Goal: Task Accomplishment & Management: Manage account settings

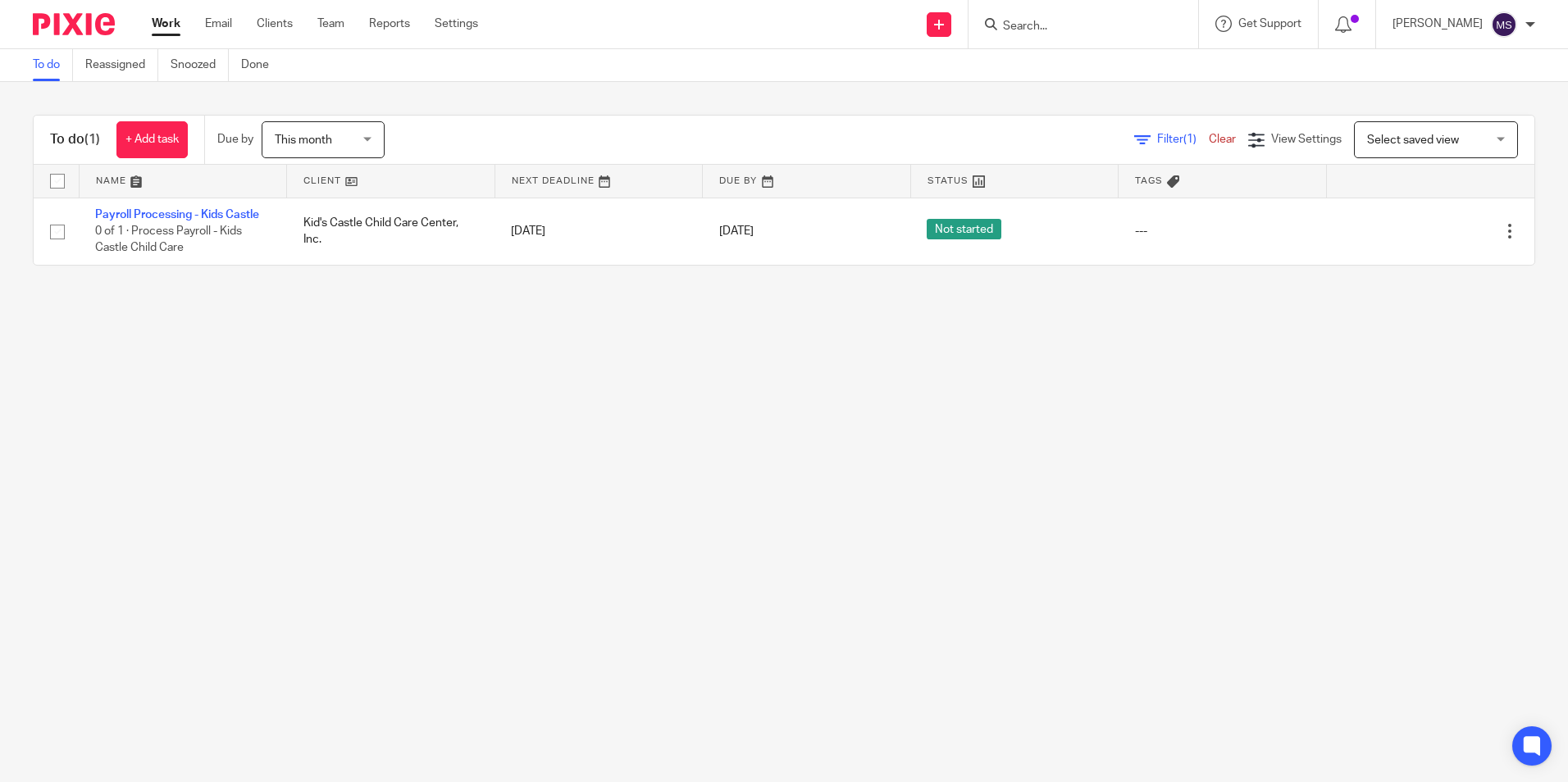
click at [1040, 30] on input "Search" at bounding box center [1075, 27] width 147 height 15
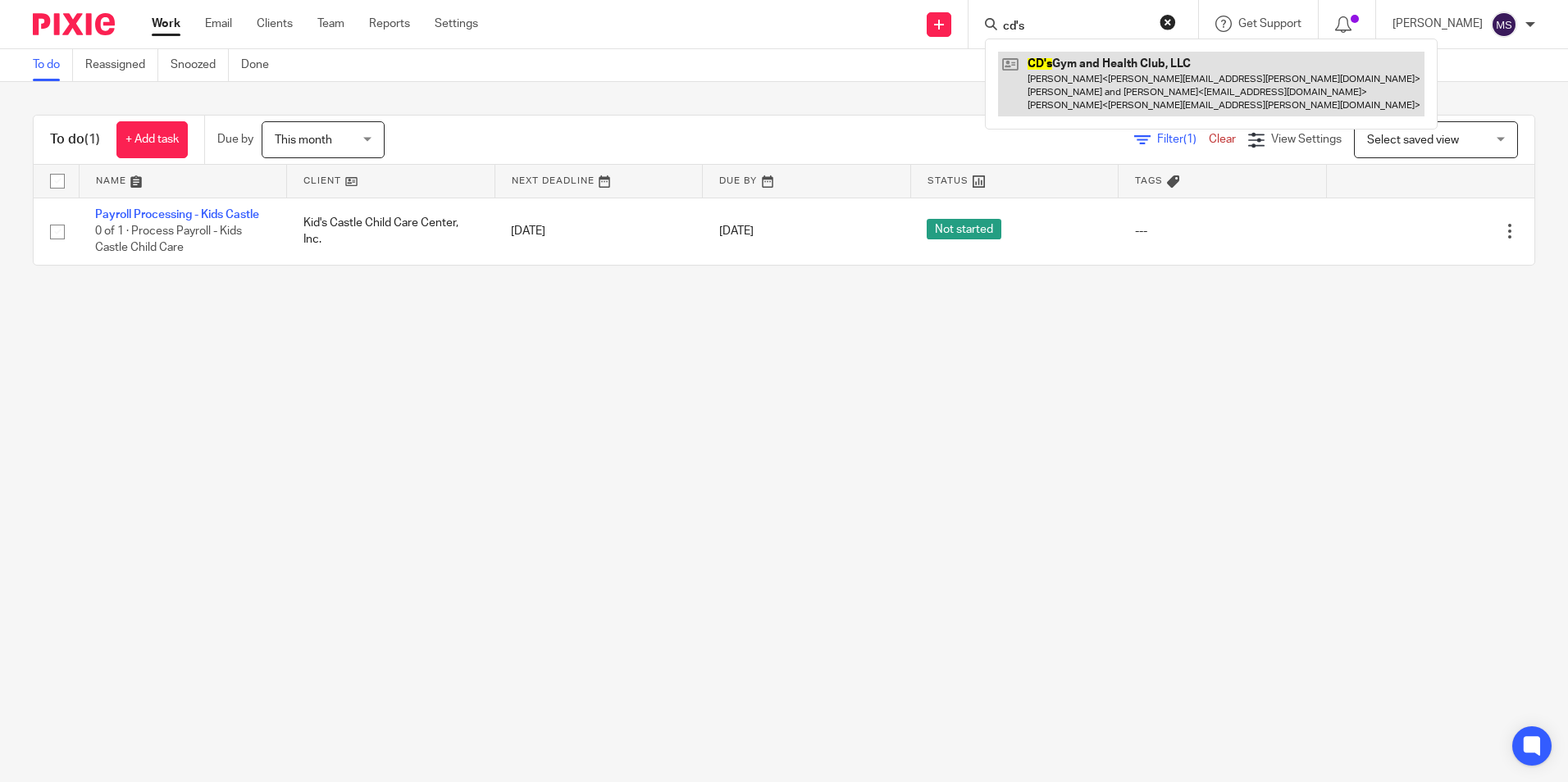
type input "cd's"
click at [1145, 82] on link at bounding box center [1211, 83] width 426 height 65
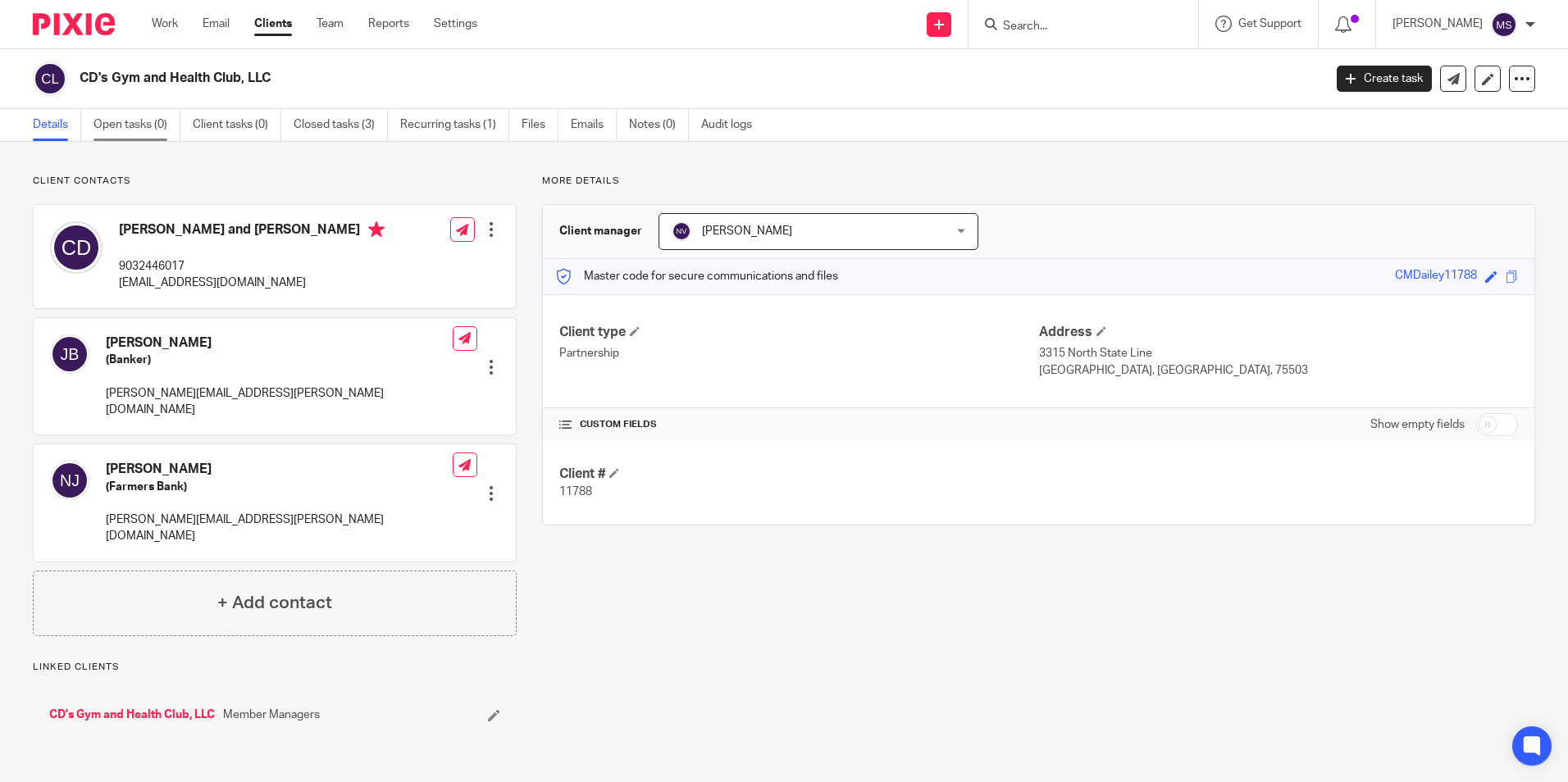
click at [132, 125] on link "Open tasks (0)" at bounding box center [136, 124] width 87 height 32
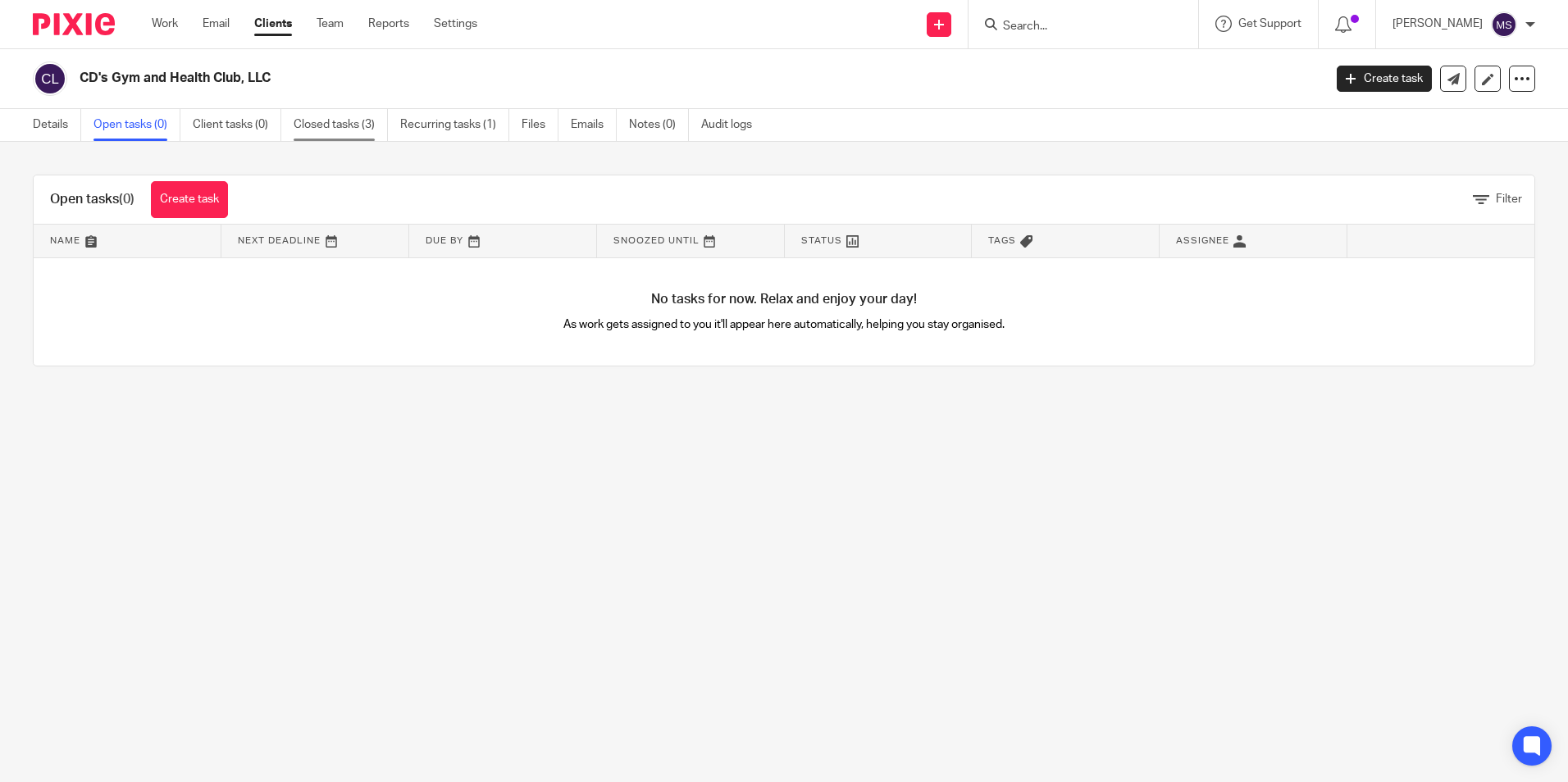
click at [349, 121] on link "Closed tasks (3)" at bounding box center [340, 124] width 94 height 32
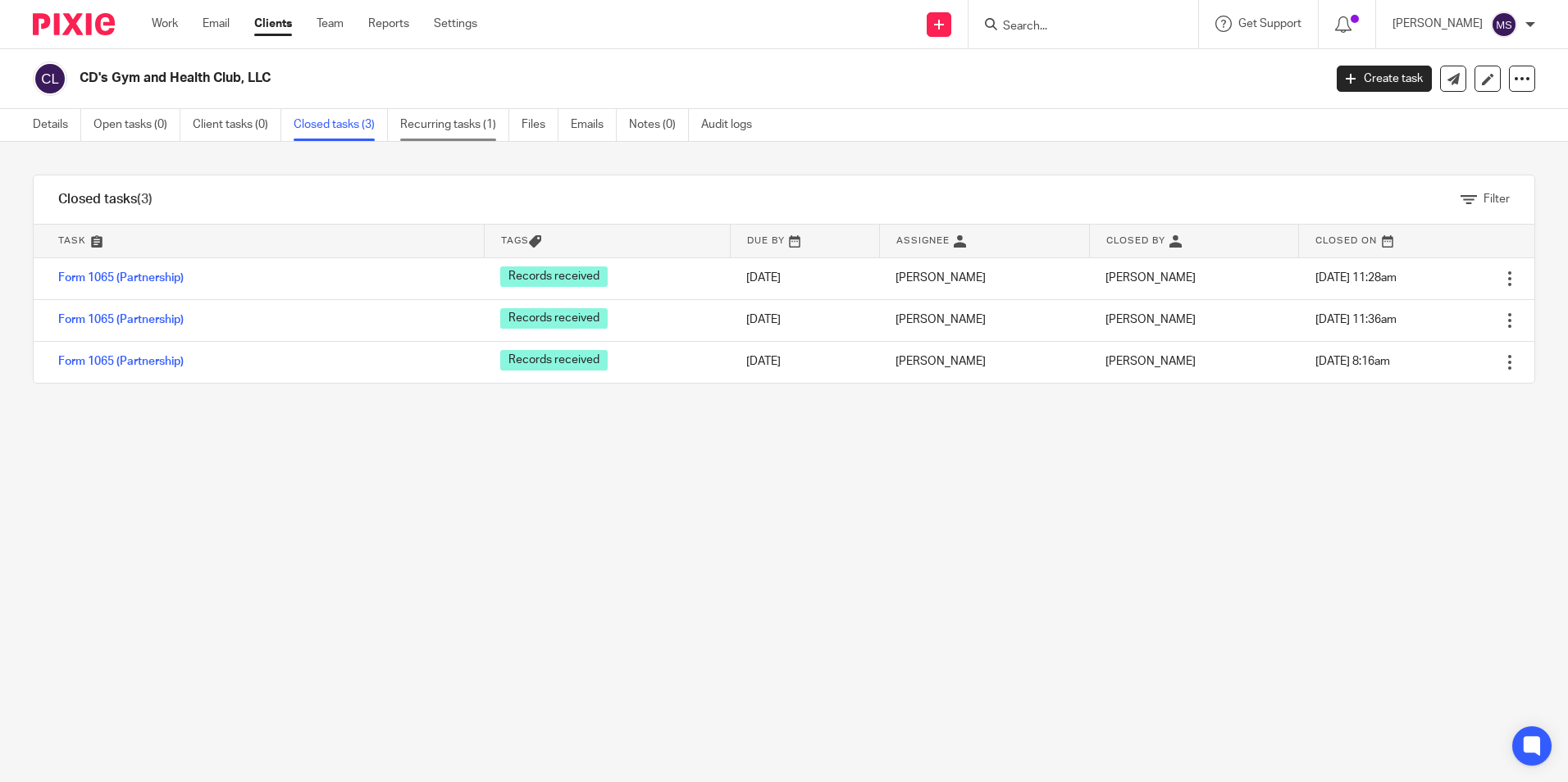
click at [472, 126] on link "Recurring tasks (1)" at bounding box center [454, 124] width 109 height 32
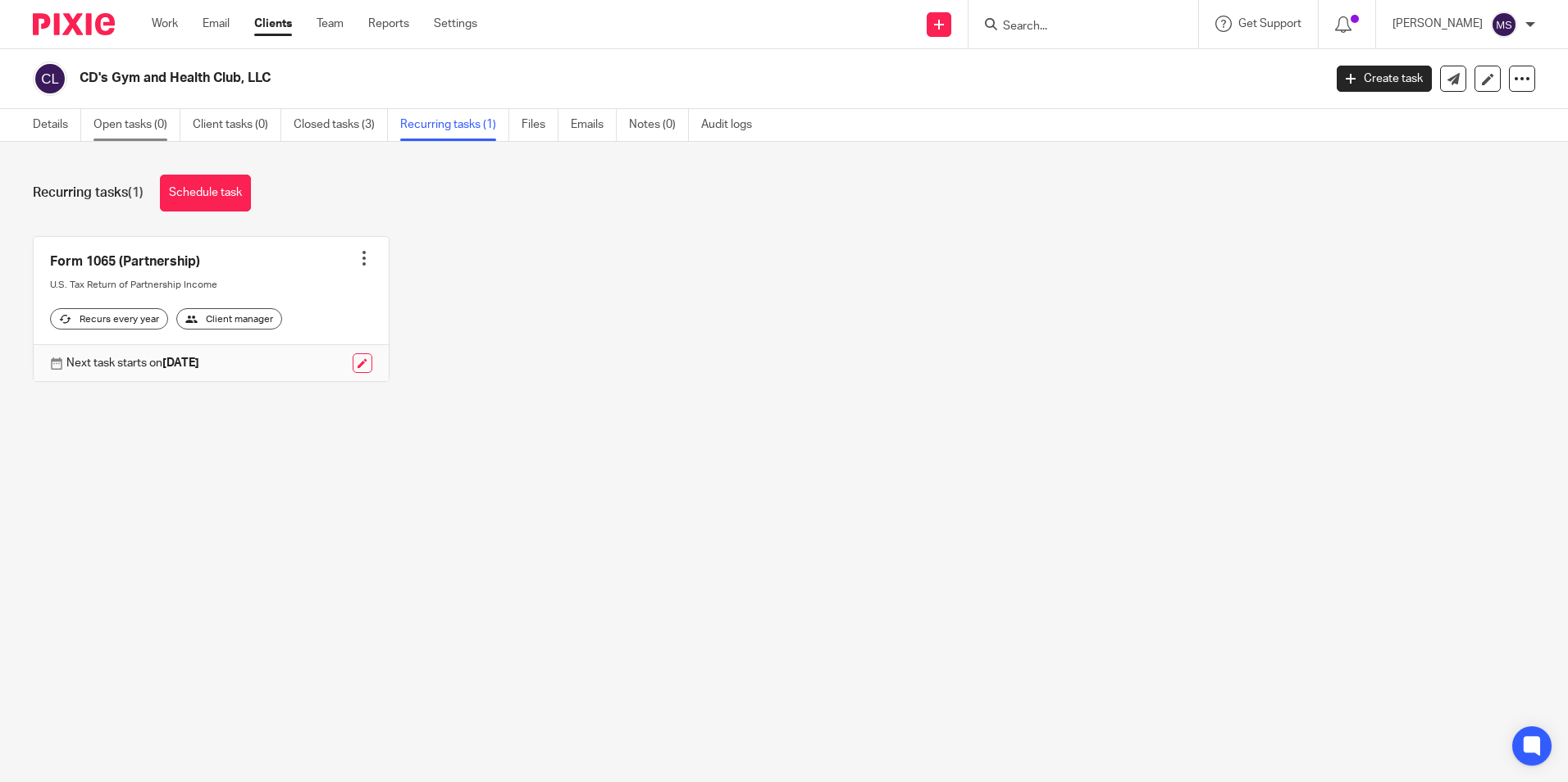
click at [149, 123] on link "Open tasks (0)" at bounding box center [136, 124] width 87 height 32
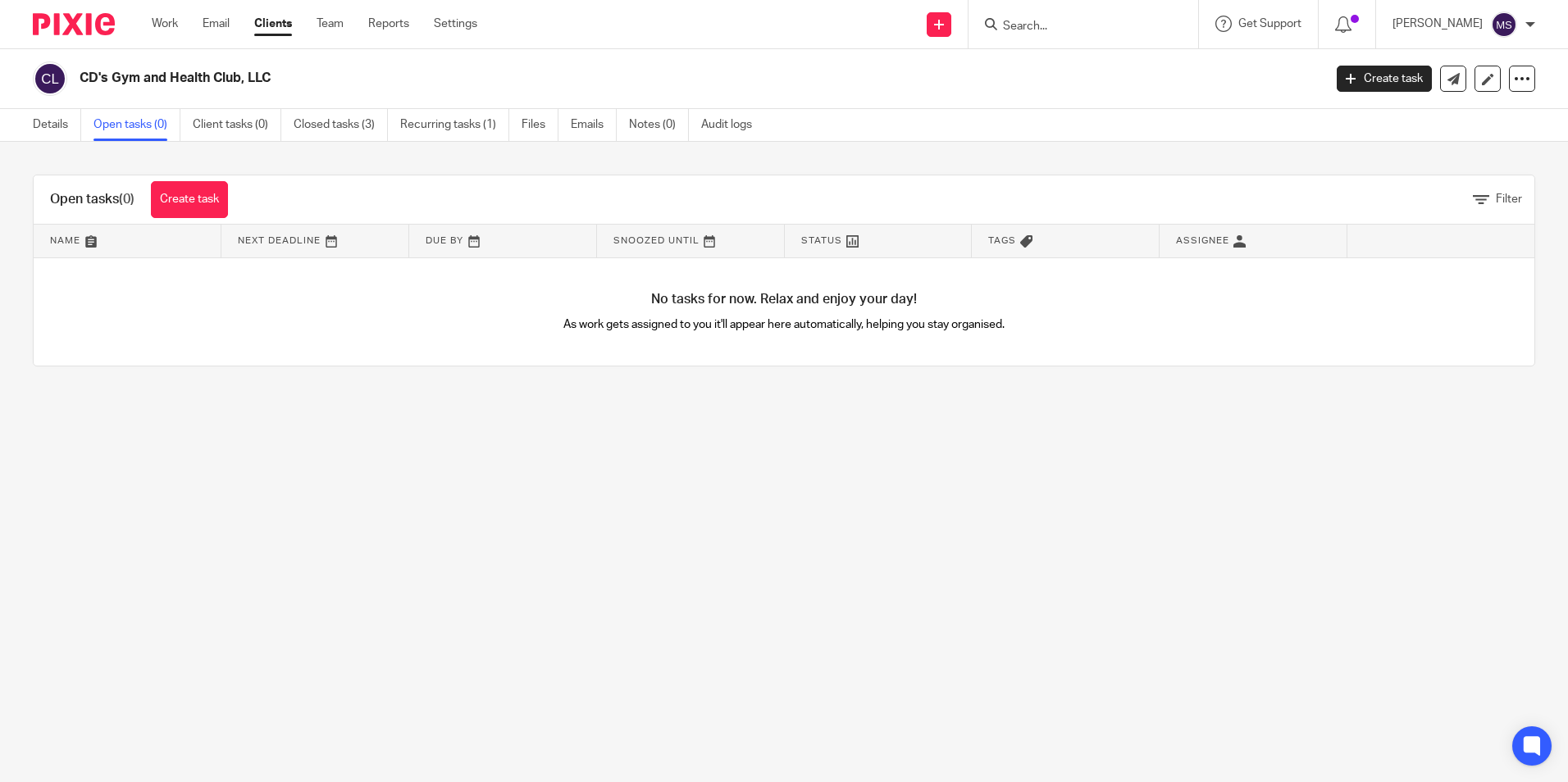
click at [1052, 27] on input "Search" at bounding box center [1075, 27] width 147 height 15
type input "c"
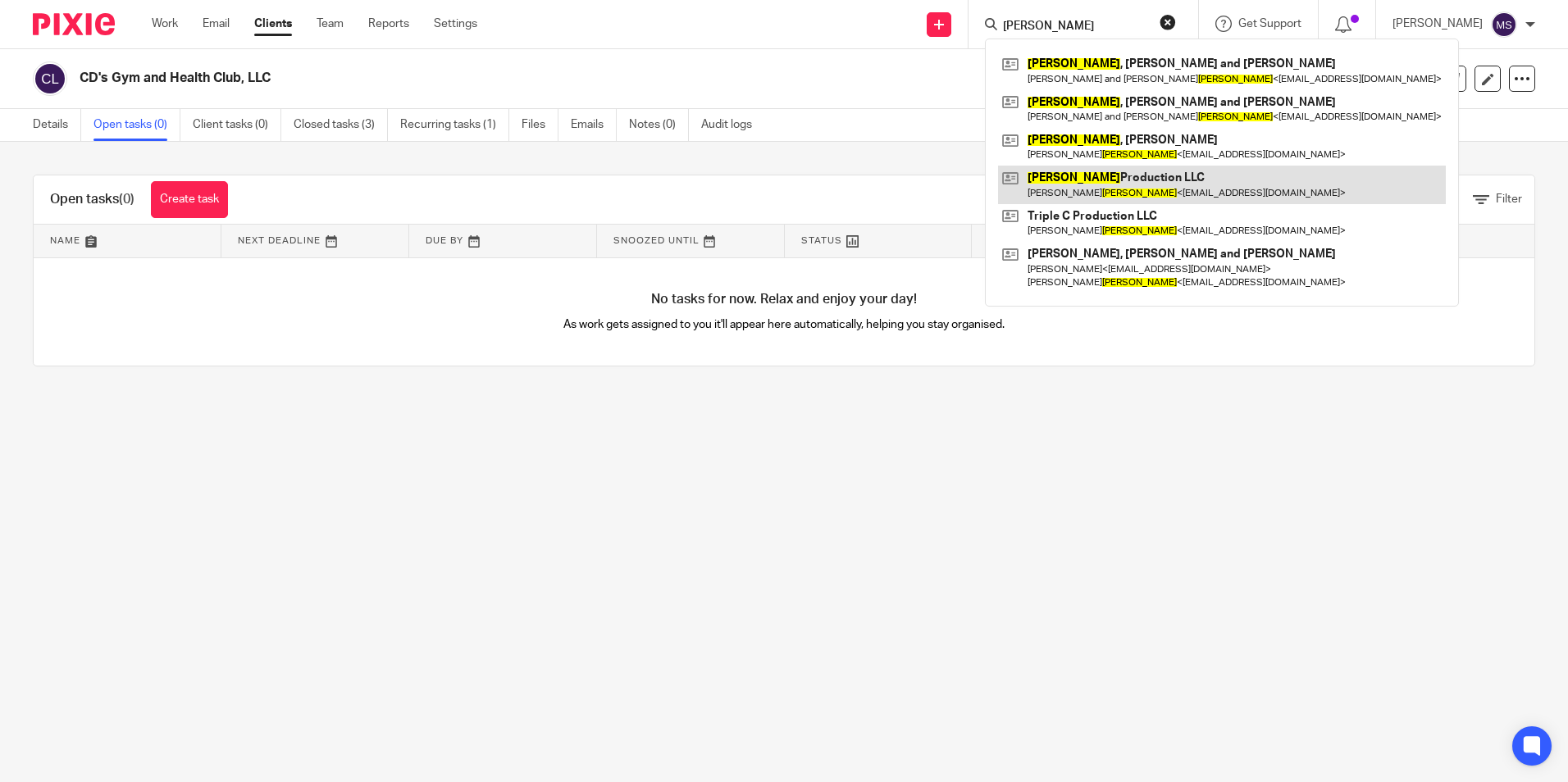
type input "crumpler"
click at [1110, 178] on link at bounding box center [1221, 184] width 447 height 37
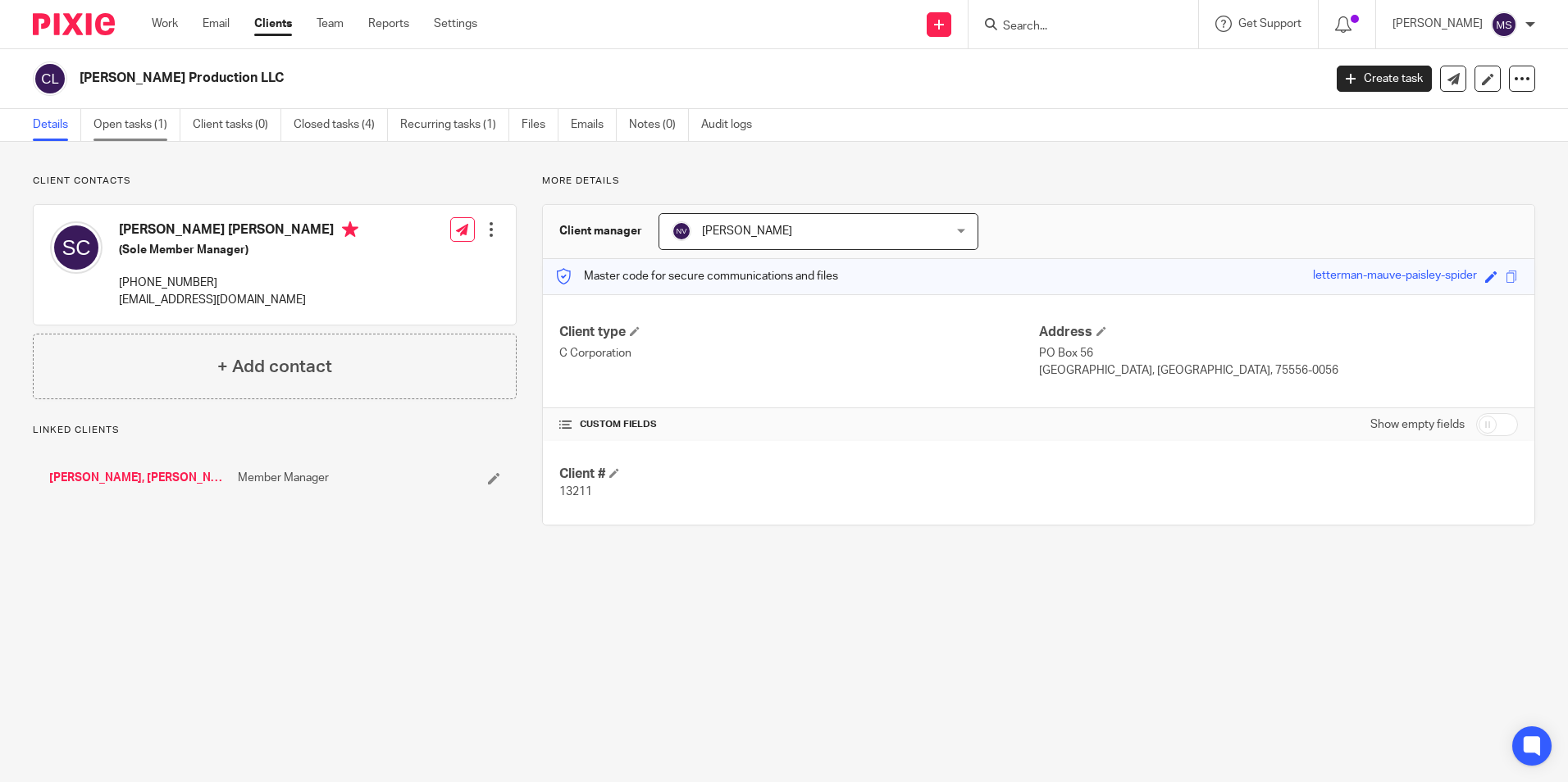
click at [143, 125] on link "Open tasks (1)" at bounding box center [136, 124] width 87 height 32
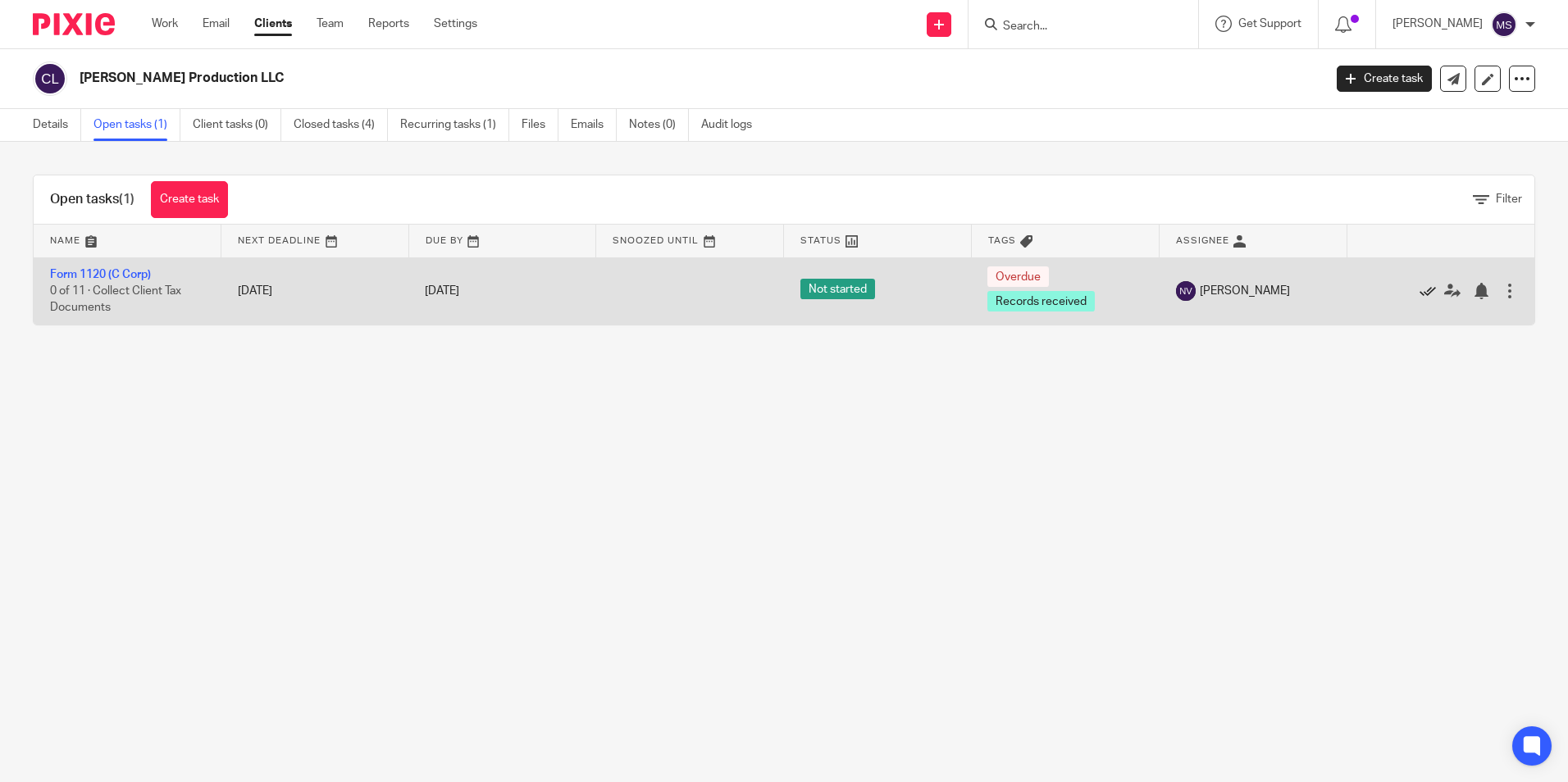
click at [1420, 288] on icon at bounding box center [1428, 291] width 16 height 16
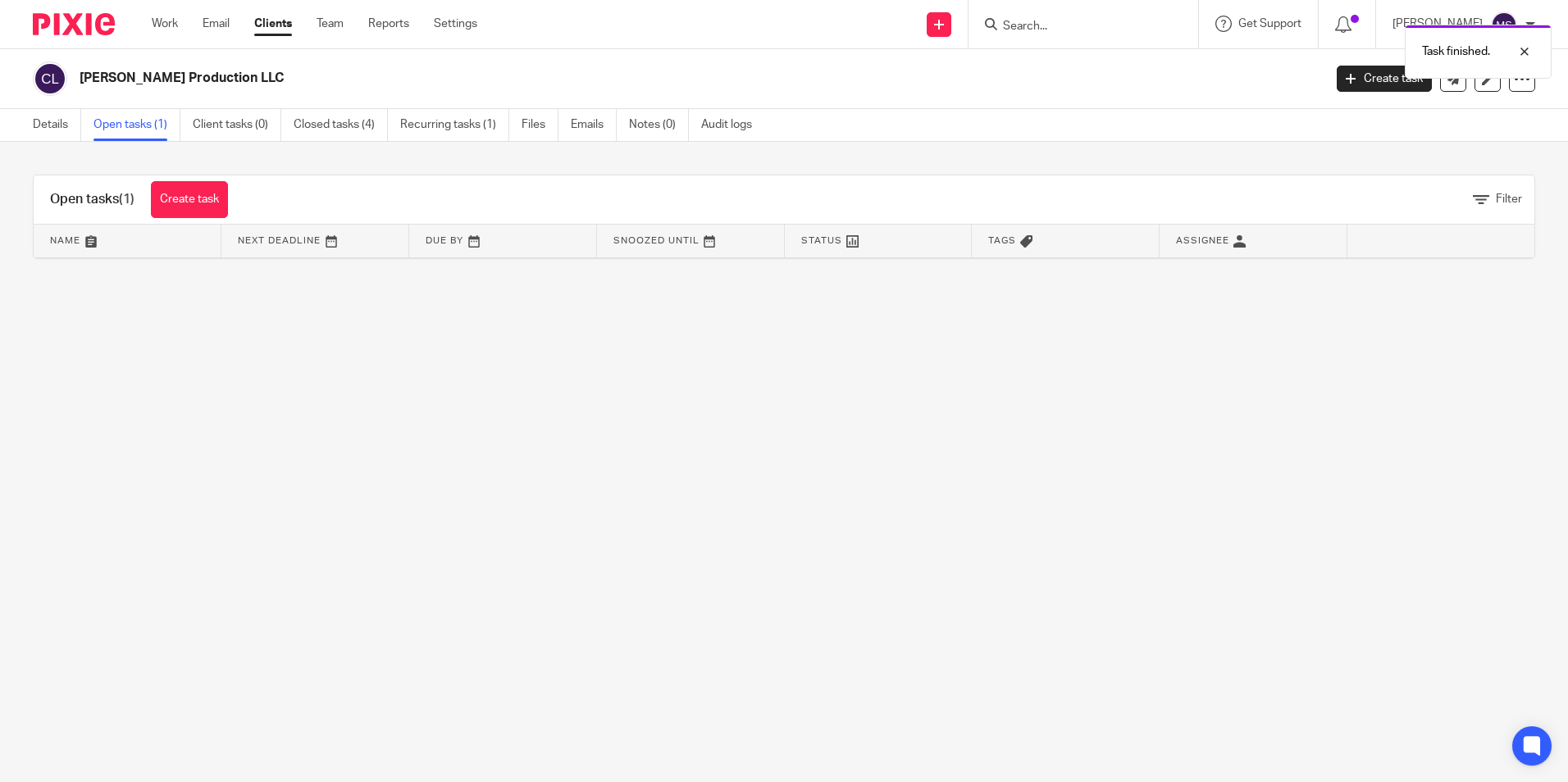
click at [123, 124] on link "Open tasks (1)" at bounding box center [136, 124] width 87 height 32
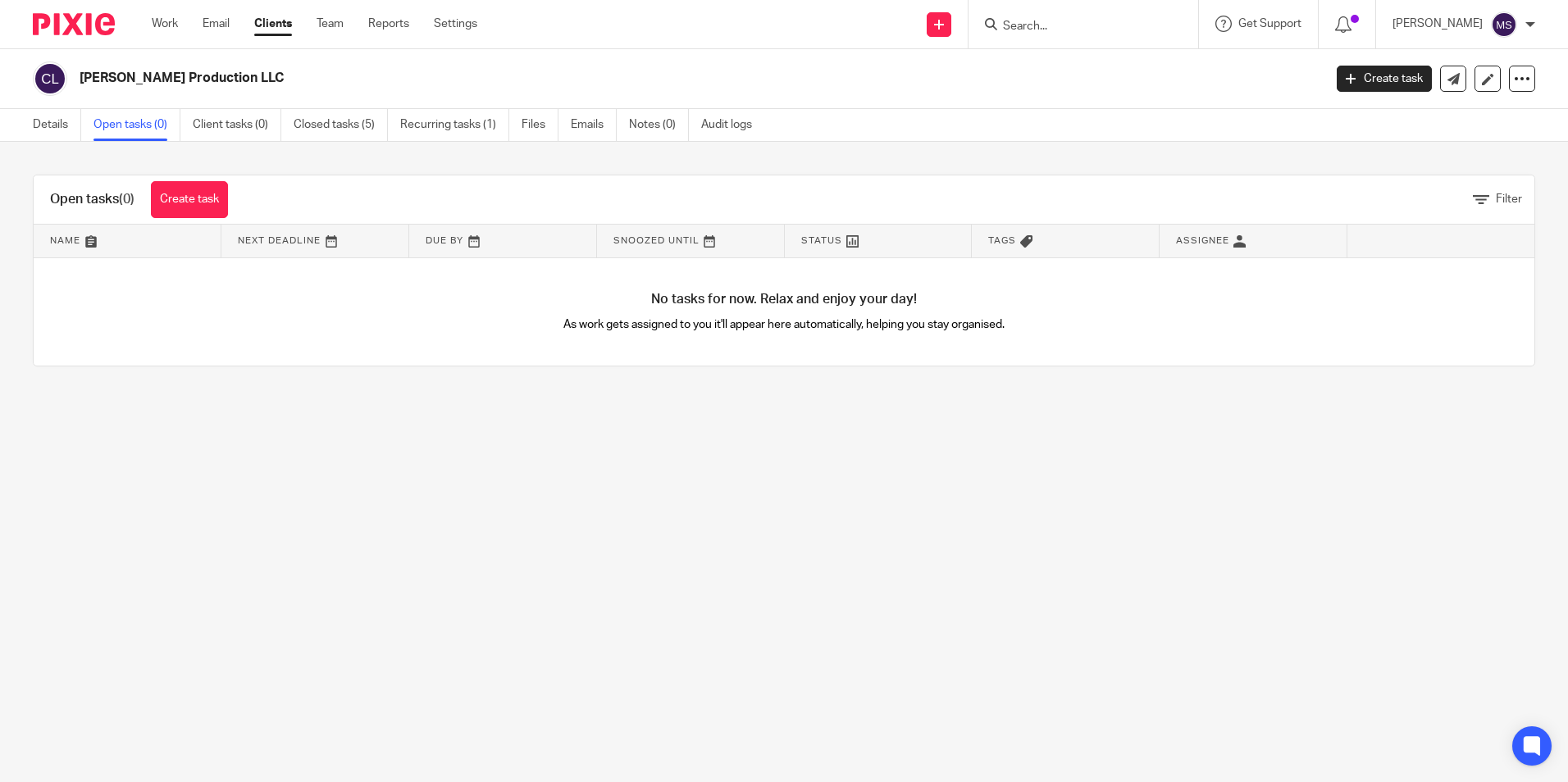
click at [1035, 27] on input "Search" at bounding box center [1075, 27] width 147 height 15
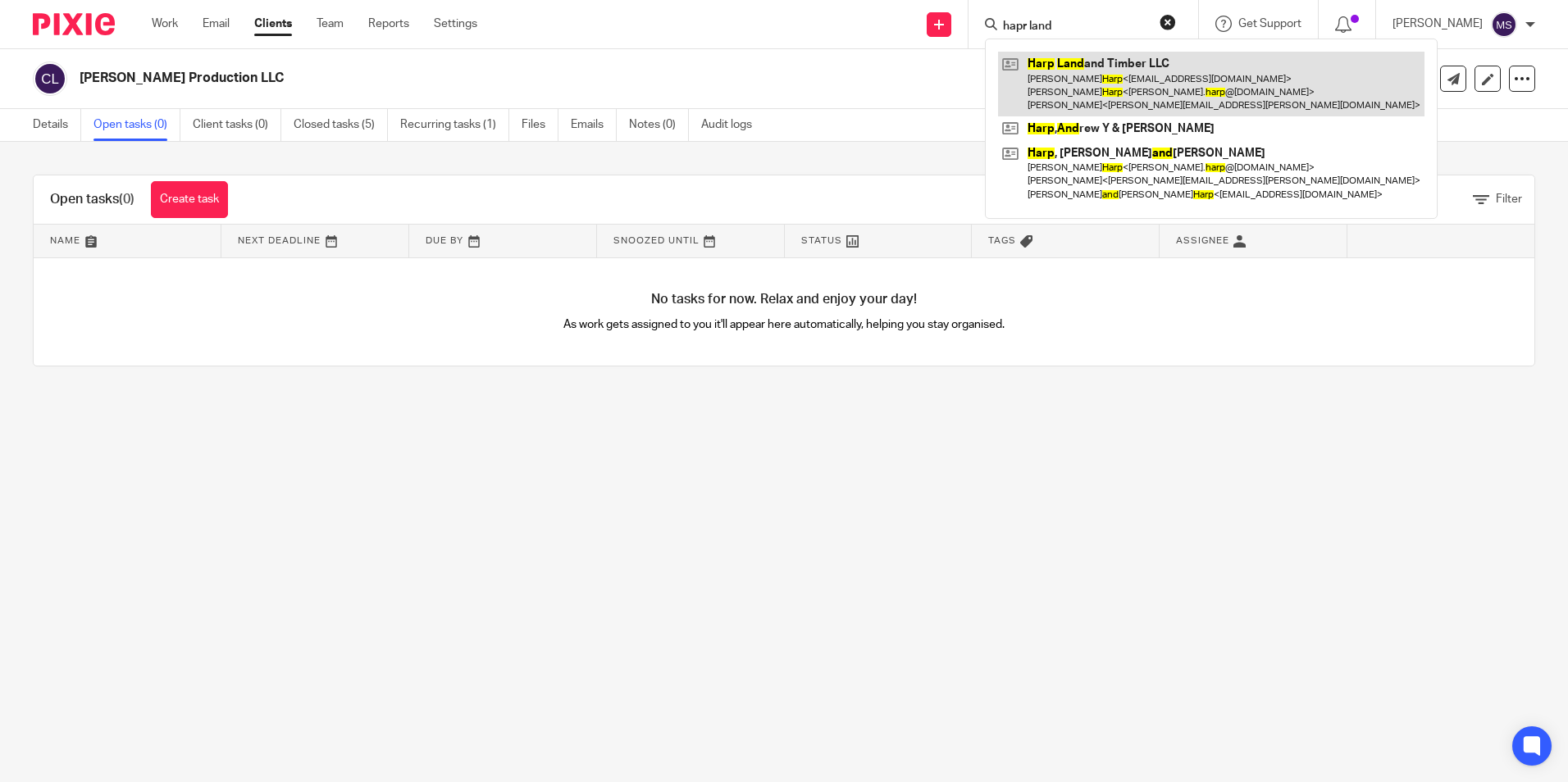
type input "hapr land"
click at [1099, 79] on link at bounding box center [1211, 83] width 426 height 65
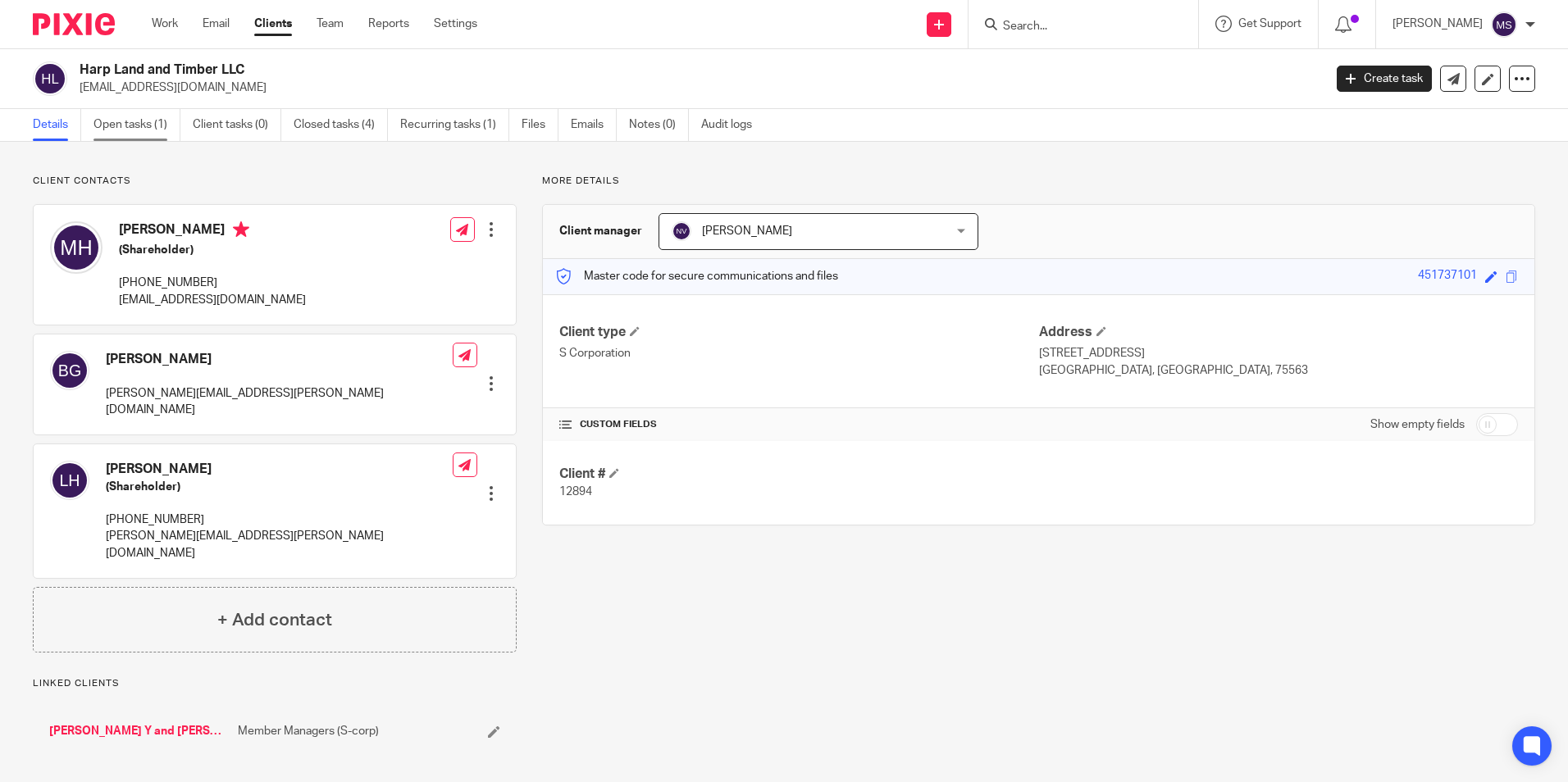
click at [139, 130] on link "Open tasks (1)" at bounding box center [136, 124] width 87 height 32
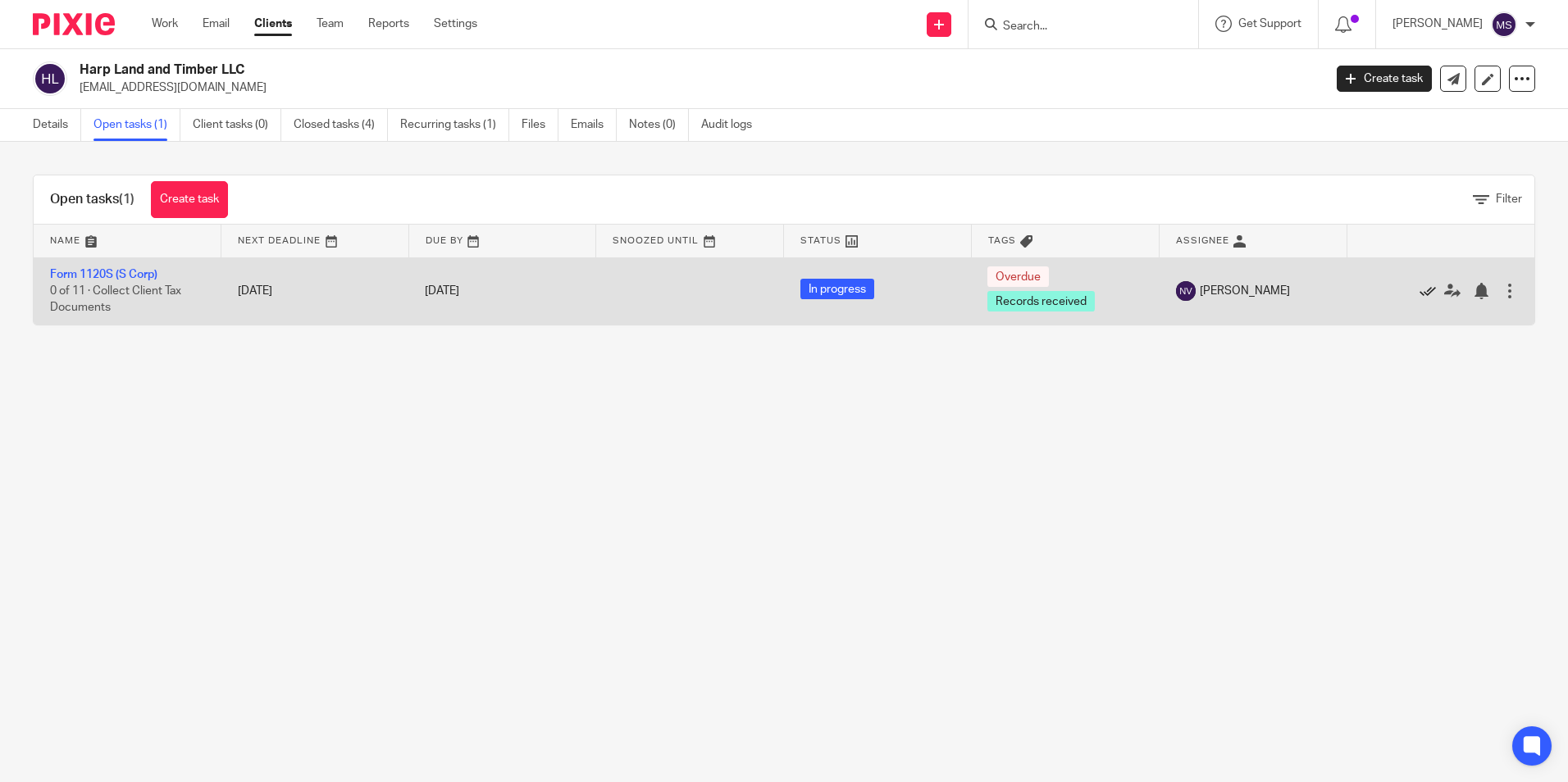
click at [1420, 293] on icon at bounding box center [1428, 291] width 16 height 16
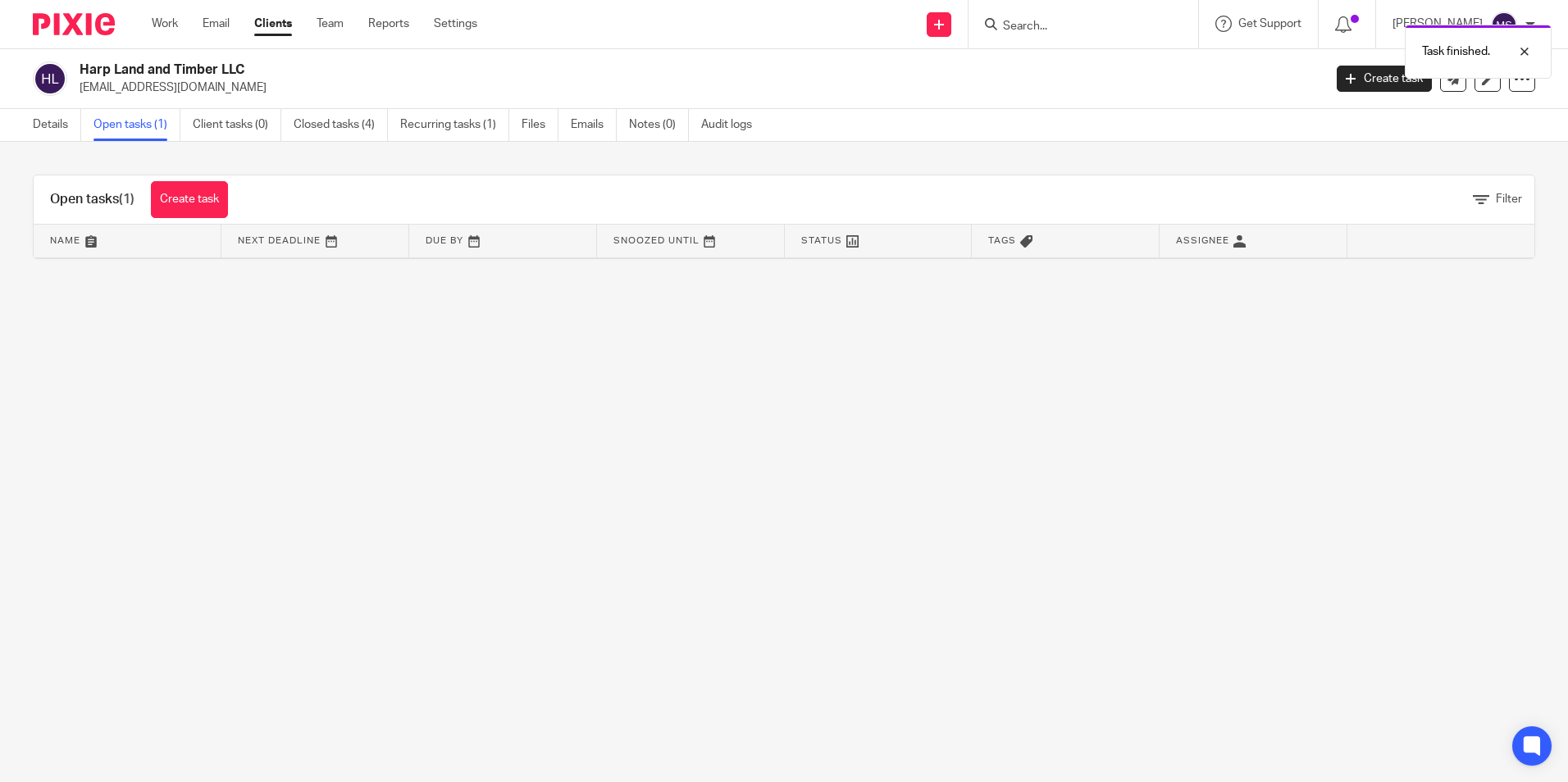
click at [137, 123] on link "Open tasks (1)" at bounding box center [136, 124] width 87 height 32
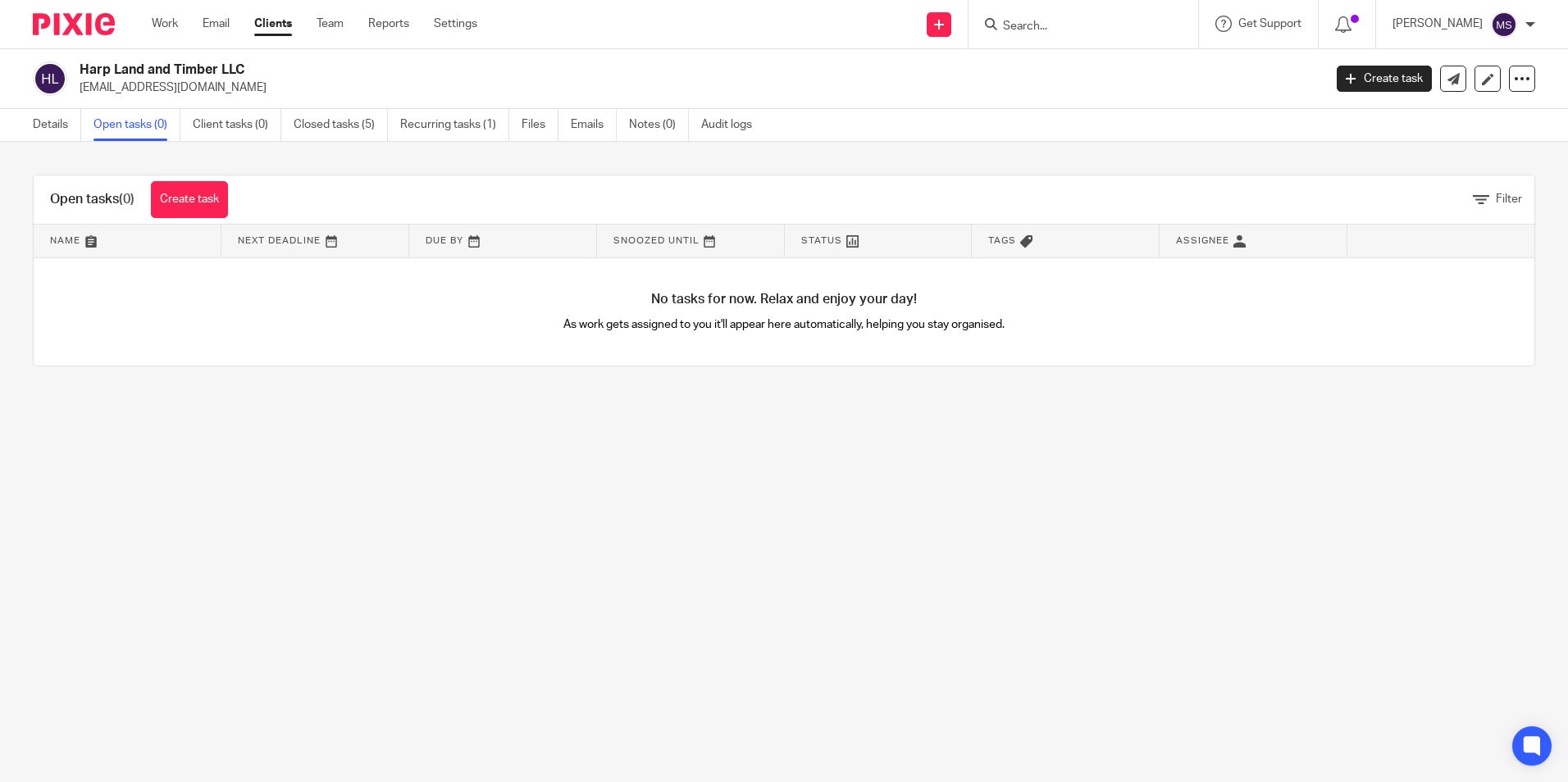
click at [1038, 23] on input "Search" at bounding box center [1075, 27] width 147 height 15
type input "triple c"
click at [1083, 68] on link at bounding box center [1136, 70] width 277 height 37
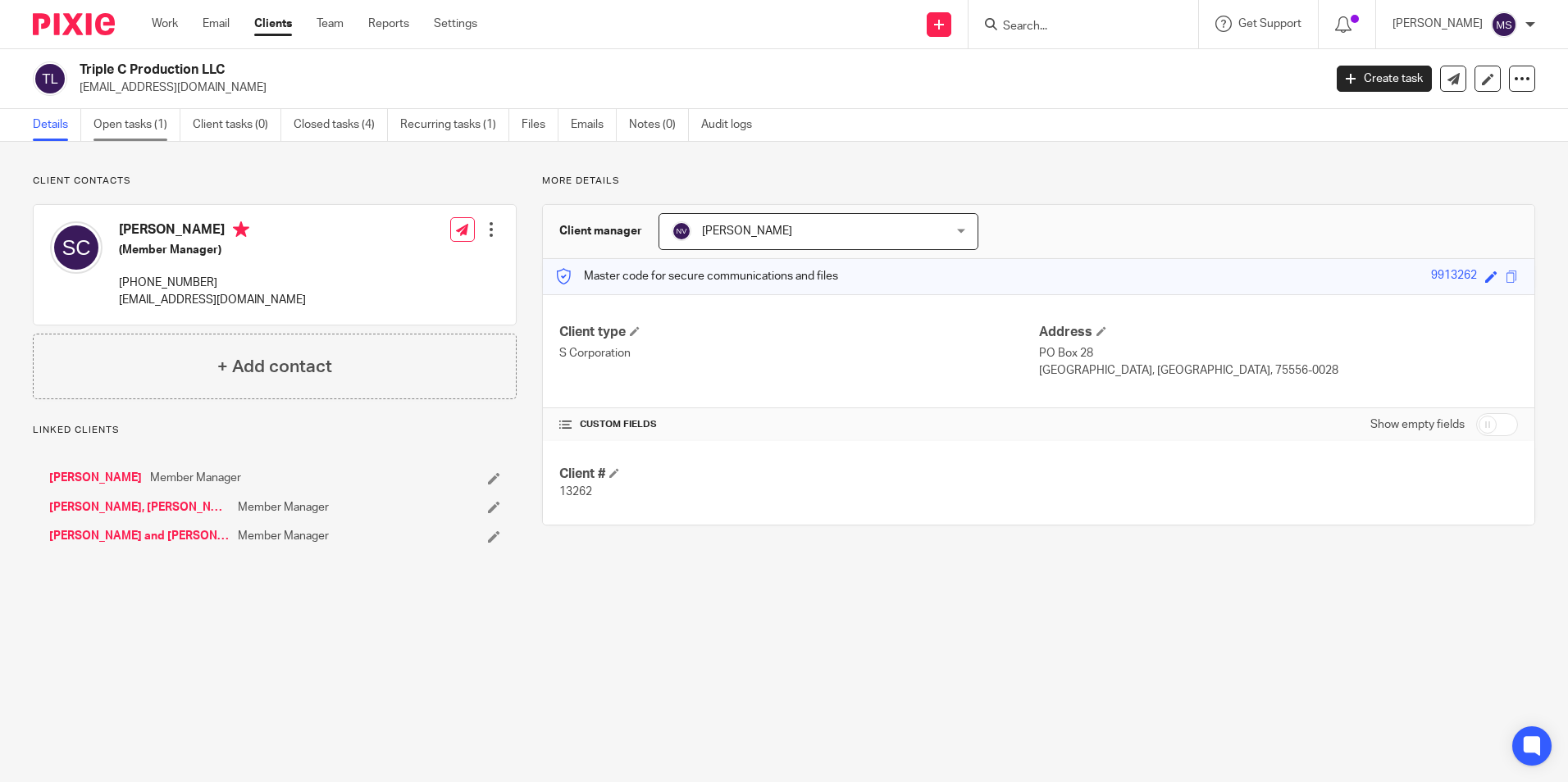
click at [131, 130] on link "Open tasks (1)" at bounding box center [136, 124] width 87 height 32
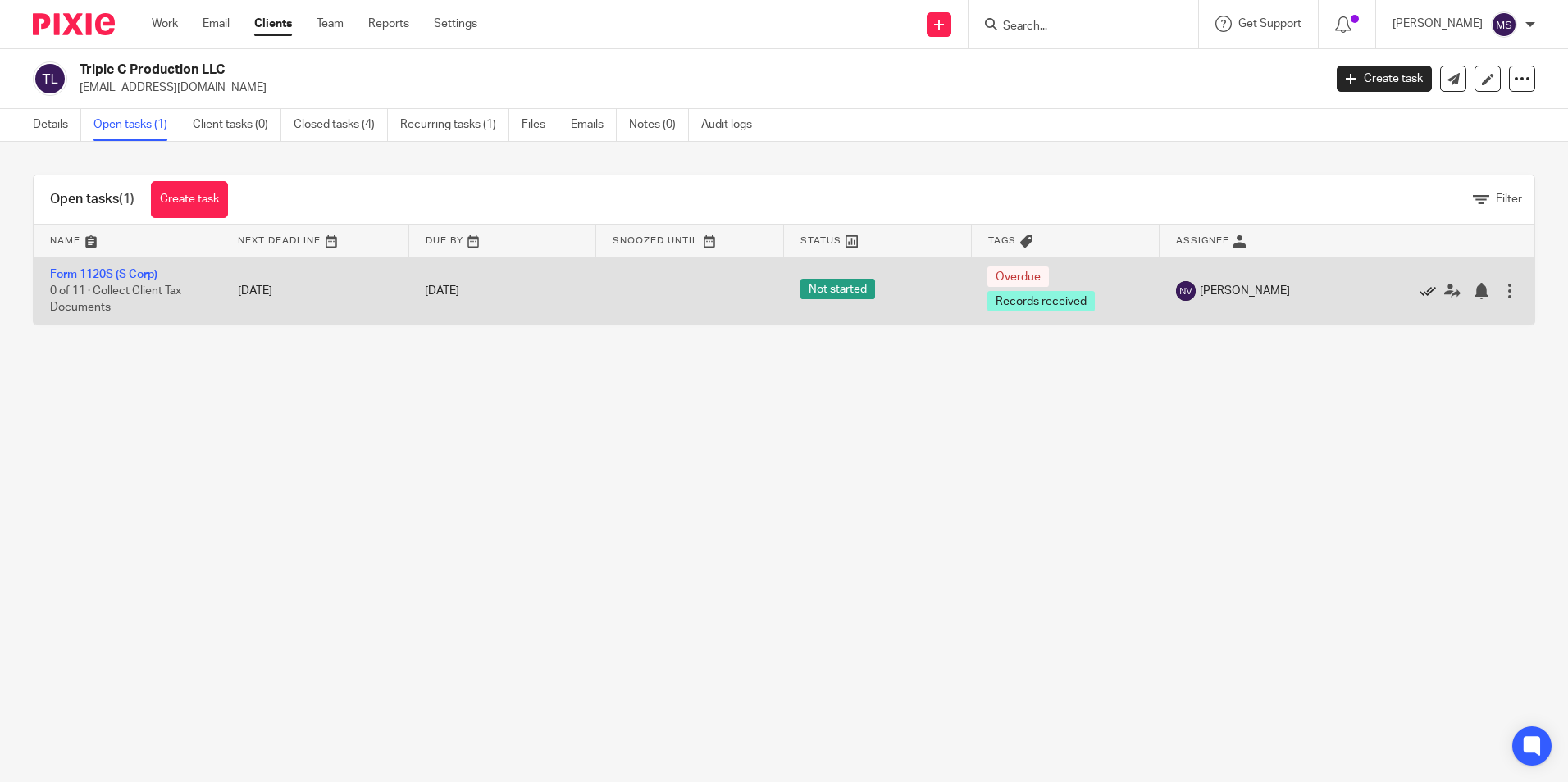
click at [1420, 290] on icon at bounding box center [1428, 291] width 16 height 16
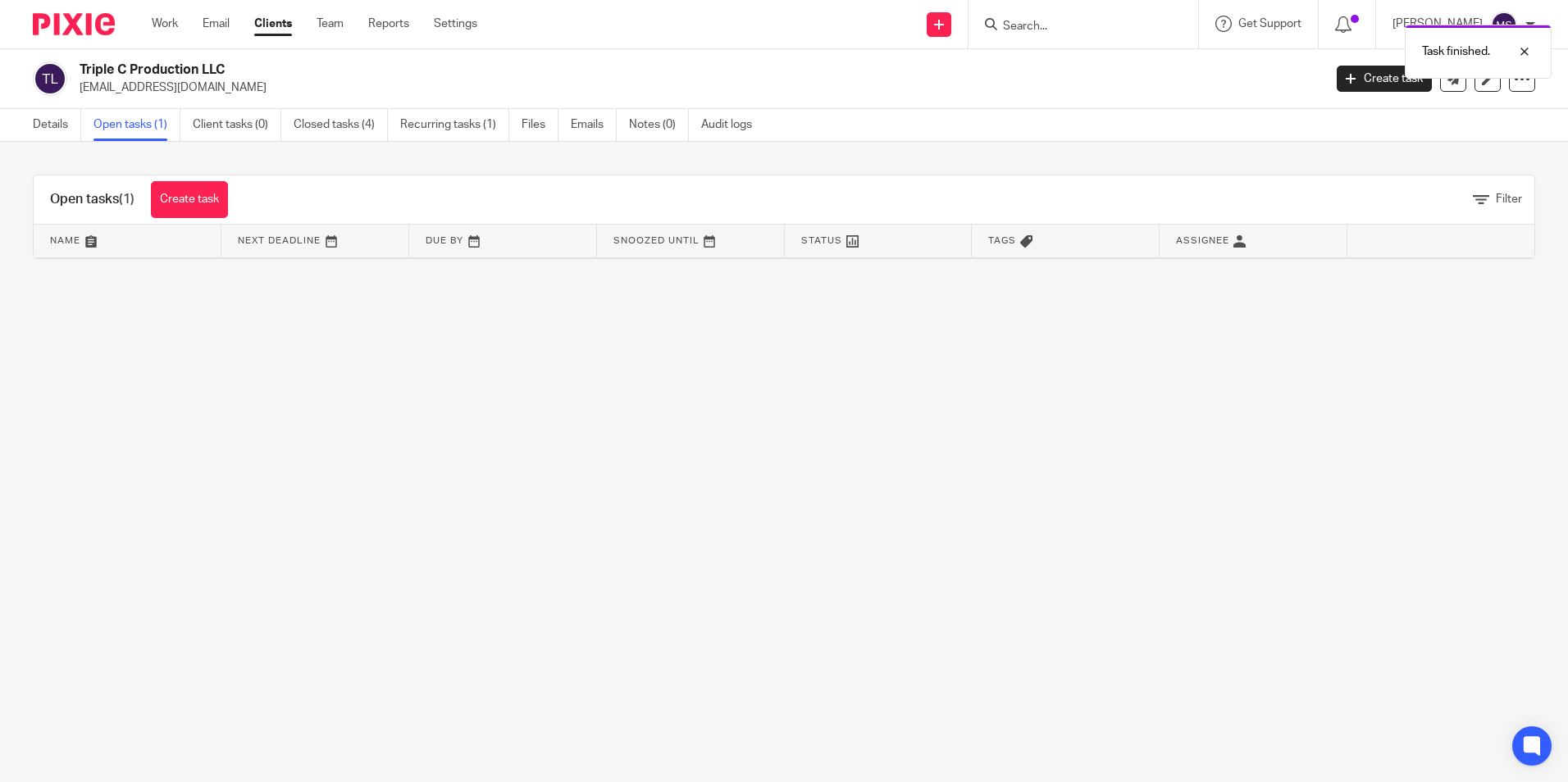
click at [124, 128] on link "Open tasks (1)" at bounding box center [136, 124] width 87 height 32
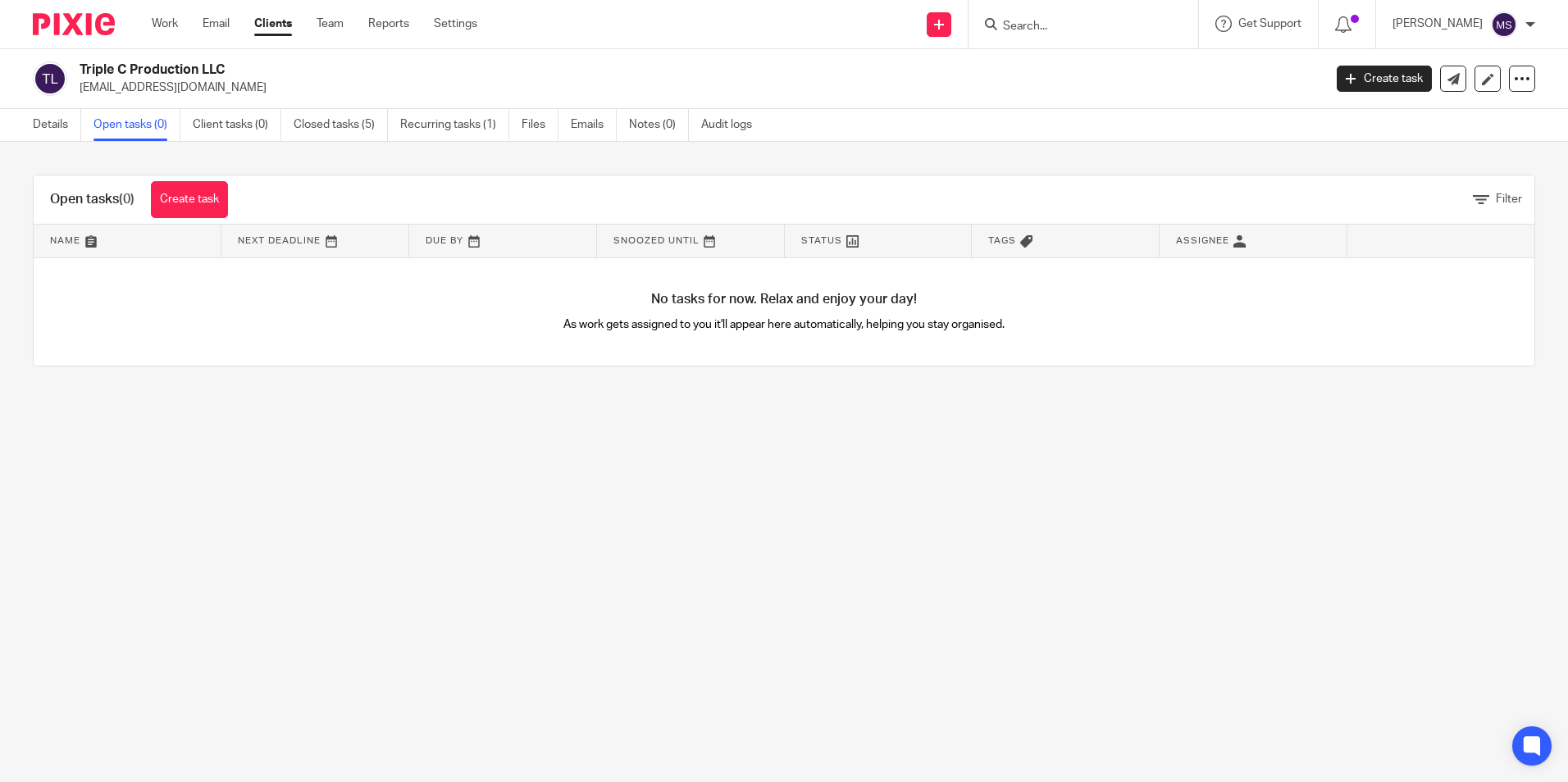
click at [1033, 27] on input "Search" at bounding box center [1075, 27] width 147 height 15
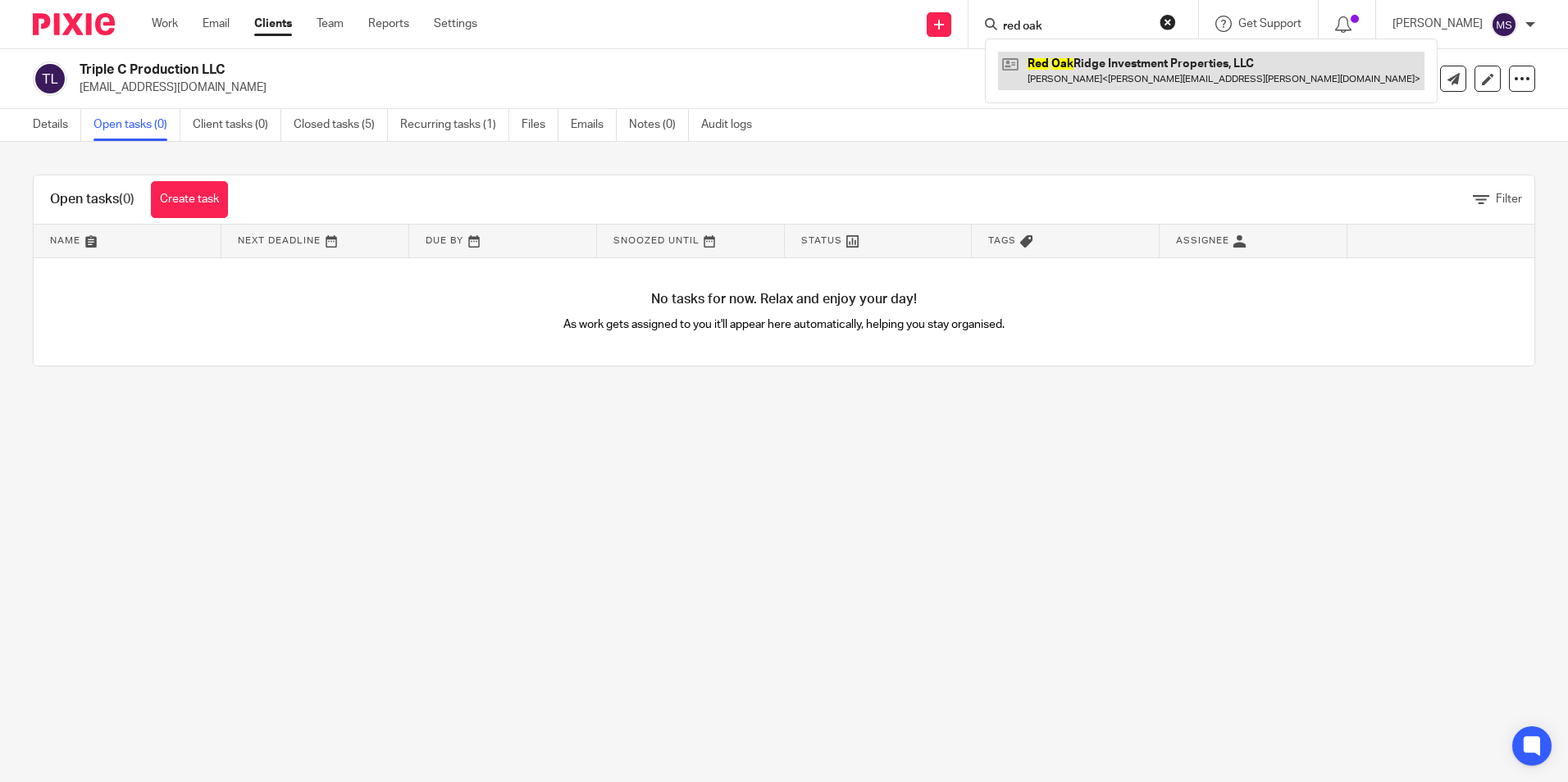
type input "red oak"
click at [1130, 72] on link at bounding box center [1211, 70] width 426 height 37
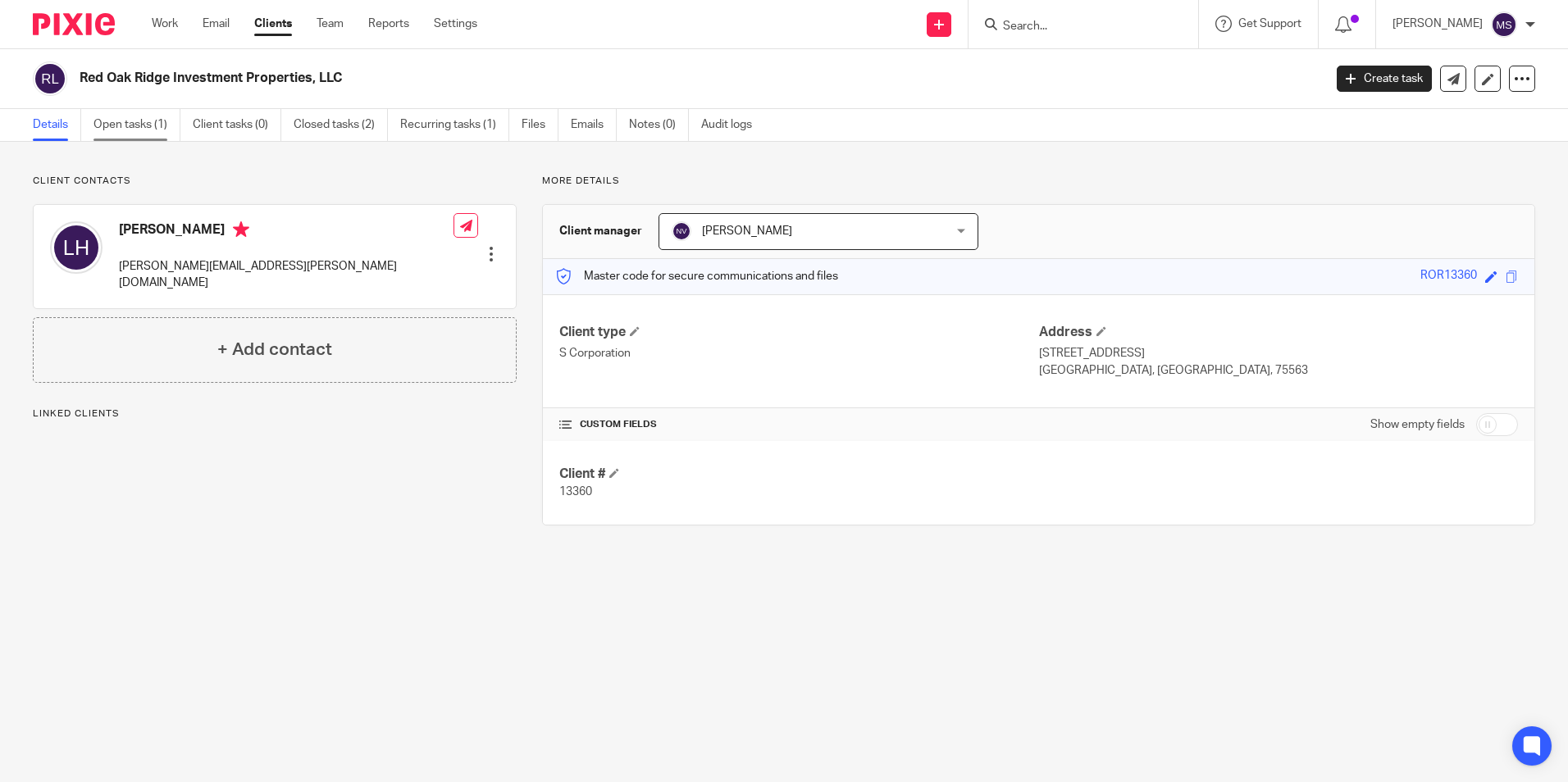
click at [142, 119] on link "Open tasks (1)" at bounding box center [136, 124] width 87 height 32
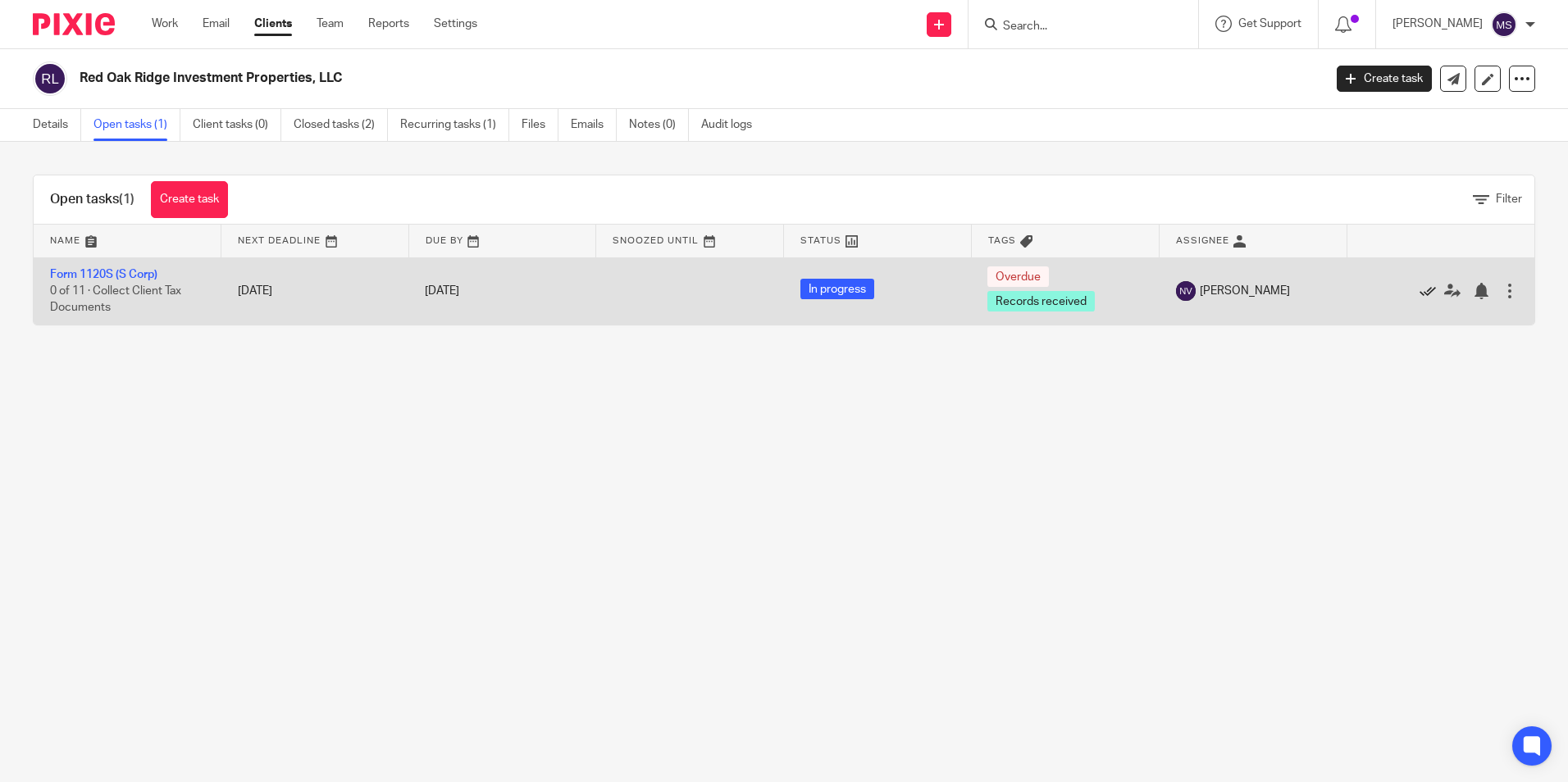
click at [1420, 289] on icon at bounding box center [1428, 291] width 16 height 16
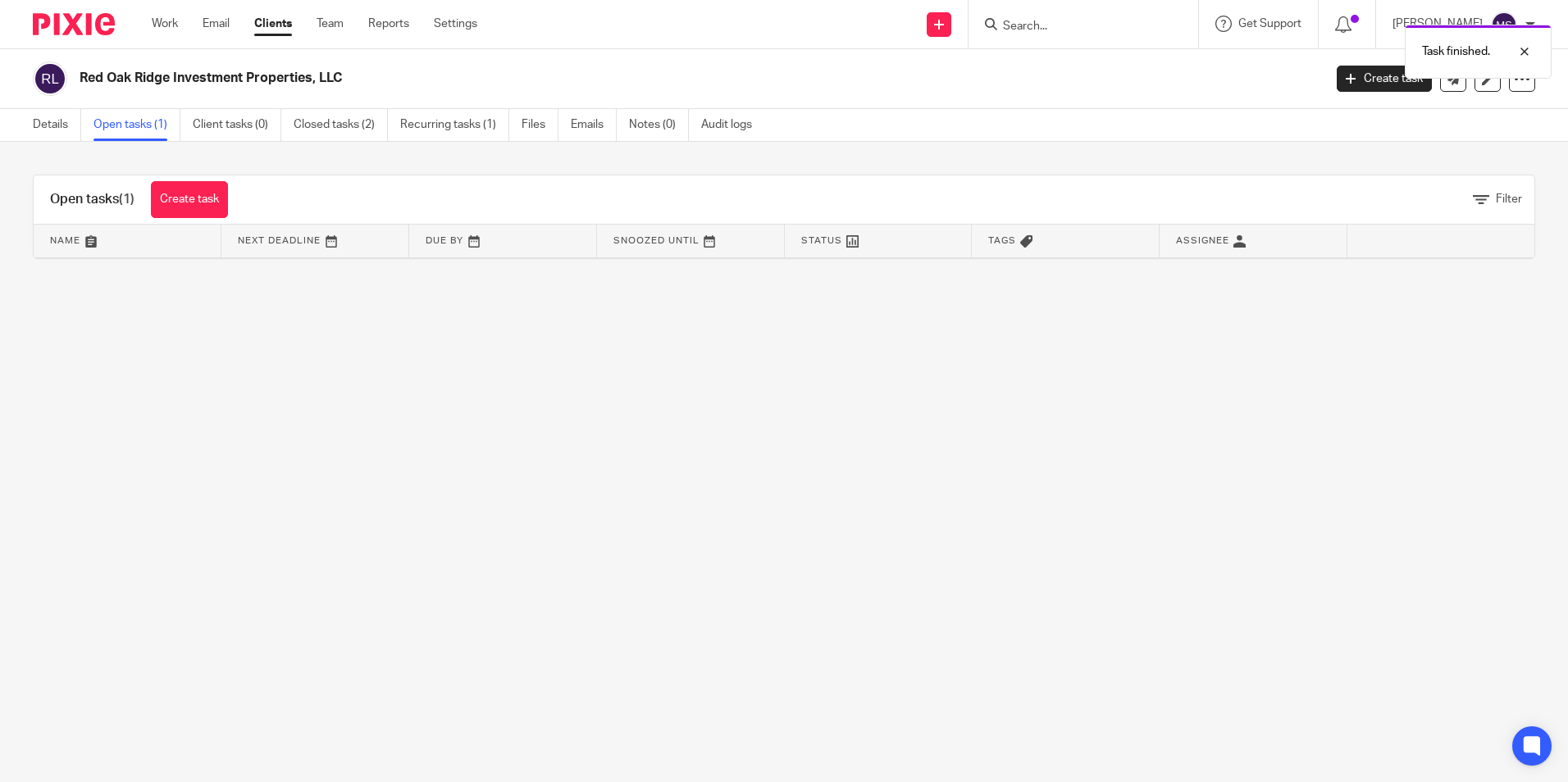
click at [146, 125] on link "Open tasks (1)" at bounding box center [136, 124] width 87 height 32
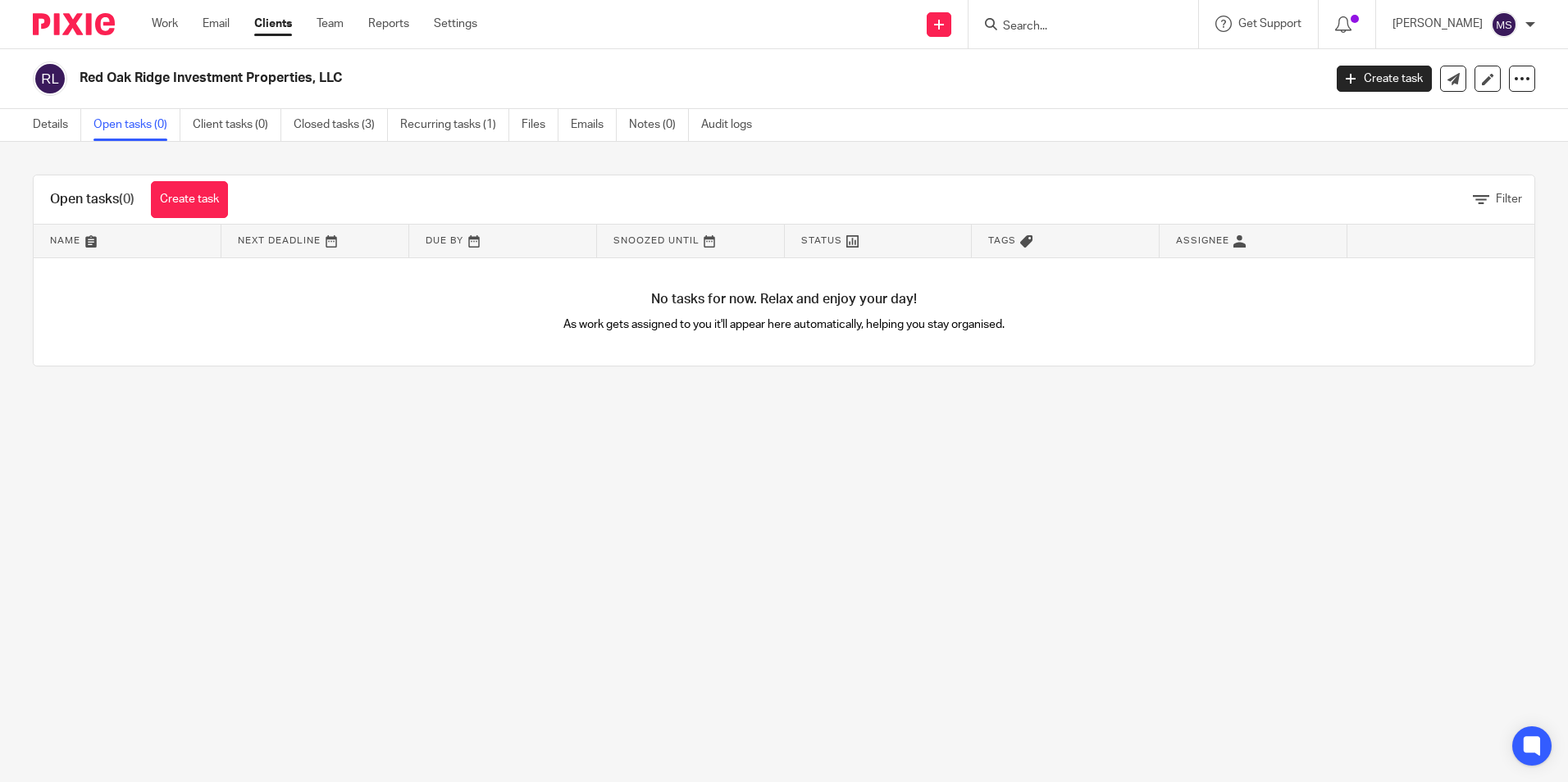
click at [1033, 21] on input "Search" at bounding box center [1075, 27] width 147 height 15
type input "[PERSON_NAME]"
click at [1109, 60] on link at bounding box center [1100, 63] width 203 height 25
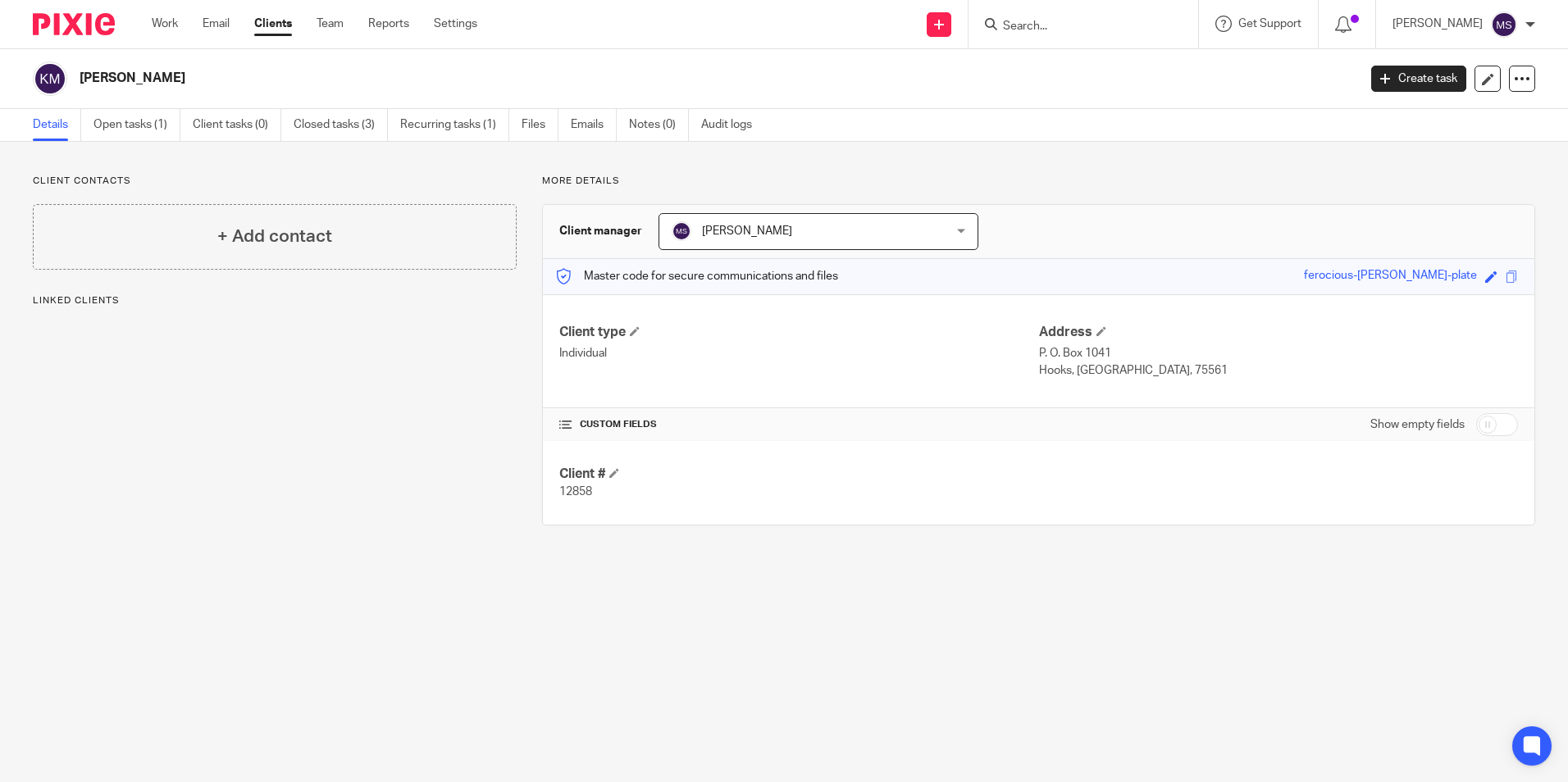
click at [128, 130] on link "Open tasks (1)" at bounding box center [136, 124] width 87 height 32
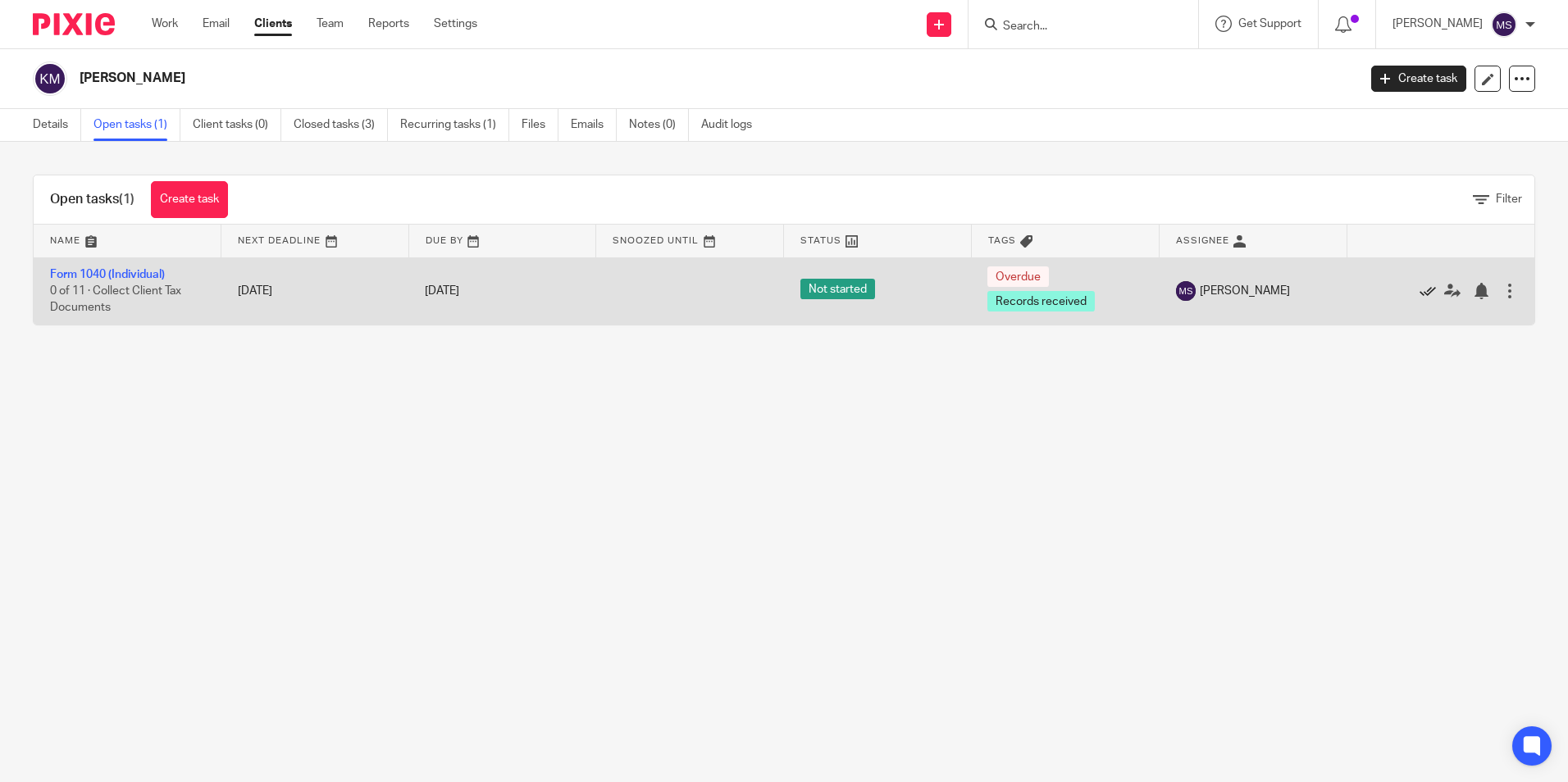
click at [1420, 294] on icon at bounding box center [1428, 291] width 16 height 16
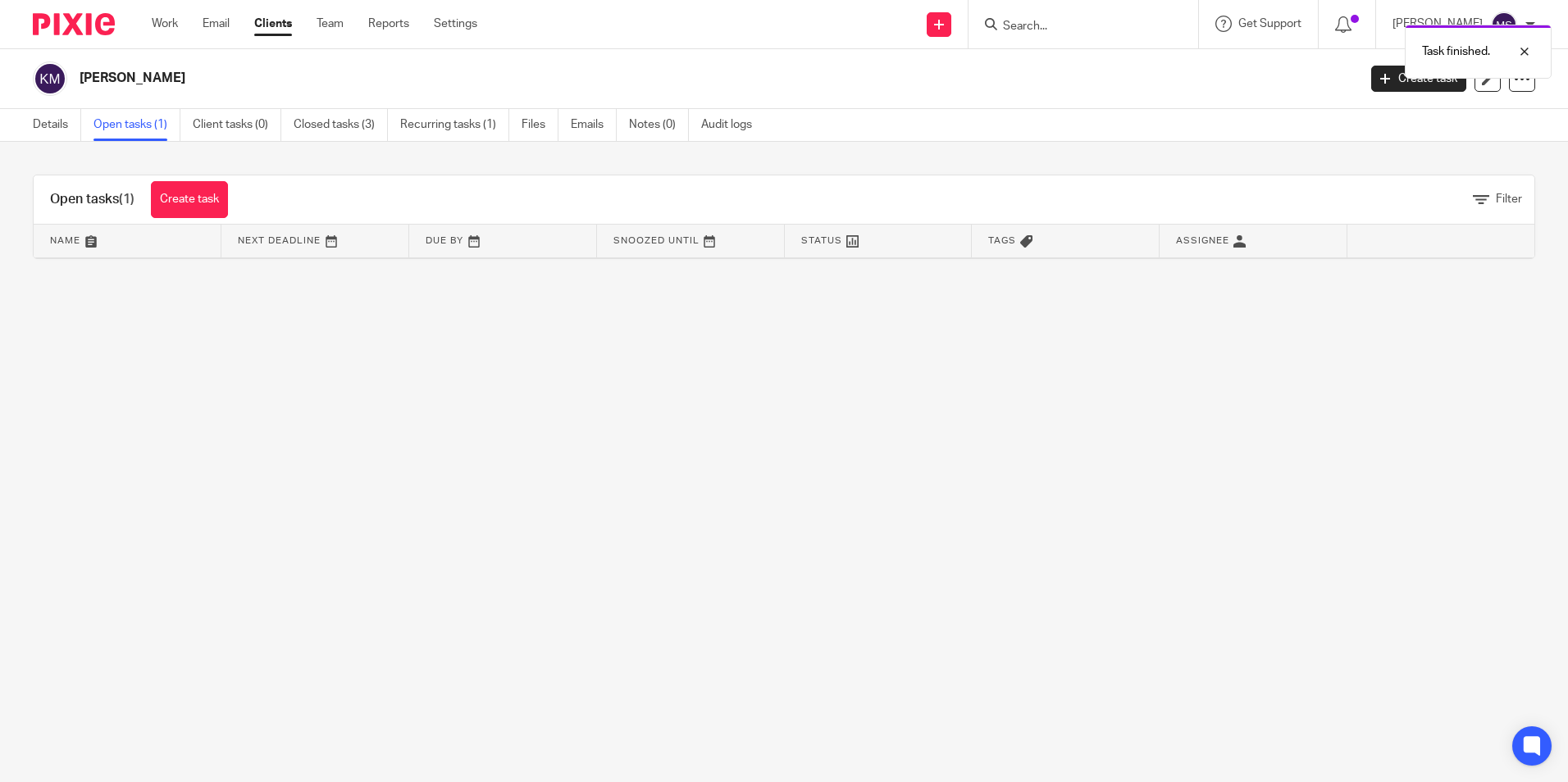
click at [147, 127] on link "Open tasks (1)" at bounding box center [136, 124] width 87 height 32
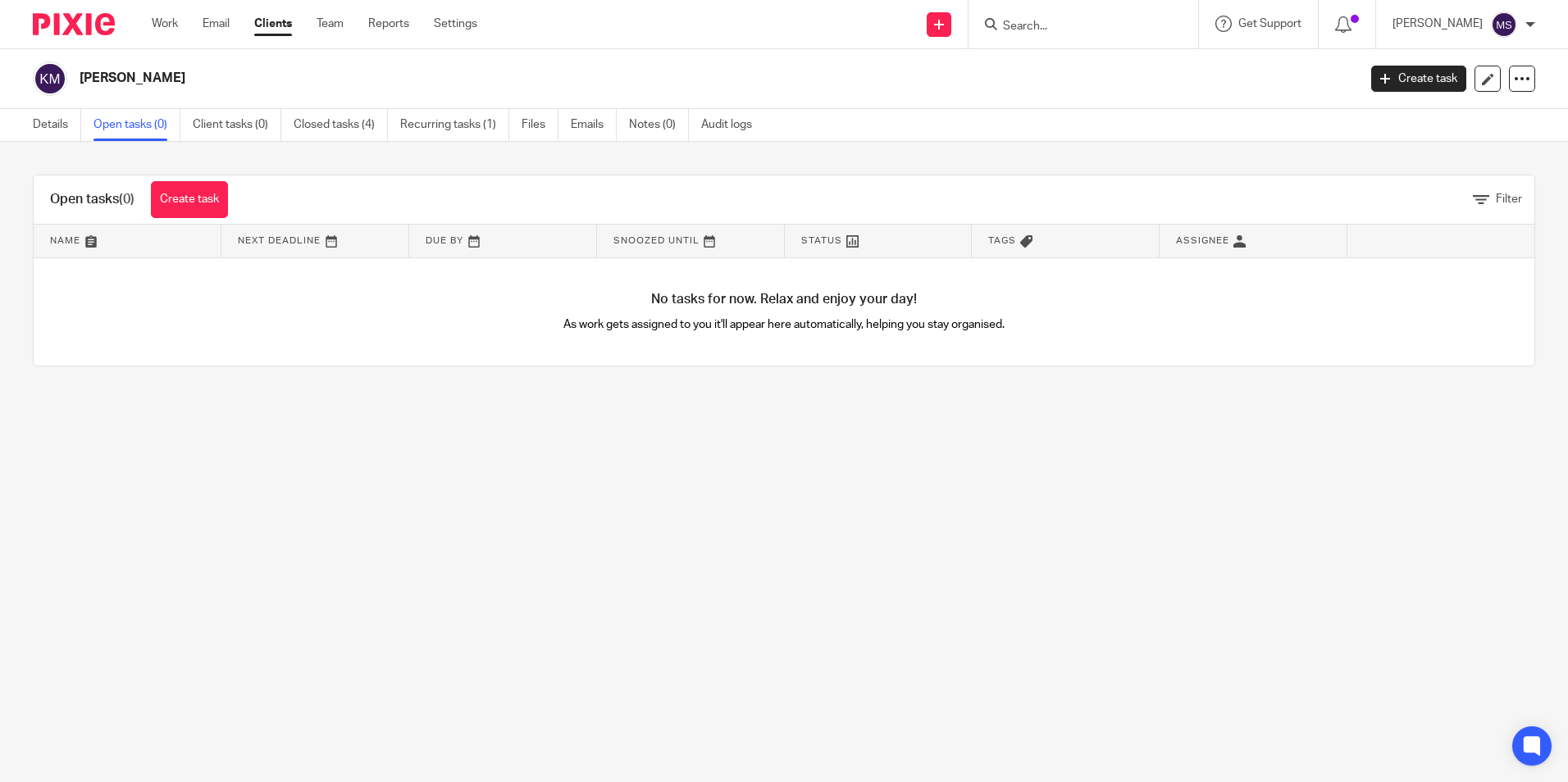
click at [1036, 32] on input "Search" at bounding box center [1075, 27] width 147 height 15
type input "[PERSON_NAME][DEMOGRAPHIC_DATA]"
click at [1133, 68] on link at bounding box center [1100, 63] width 203 height 25
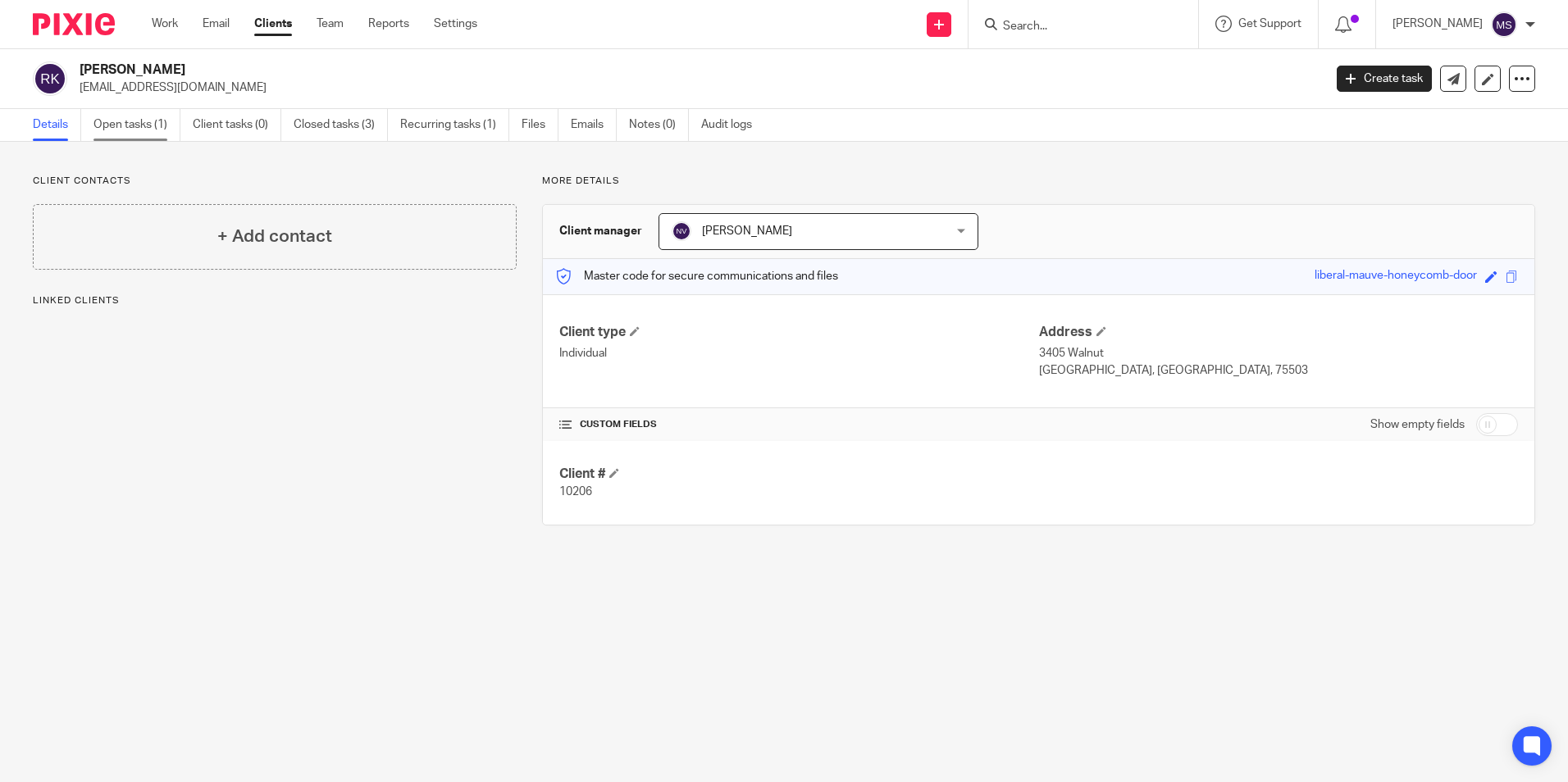
click at [139, 129] on link "Open tasks (1)" at bounding box center [136, 124] width 87 height 32
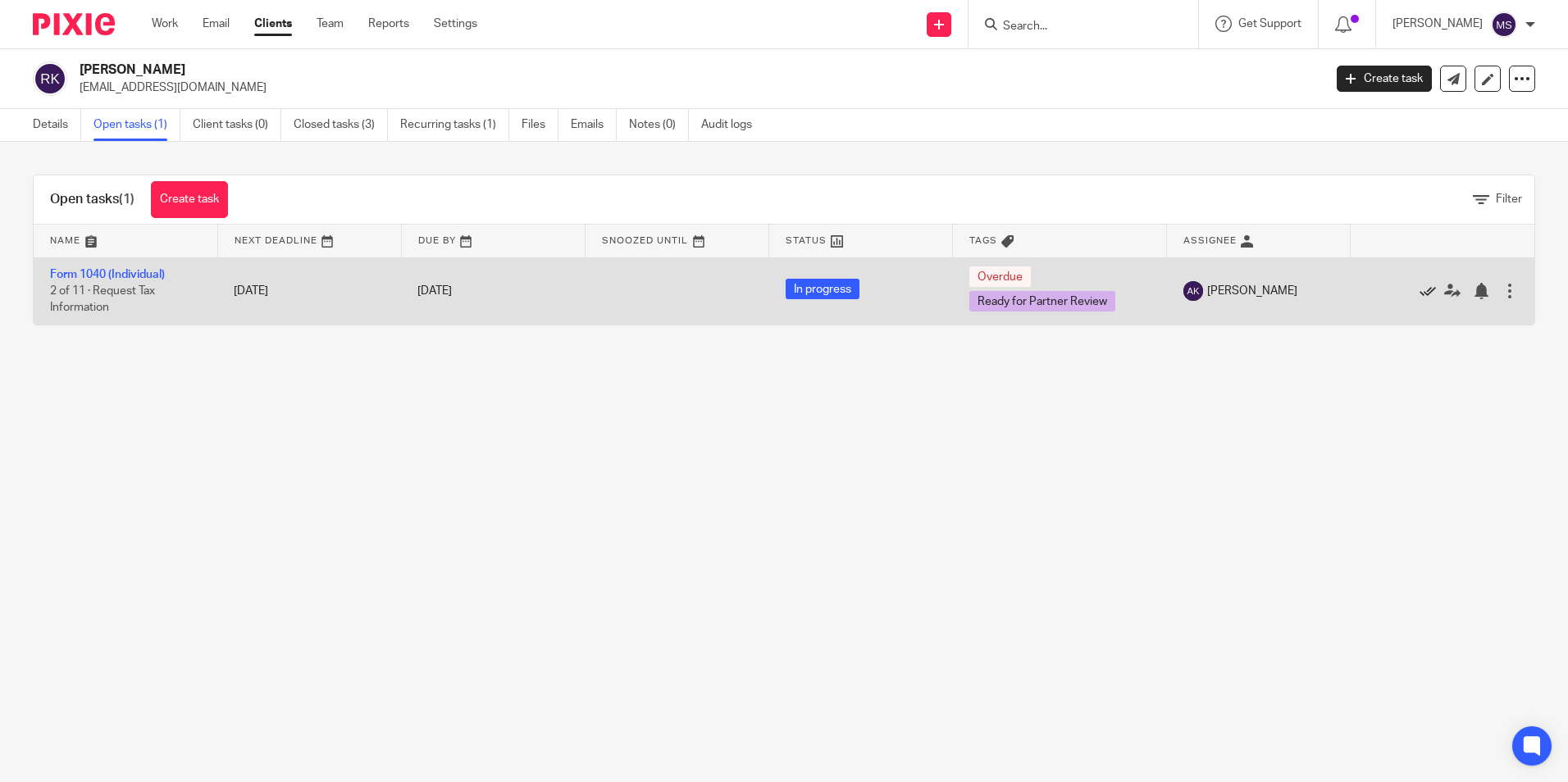
click at [1420, 288] on icon at bounding box center [1428, 291] width 16 height 16
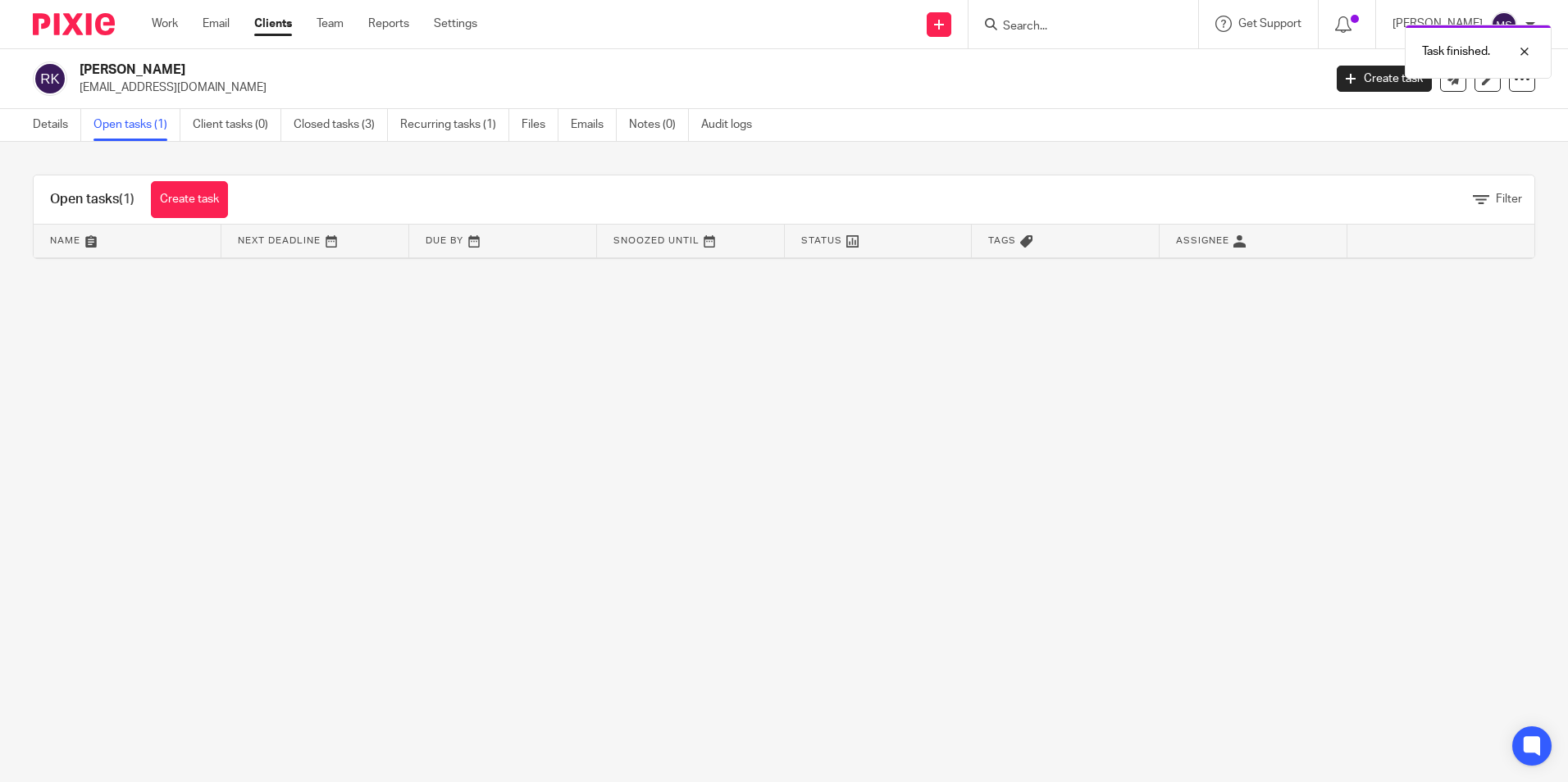
drag, startPoint x: 155, startPoint y: 126, endPoint x: 187, endPoint y: 123, distance: 32.1
click at [157, 126] on link "Open tasks (1)" at bounding box center [136, 124] width 87 height 32
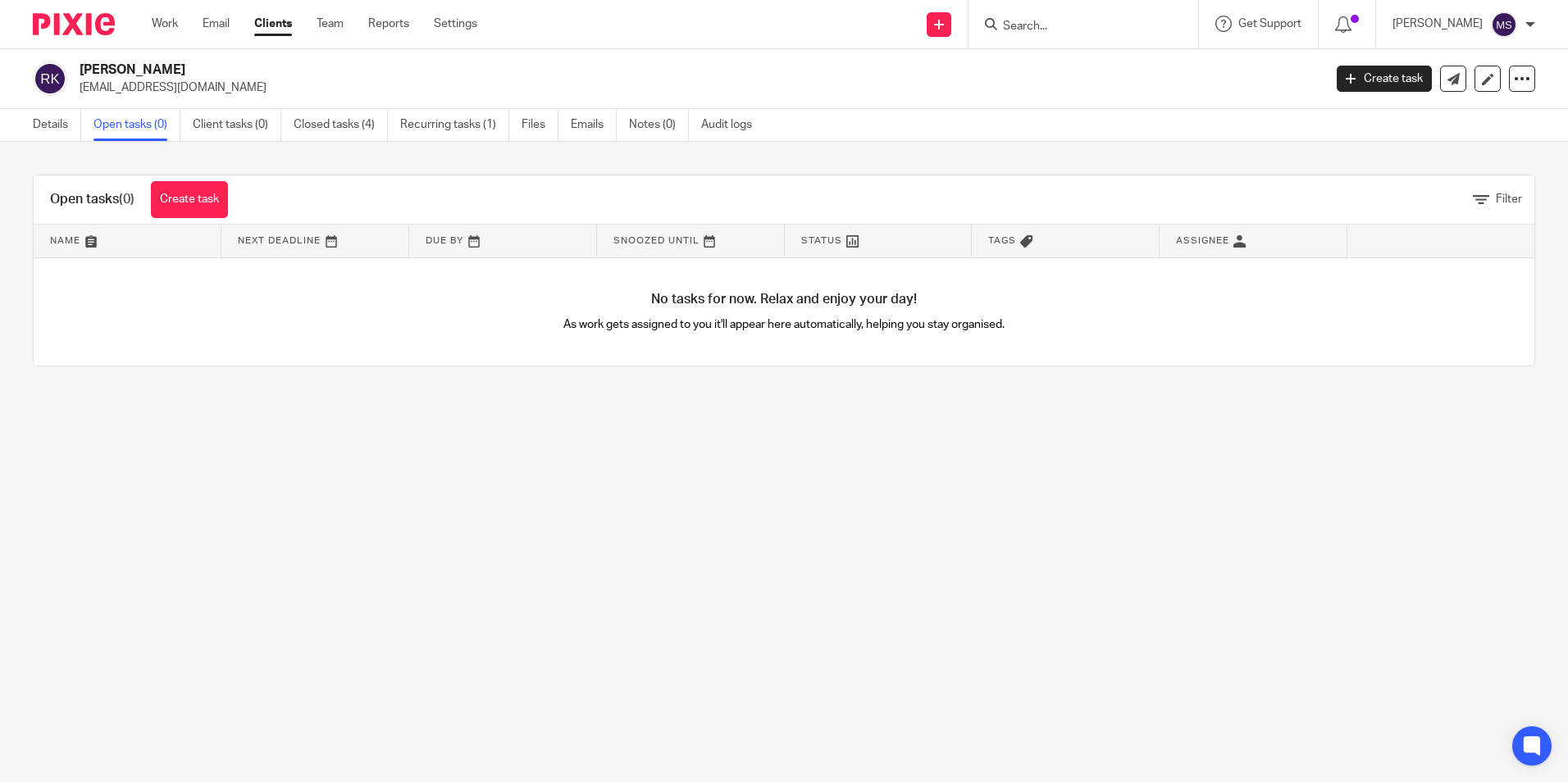
click at [1040, 26] on input "Search" at bounding box center [1075, 27] width 147 height 15
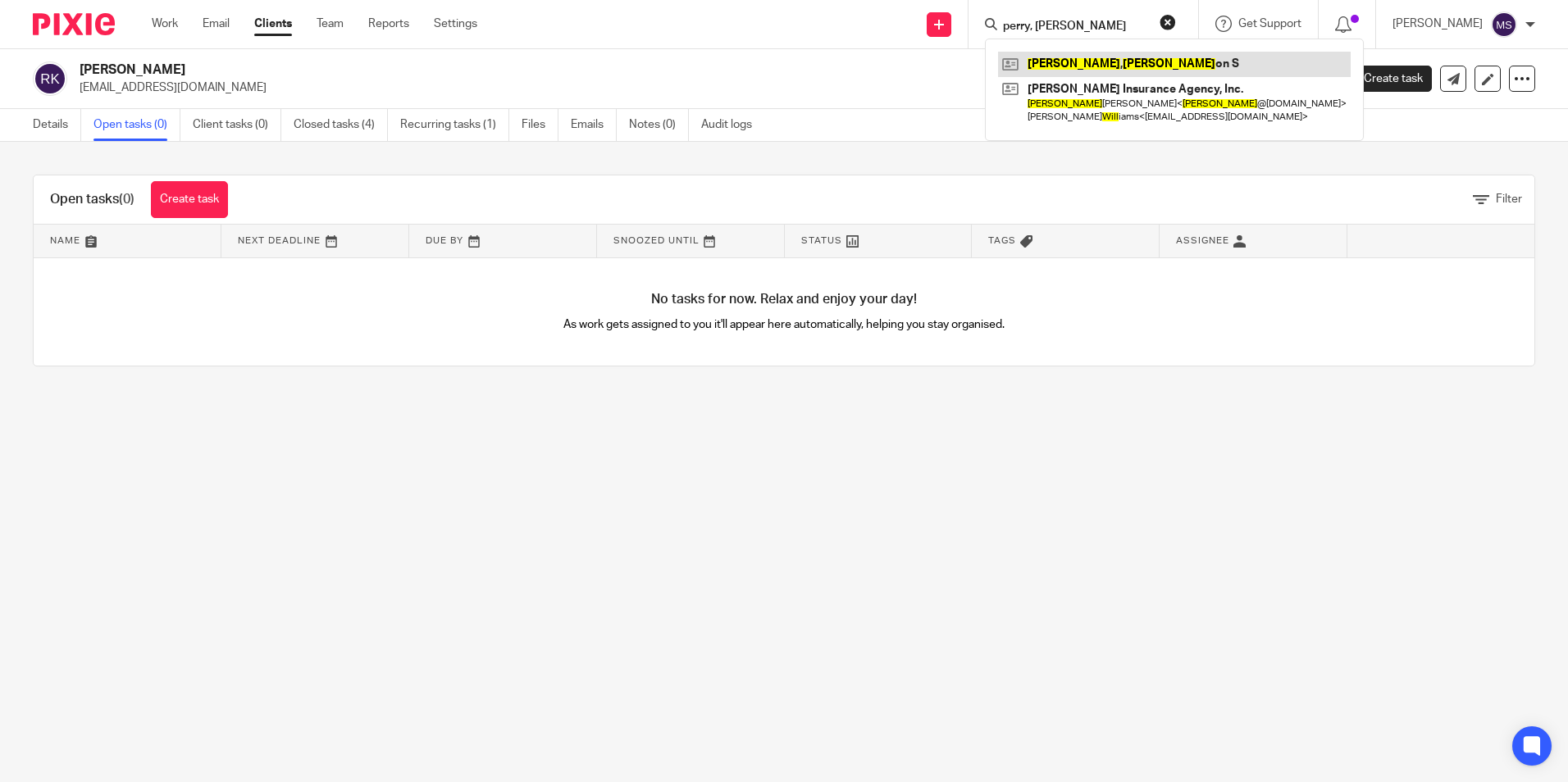
type input "perry, dill"
click at [1103, 70] on link at bounding box center [1174, 63] width 352 height 25
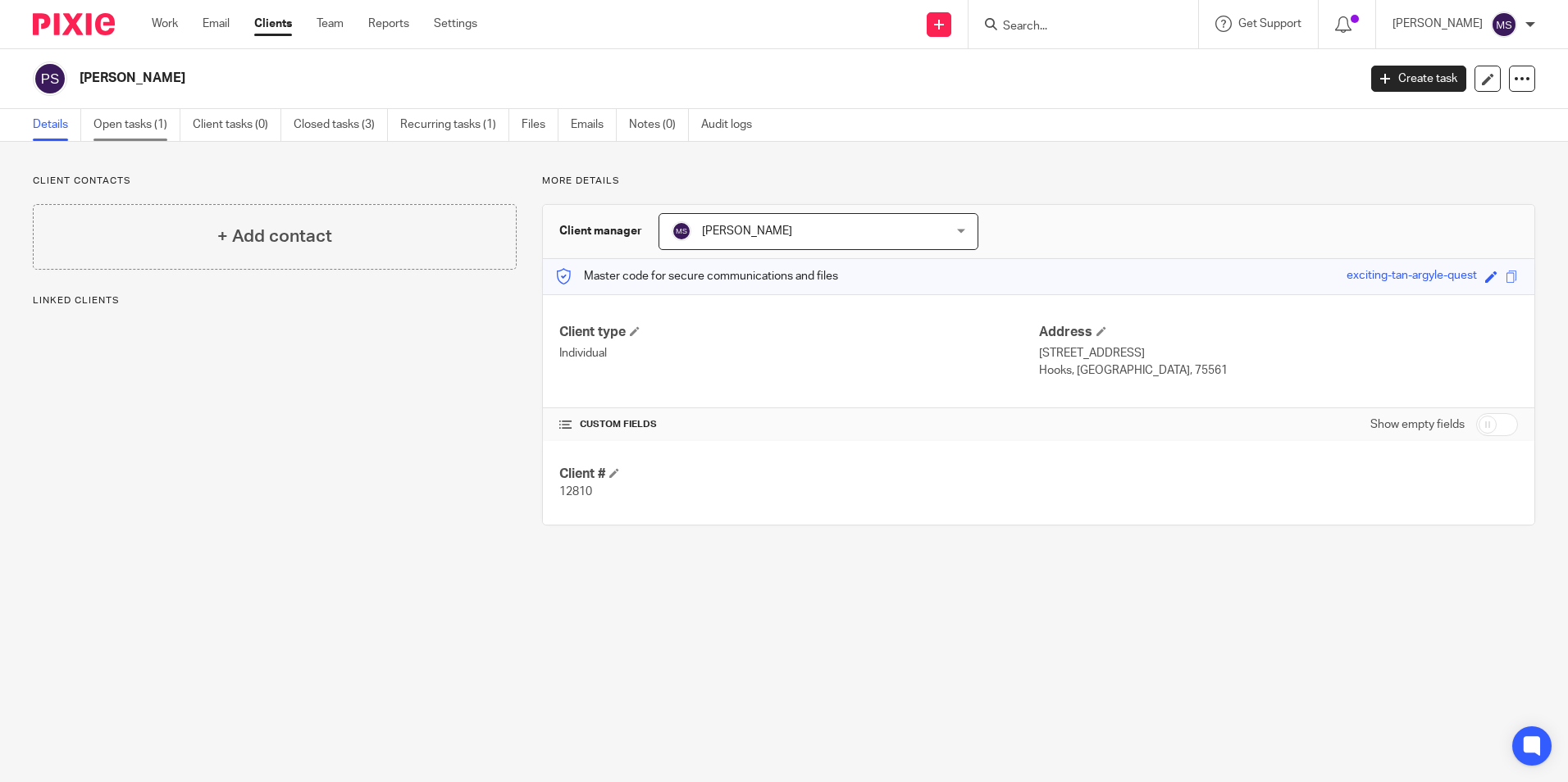
click at [149, 123] on link "Open tasks (1)" at bounding box center [136, 124] width 87 height 32
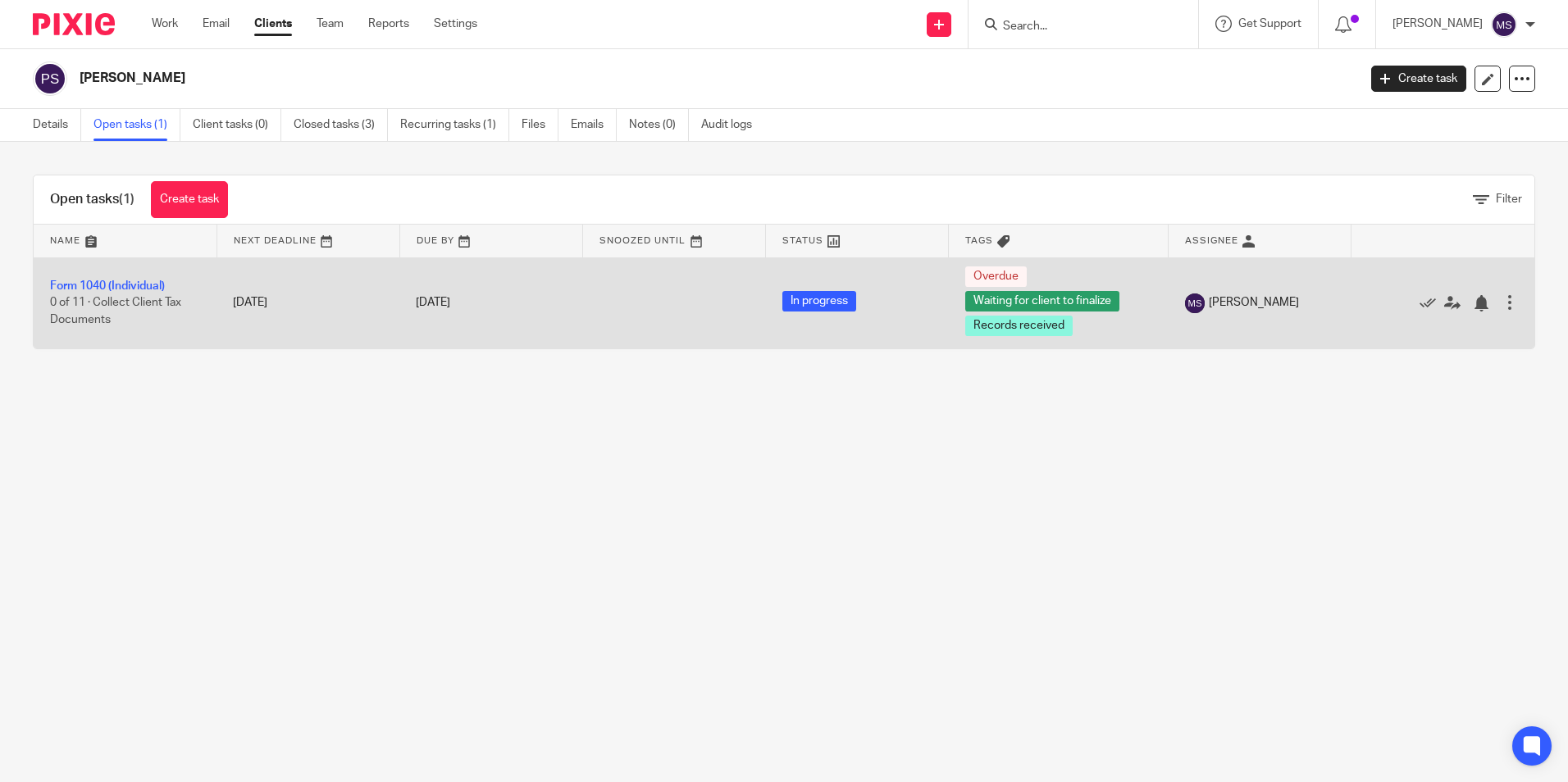
click at [1394, 305] on div at bounding box center [1434, 303] width 134 height 16
click at [1420, 302] on icon at bounding box center [1428, 304] width 16 height 16
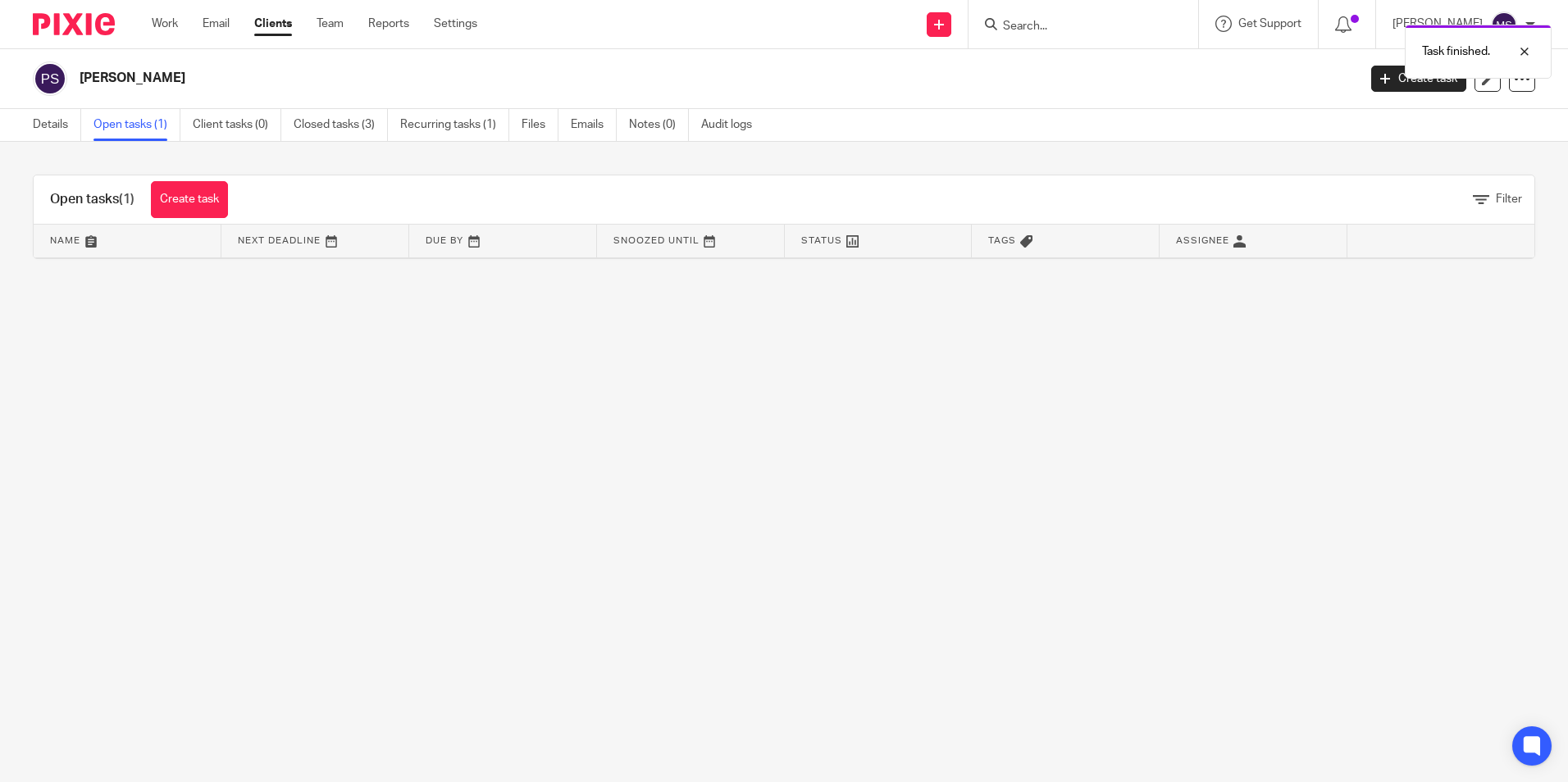
click at [131, 124] on link "Open tasks (1)" at bounding box center [136, 124] width 87 height 32
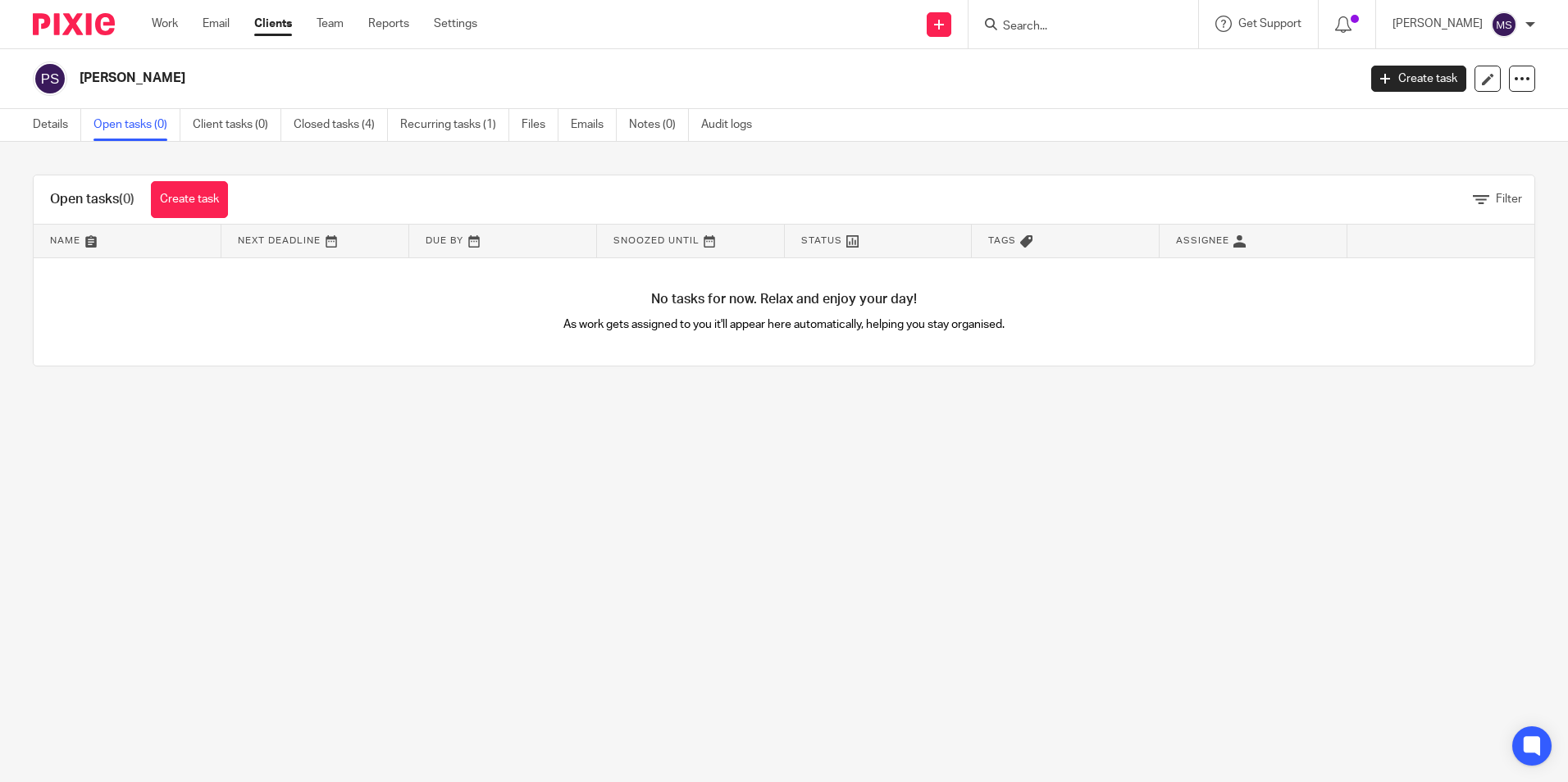
click at [1036, 30] on input "Search" at bounding box center [1075, 27] width 147 height 15
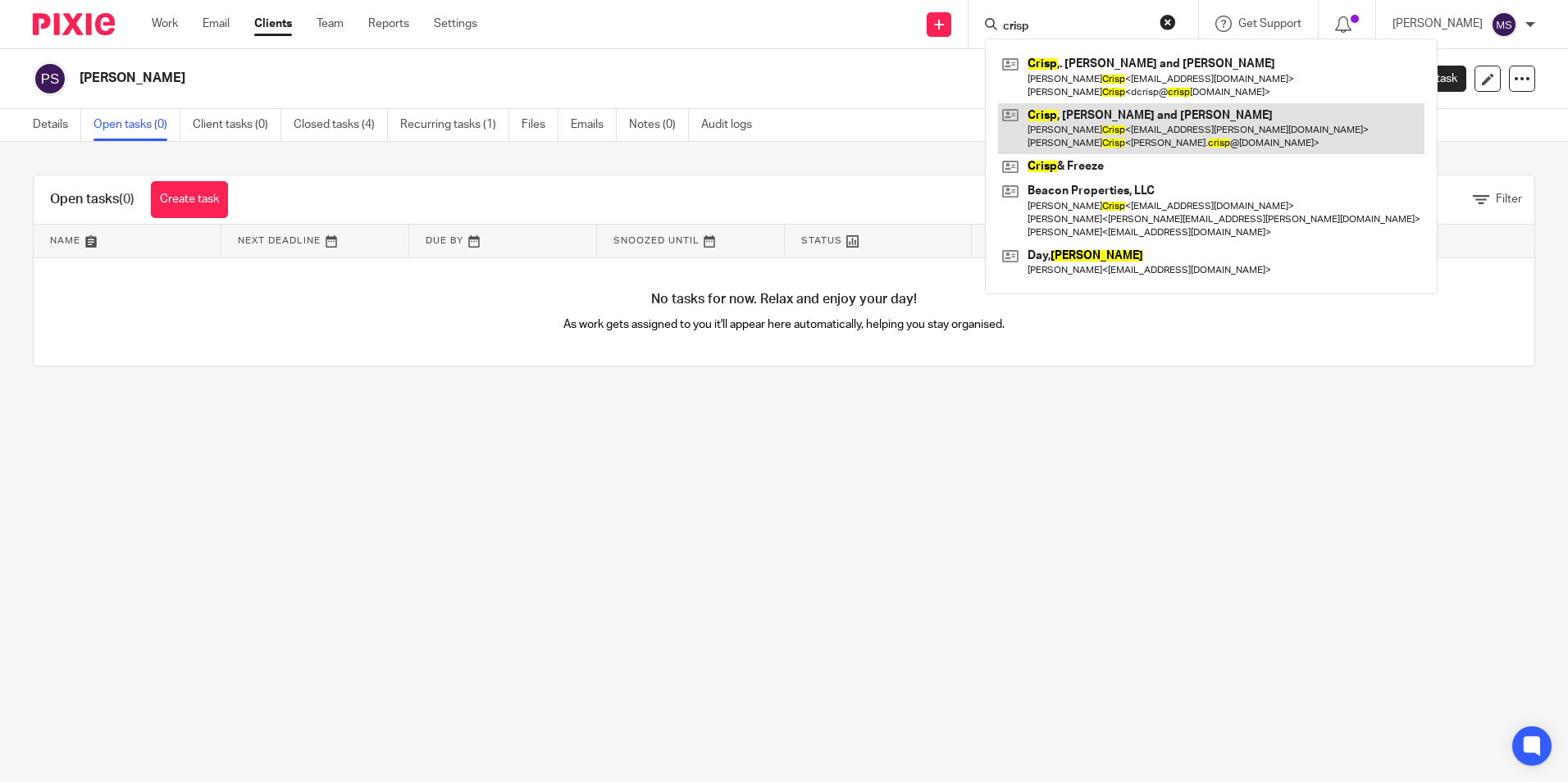
type input "crisp"
click at [1150, 119] on link at bounding box center [1211, 129] width 426 height 51
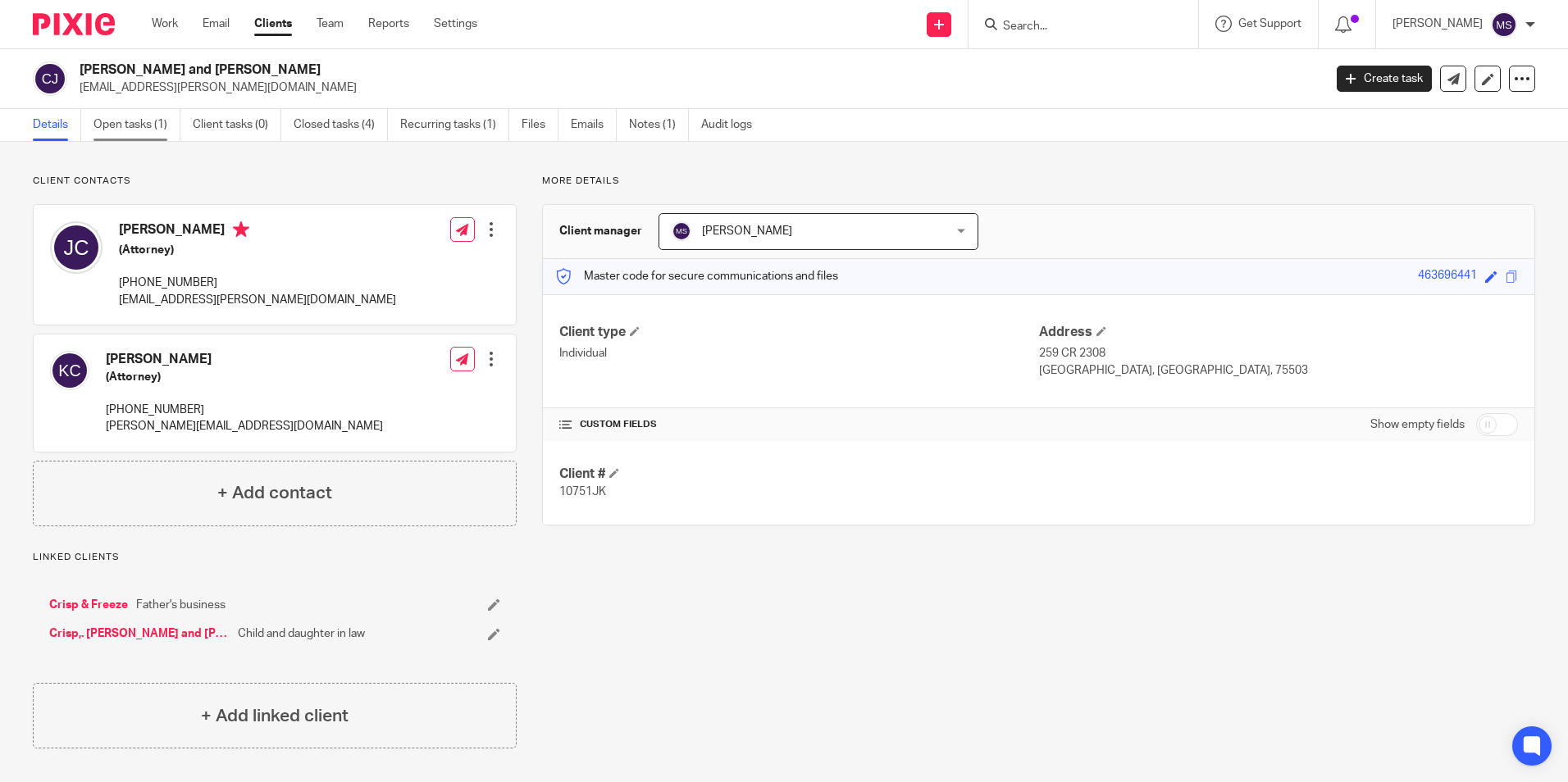
click at [132, 128] on link "Open tasks (1)" at bounding box center [136, 124] width 87 height 32
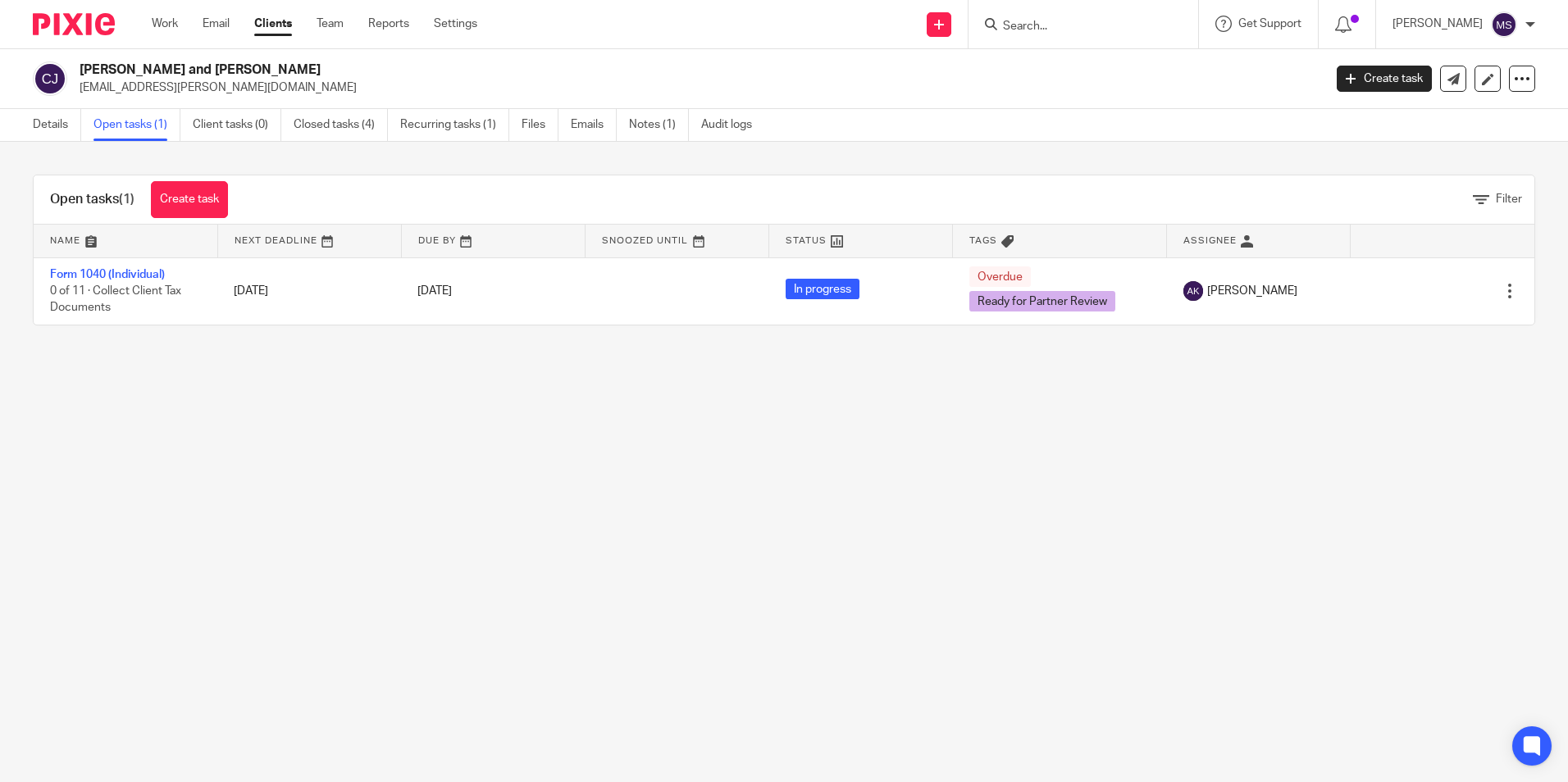
click at [1038, 32] on input "Search" at bounding box center [1075, 27] width 147 height 15
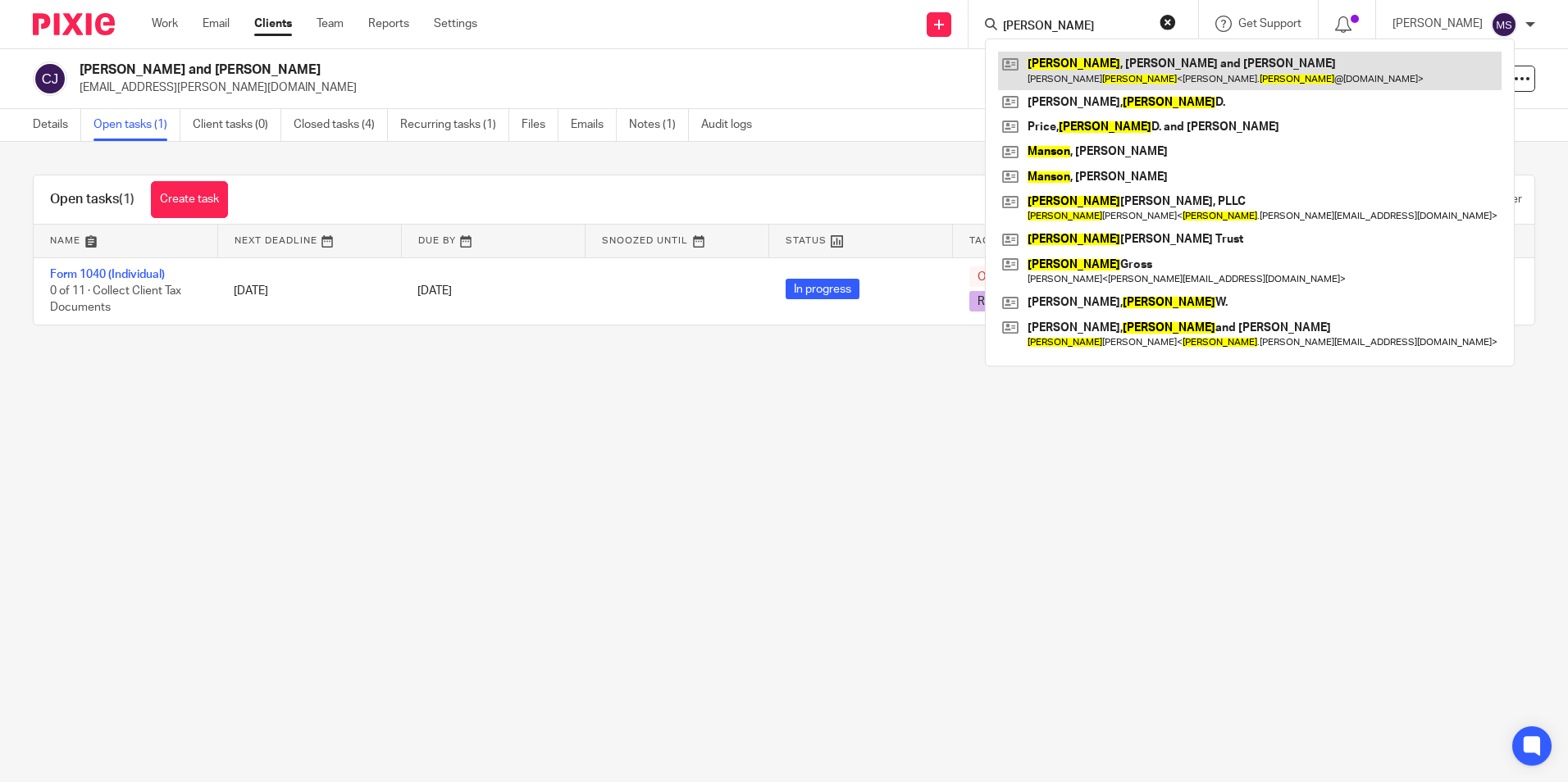
type input "mason"
click at [1093, 68] on link at bounding box center [1250, 70] width 503 height 37
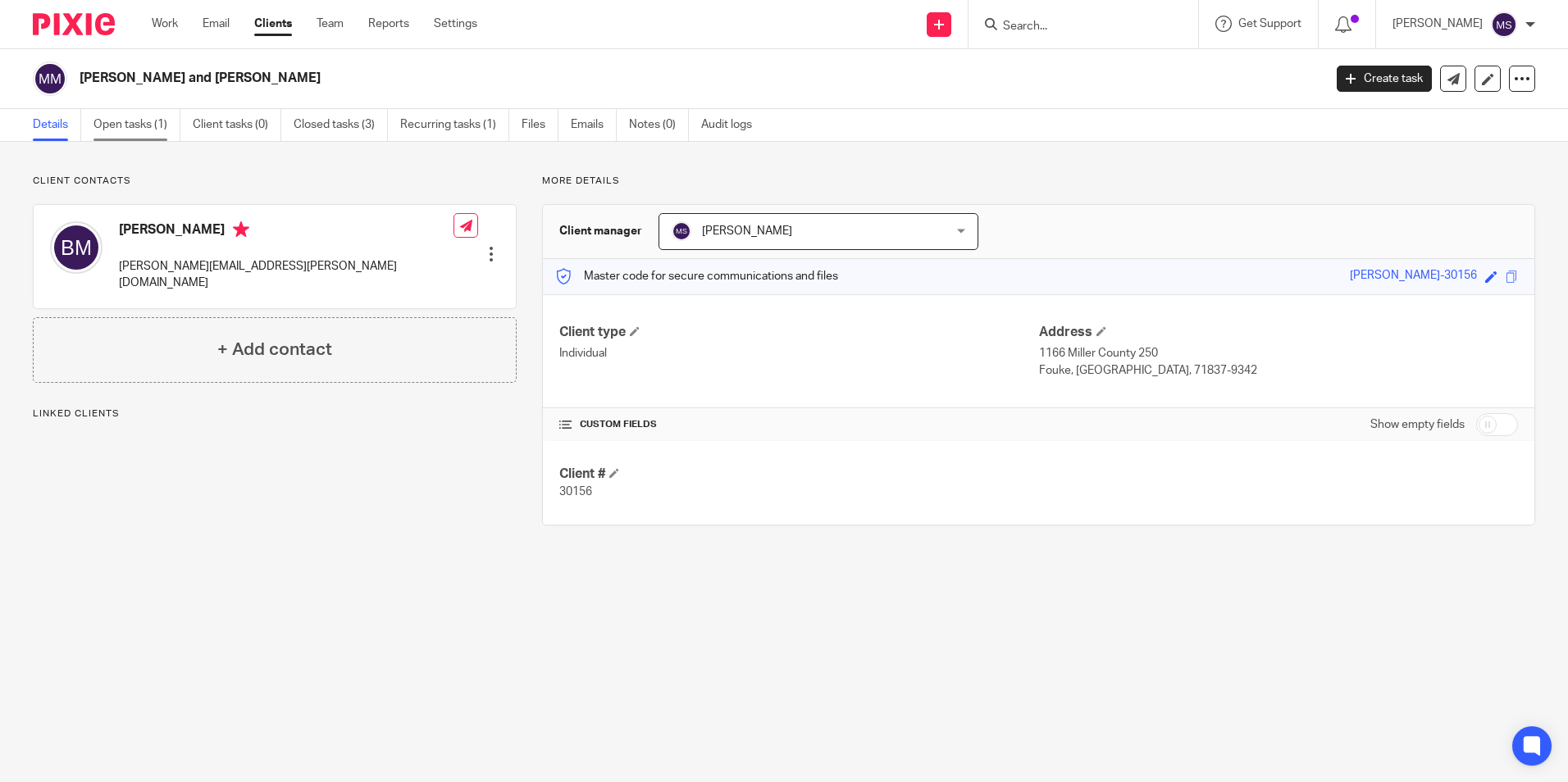
click at [136, 123] on link "Open tasks (1)" at bounding box center [136, 124] width 87 height 32
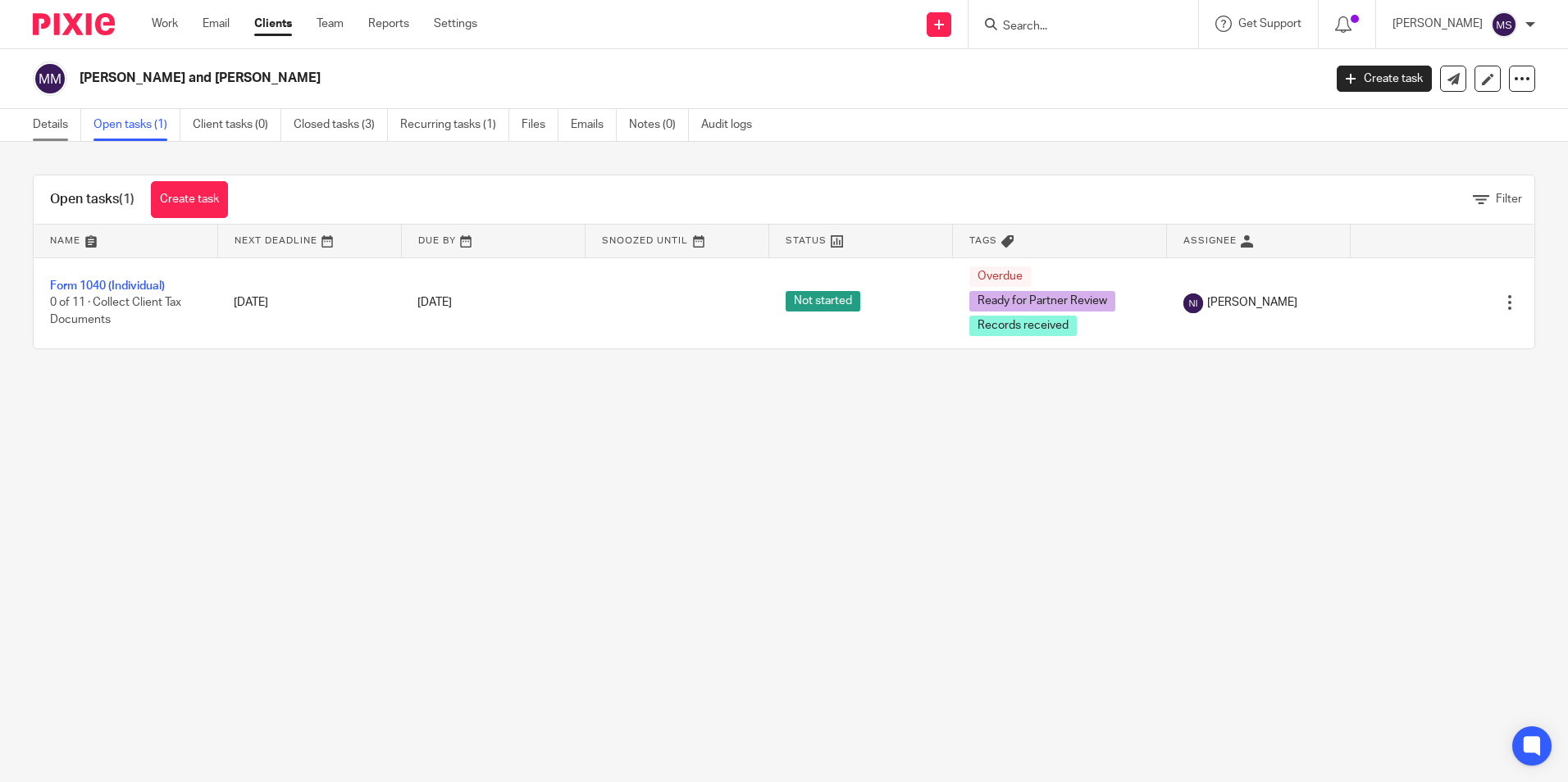
click at [61, 123] on link "Details" at bounding box center [57, 124] width 48 height 32
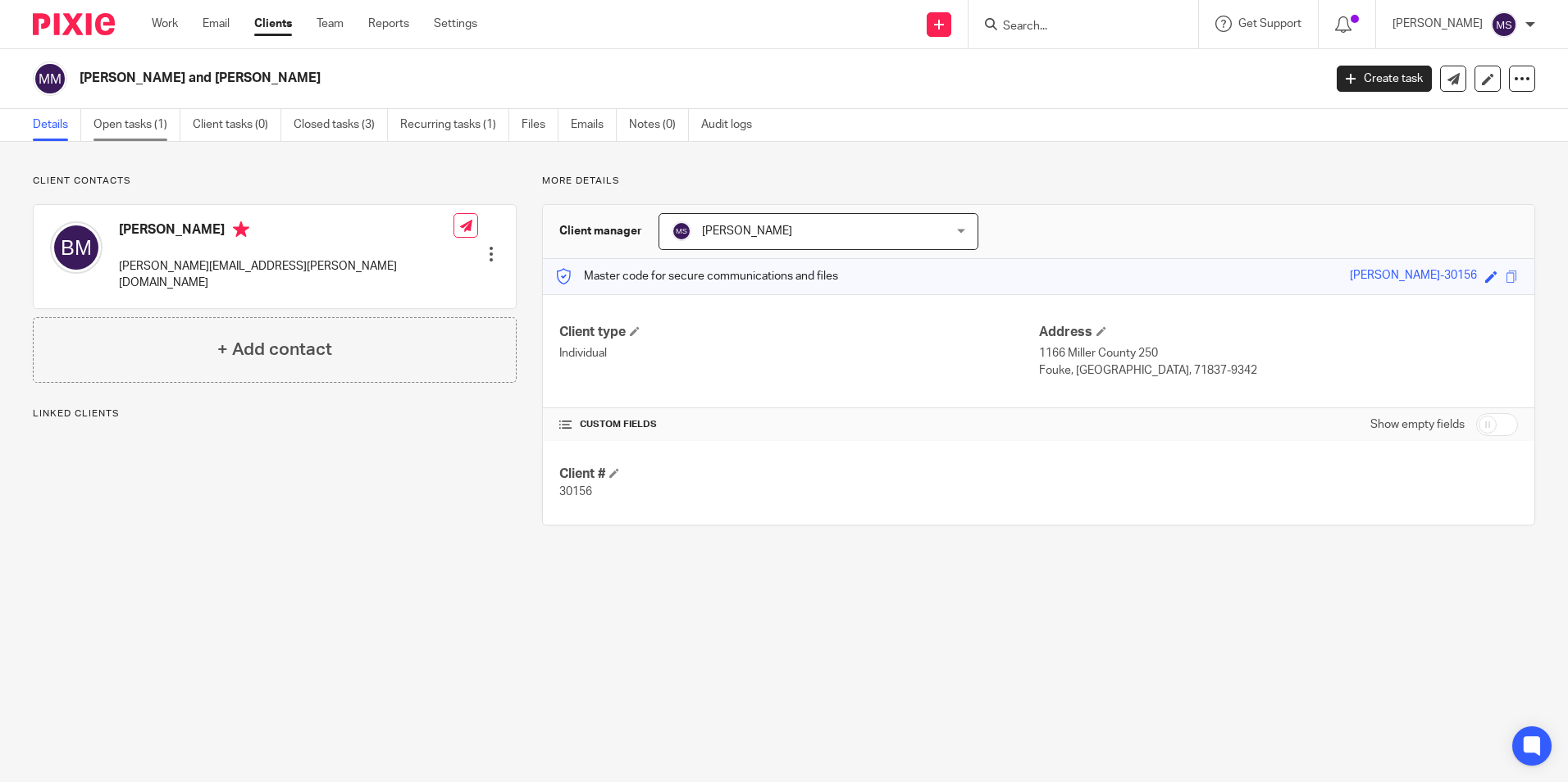
click at [151, 127] on link "Open tasks (1)" at bounding box center [136, 124] width 87 height 32
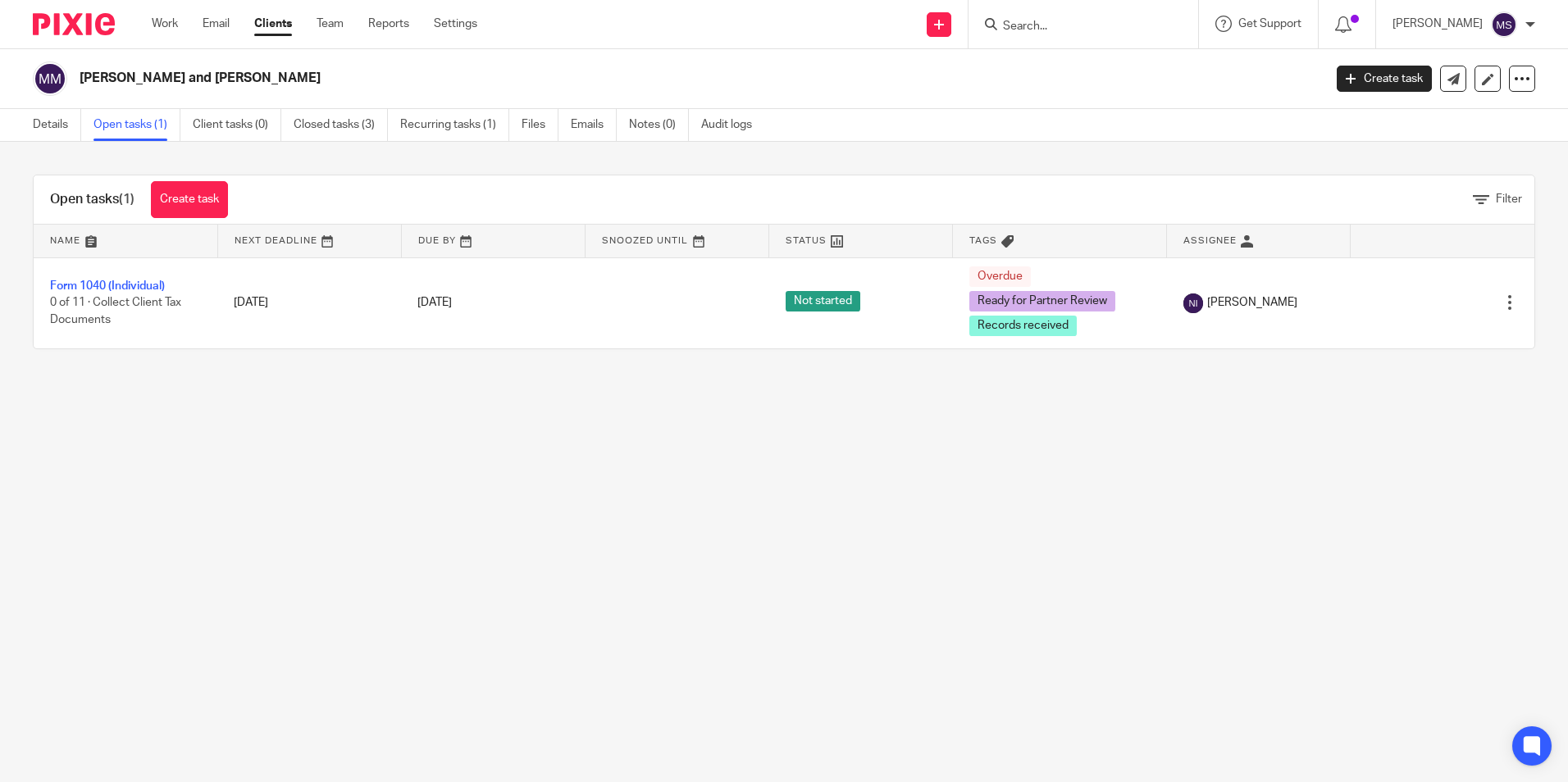
click at [1039, 31] on input "Search" at bounding box center [1075, 27] width 147 height 15
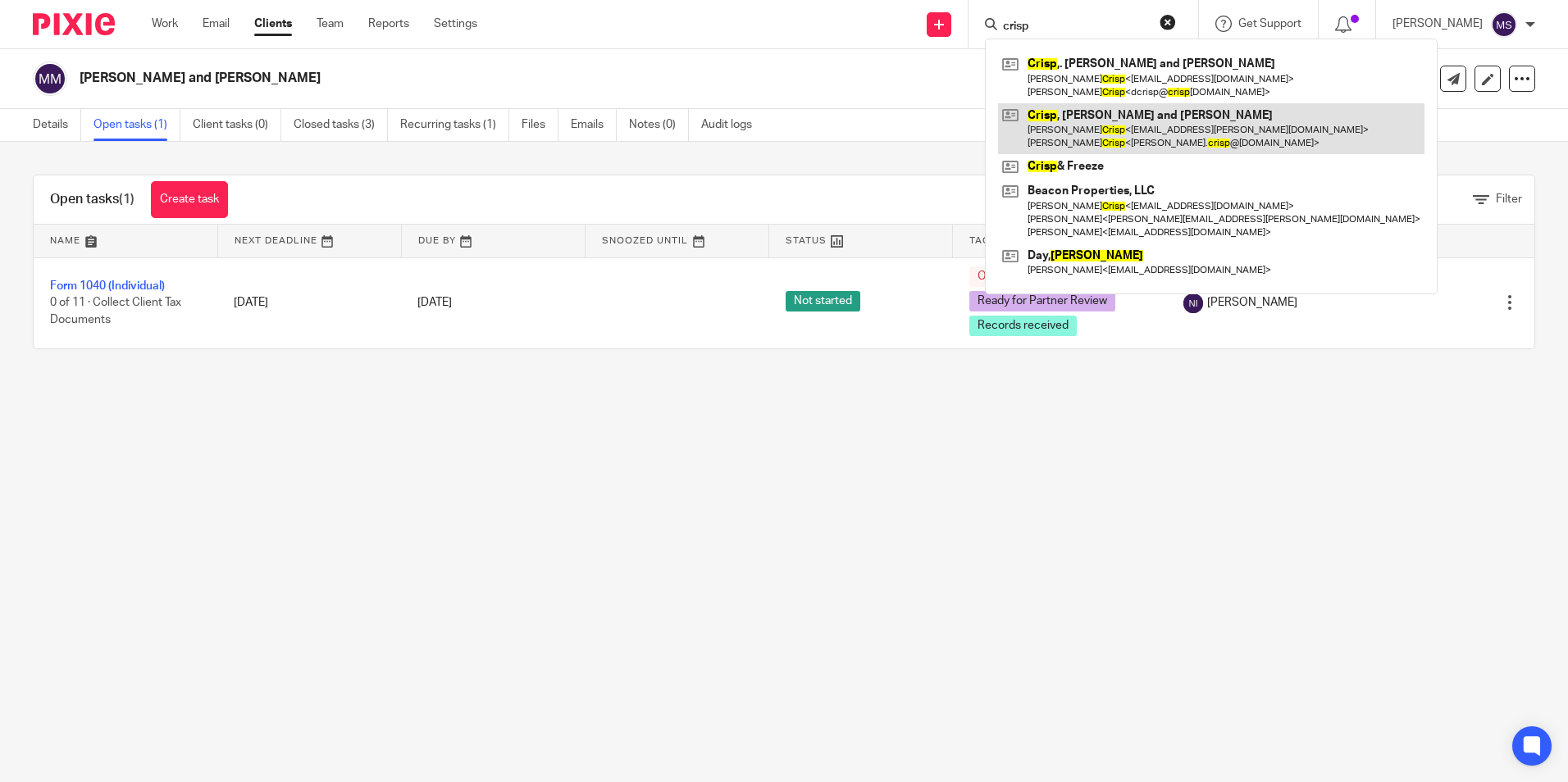
type input "crisp"
click at [1130, 123] on link at bounding box center [1211, 129] width 426 height 51
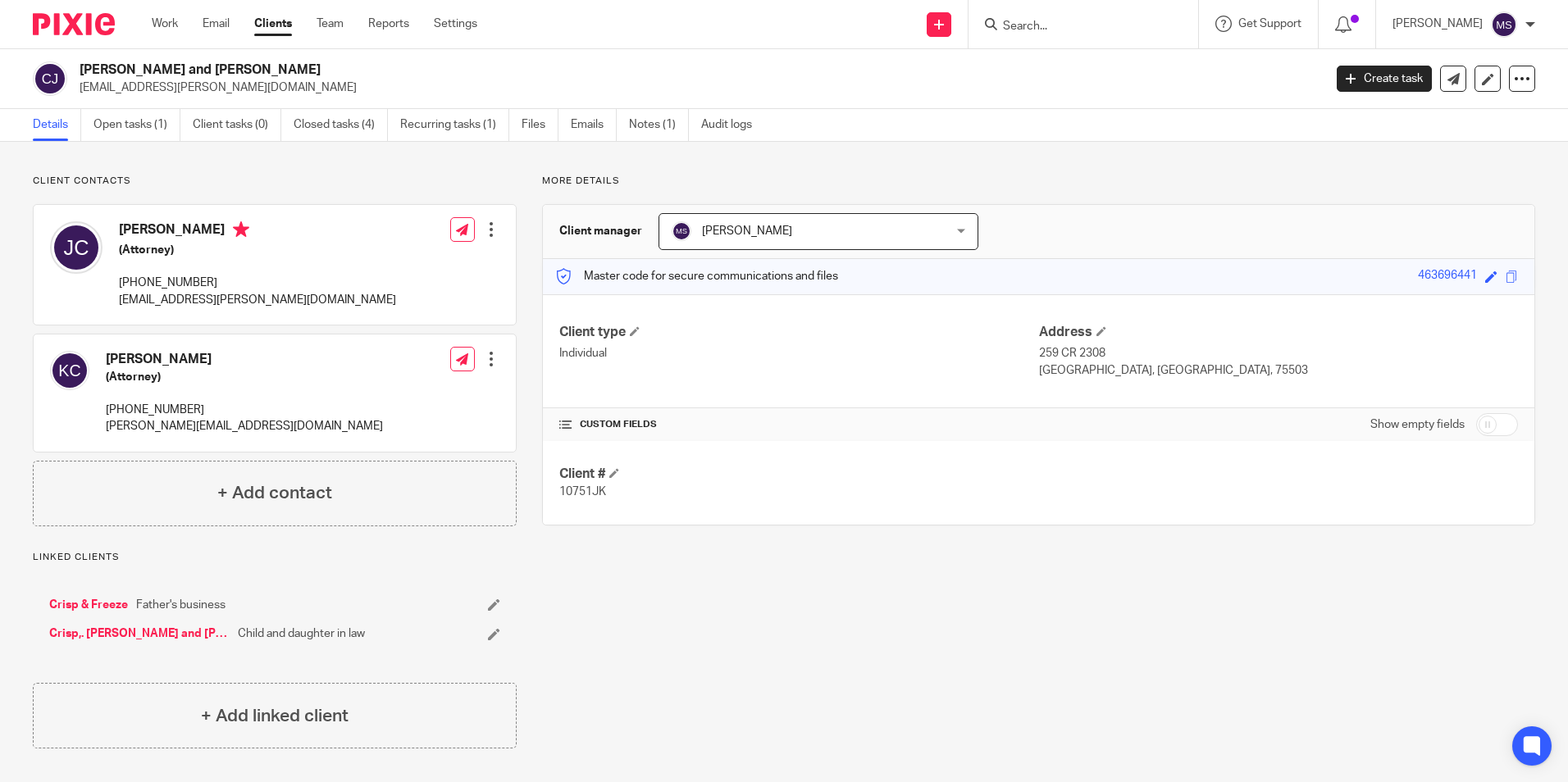
click at [1041, 24] on input "Search" at bounding box center [1075, 27] width 147 height 15
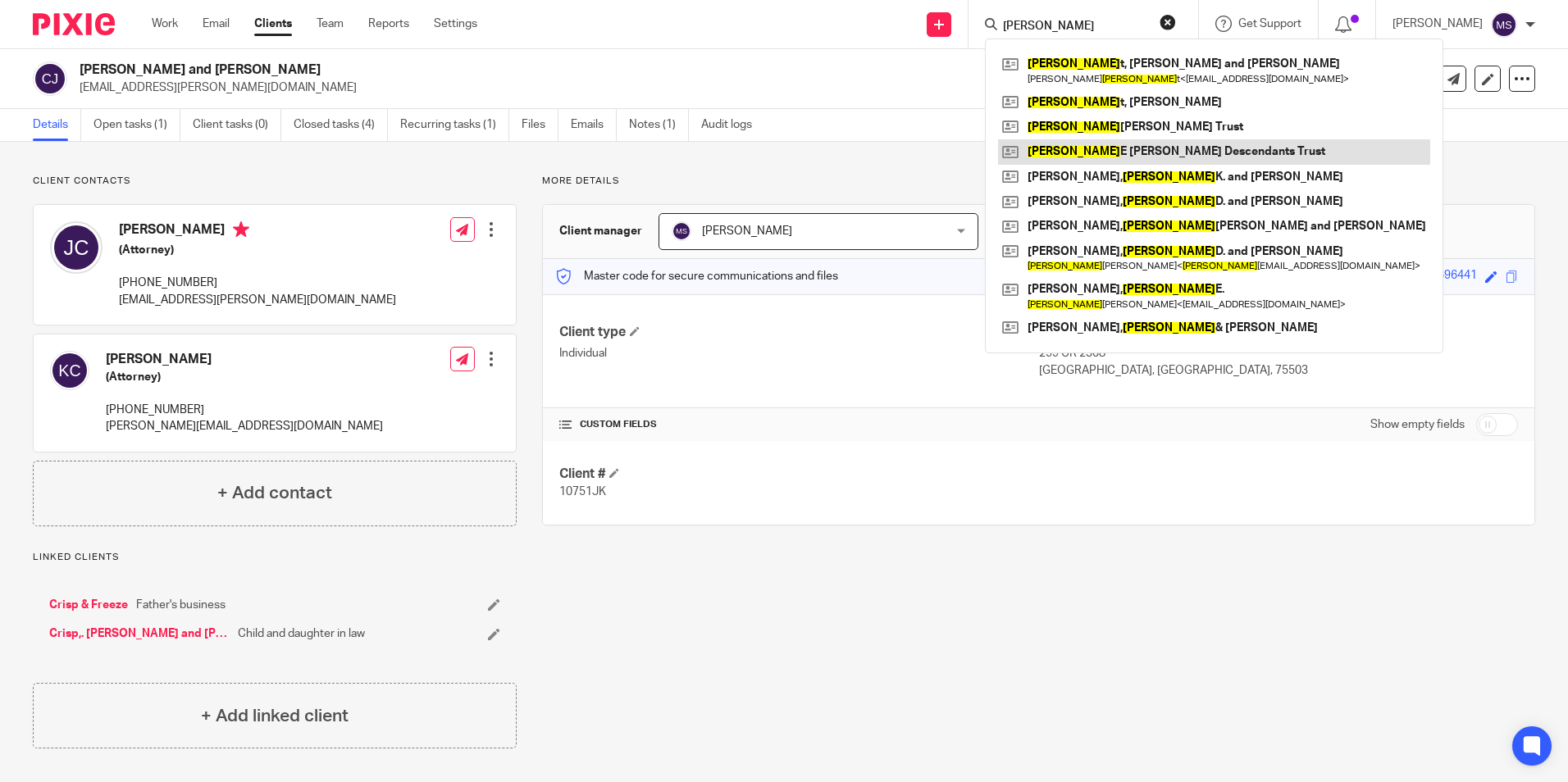
type input "bryan"
click at [1112, 155] on link at bounding box center [1214, 151] width 432 height 25
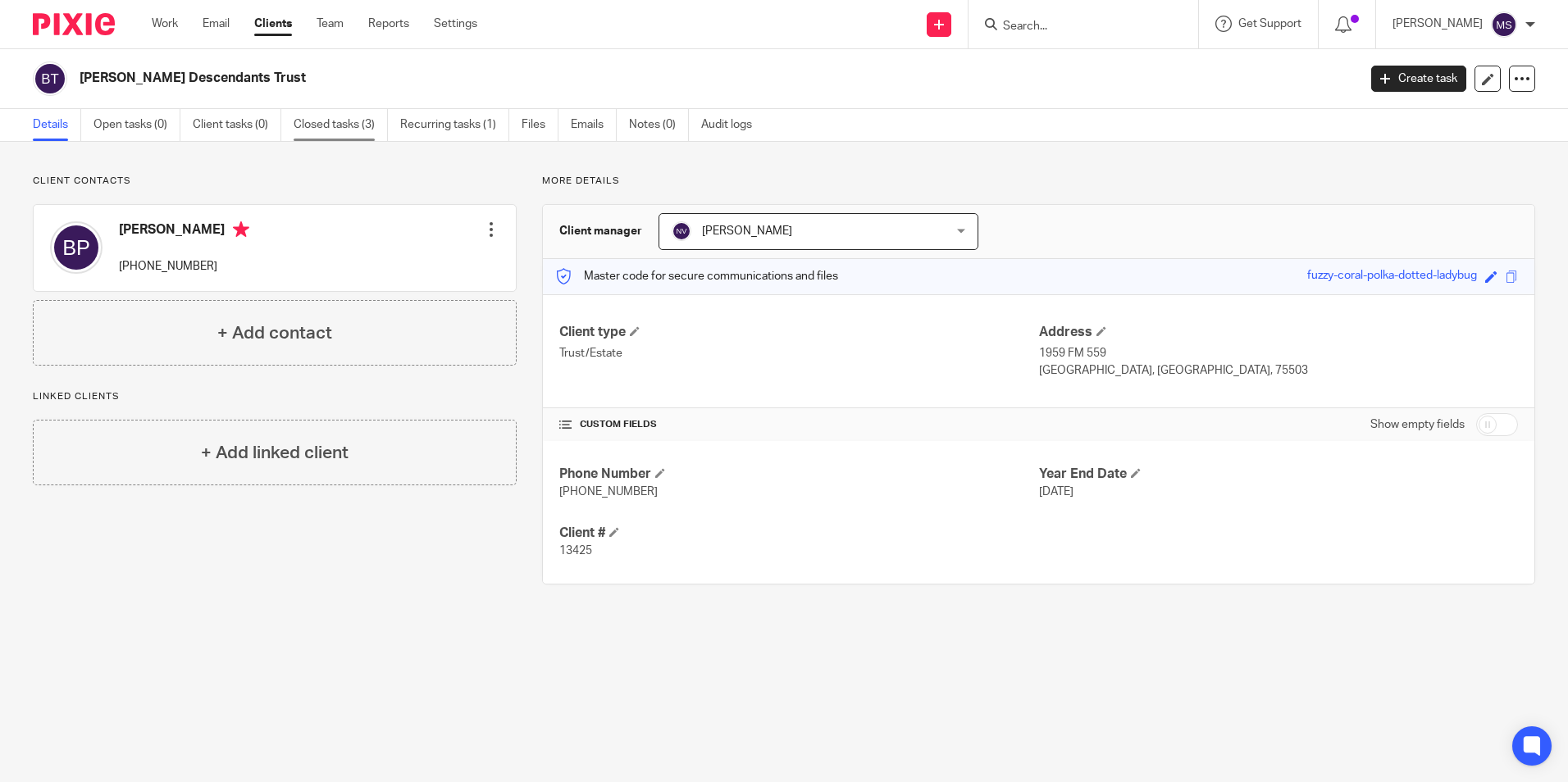
click at [349, 122] on link "Closed tasks (3)" at bounding box center [340, 124] width 94 height 32
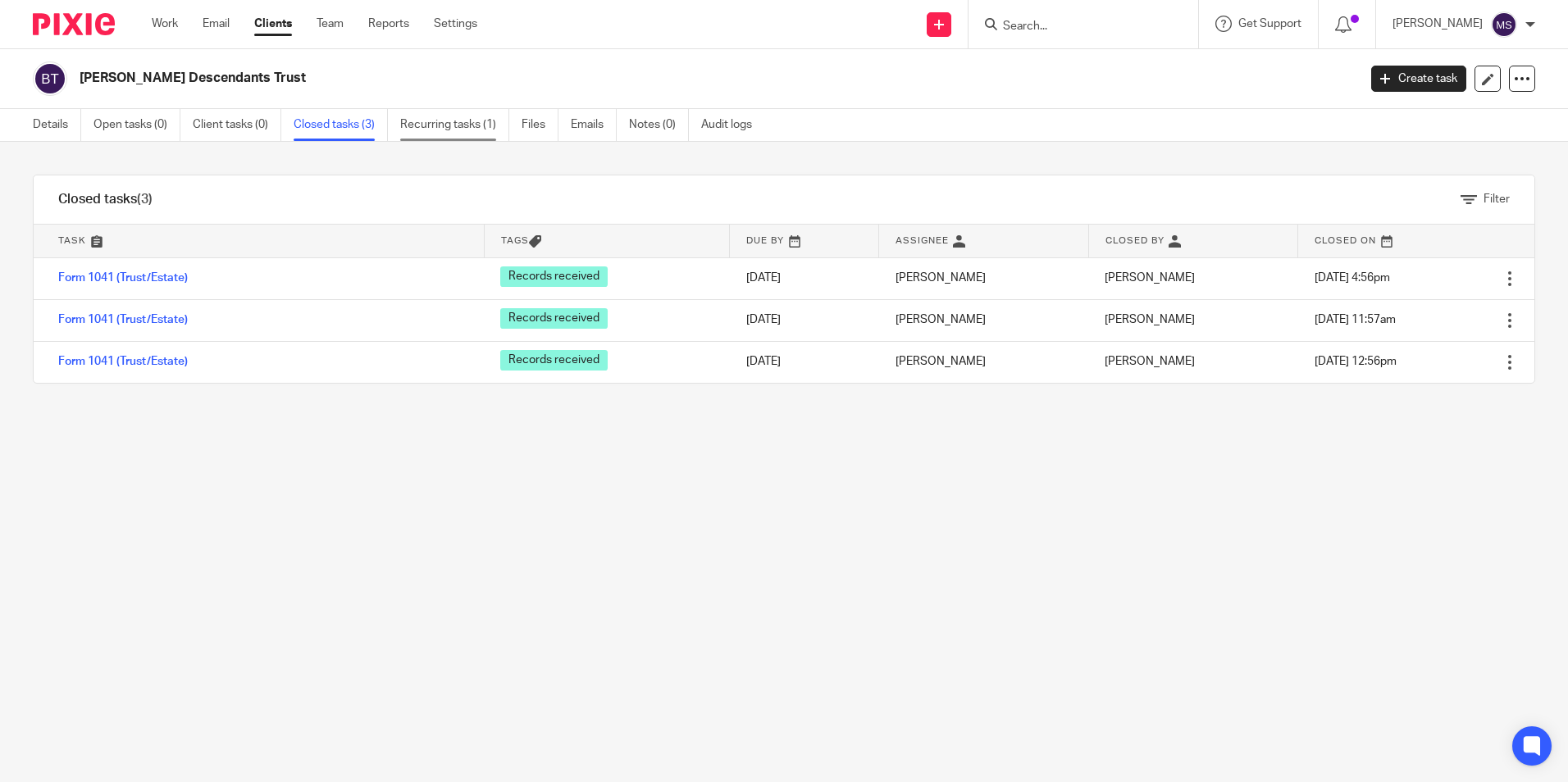
click at [446, 125] on link "Recurring tasks (1)" at bounding box center [454, 124] width 109 height 32
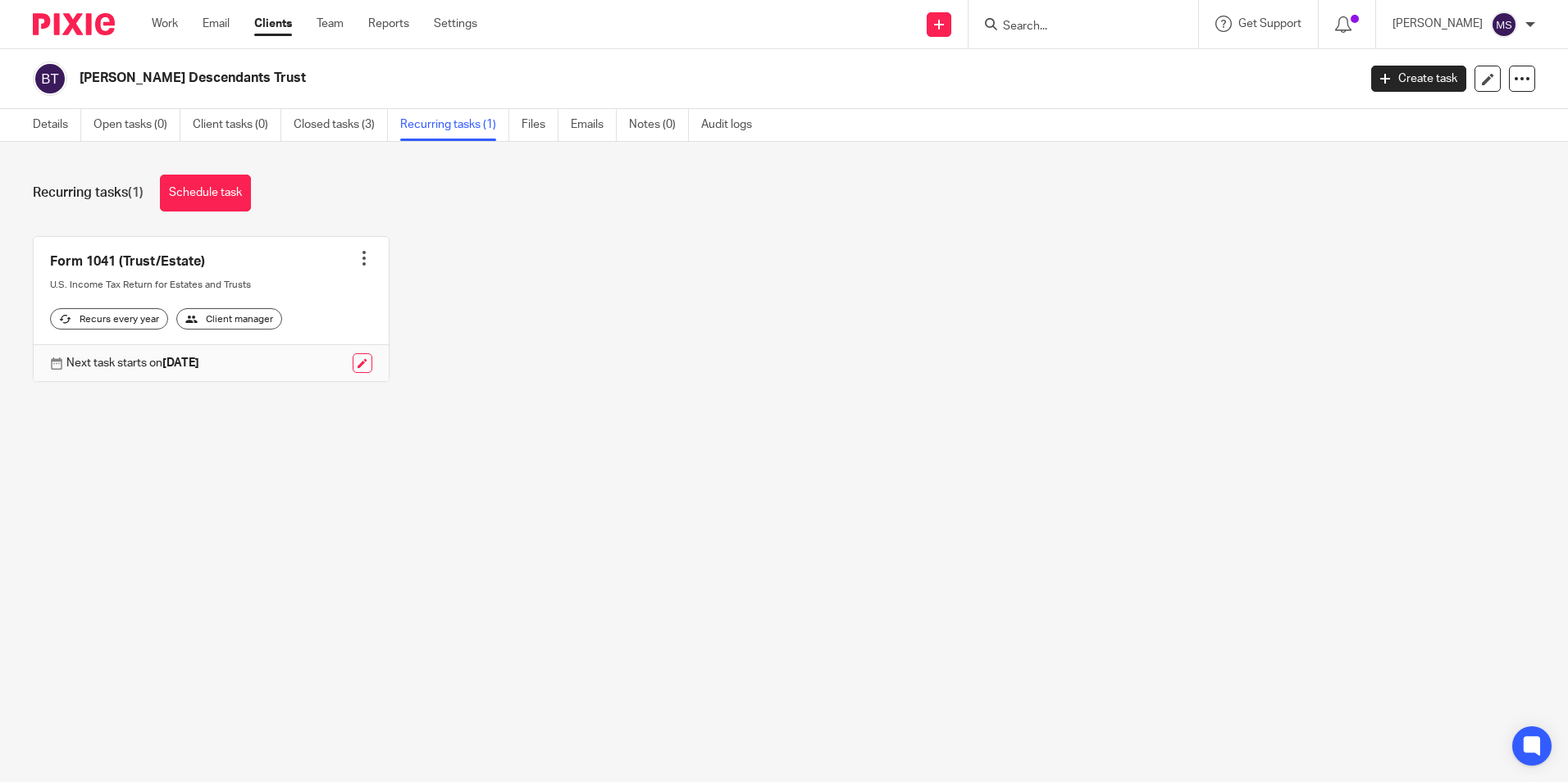
click at [1038, 20] on input "Search" at bounding box center [1075, 27] width 147 height 15
click at [1040, 27] on input "Search" at bounding box center [1075, 27] width 147 height 15
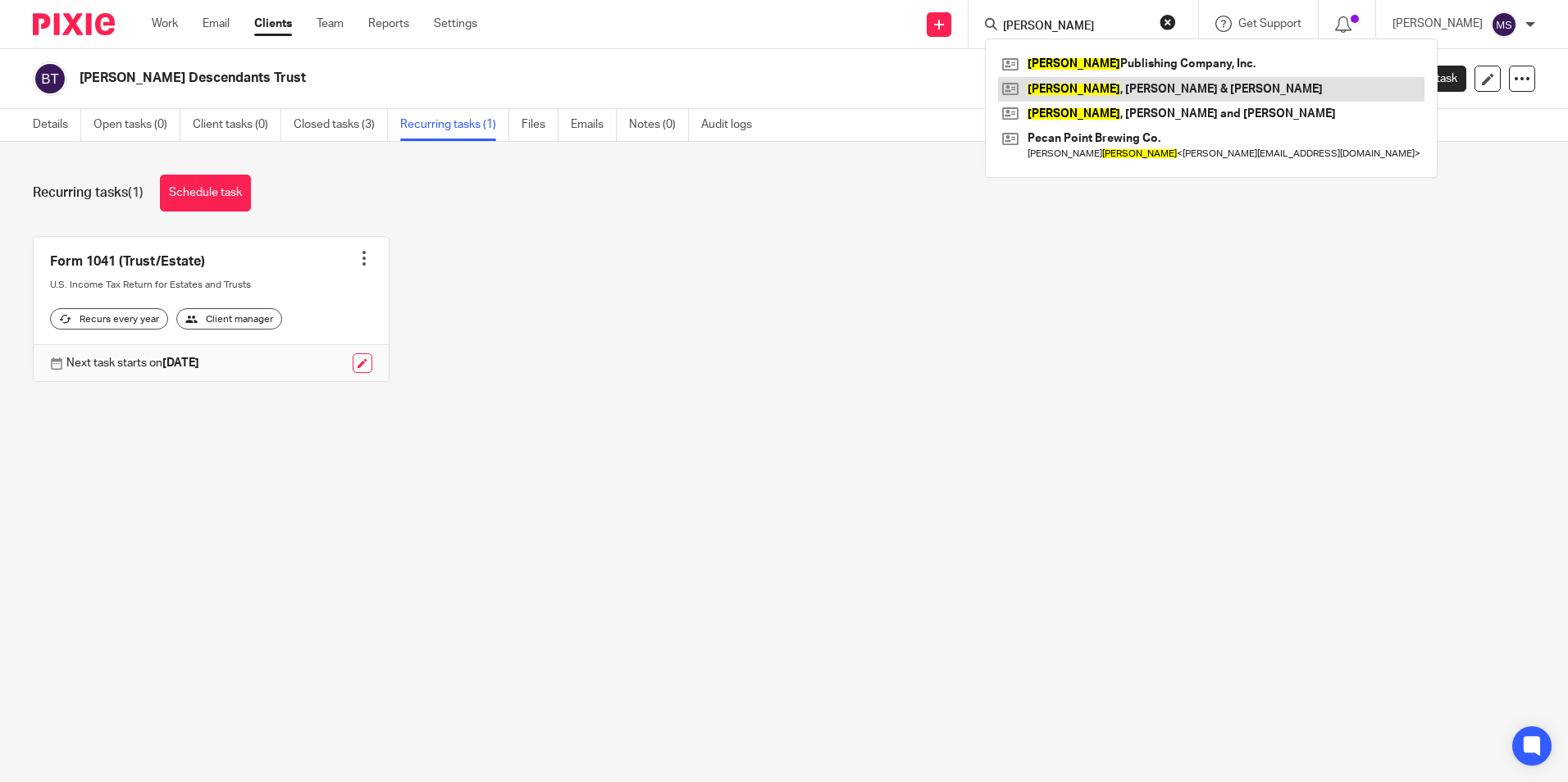
type input "[PERSON_NAME]"
click at [1121, 91] on link at bounding box center [1211, 89] width 426 height 25
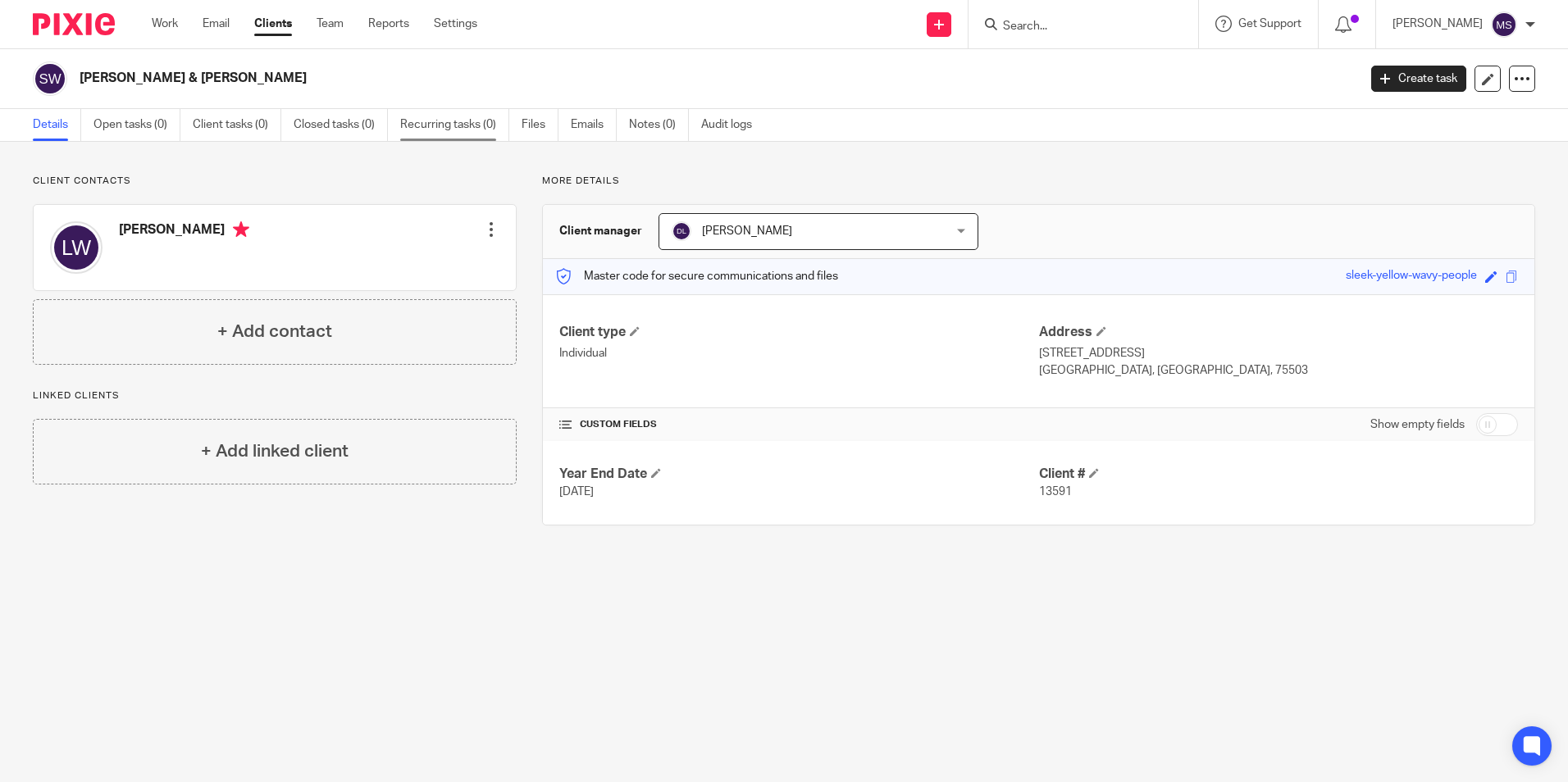
click at [451, 126] on link "Recurring tasks (0)" at bounding box center [454, 124] width 109 height 32
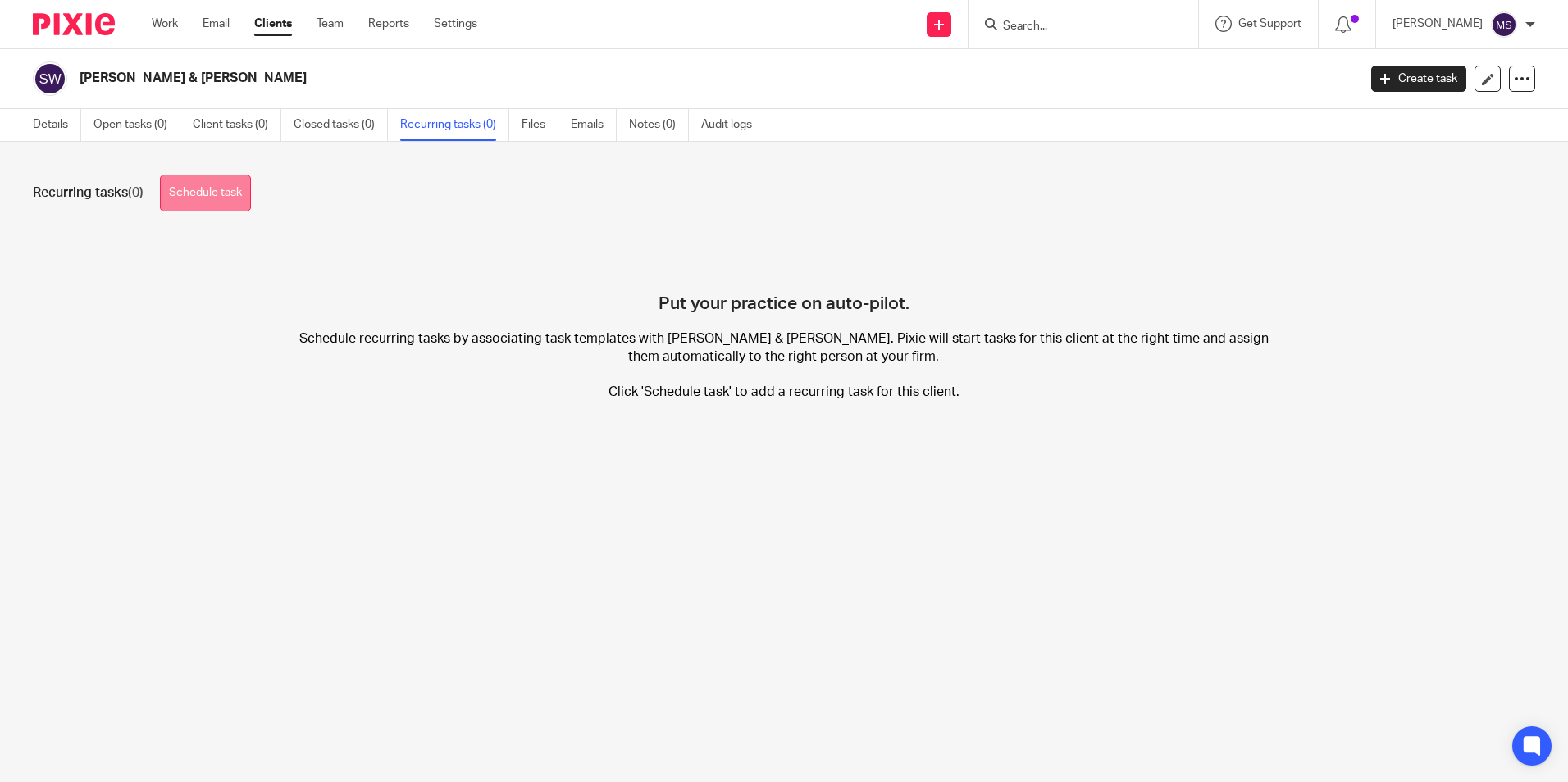
click at [228, 188] on link "Schedule task" at bounding box center [206, 193] width 91 height 37
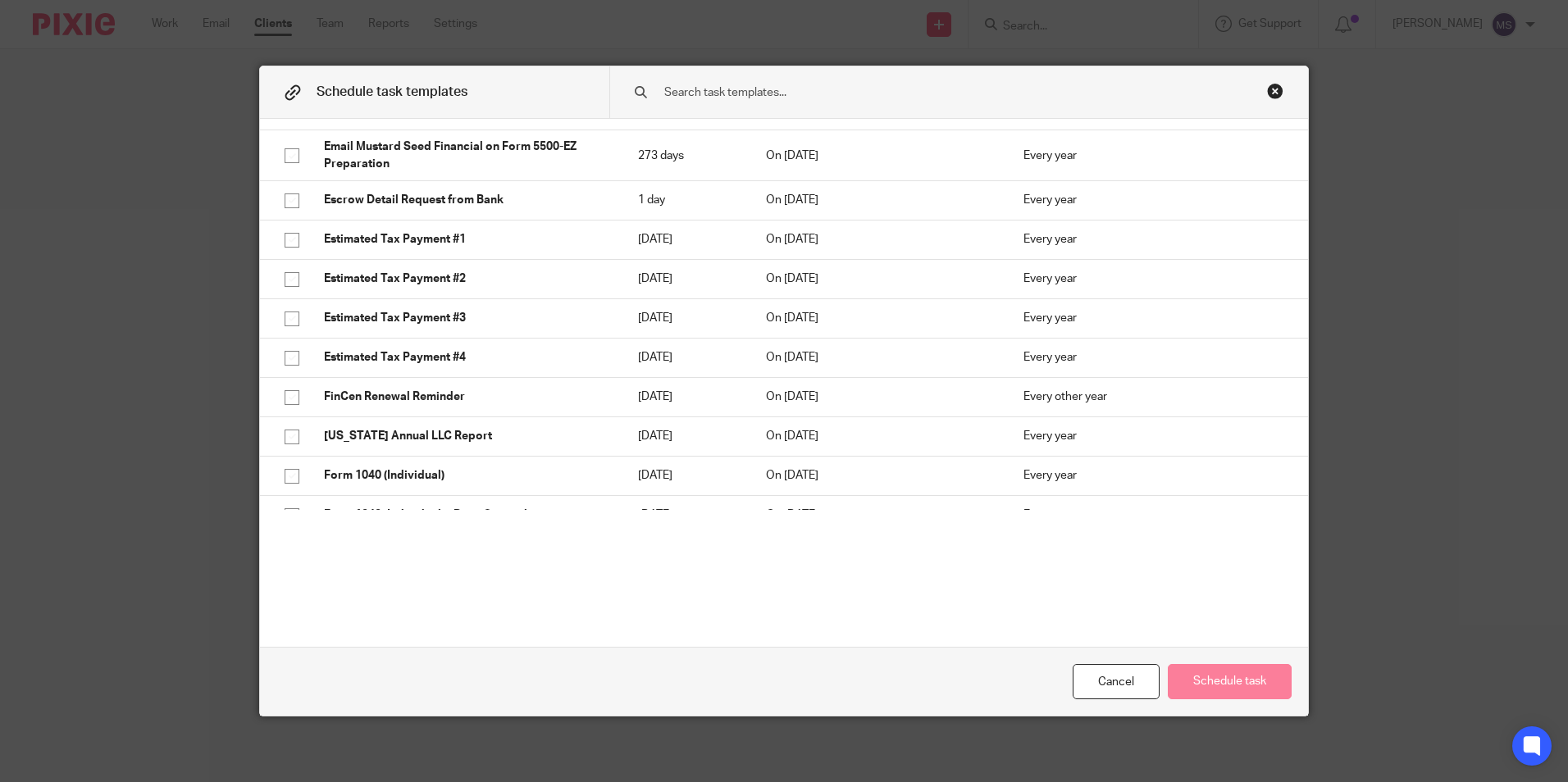
scroll to position [1312, 0]
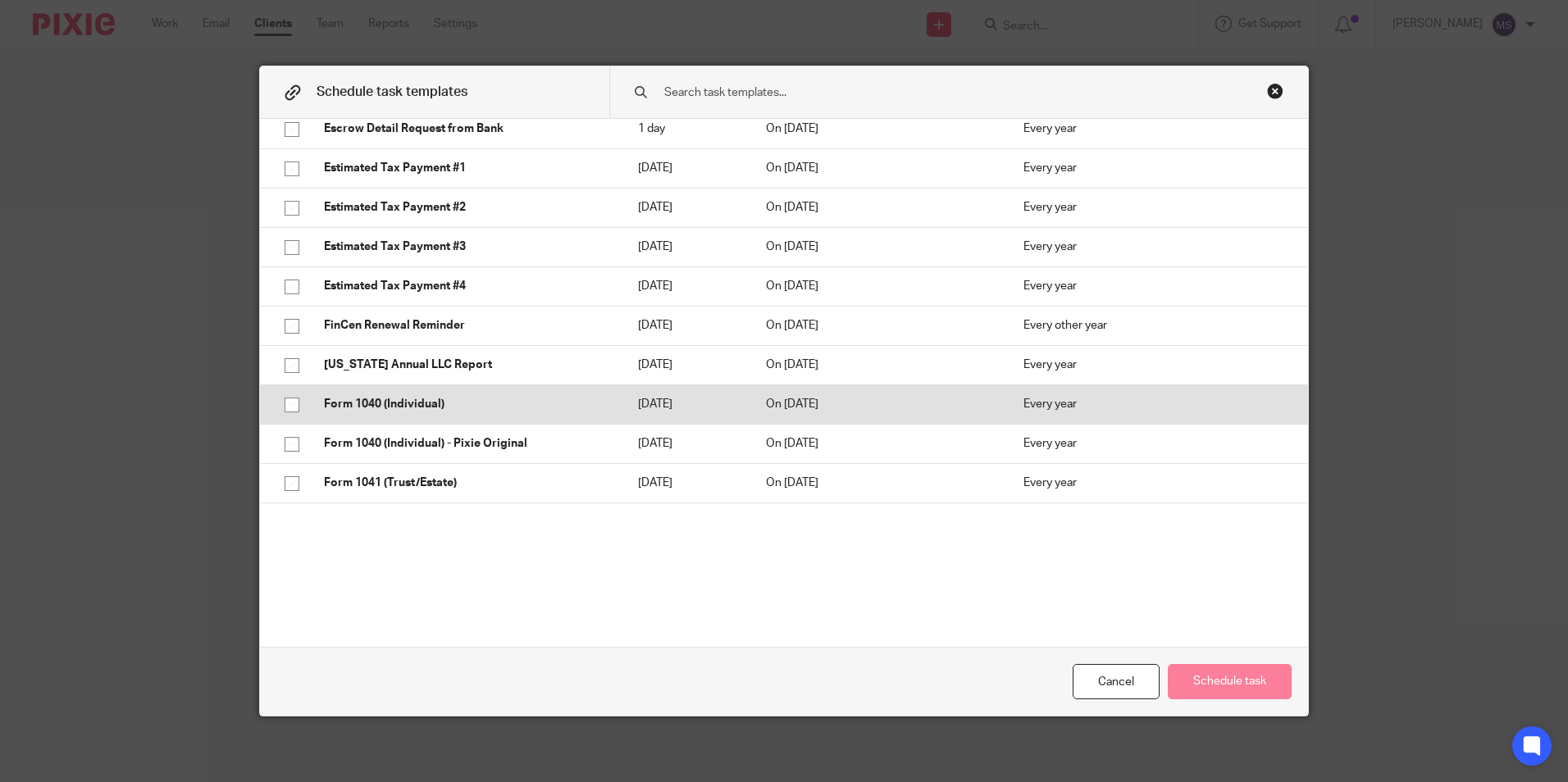
click at [288, 390] on input "checkbox" at bounding box center [292, 405] width 31 height 31
checkbox input "true"
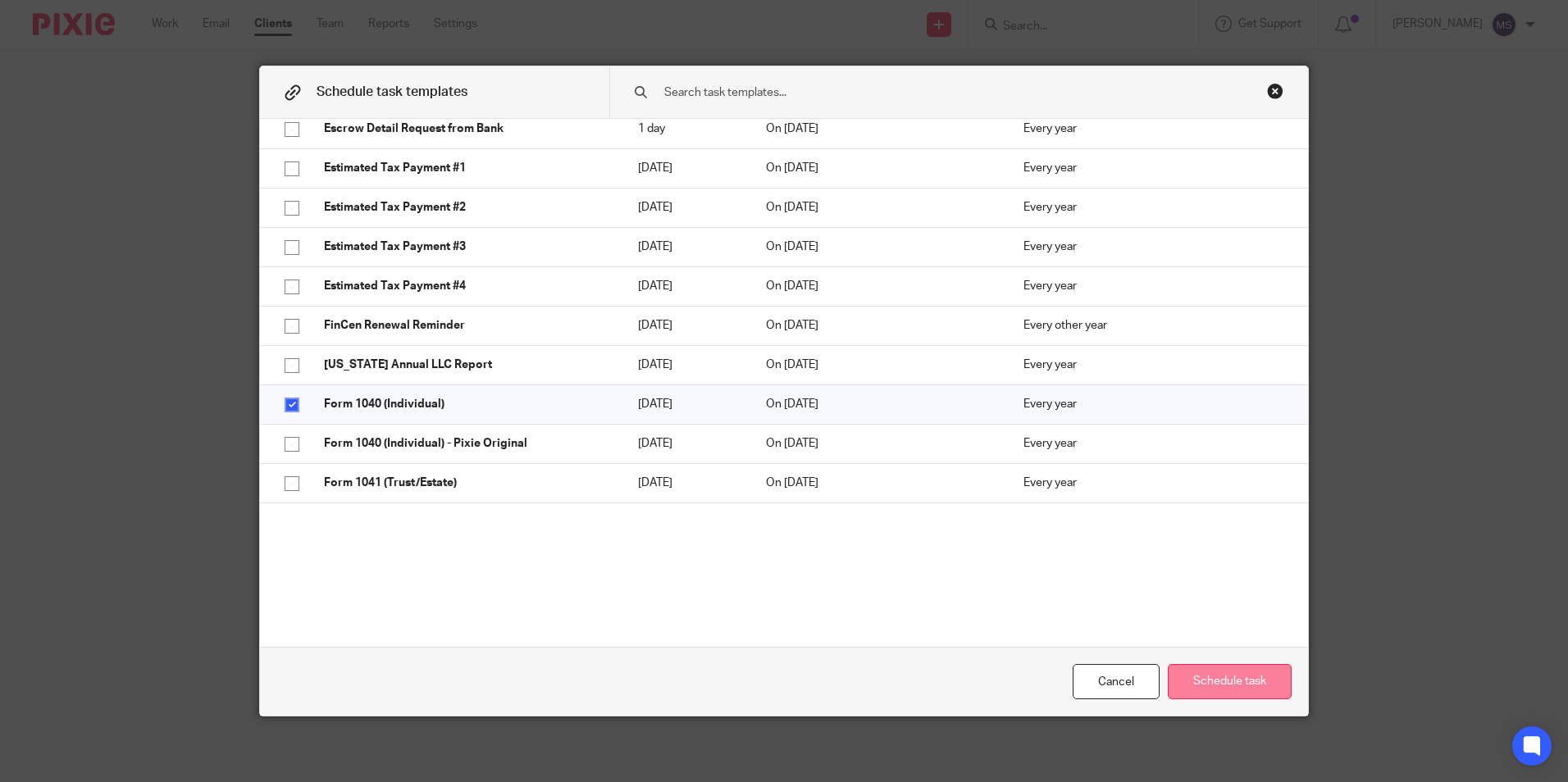
click at [1230, 690] on button "Schedule task" at bounding box center [1229, 681] width 124 height 36
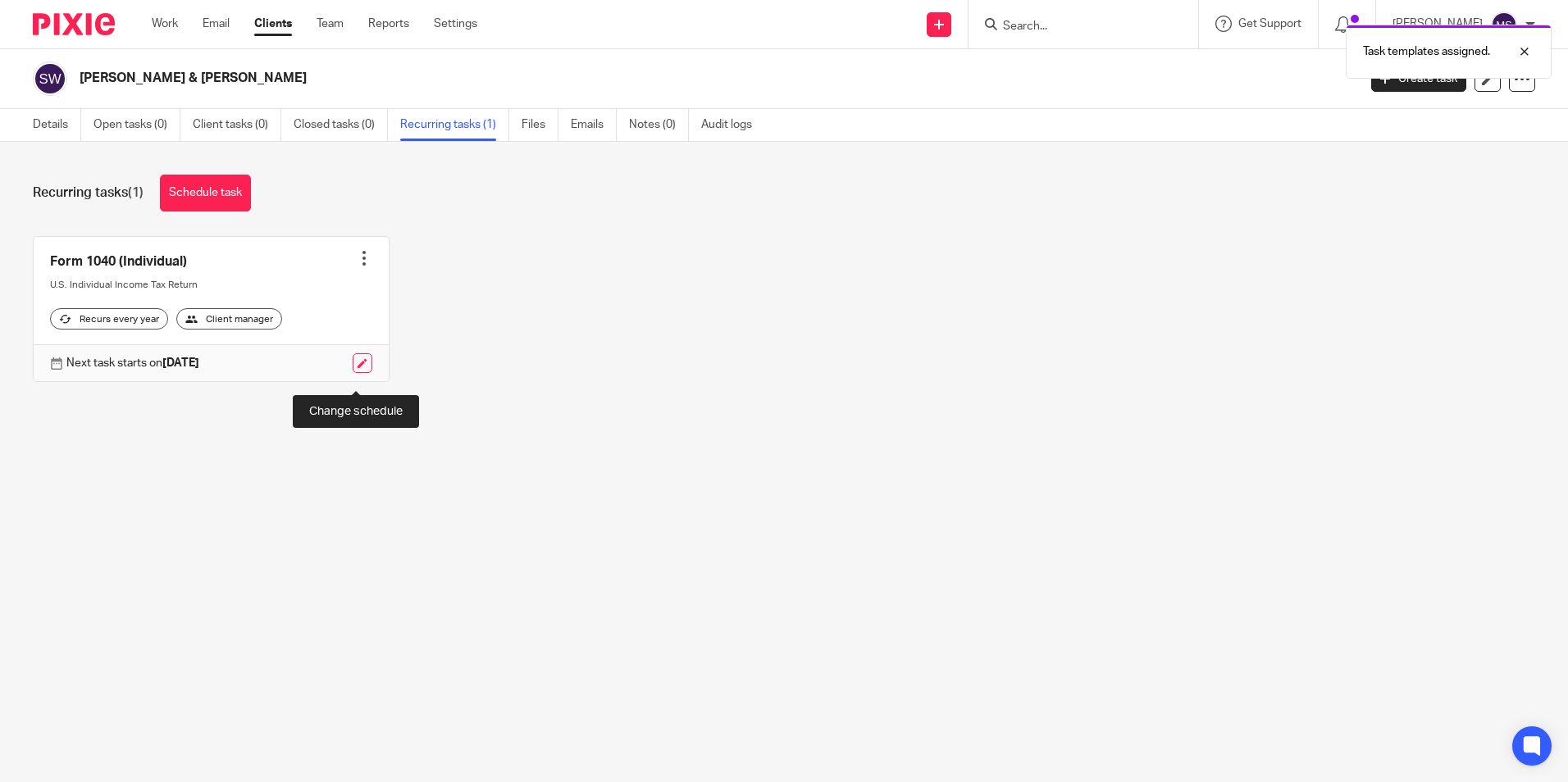
click at [353, 373] on link at bounding box center [362, 363] width 20 height 20
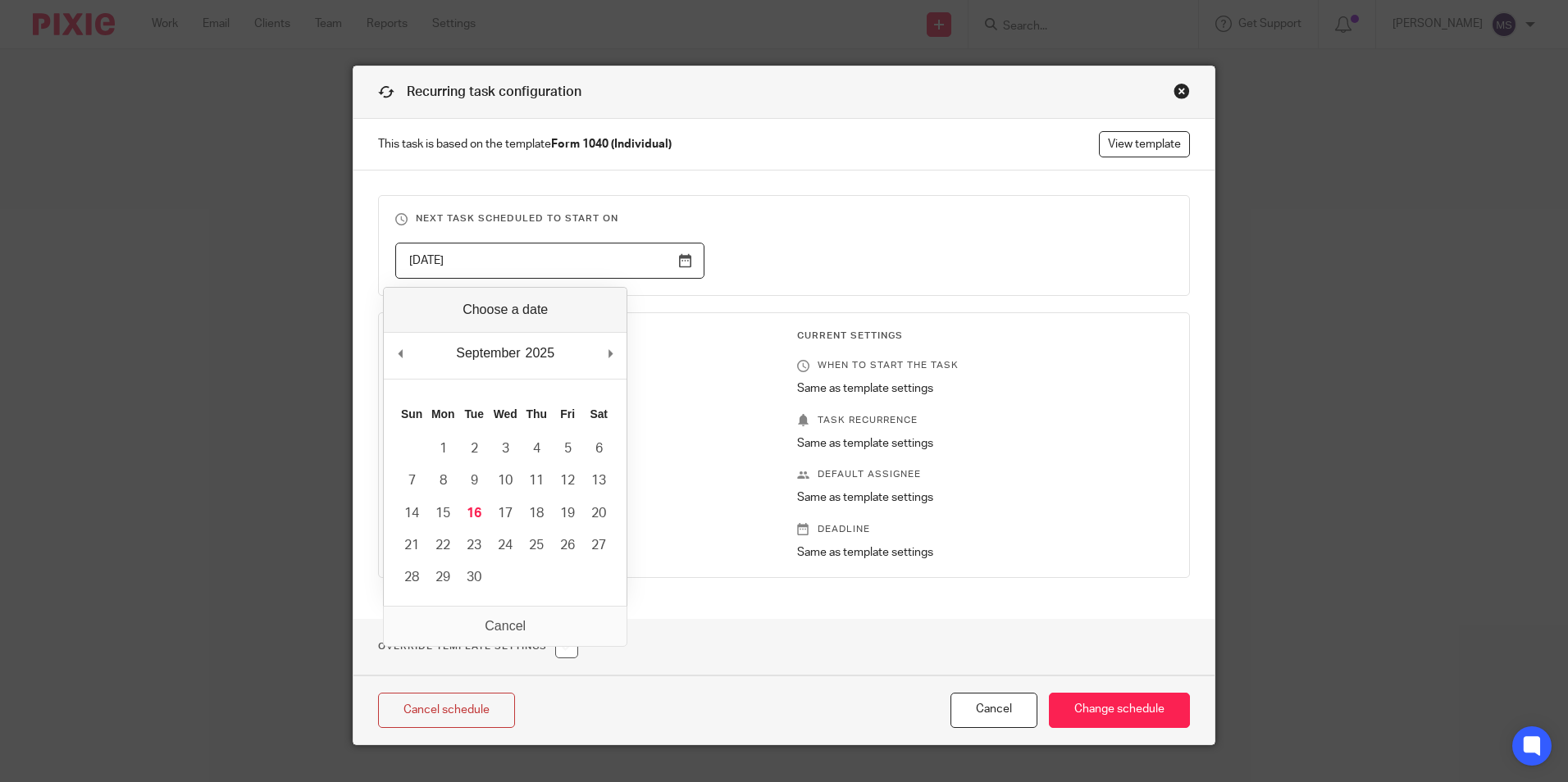
drag, startPoint x: 479, startPoint y: 257, endPoint x: 265, endPoint y: 241, distance: 214.6
click at [266, 241] on div "Recurring task configuration This task is based on the template Form 1040 (Indi…" at bounding box center [784, 391] width 1568 height 782
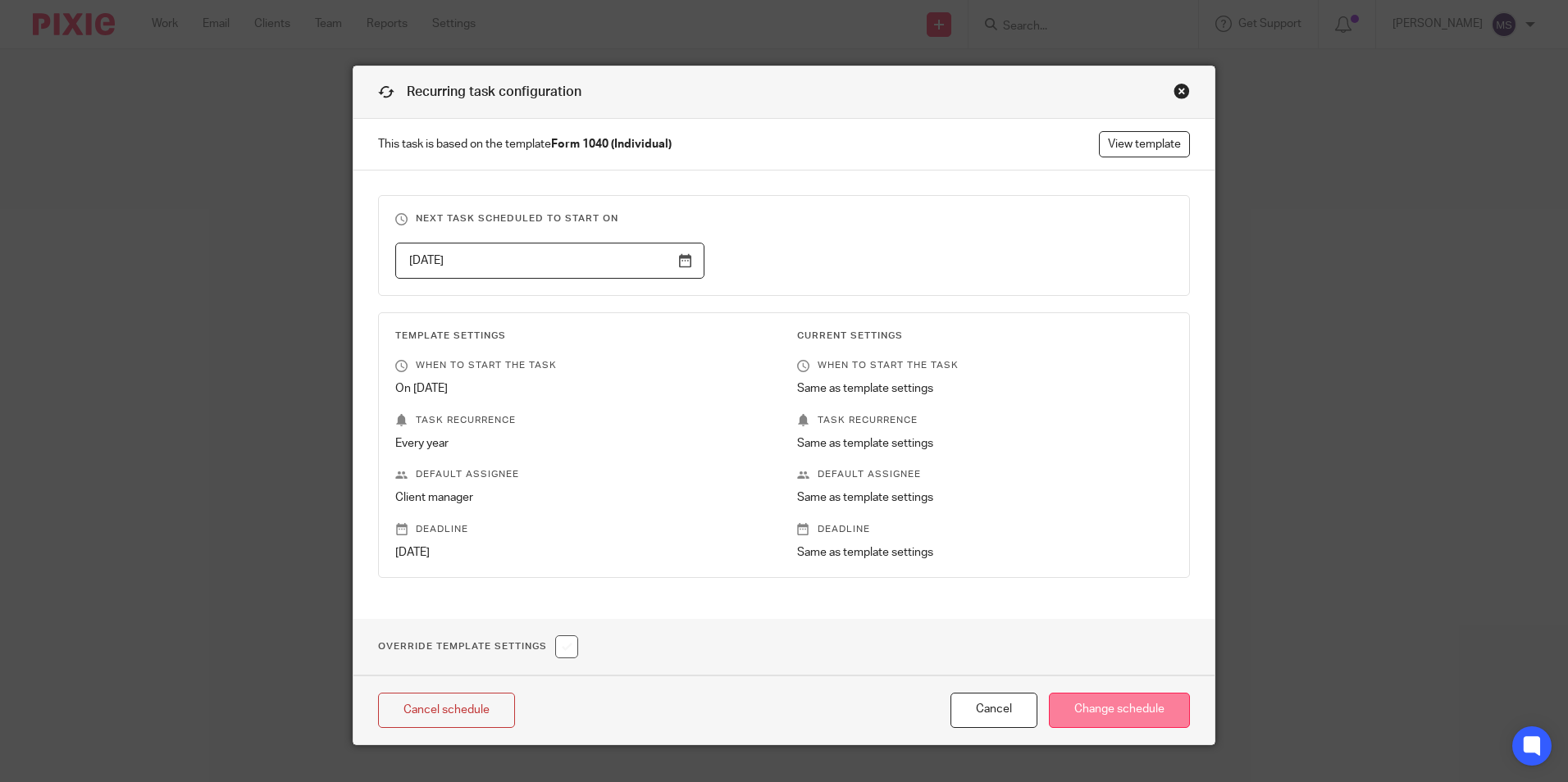
type input "[DATE]"
click at [1089, 718] on input "Change schedule" at bounding box center [1120, 710] width 141 height 36
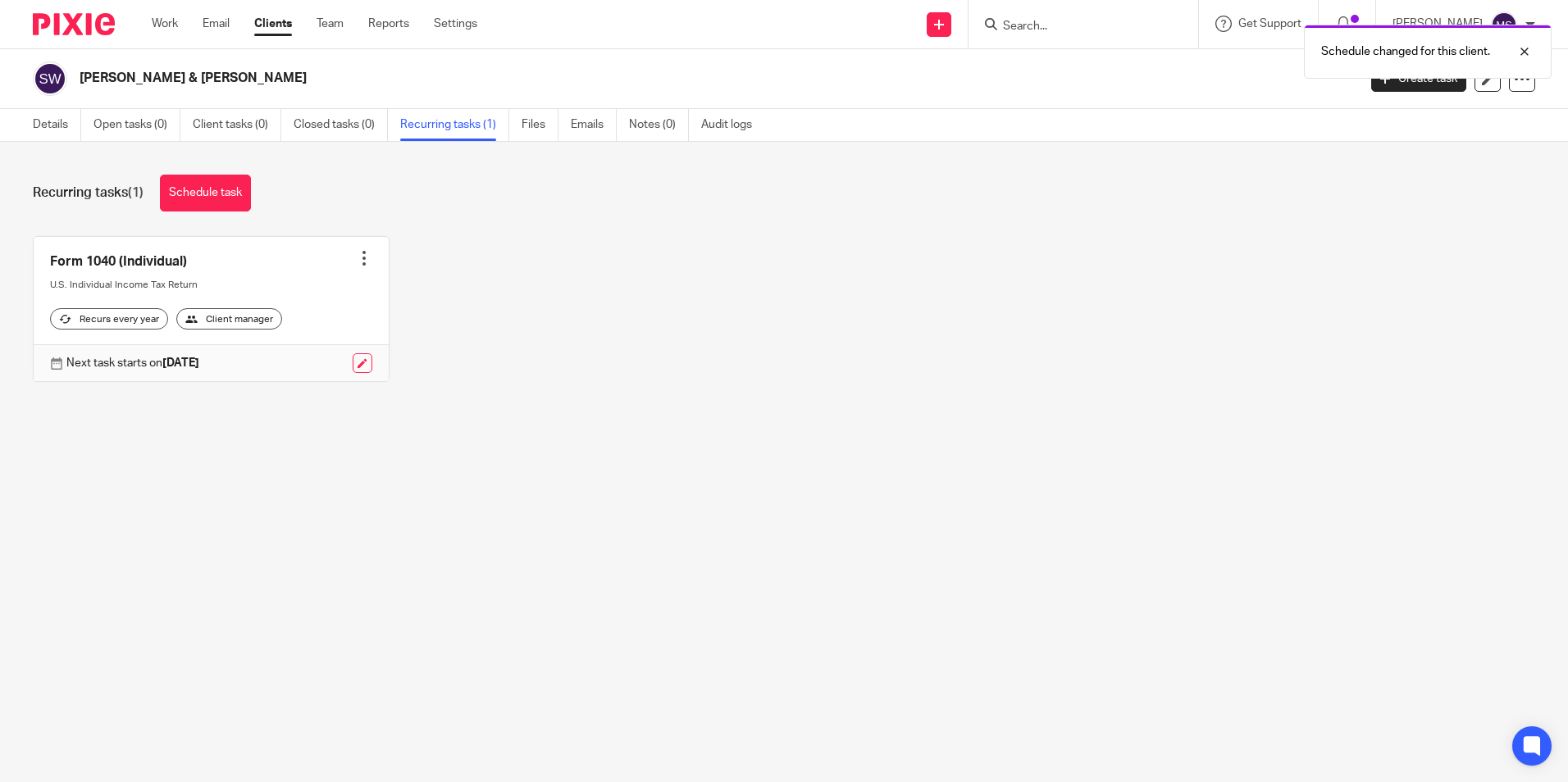
drag, startPoint x: 357, startPoint y: 255, endPoint x: 313, endPoint y: 273, distance: 47.5
click at [357, 256] on div at bounding box center [364, 258] width 16 height 16
click at [293, 295] on link "Create task" at bounding box center [296, 295] width 131 height 24
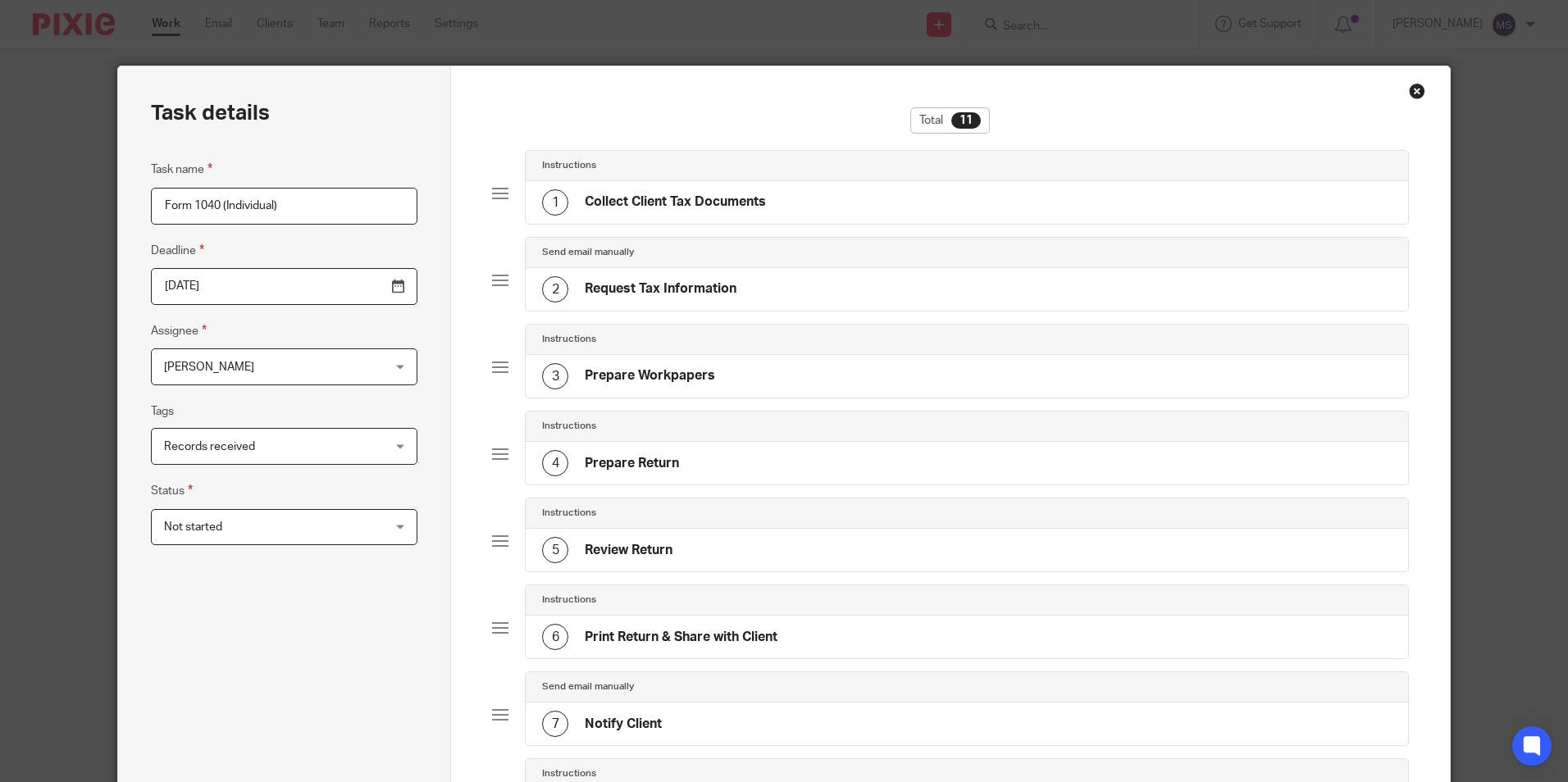
click at [244, 289] on input "2026-04-15" at bounding box center [284, 286] width 266 height 37
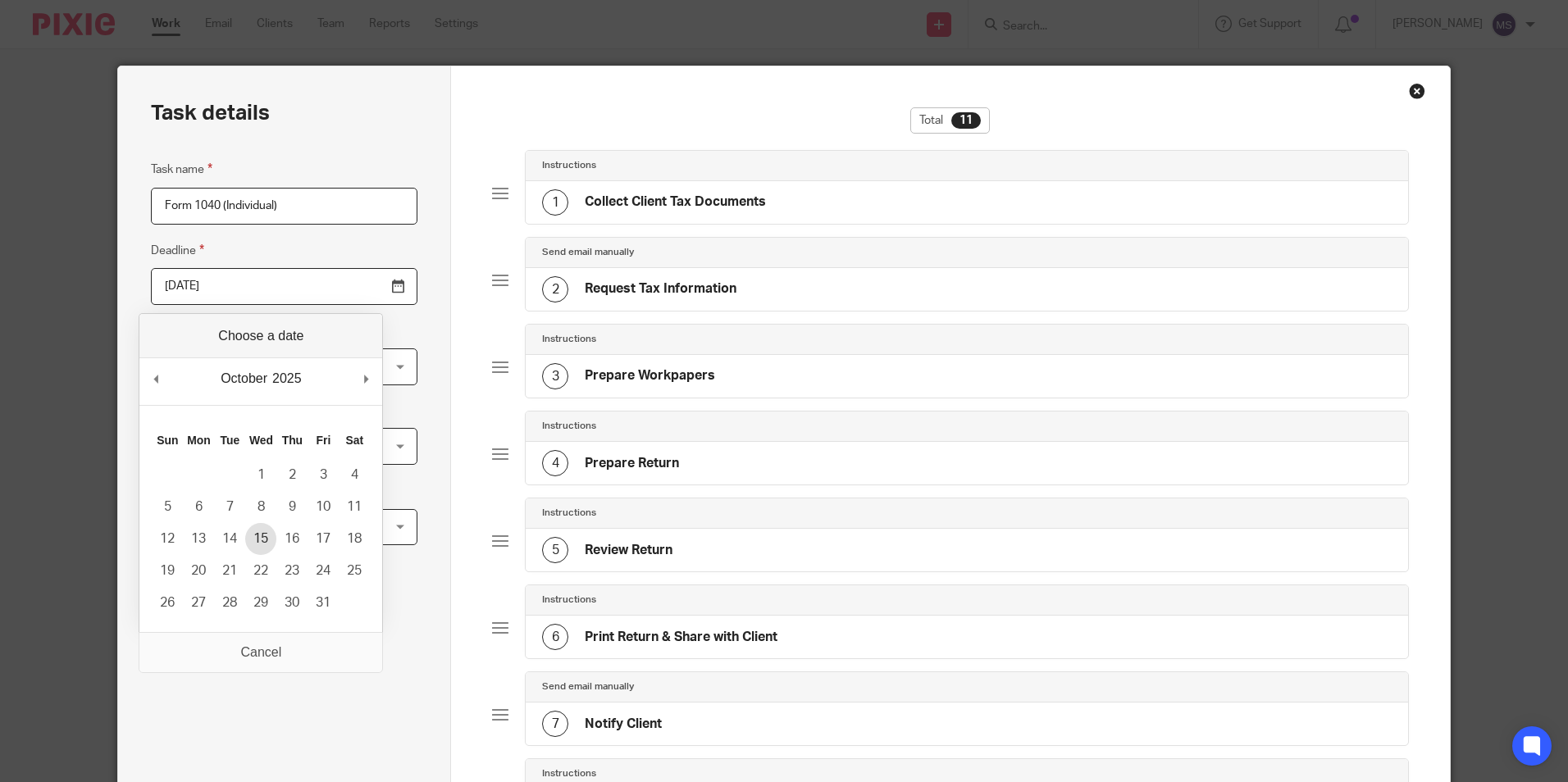
type input "2025-10-15"
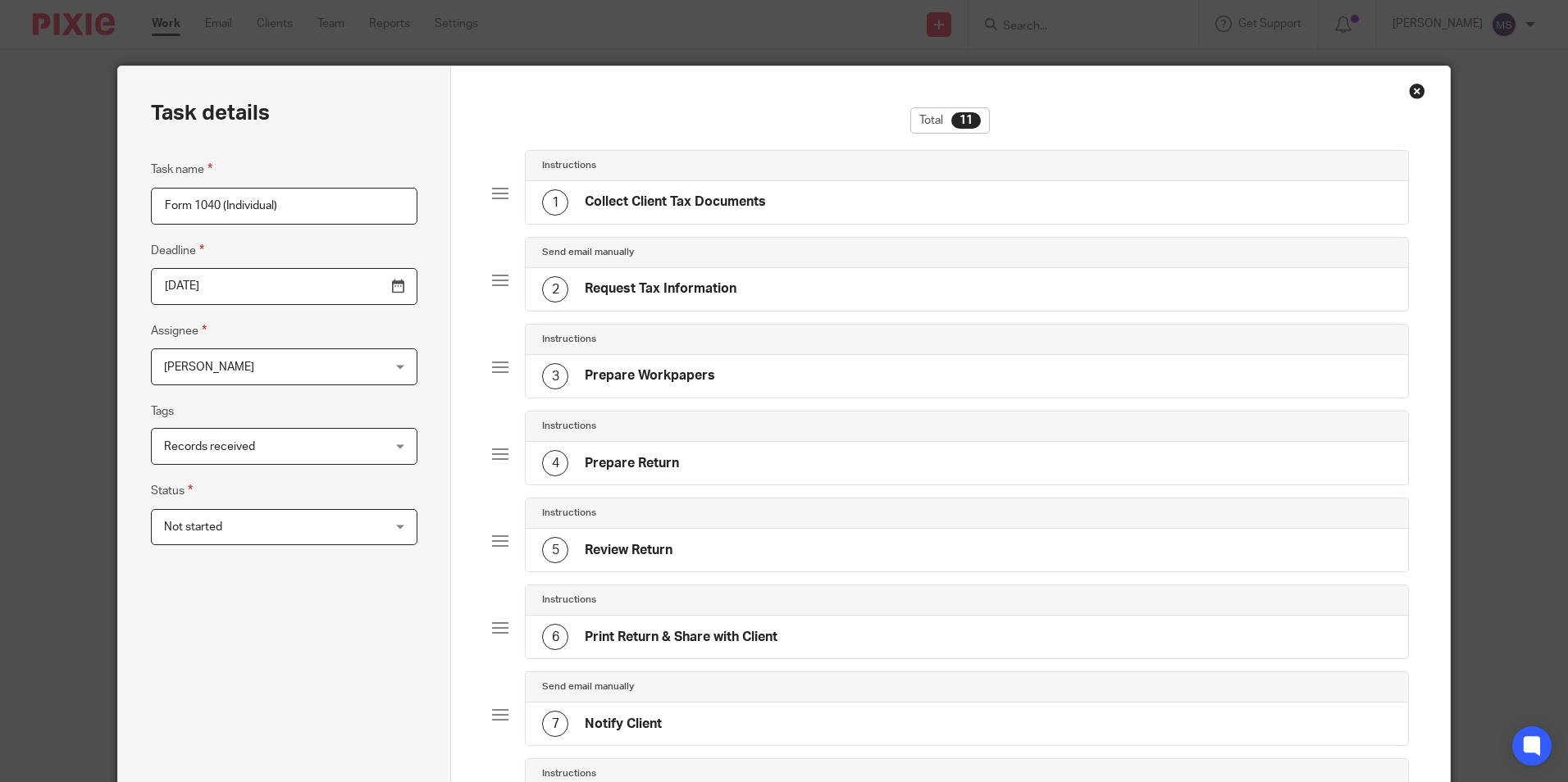
click at [255, 368] on span "[PERSON_NAME]" at bounding box center [264, 367] width 202 height 35
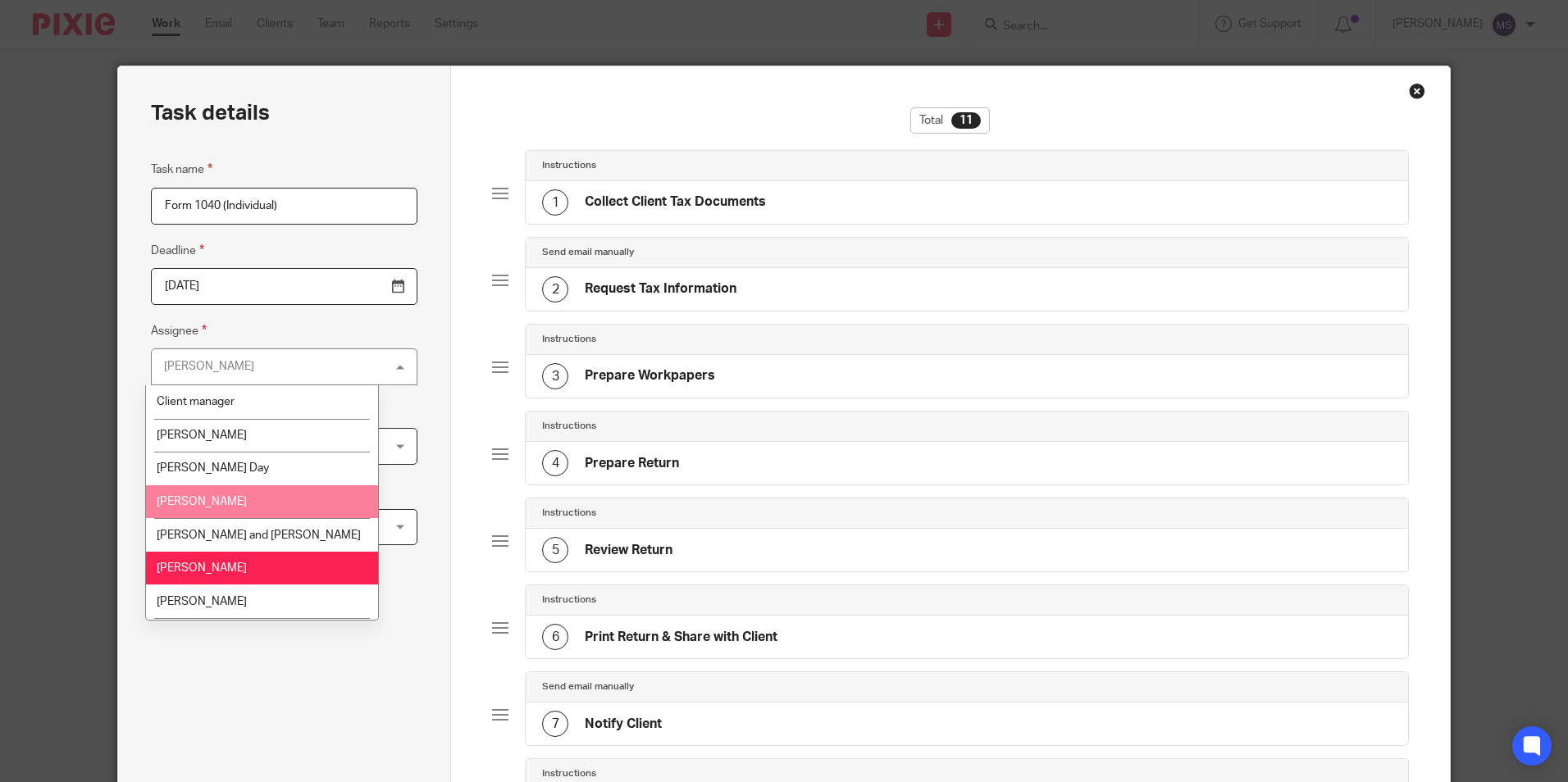
click at [213, 505] on li "[PERSON_NAME]" at bounding box center [263, 502] width 232 height 34
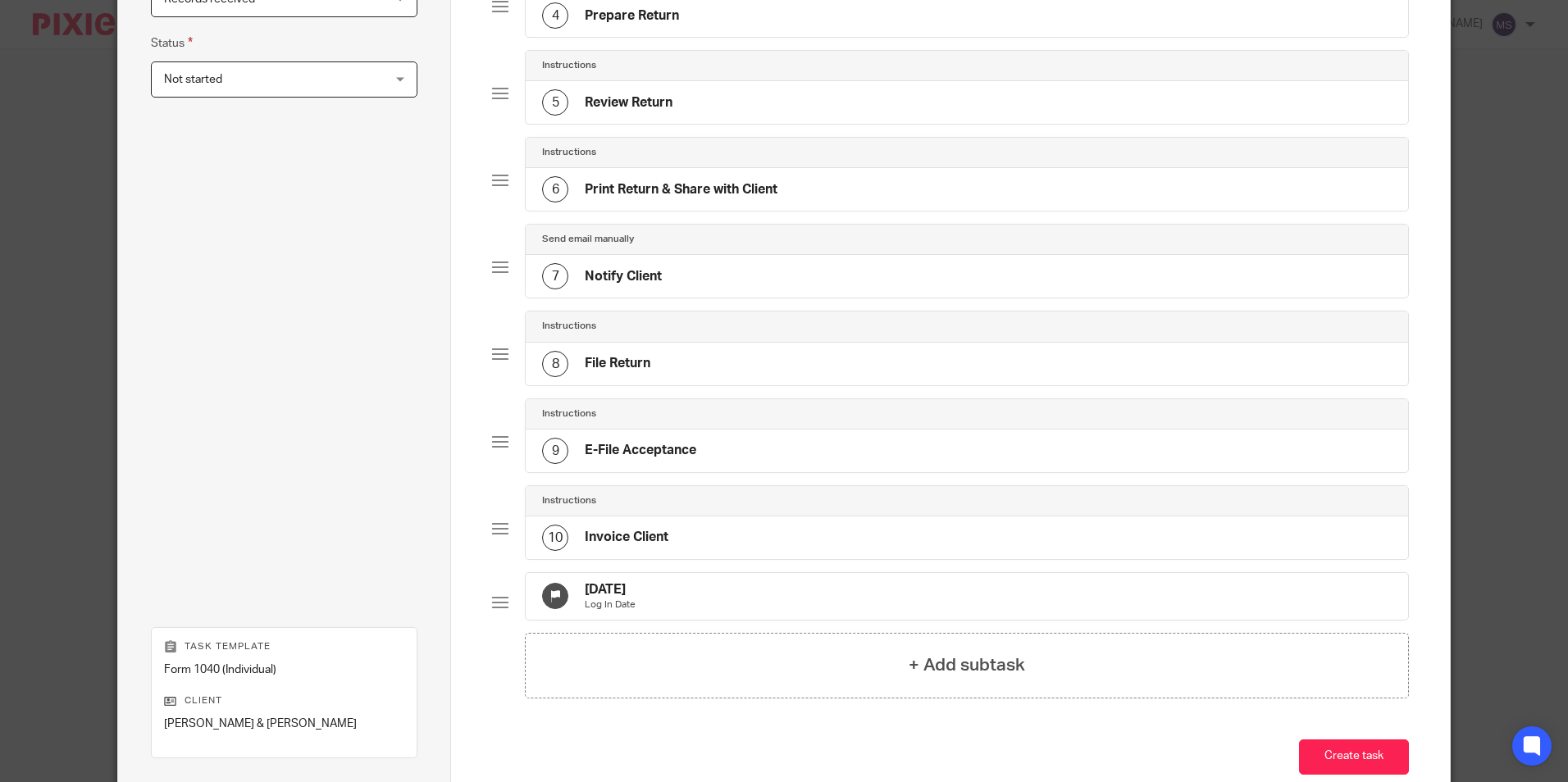
scroll to position [492, 0]
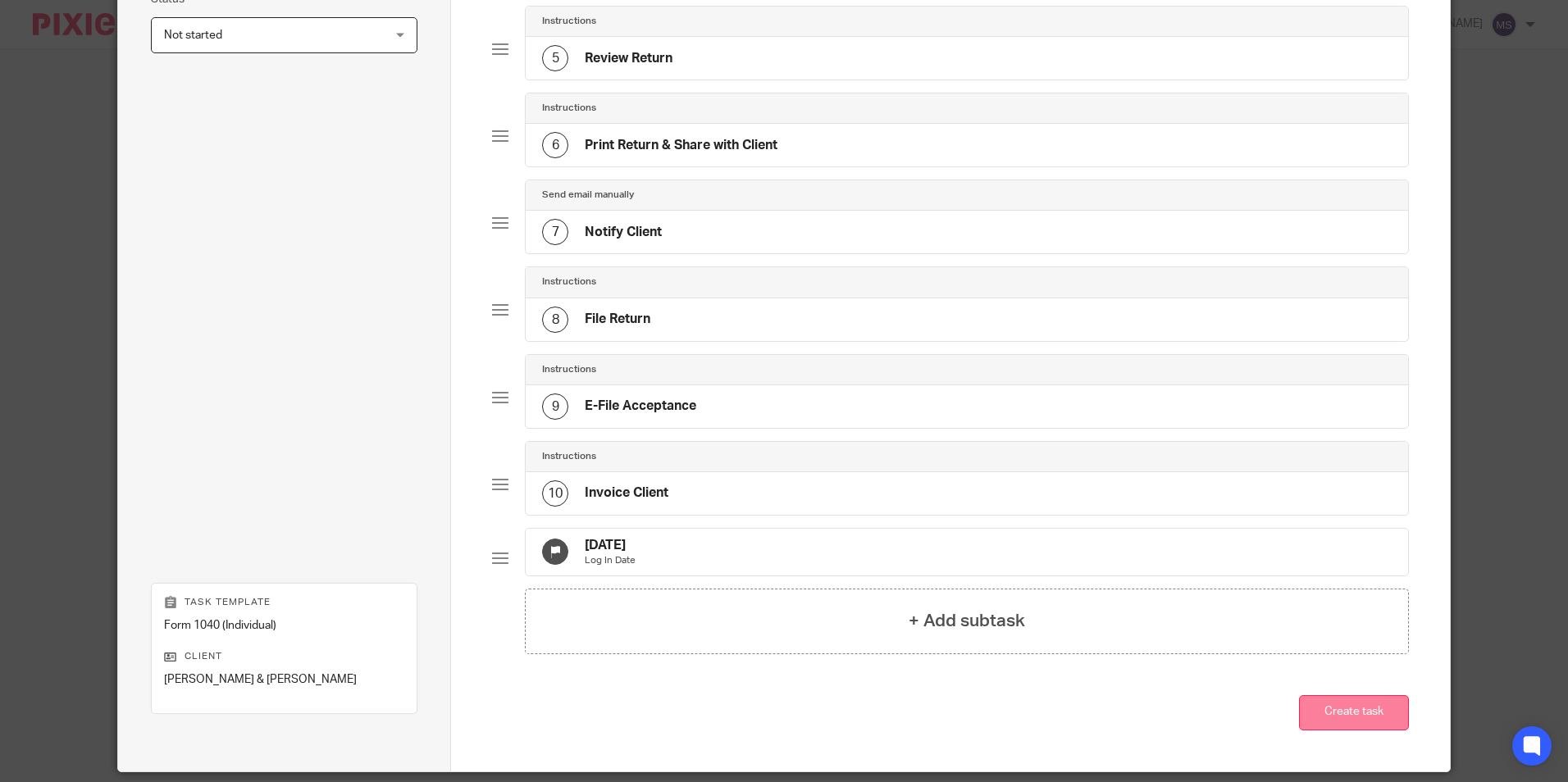
click at [1355, 726] on button "Create task" at bounding box center [1354, 712] width 110 height 36
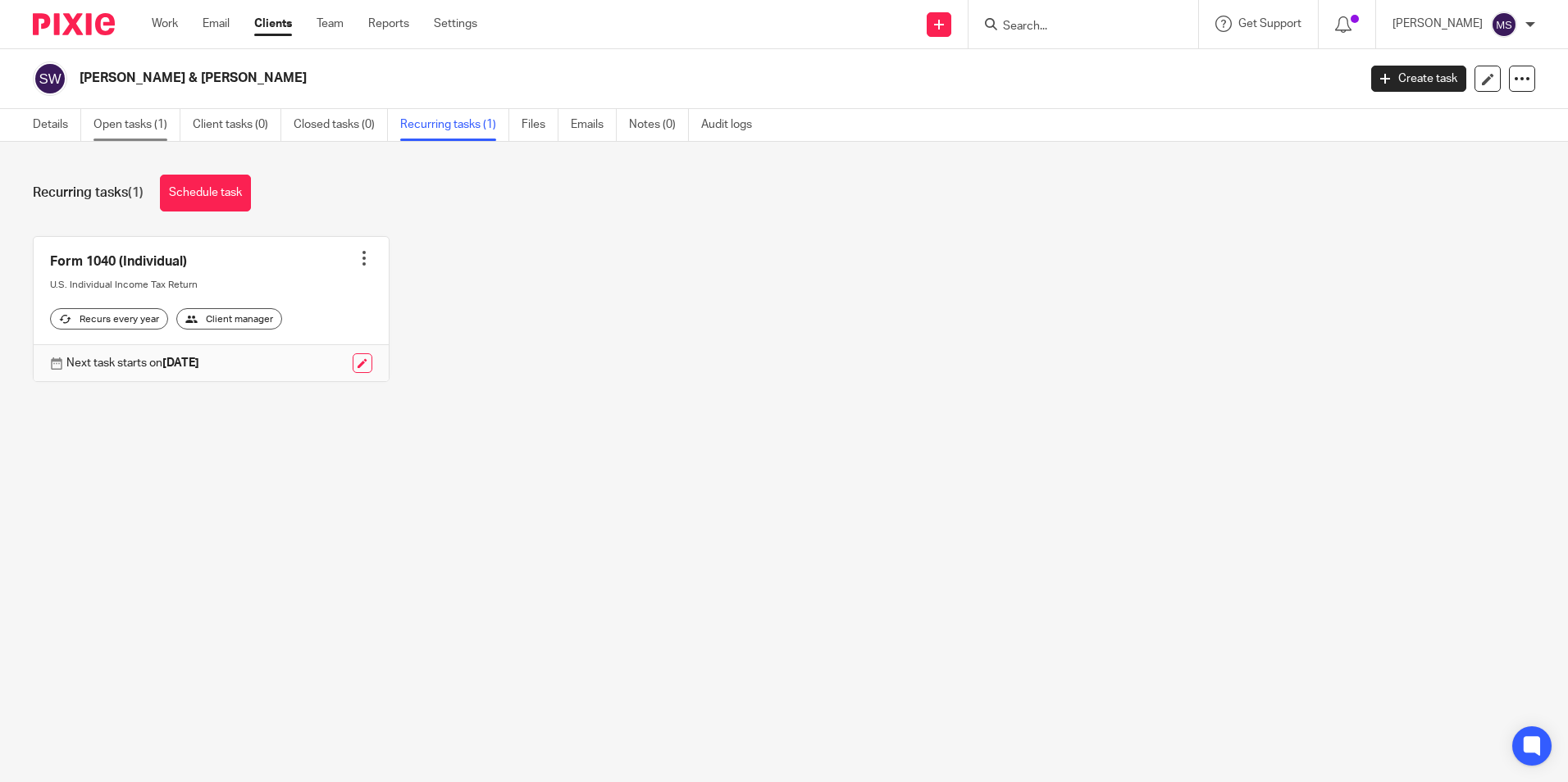
click at [122, 128] on link "Open tasks (1)" at bounding box center [136, 124] width 87 height 32
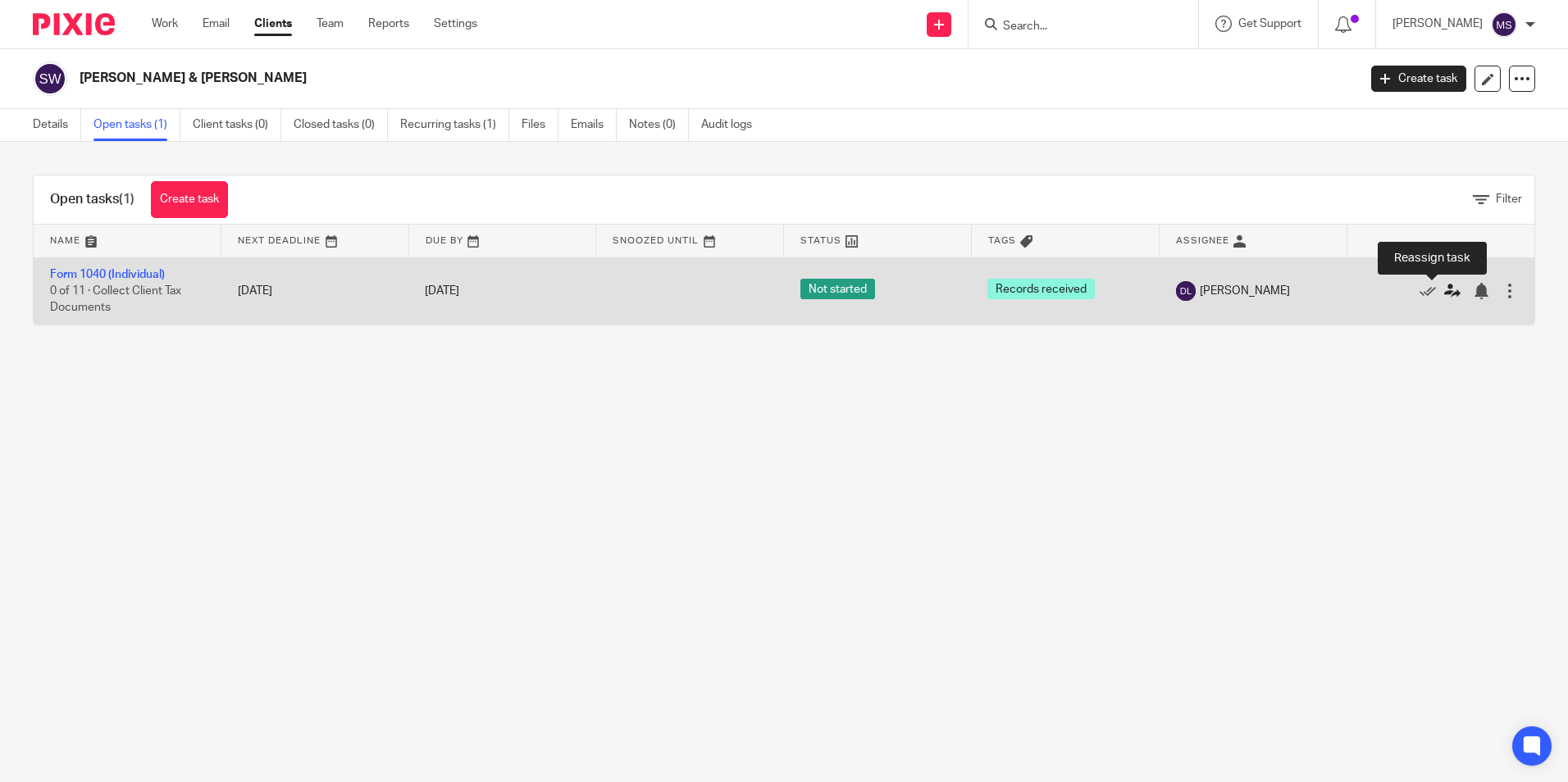
click at [1444, 291] on icon at bounding box center [1453, 291] width 16 height 16
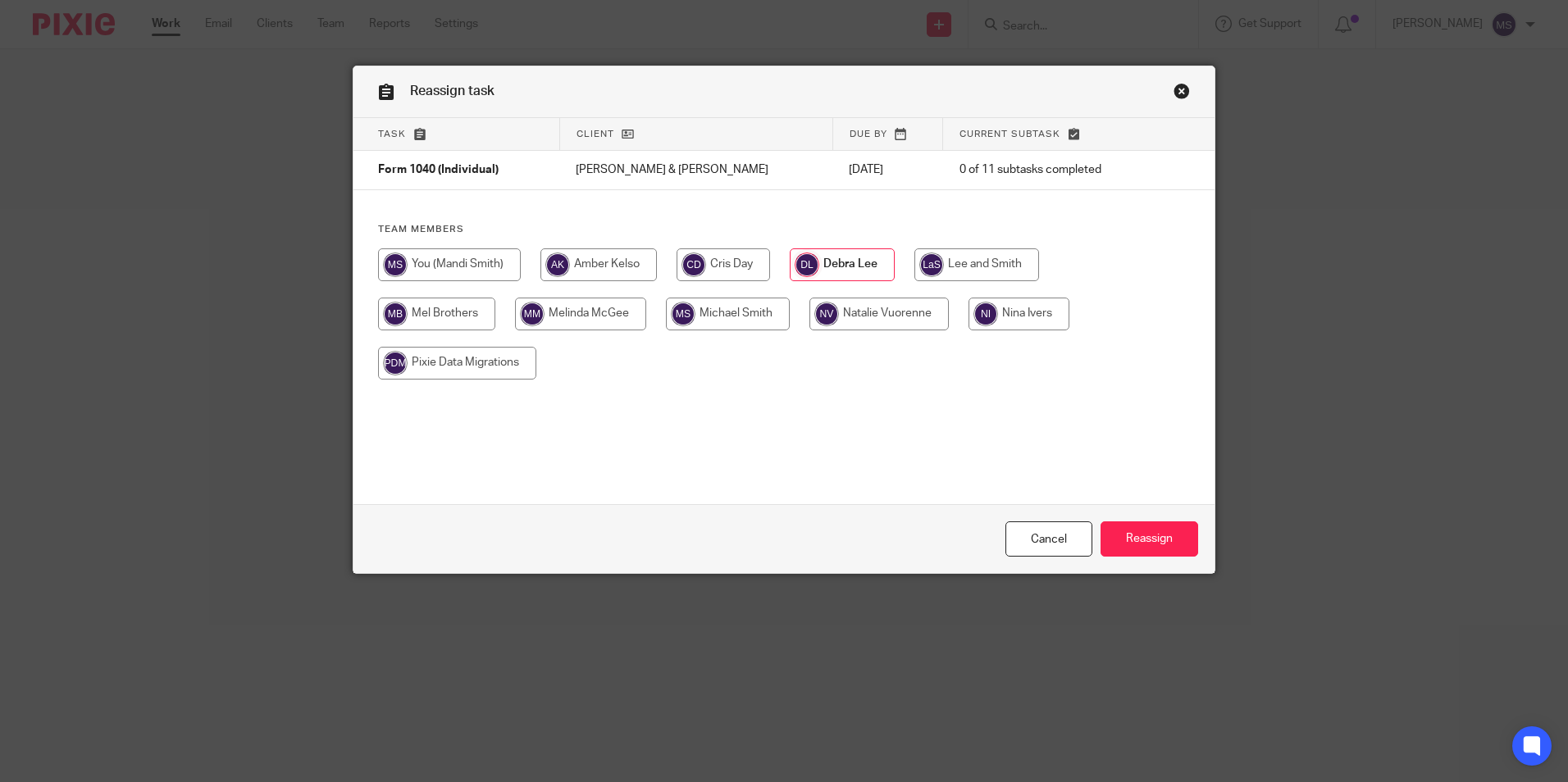
click at [1009, 318] on input "radio" at bounding box center [1019, 314] width 101 height 33
radio input "true"
click at [1138, 534] on input "Reassign" at bounding box center [1149, 539] width 98 height 36
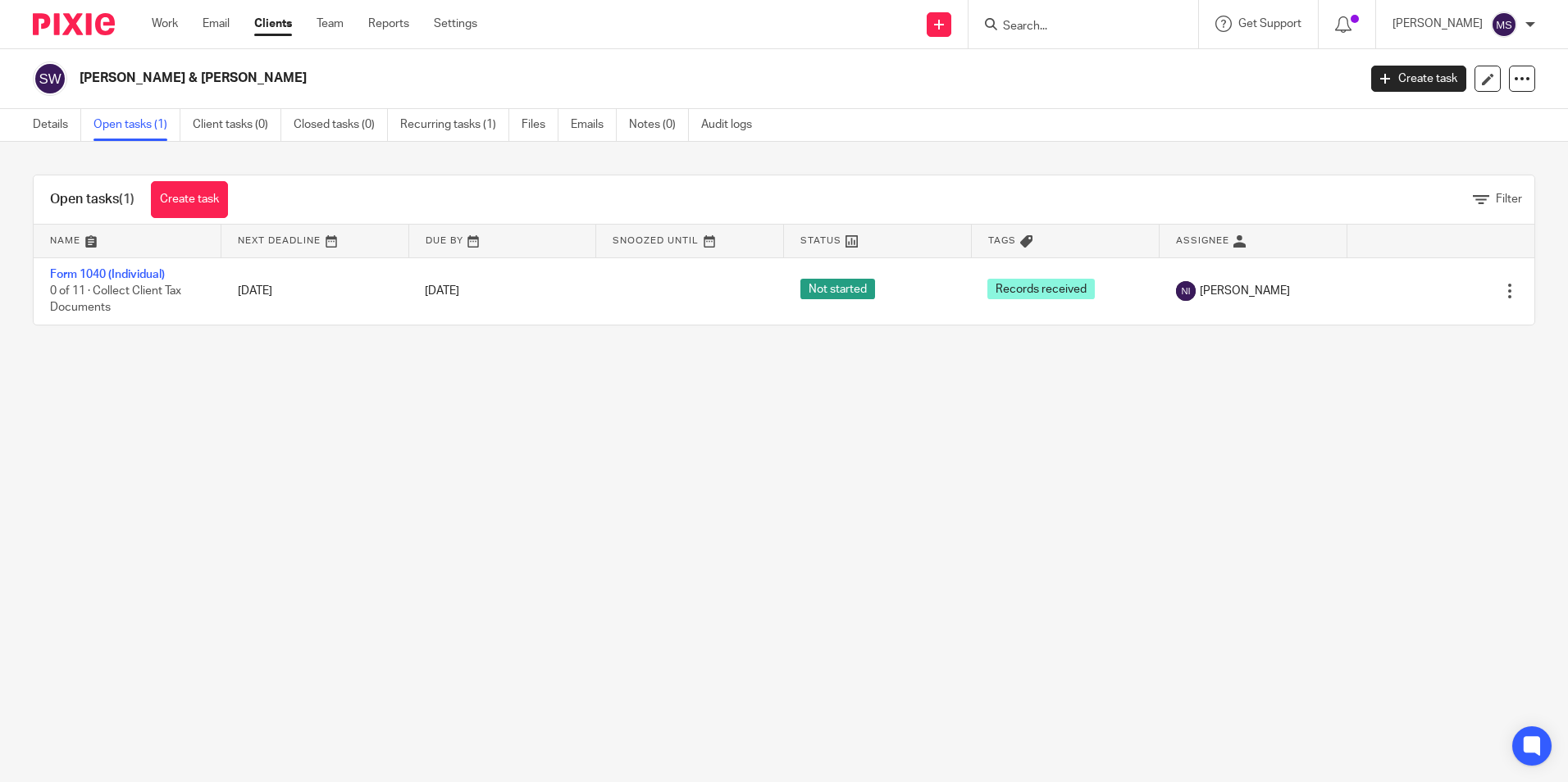
click at [1031, 25] on div "Task reassigned." at bounding box center [1167, 48] width 768 height 62
click at [1031, 25] on input "Search" at bounding box center [1075, 27] width 147 height 15
type input "magness, kale"
click at [1094, 60] on link at bounding box center [1138, 63] width 281 height 25
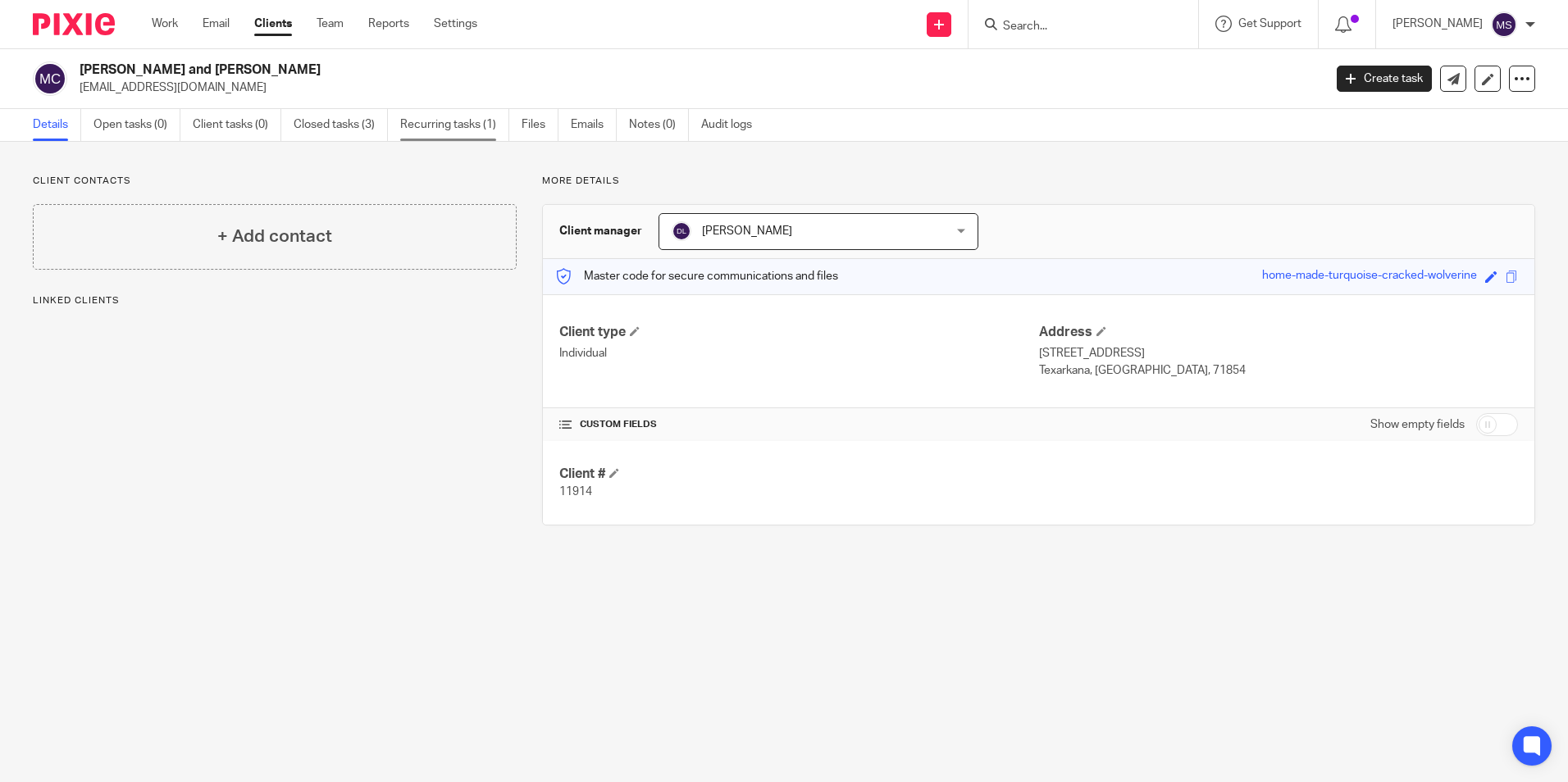
click at [446, 123] on link "Recurring tasks (1)" at bounding box center [454, 124] width 109 height 32
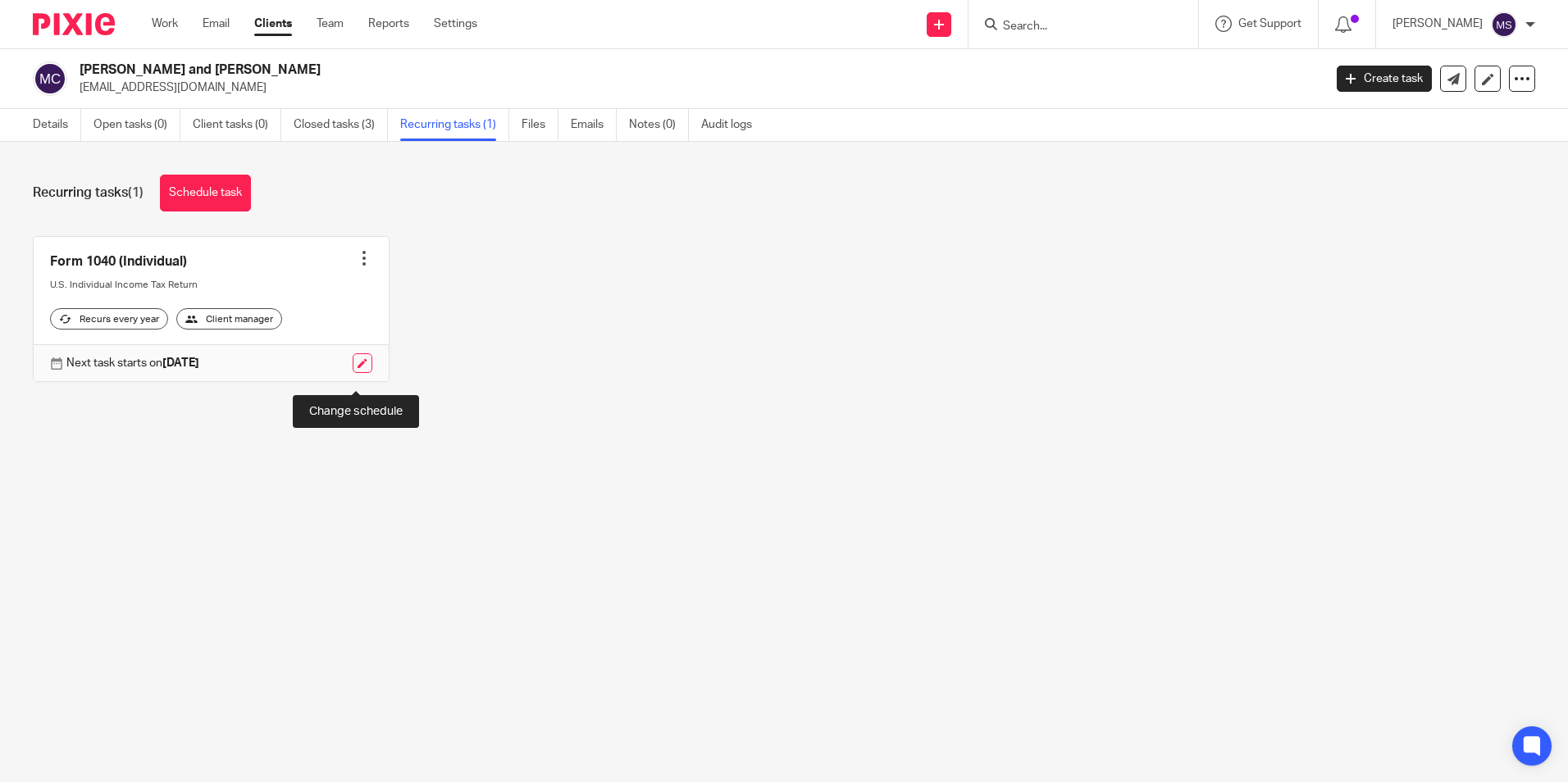
click at [360, 373] on link at bounding box center [362, 363] width 20 height 20
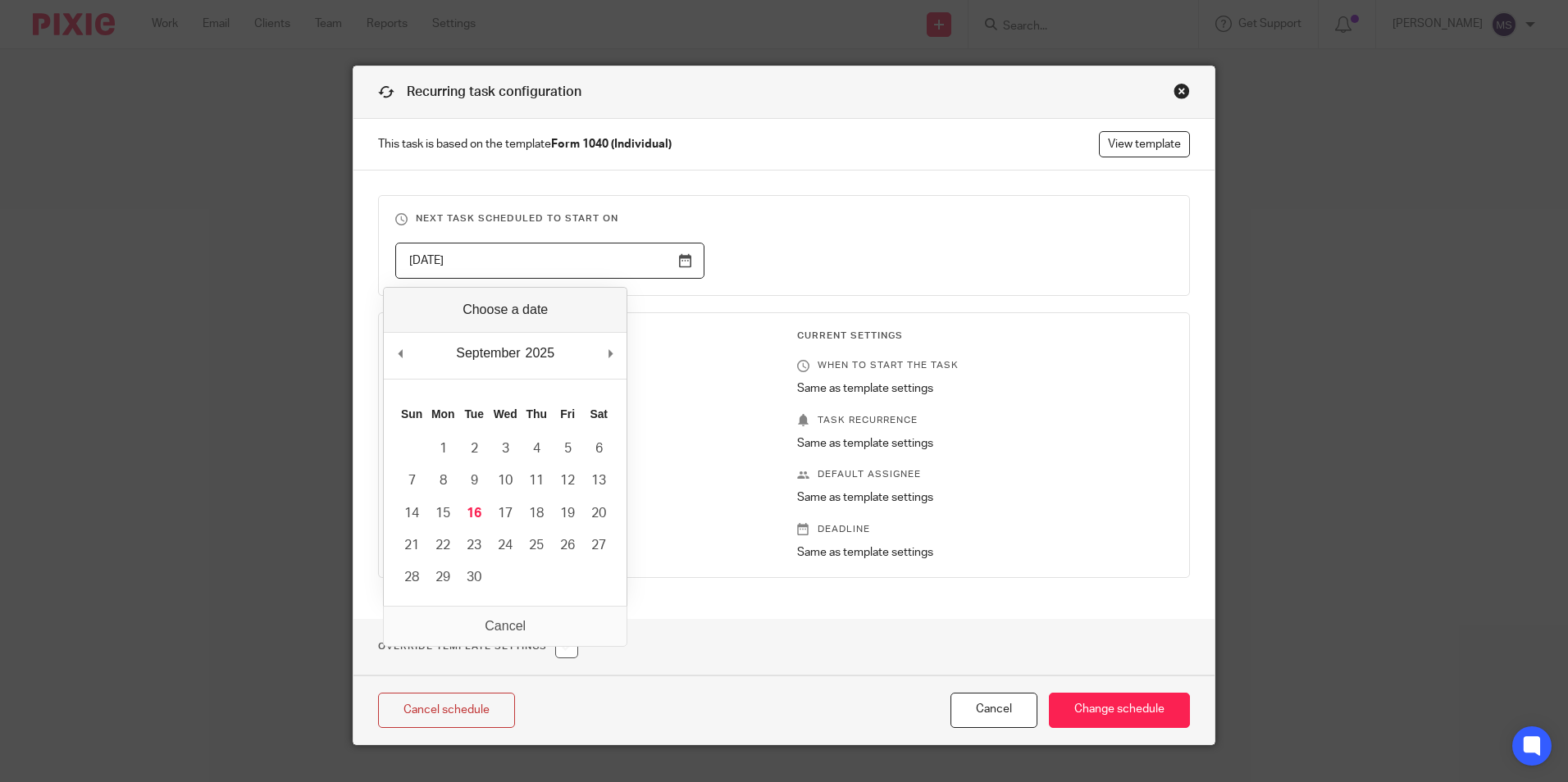
drag, startPoint x: 485, startPoint y: 265, endPoint x: 193, endPoint y: 231, distance: 294.0
click at [193, 231] on div "Recurring task configuration This task is based on the template Form 1040 (Indi…" at bounding box center [784, 391] width 1568 height 782
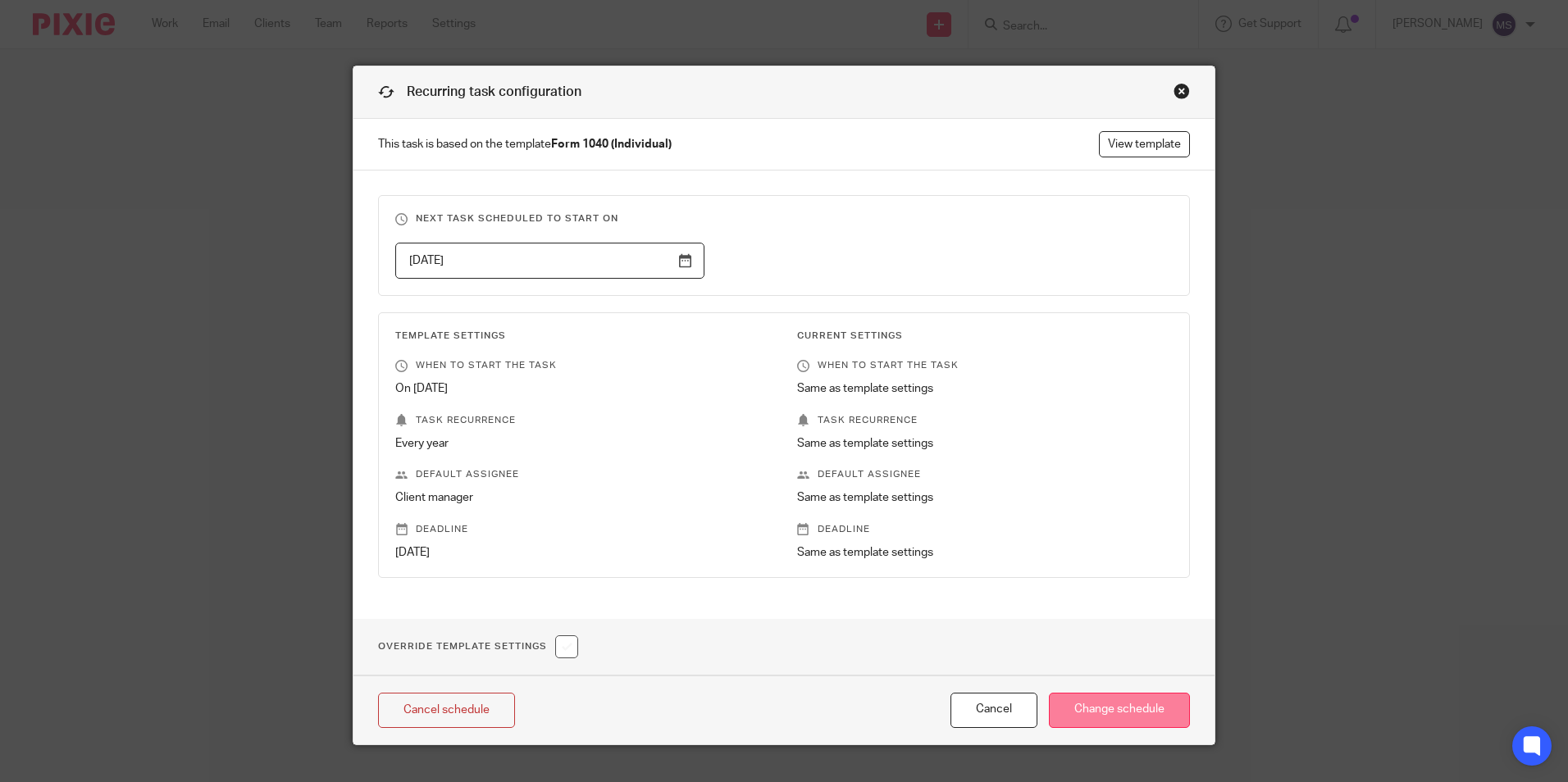
type input "2026-10-17"
click at [1126, 705] on input "Change schedule" at bounding box center [1120, 710] width 141 height 36
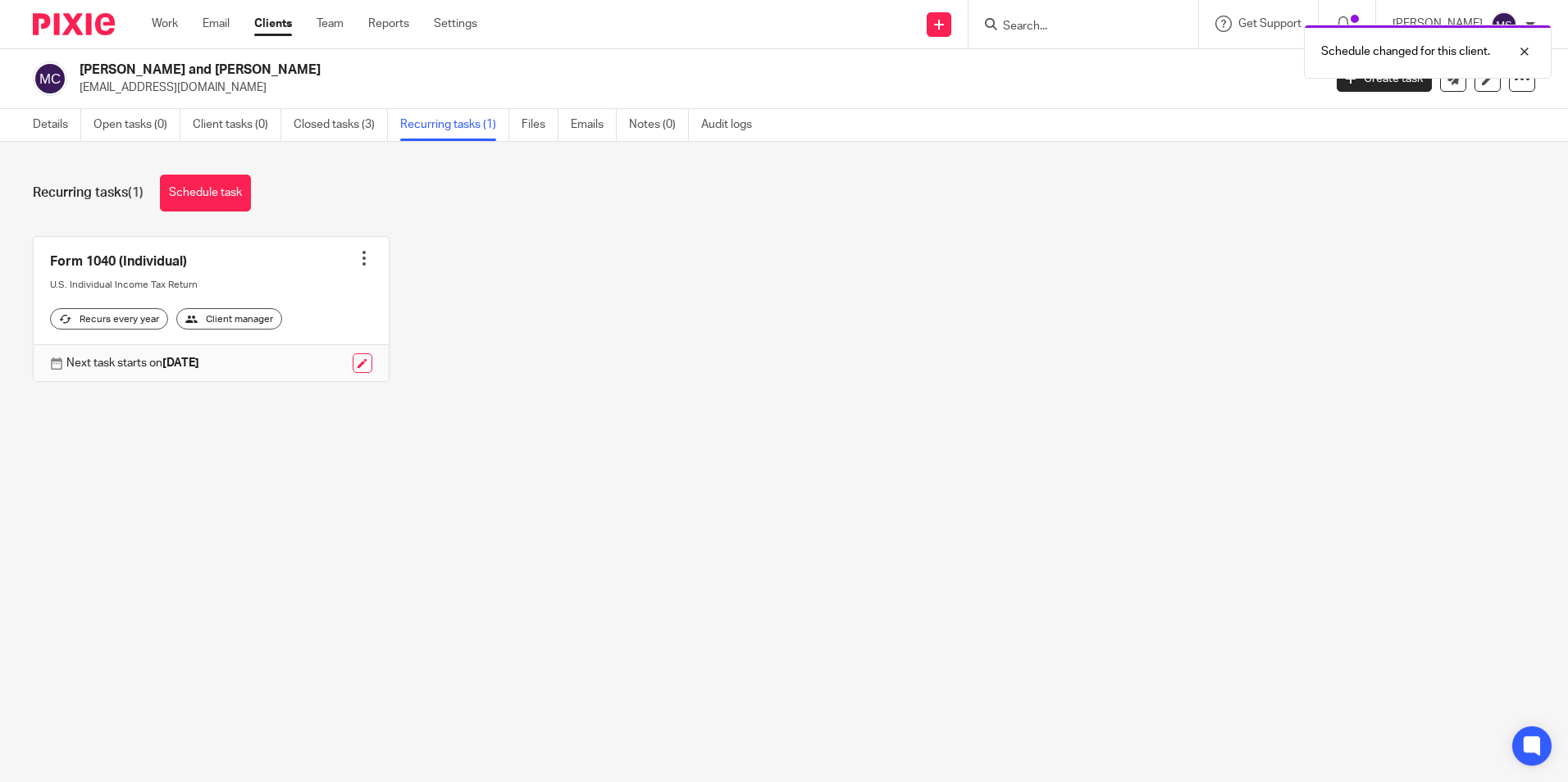
click at [356, 253] on div at bounding box center [364, 258] width 16 height 16
click at [289, 290] on link "Create task" at bounding box center [296, 295] width 131 height 24
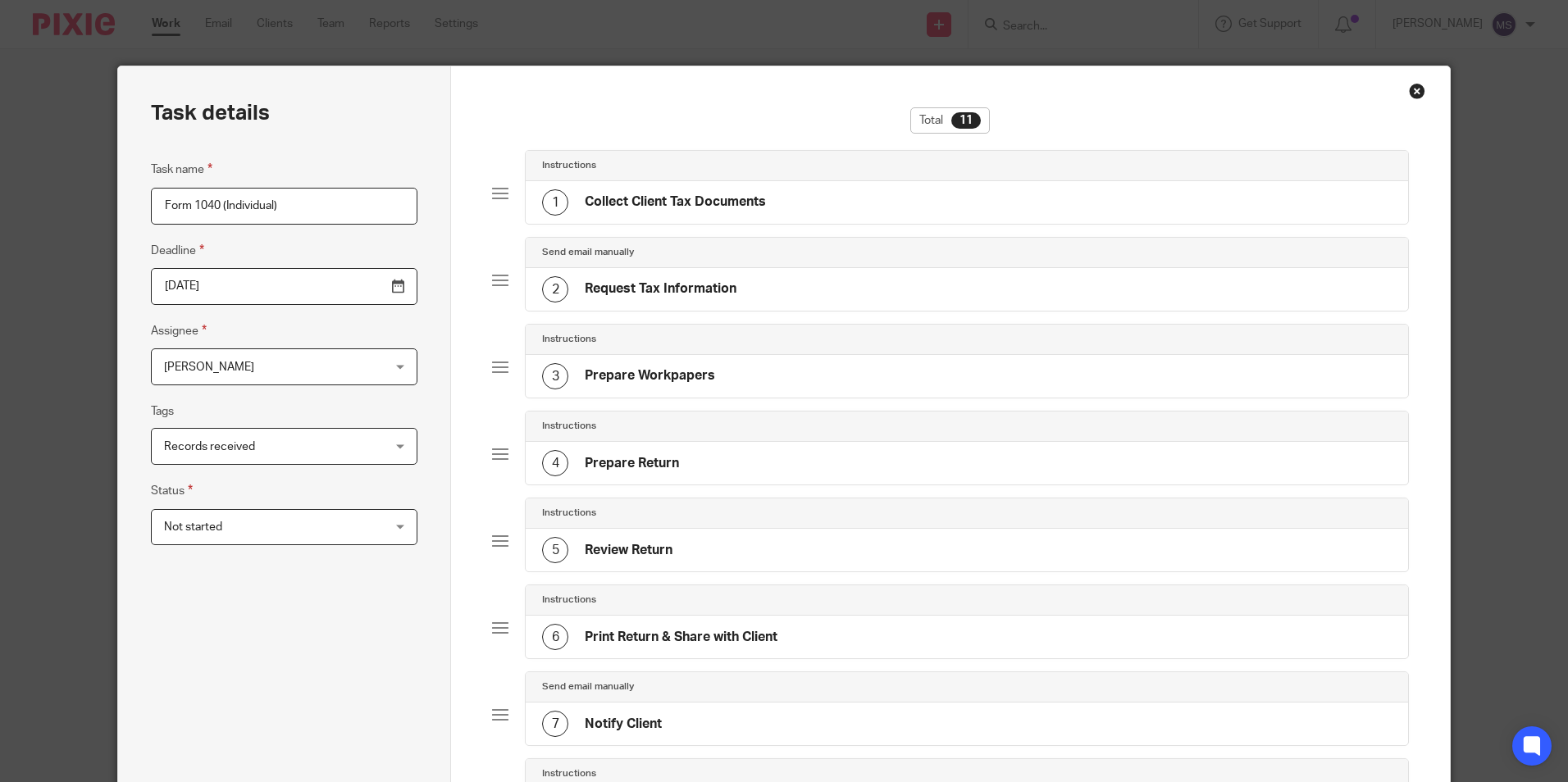
click at [242, 289] on input "2026-04-15" at bounding box center [284, 286] width 266 height 37
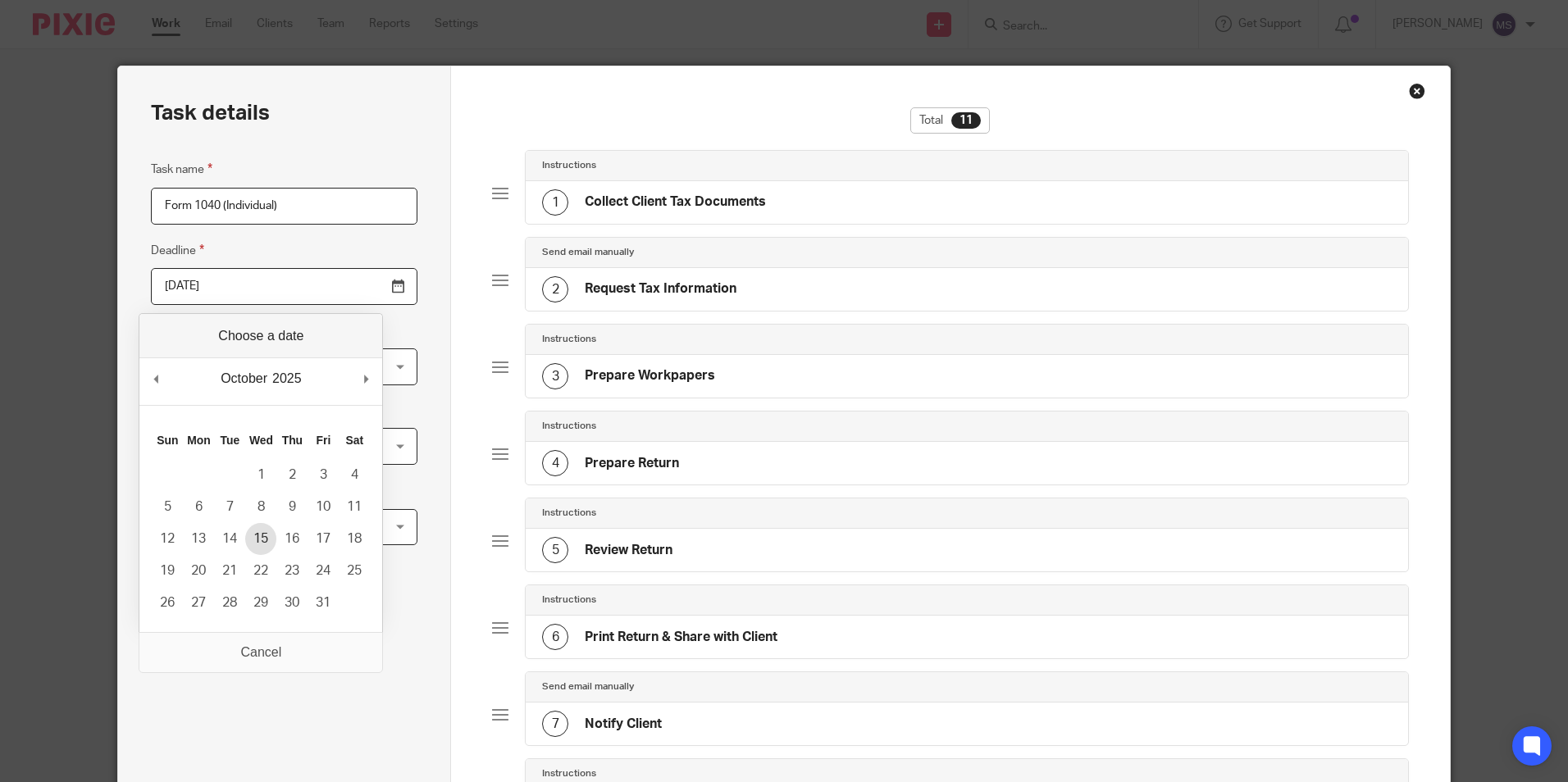
type input "2025-10-15"
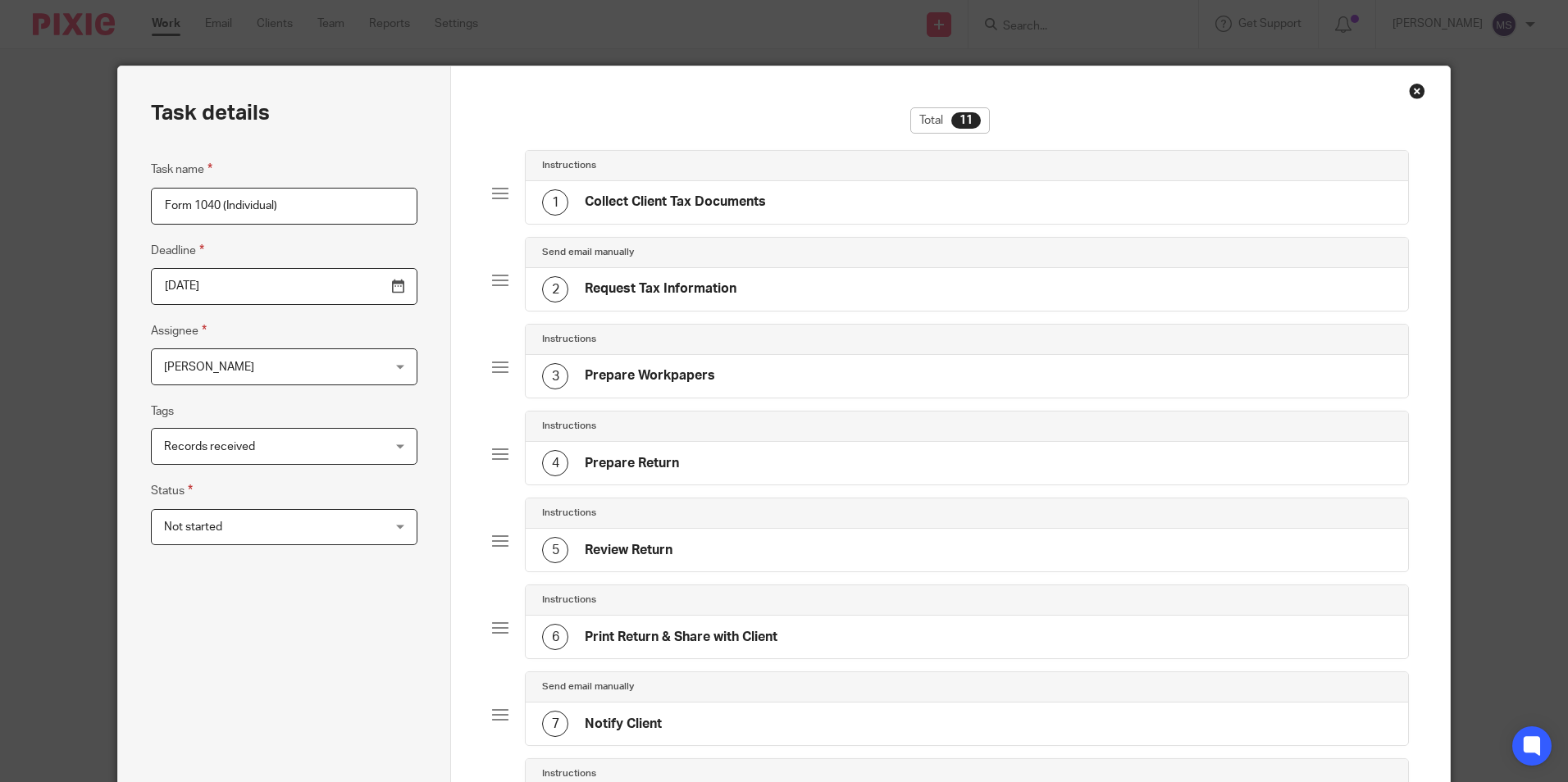
click at [246, 378] on span "[PERSON_NAME]" at bounding box center [264, 367] width 202 height 35
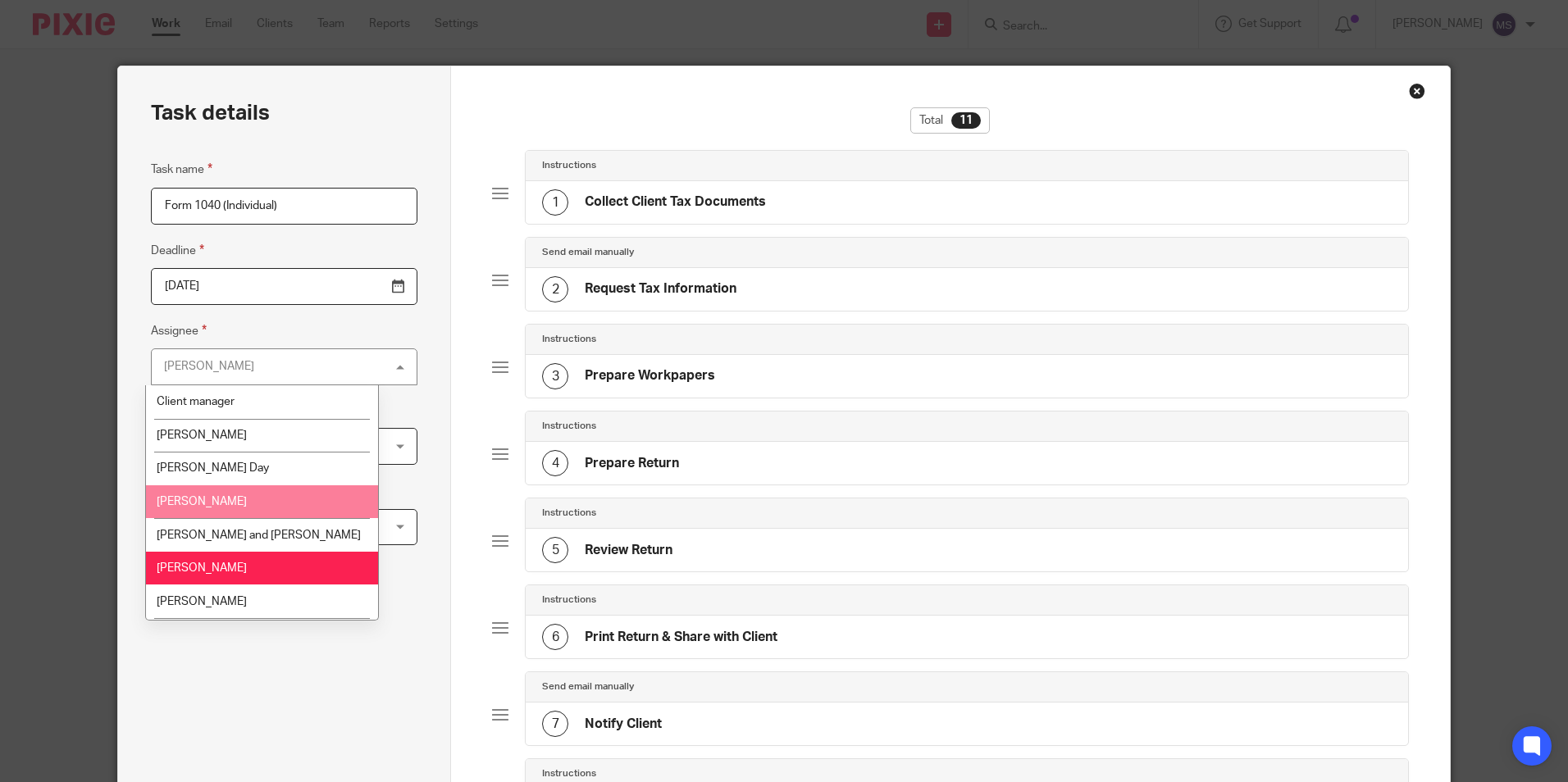
click at [220, 499] on li "Debra Lee" at bounding box center [263, 502] width 232 height 34
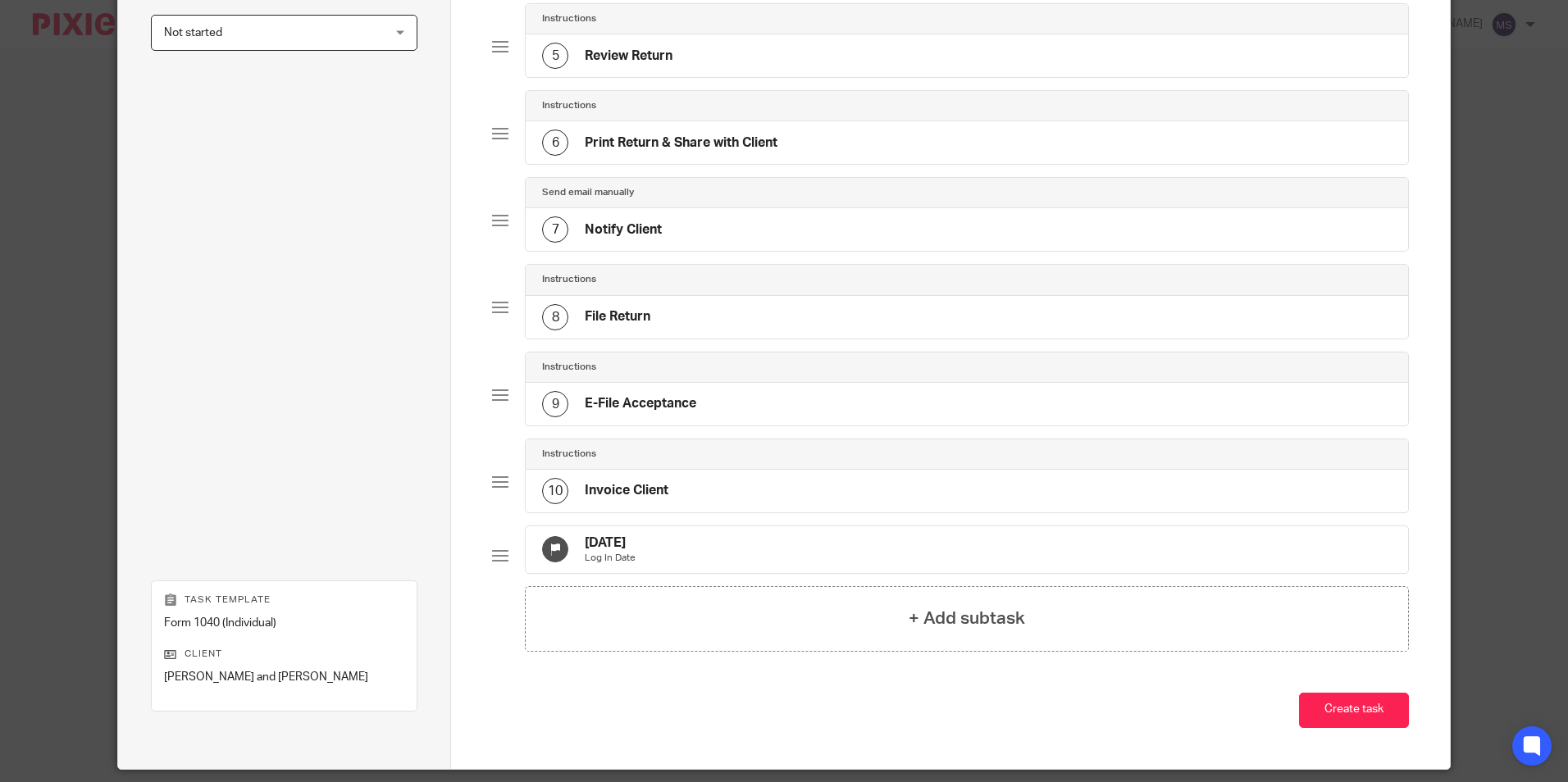
scroll to position [561, 0]
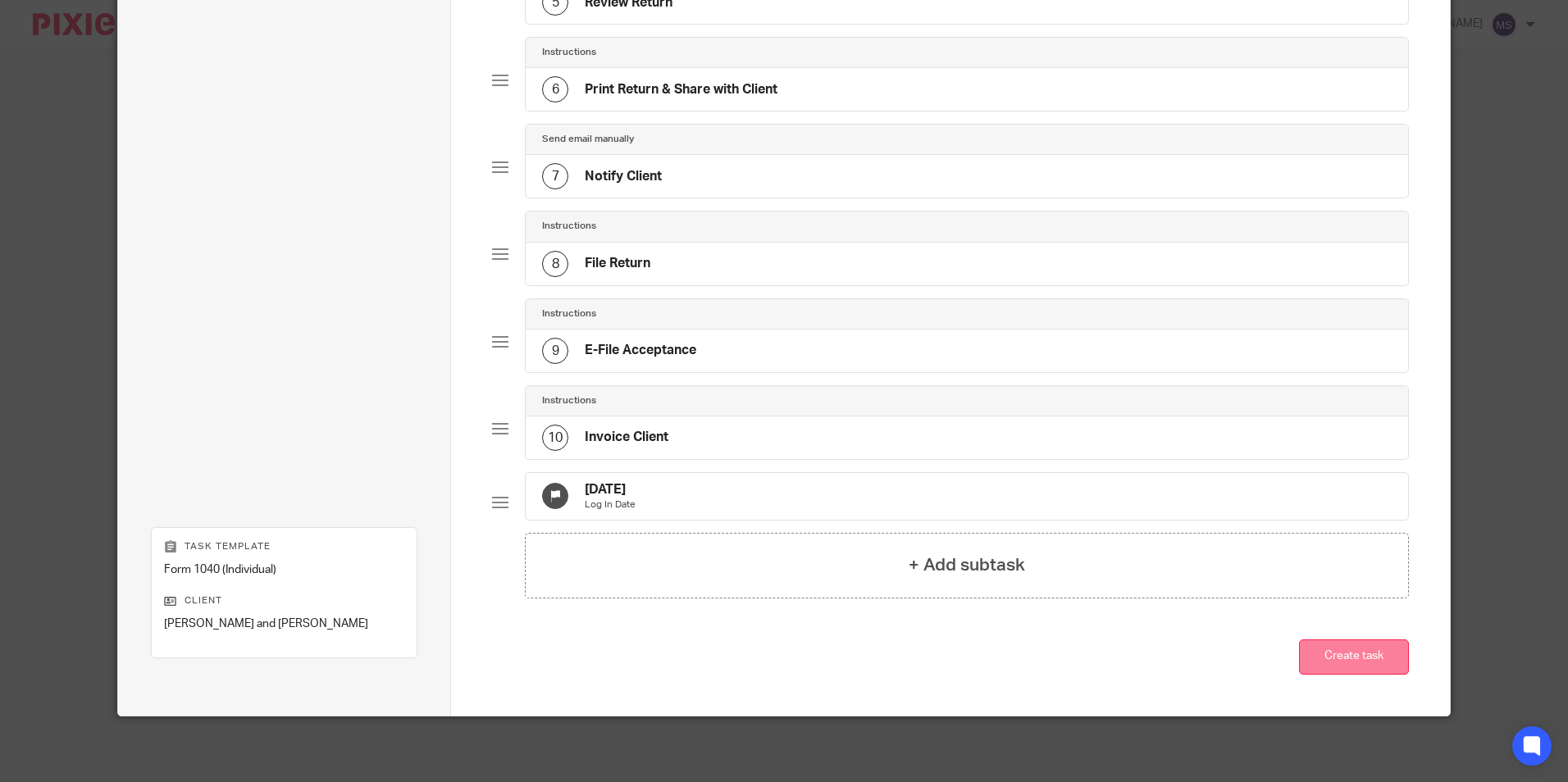
click at [1334, 659] on button "Create task" at bounding box center [1354, 657] width 110 height 36
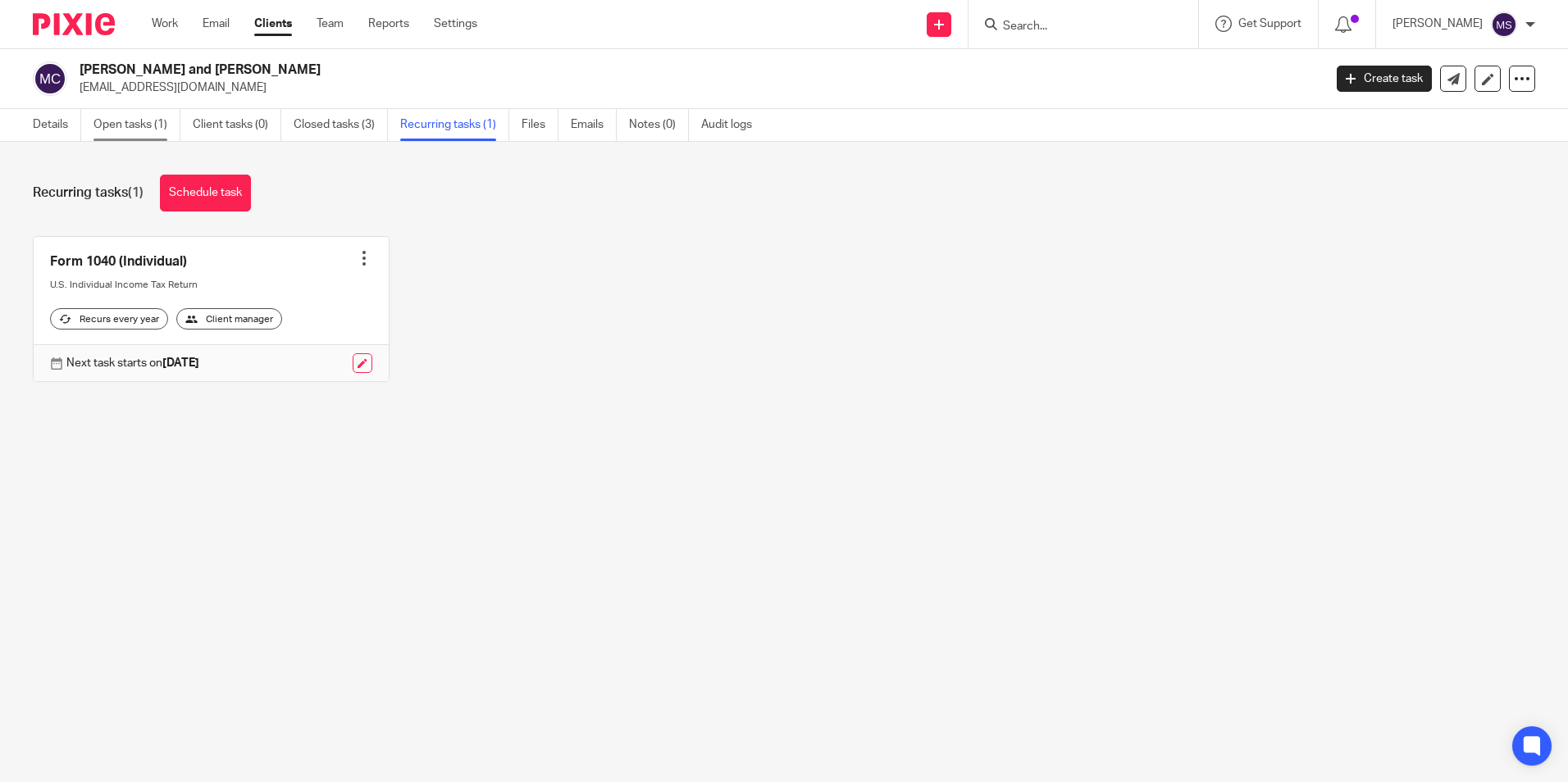
click at [122, 119] on link "Open tasks (1)" at bounding box center [136, 124] width 87 height 32
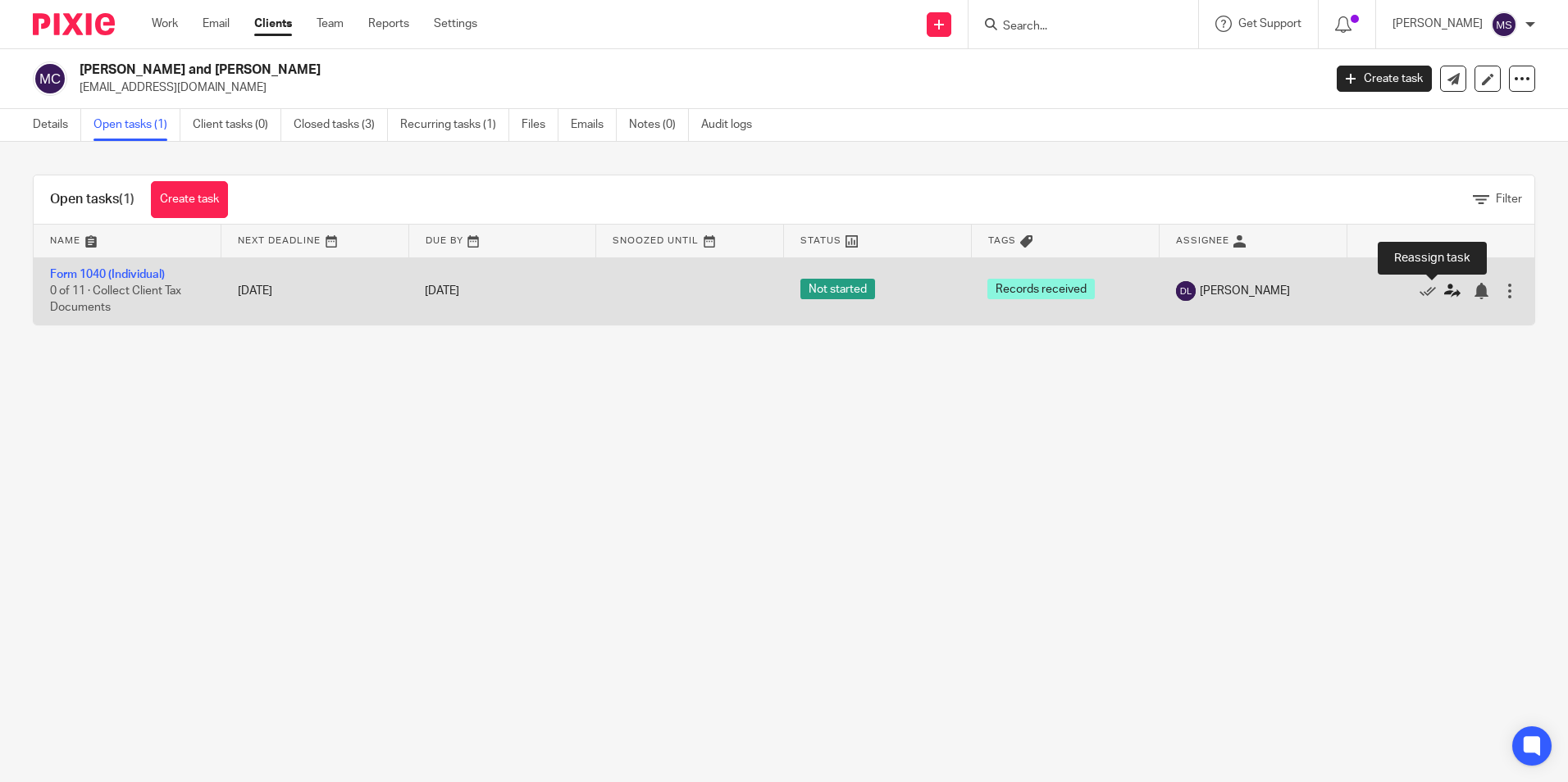
click at [1444, 284] on icon at bounding box center [1453, 291] width 16 height 16
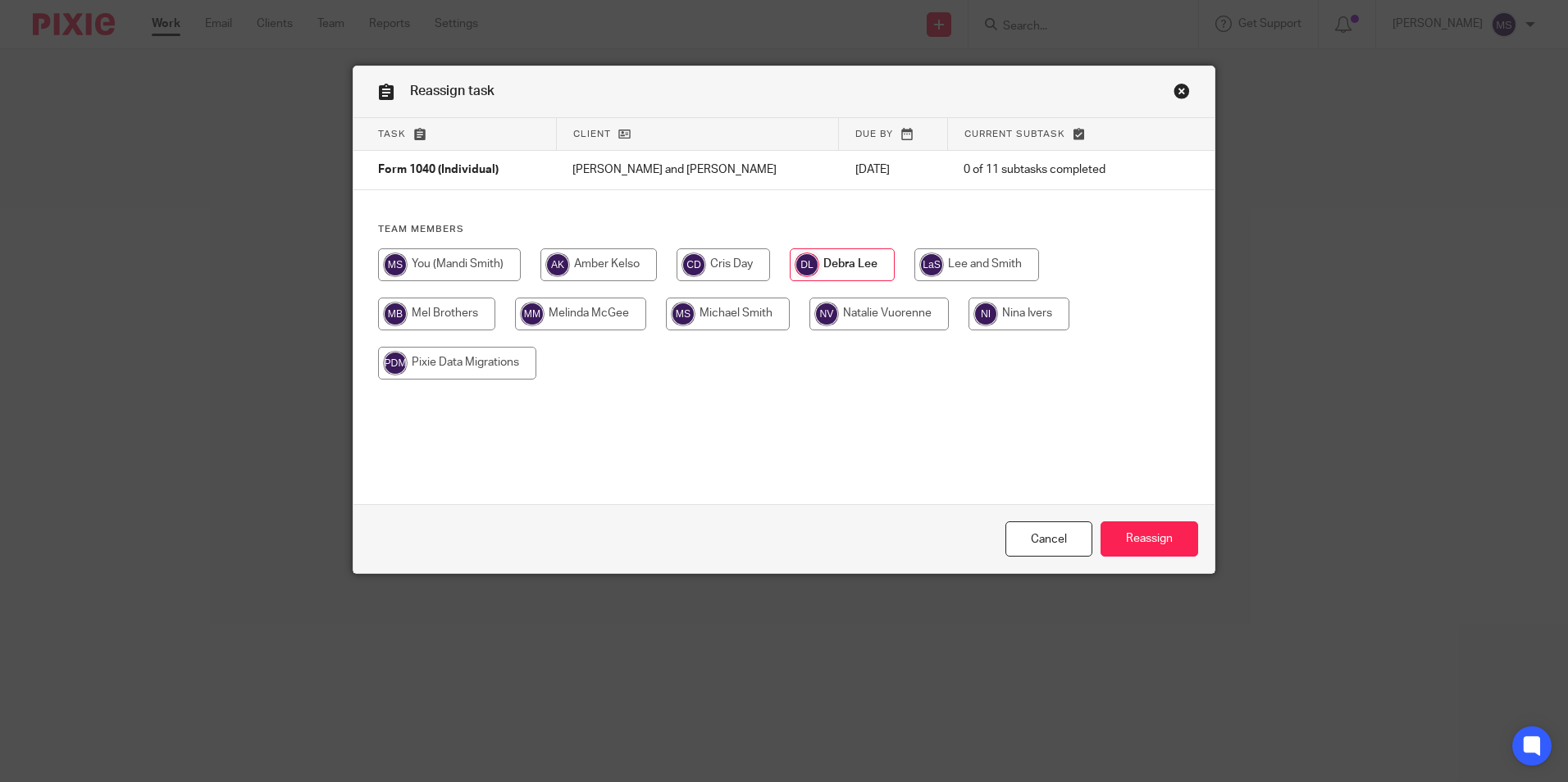
click at [601, 267] on input "radio" at bounding box center [598, 265] width 116 height 33
radio input "true"
click at [1127, 538] on input "Reassign" at bounding box center [1149, 539] width 98 height 36
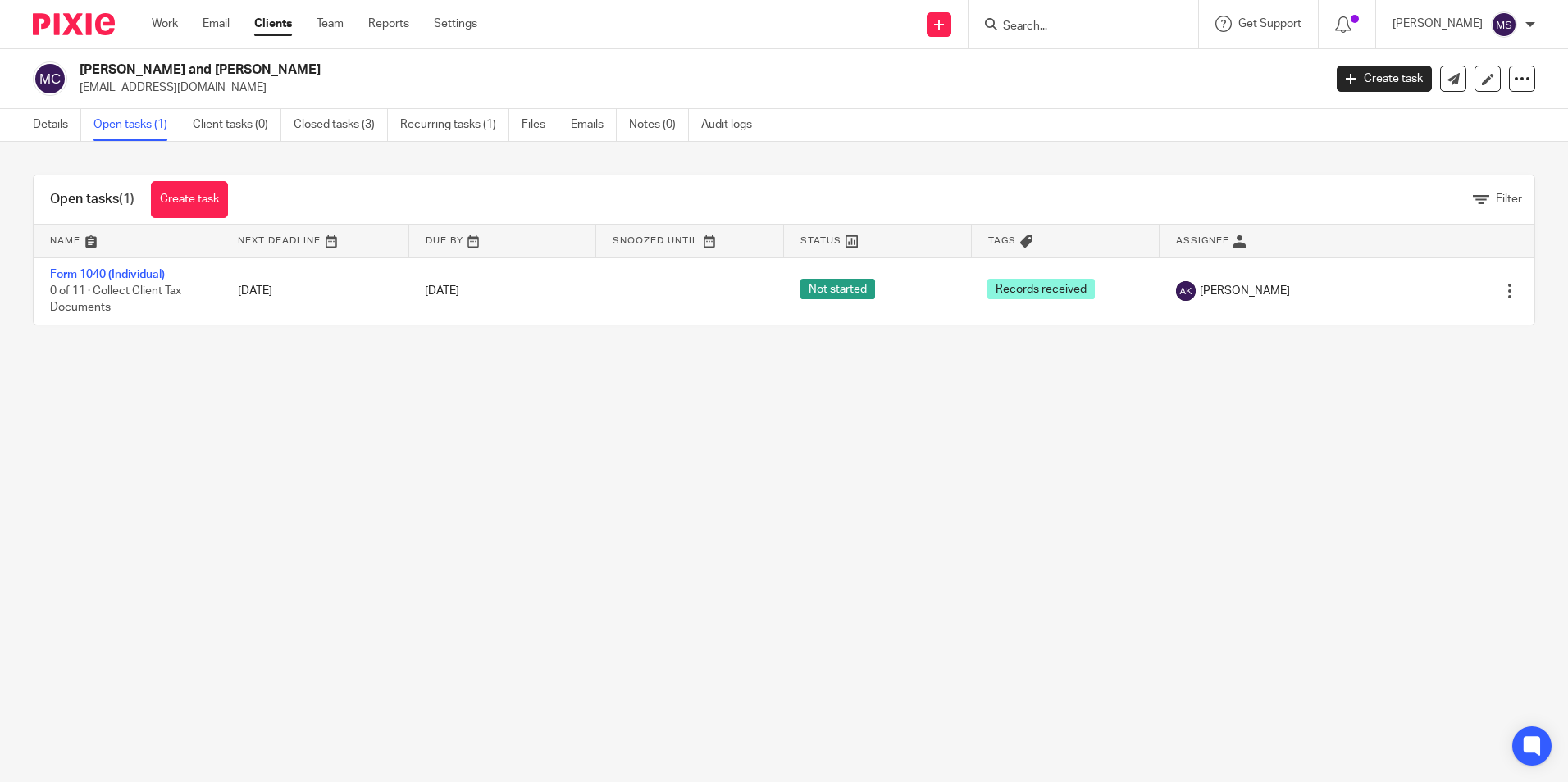
click at [1048, 29] on input "Search" at bounding box center [1075, 27] width 147 height 15
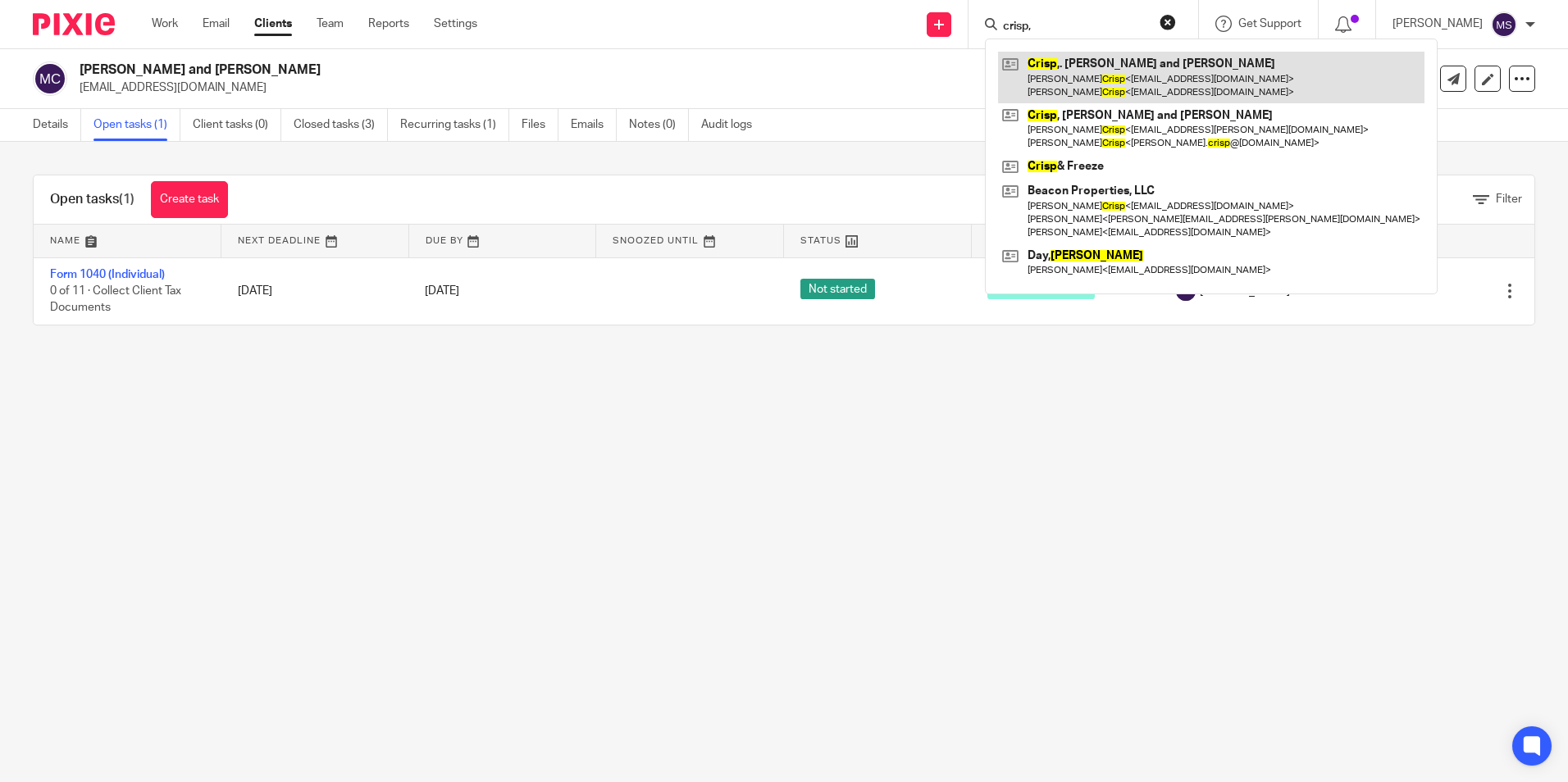
type input "crisp,"
click at [1118, 70] on link at bounding box center [1211, 77] width 426 height 51
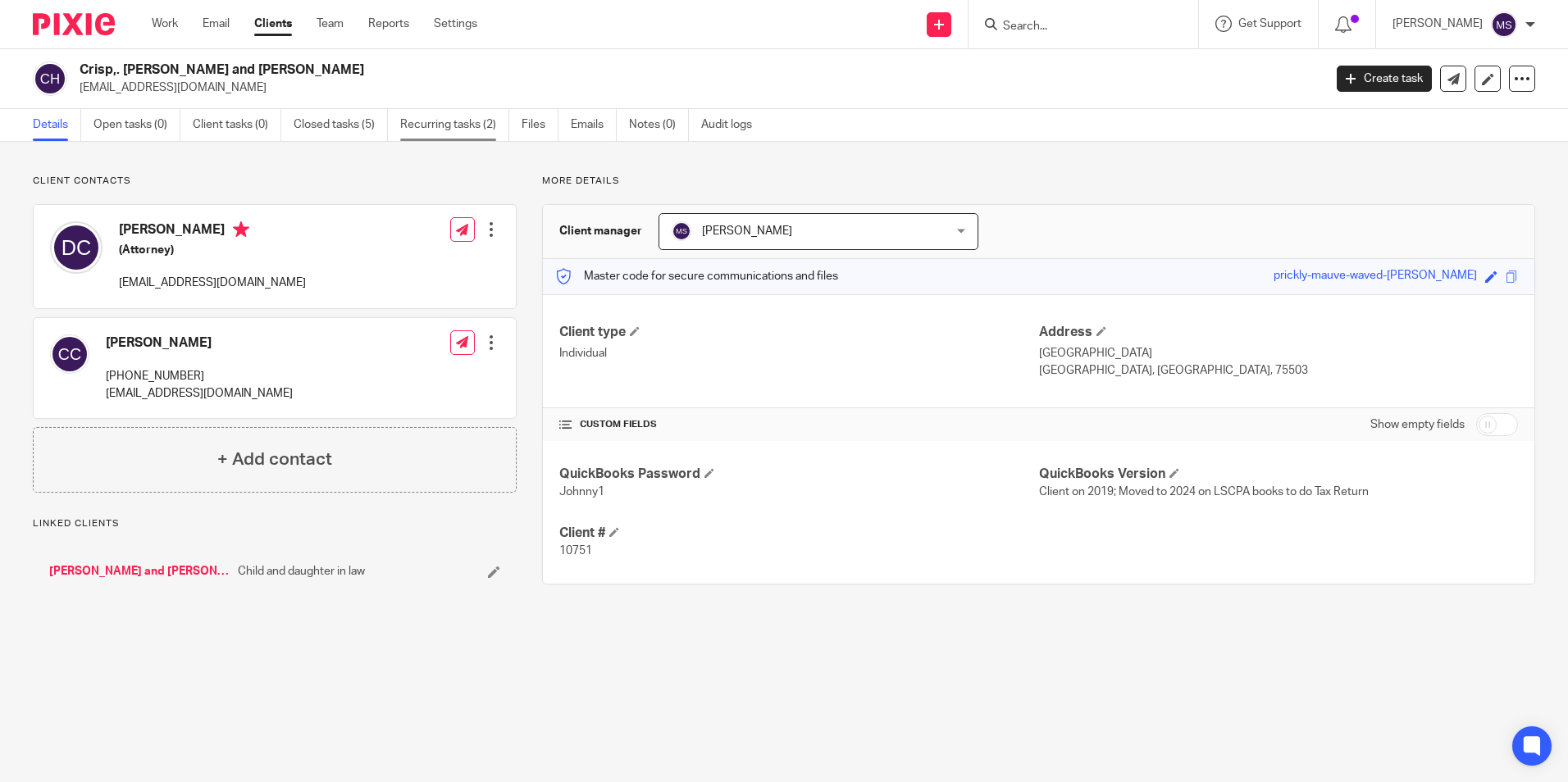
click at [454, 122] on link "Recurring tasks (2)" at bounding box center [454, 124] width 109 height 32
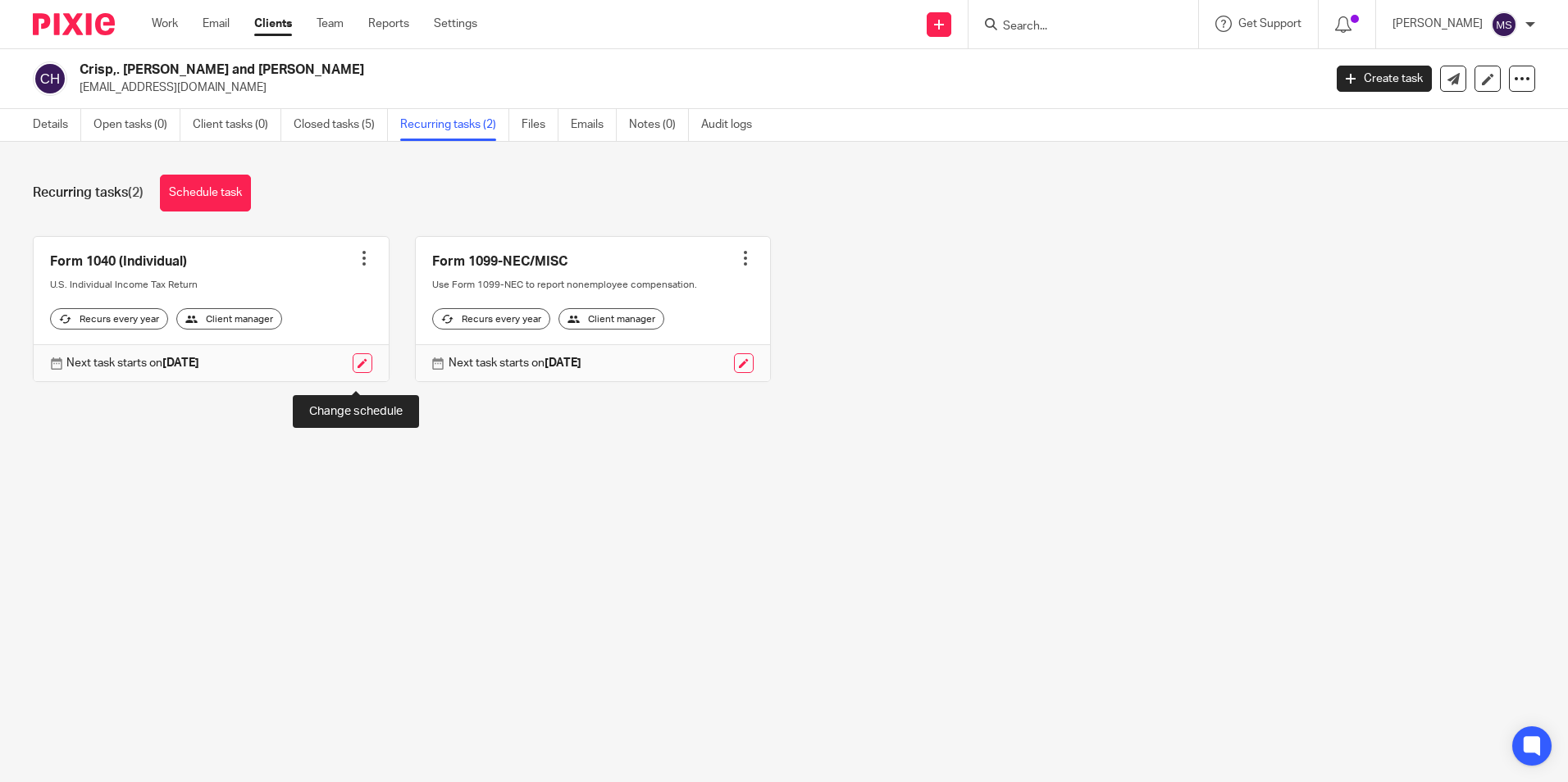
click at [360, 373] on link at bounding box center [362, 363] width 20 height 20
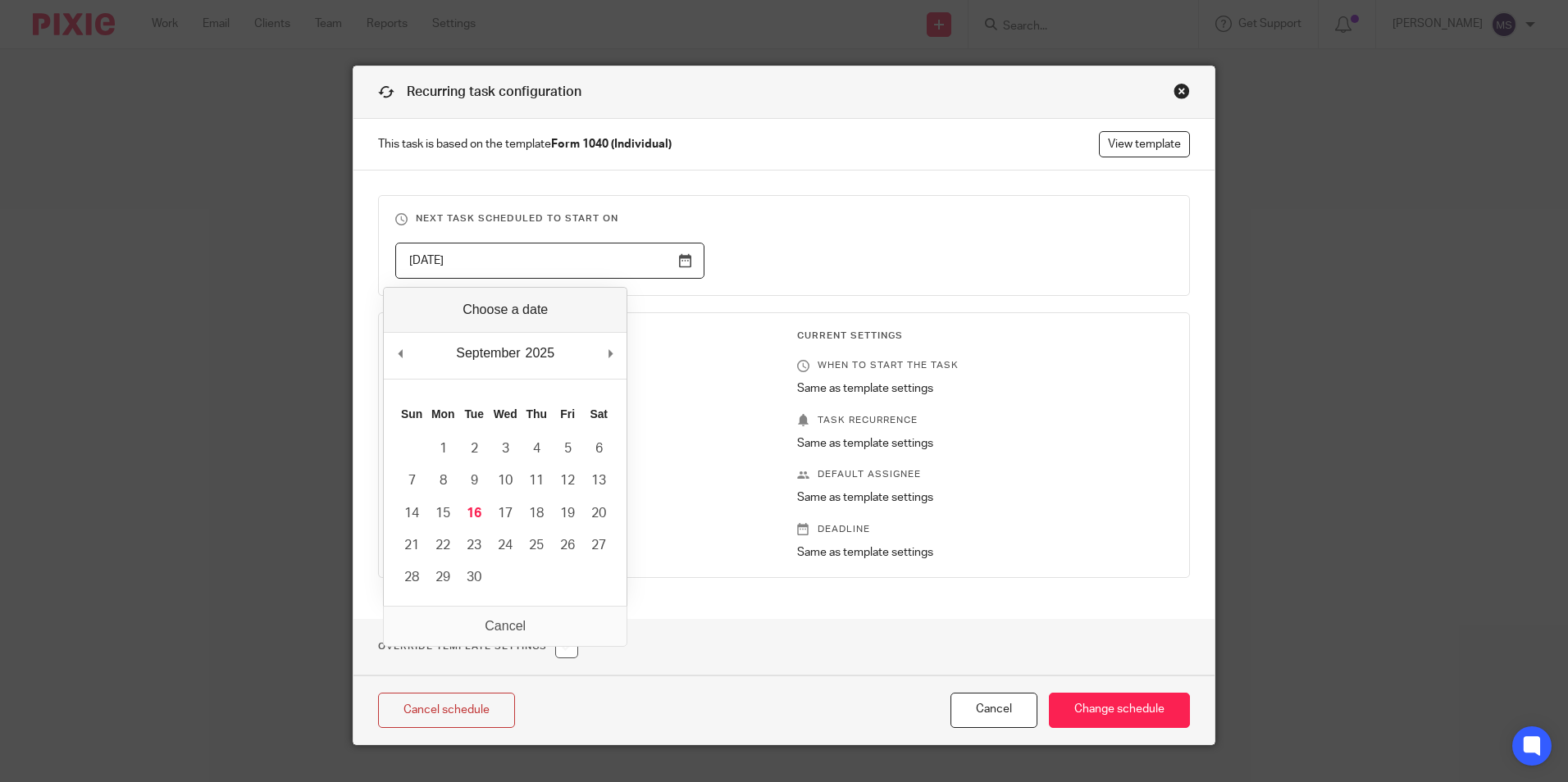
drag, startPoint x: 469, startPoint y: 264, endPoint x: 218, endPoint y: 237, distance: 252.4
click at [218, 237] on div "Recurring task configuration This task is based on the template Form 1040 (Indi…" at bounding box center [784, 391] width 1568 height 782
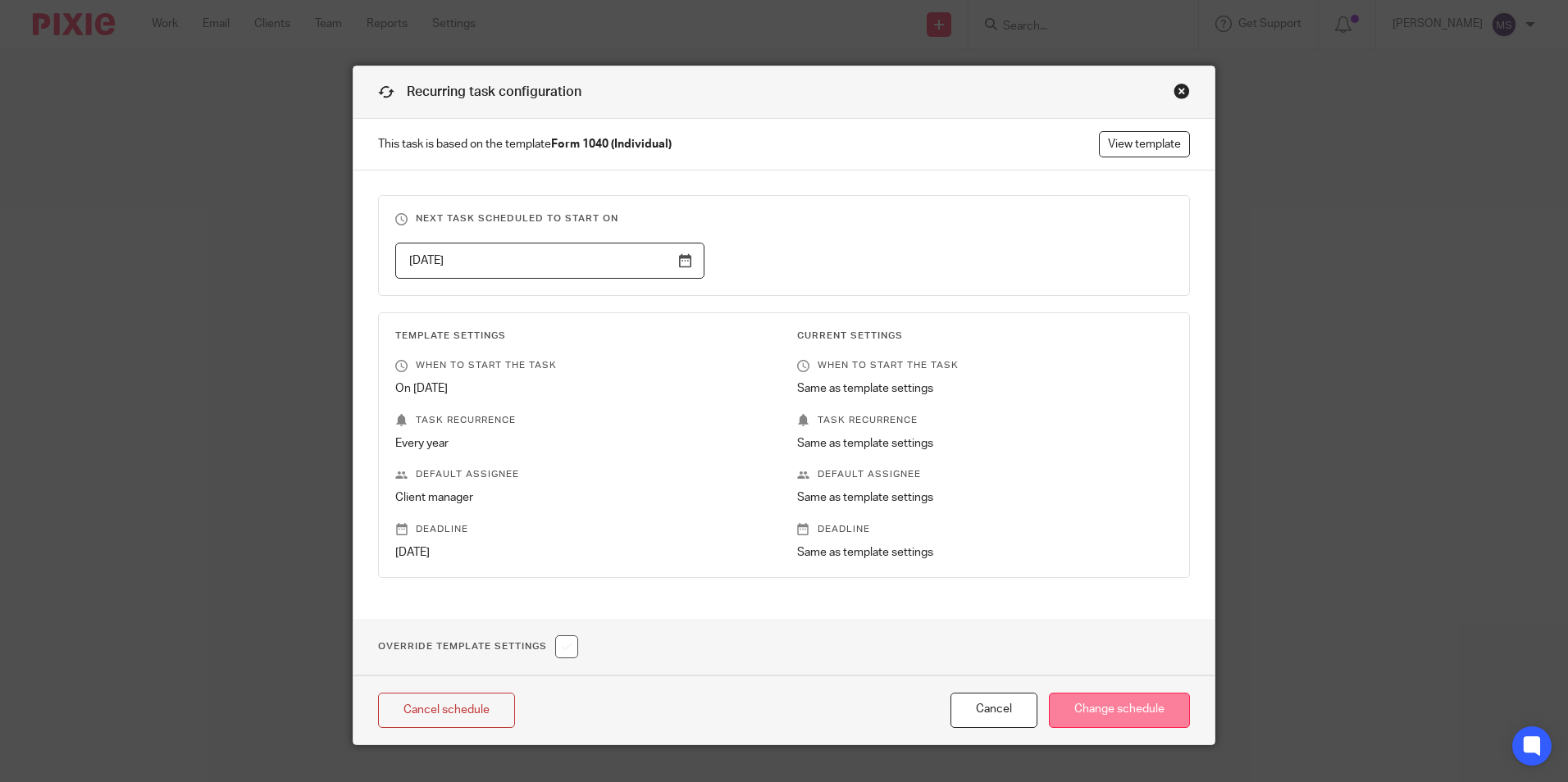
type input "2026-10-17"
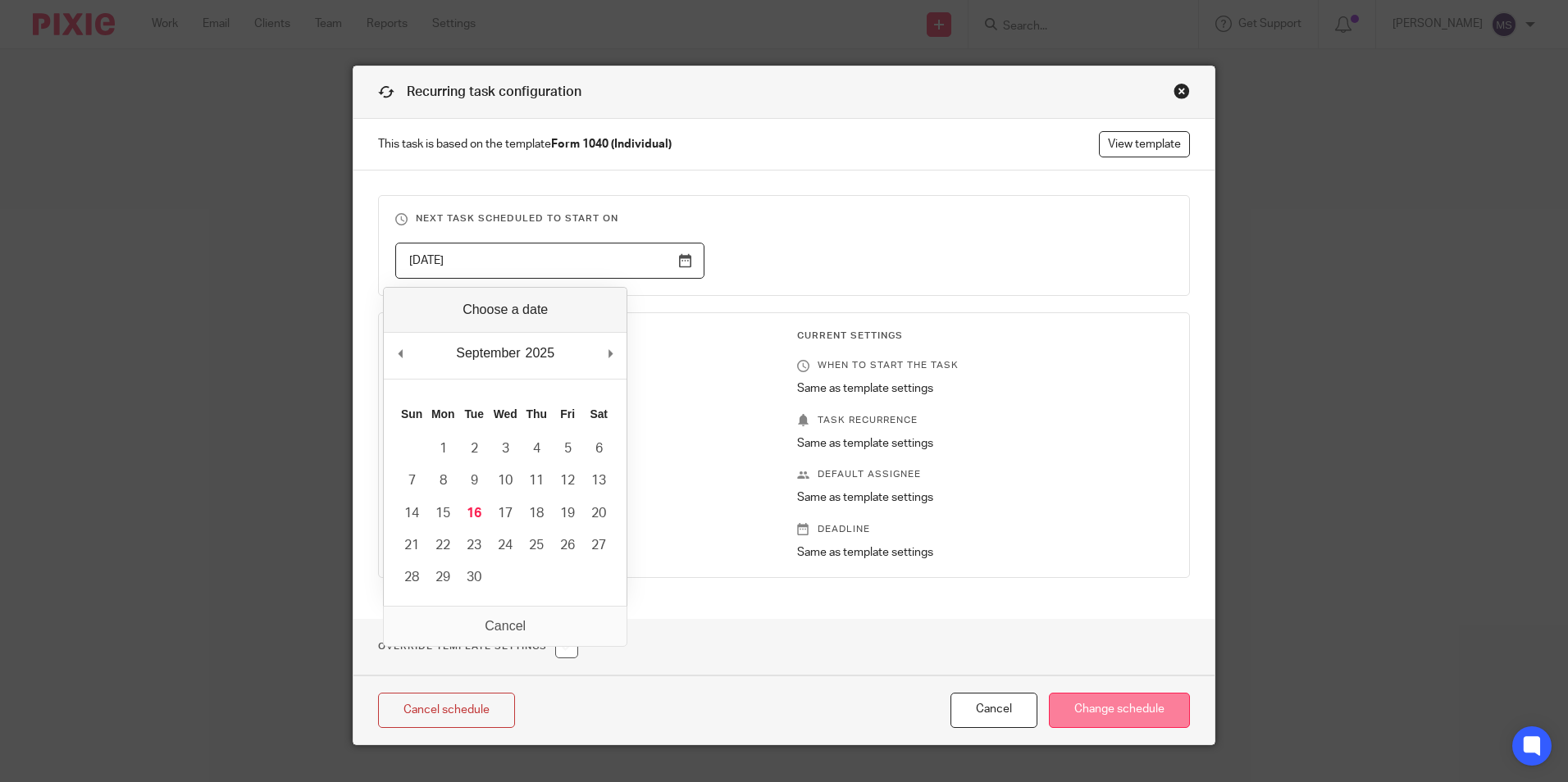
click at [1112, 720] on input "Change schedule" at bounding box center [1120, 710] width 141 height 36
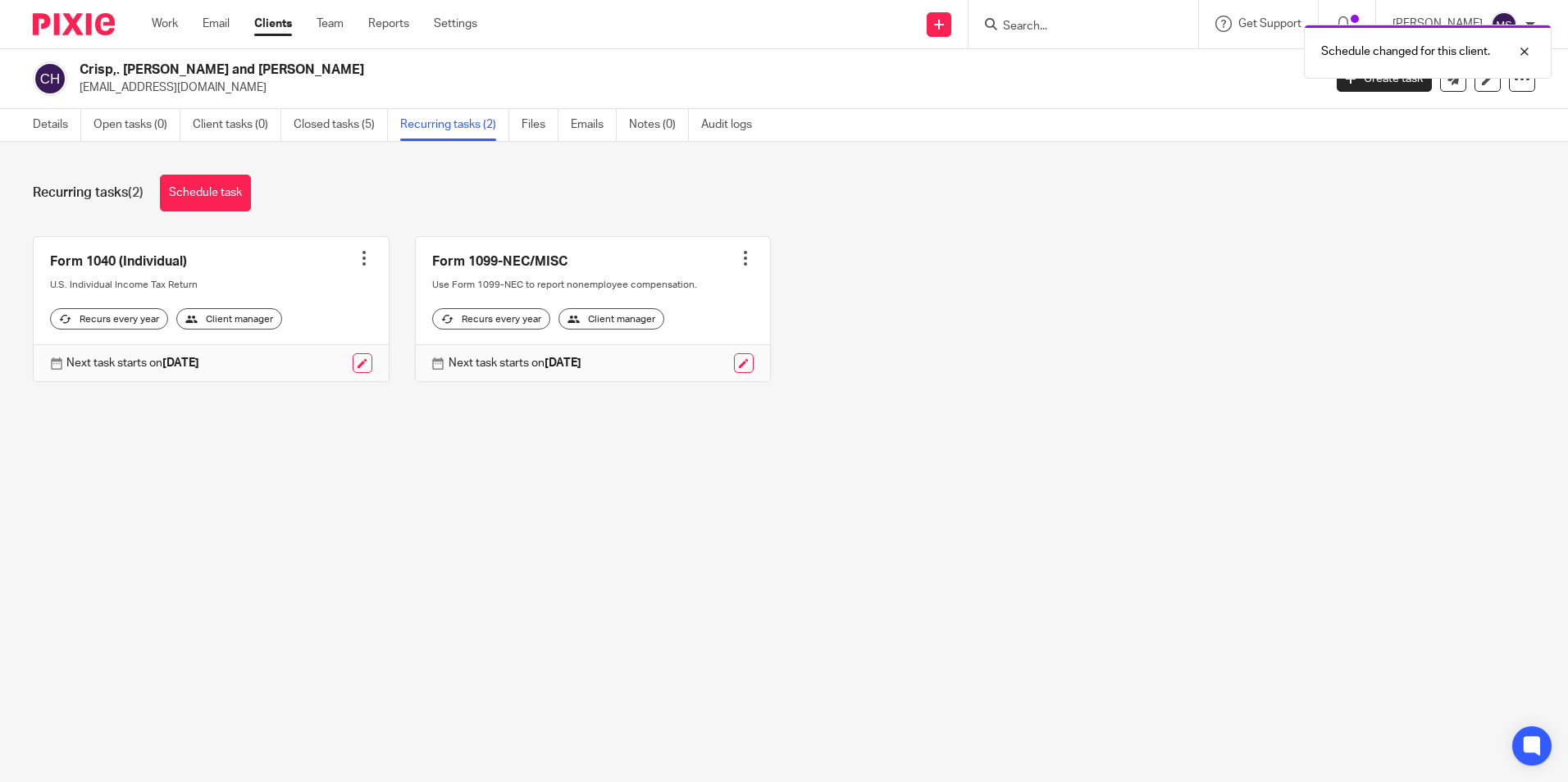
click at [359, 261] on div at bounding box center [364, 258] width 16 height 16
click at [286, 296] on link "Create task" at bounding box center [296, 295] width 131 height 24
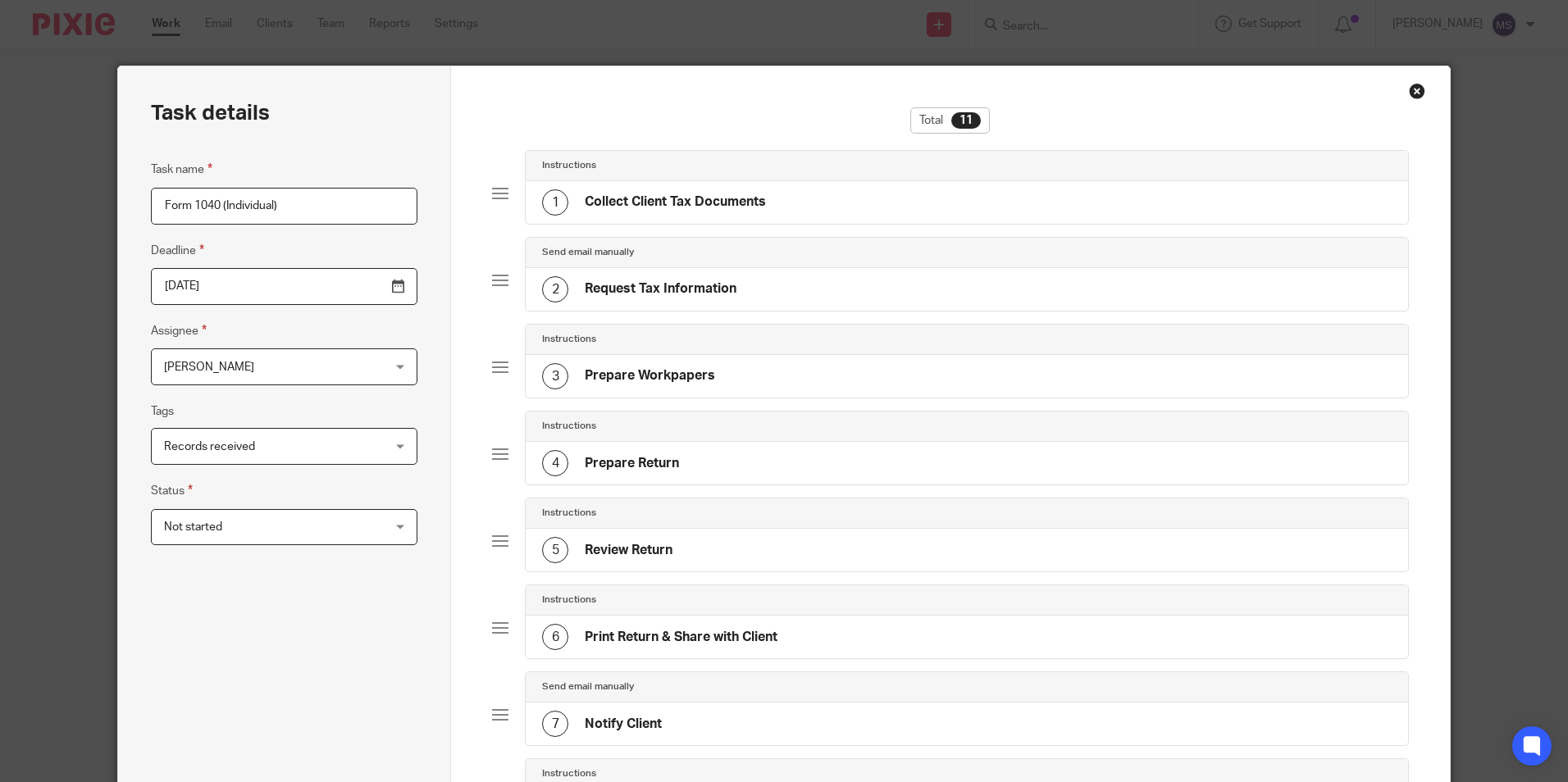
click at [218, 282] on input "2026-04-15" at bounding box center [284, 286] width 266 height 37
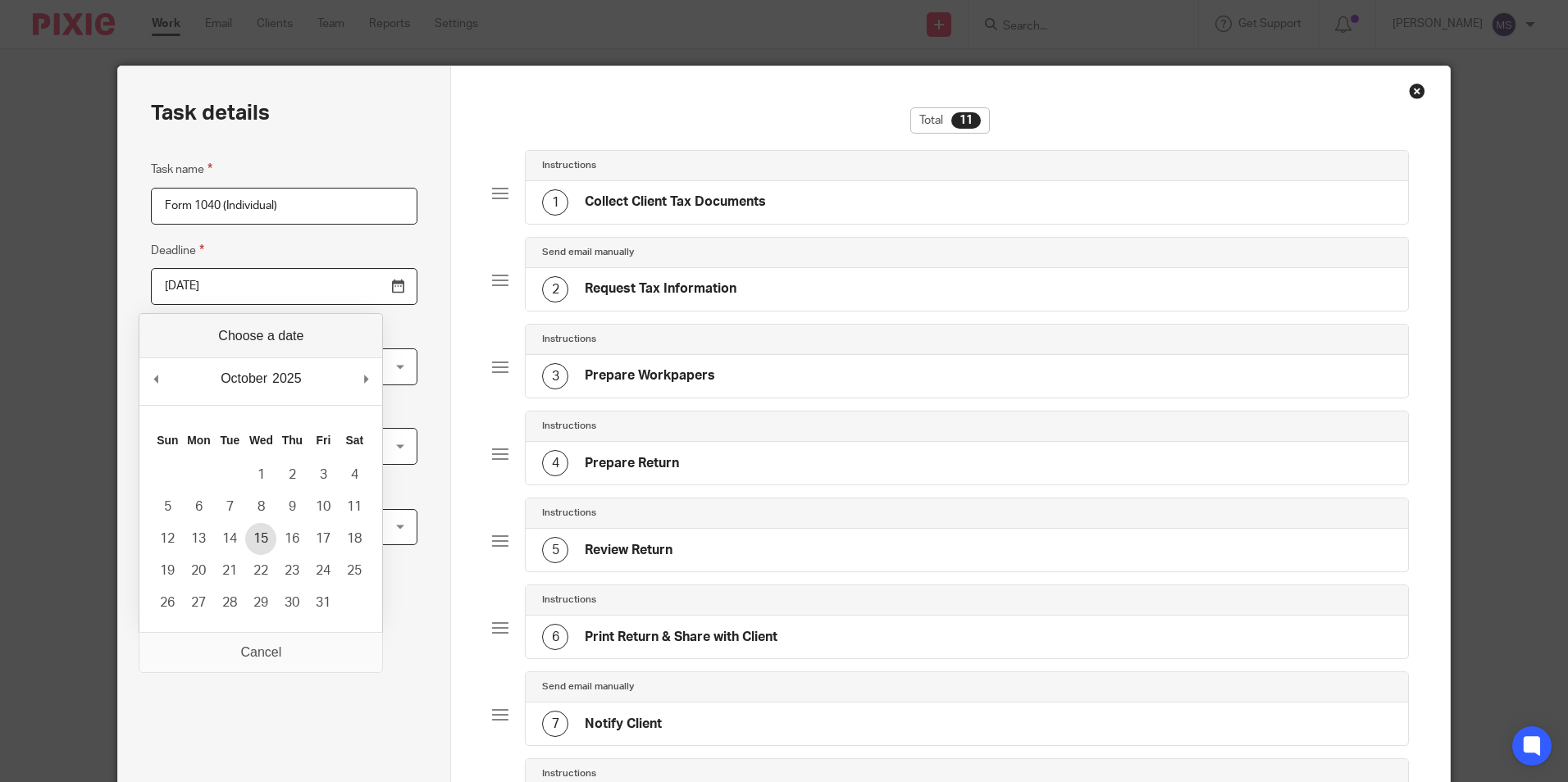
type input "2025-10-15"
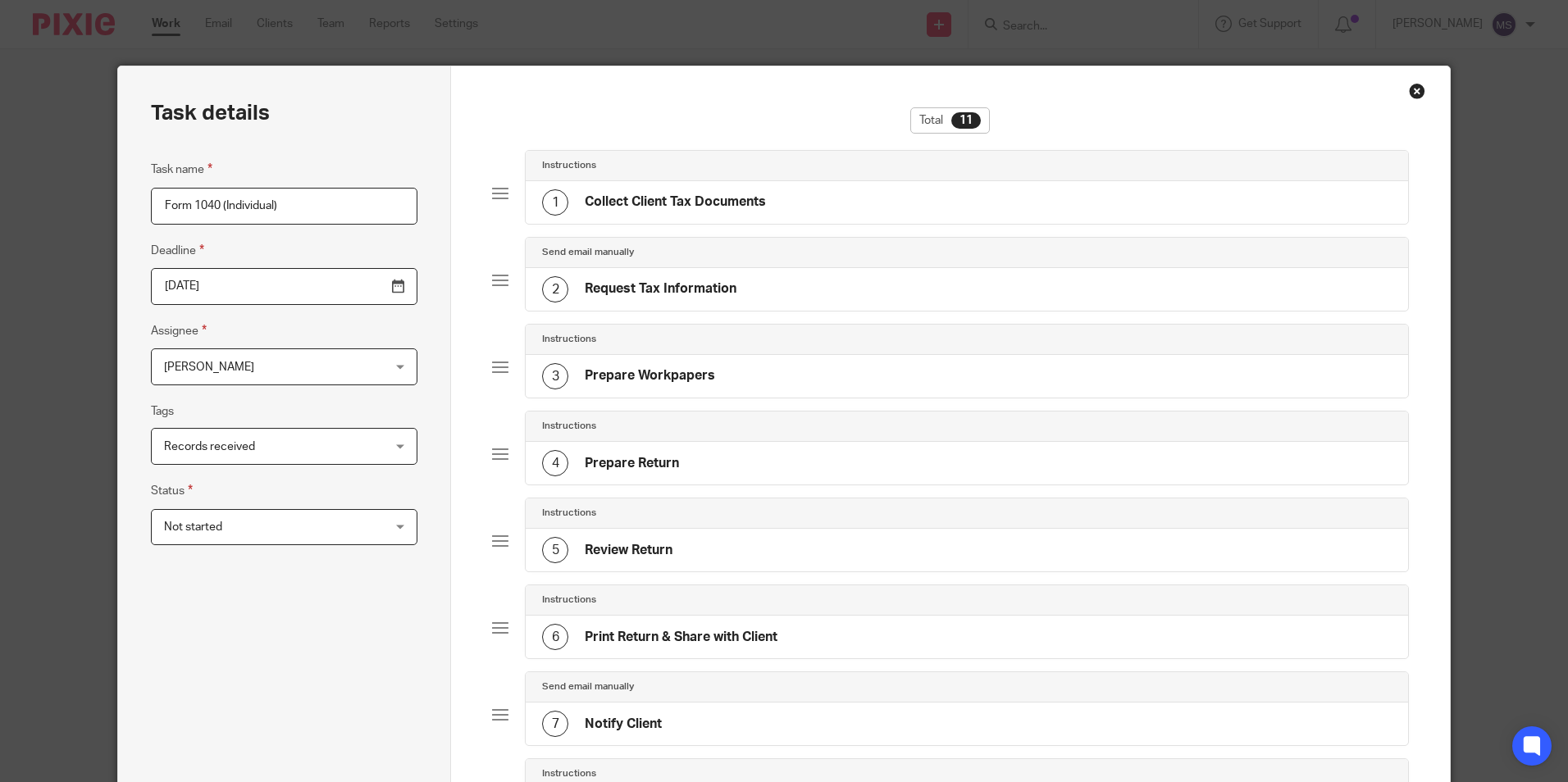
click at [218, 380] on span "[PERSON_NAME]" at bounding box center [264, 367] width 202 height 35
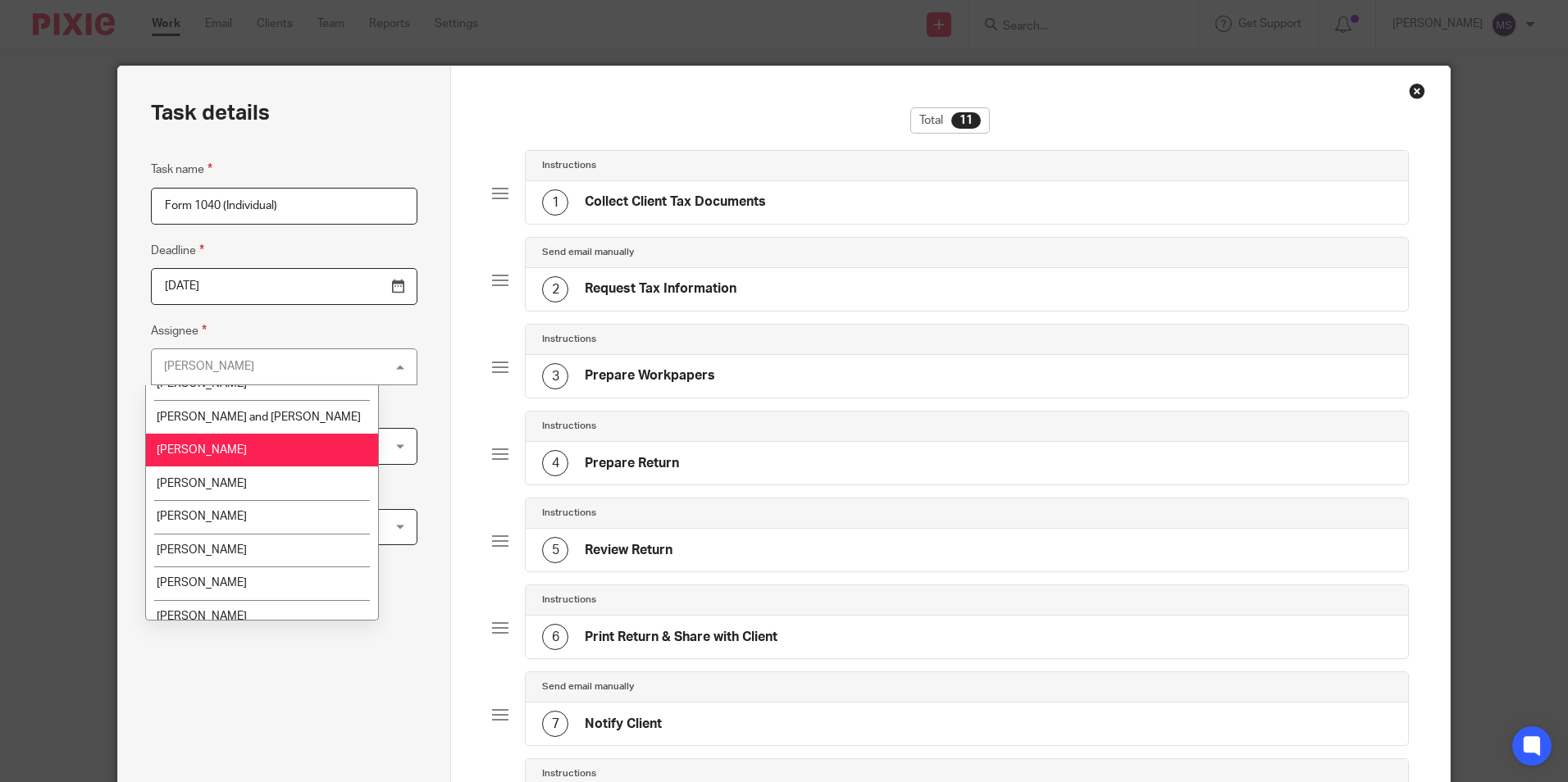
scroll to position [165, 0]
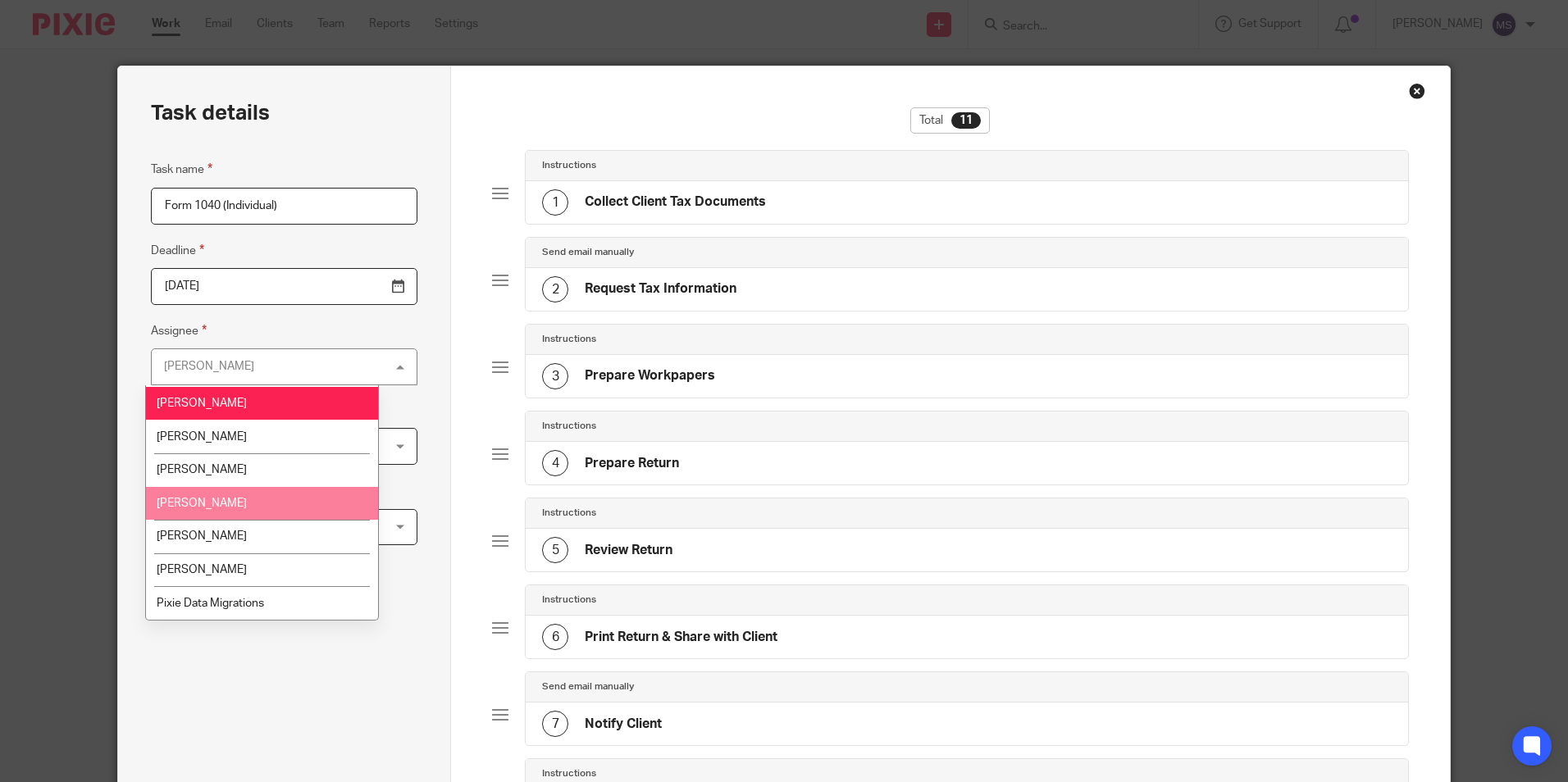
click at [220, 497] on li "Michael Smith" at bounding box center [263, 503] width 232 height 34
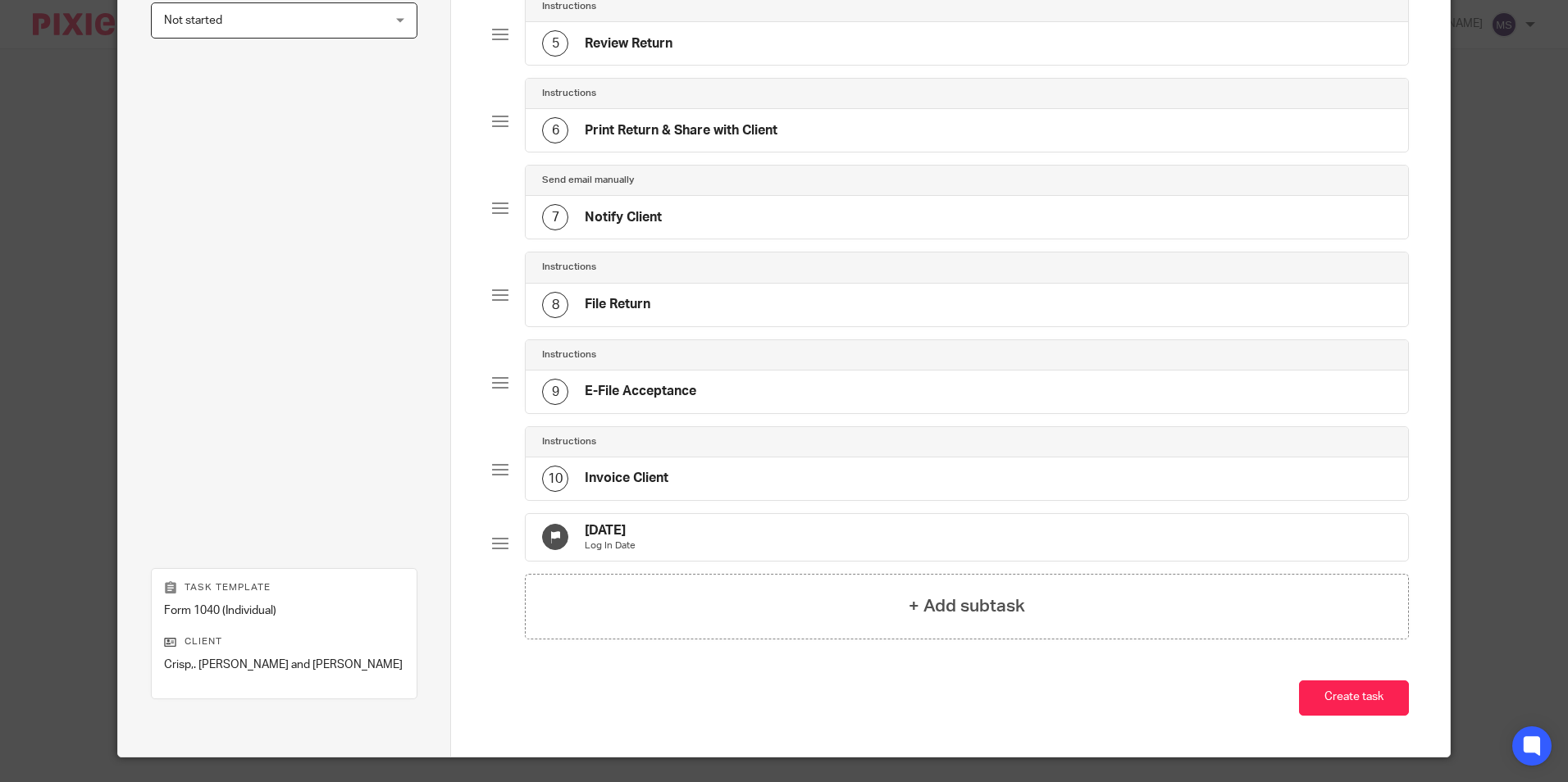
scroll to position [561, 0]
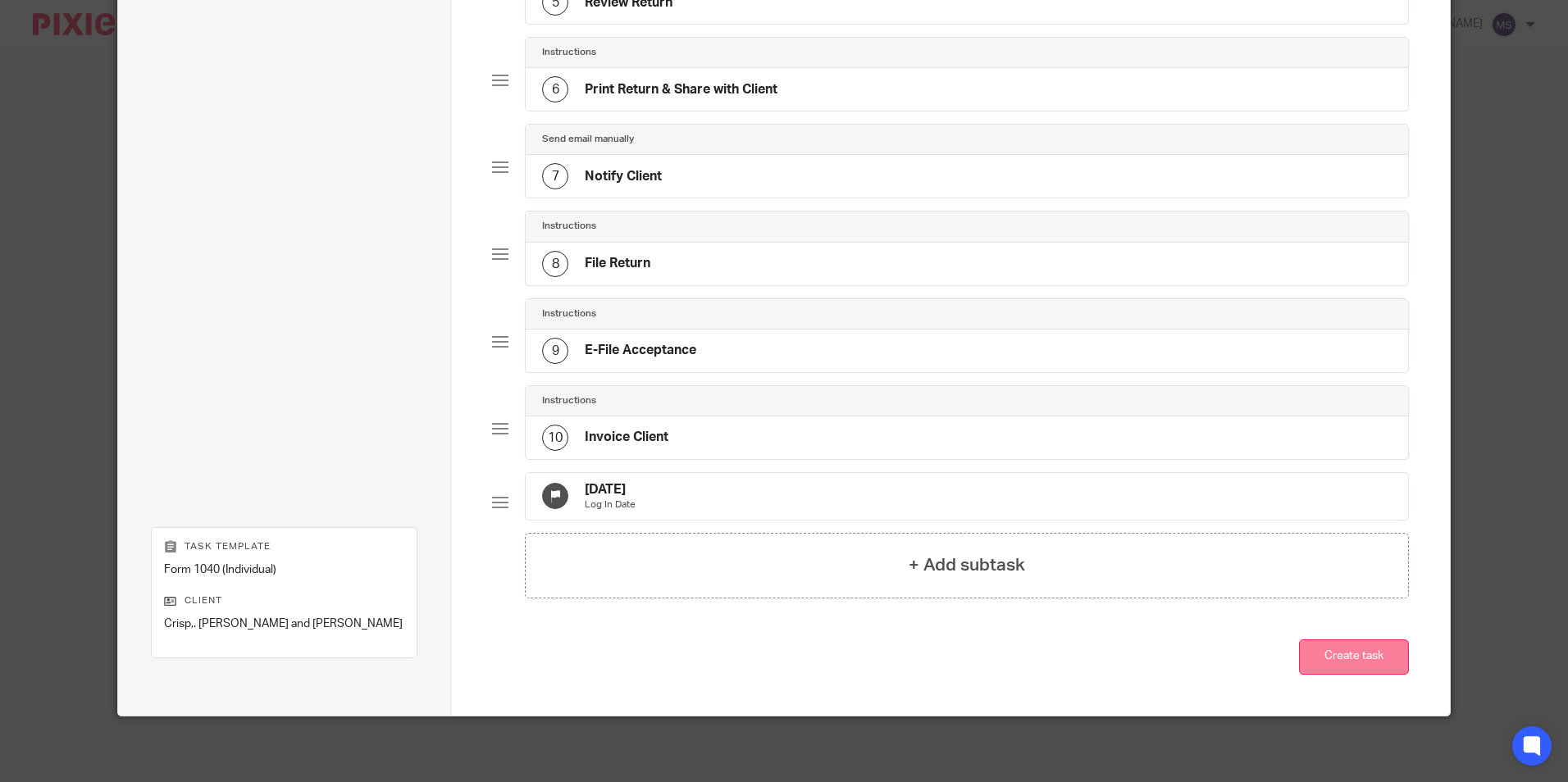
click at [1334, 660] on button "Create task" at bounding box center [1354, 657] width 110 height 36
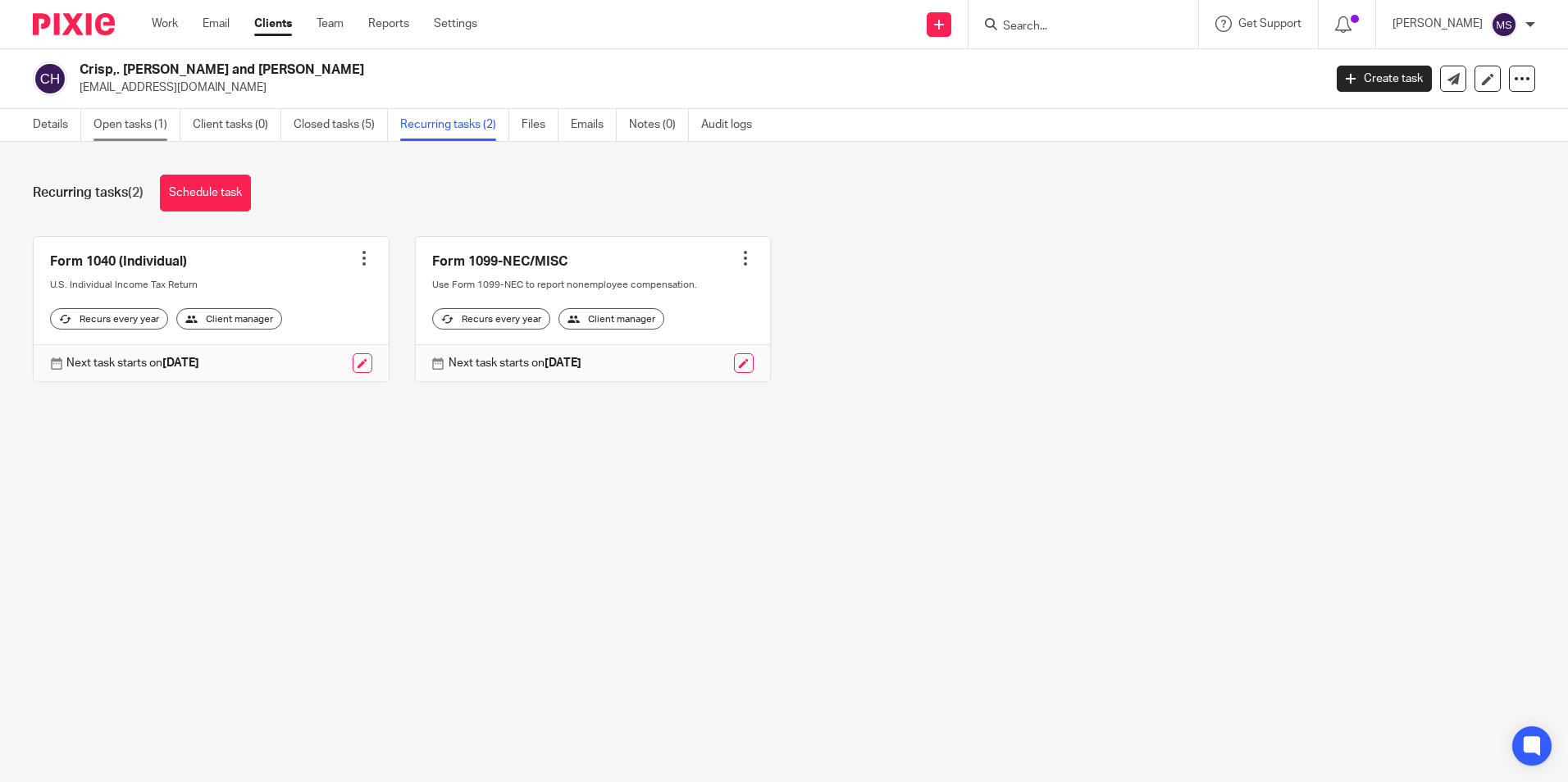
click at [125, 123] on link "Open tasks (1)" at bounding box center [136, 124] width 87 height 32
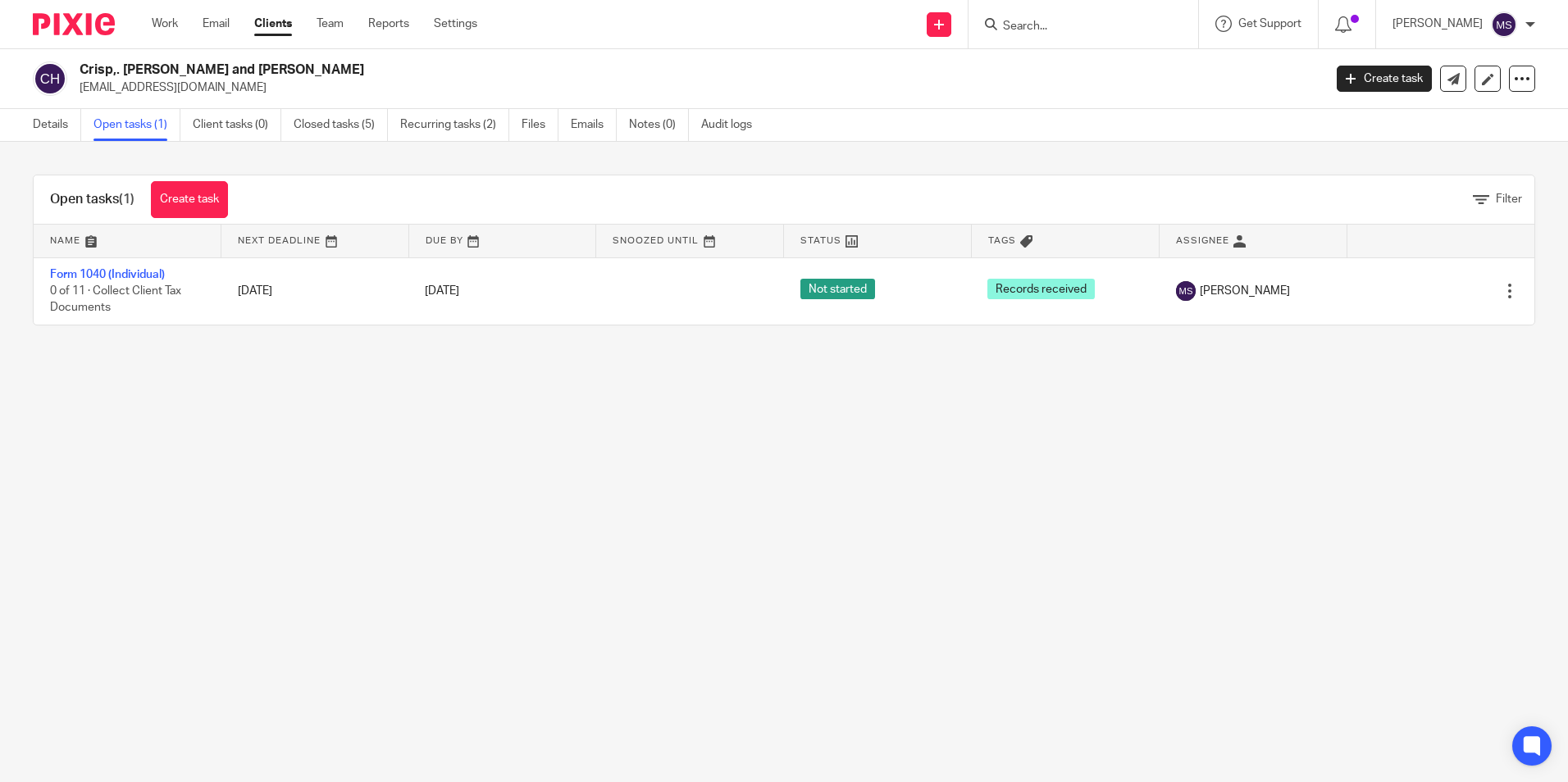
click at [1041, 27] on input "Search" at bounding box center [1075, 27] width 147 height 15
type input "[PERSON_NAME]"
click at [1137, 69] on link at bounding box center [1137, 63] width 278 height 25
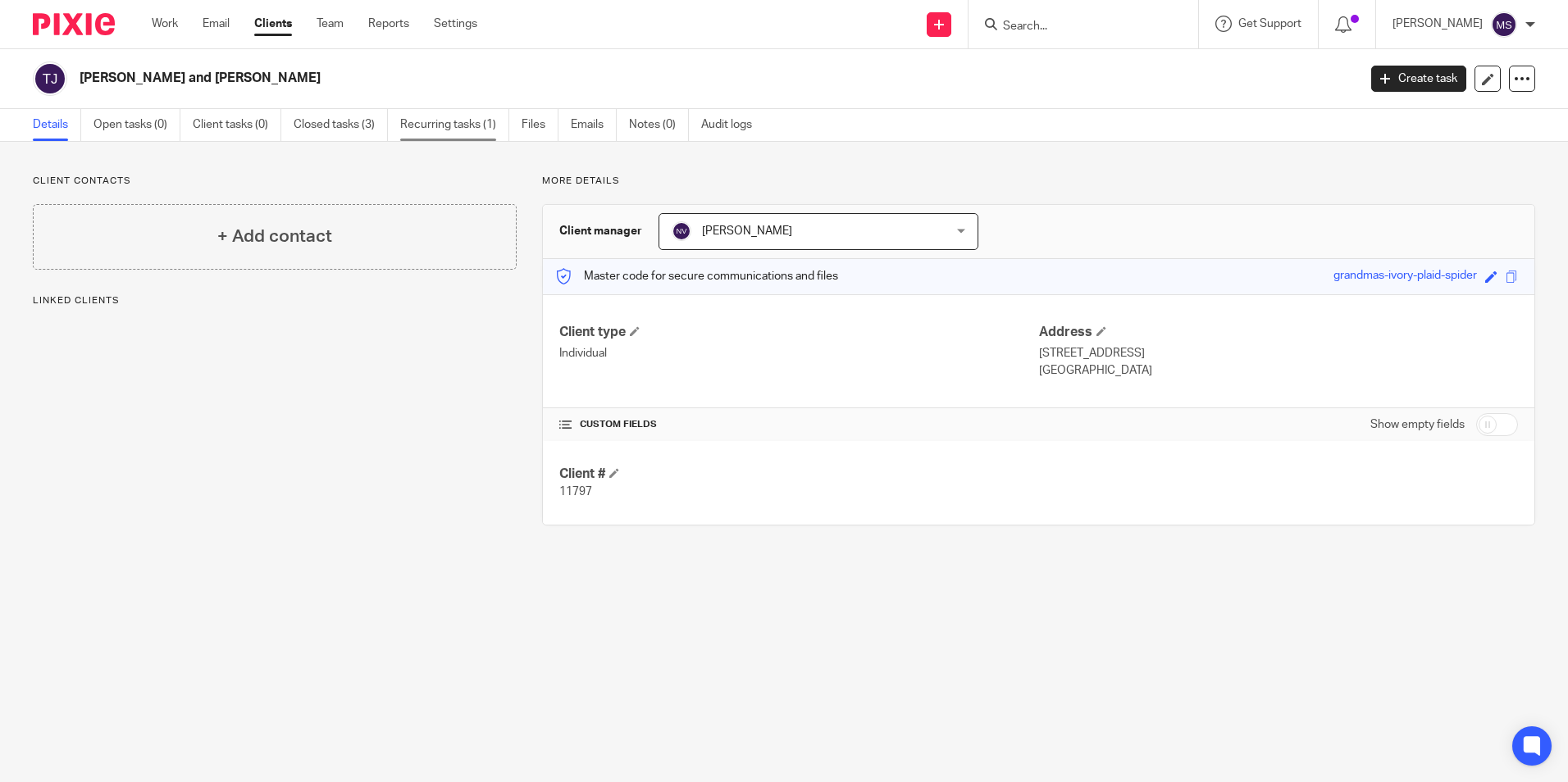
click at [425, 117] on link "Recurring tasks (1)" at bounding box center [454, 124] width 109 height 32
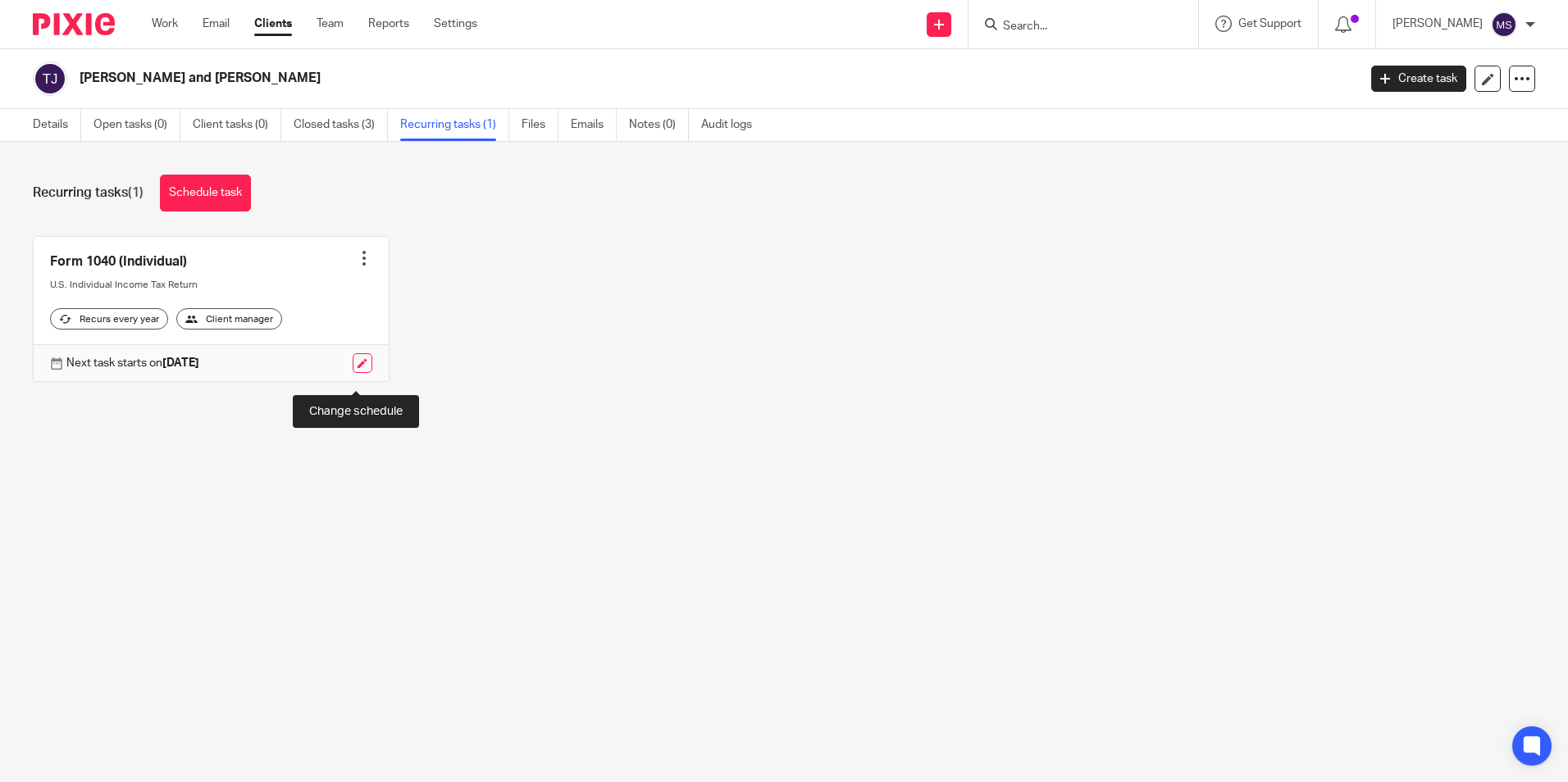
click at [357, 373] on link at bounding box center [362, 363] width 20 height 20
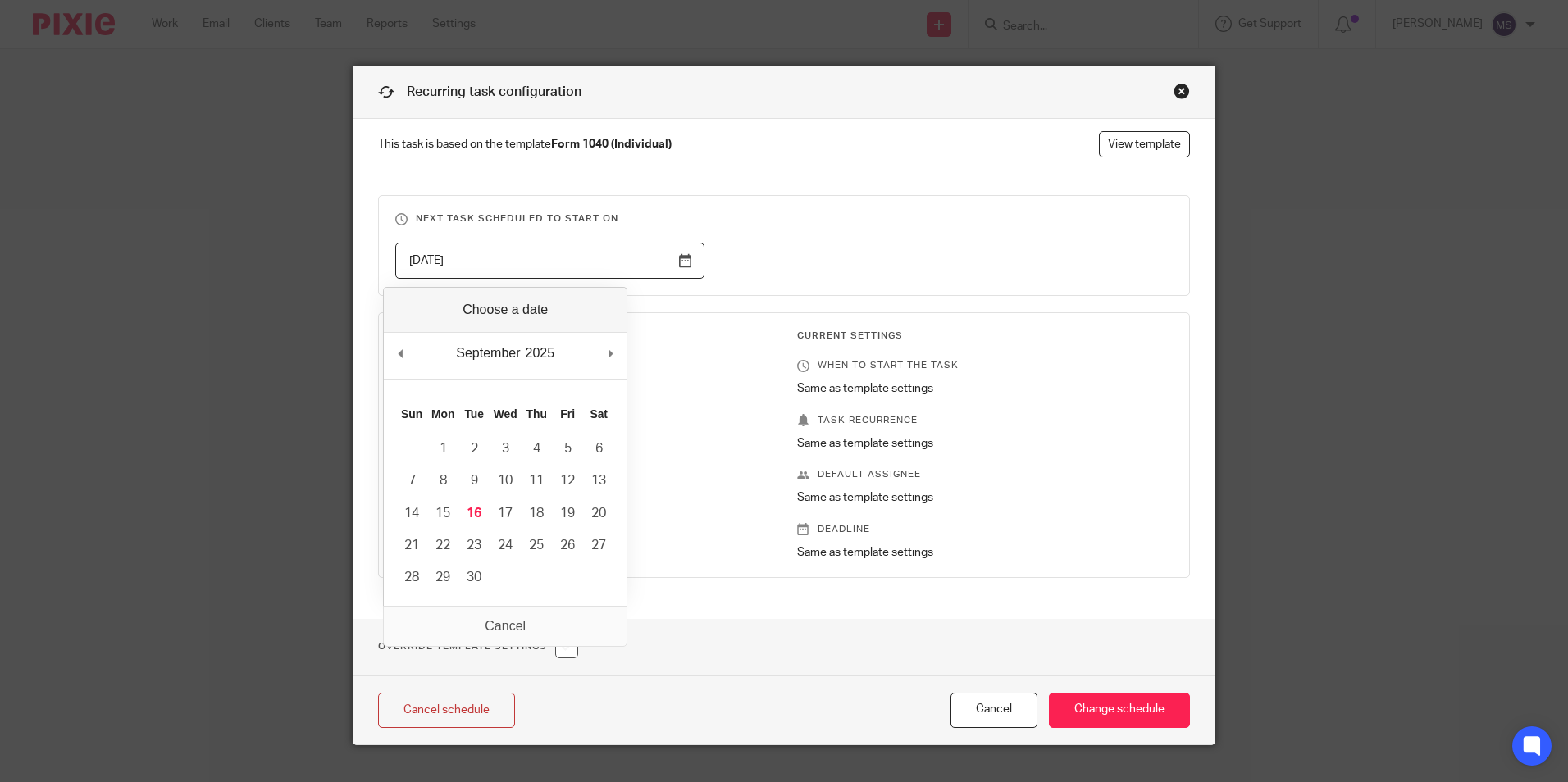
drag, startPoint x: 484, startPoint y: 263, endPoint x: 361, endPoint y: 263, distance: 123.0
click at [361, 263] on div "Next task scheduled to start on 2025-10-17 Template Settings When to start the …" at bounding box center [783, 394] width 861 height 448
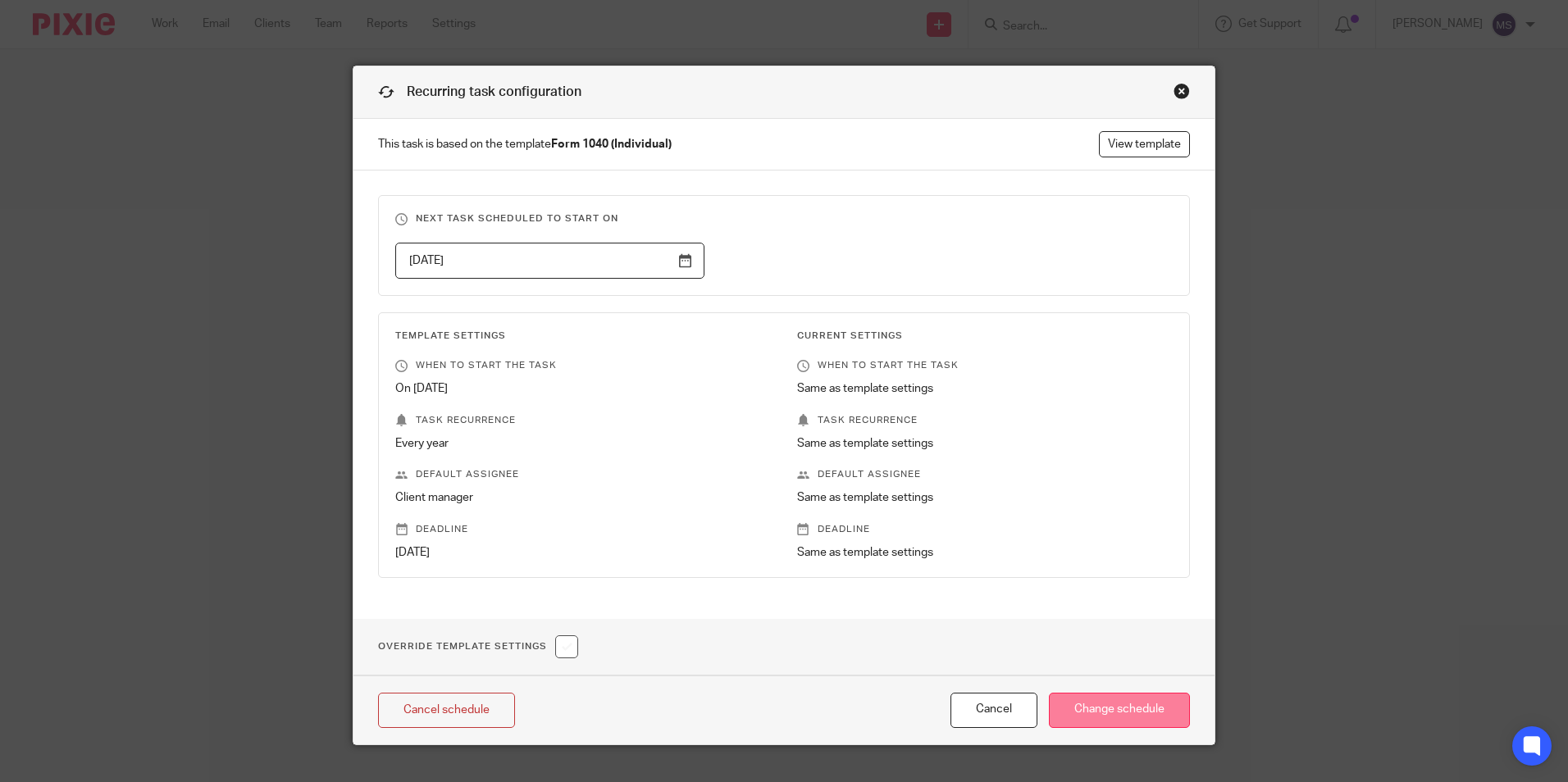
type input "2026-10-17"
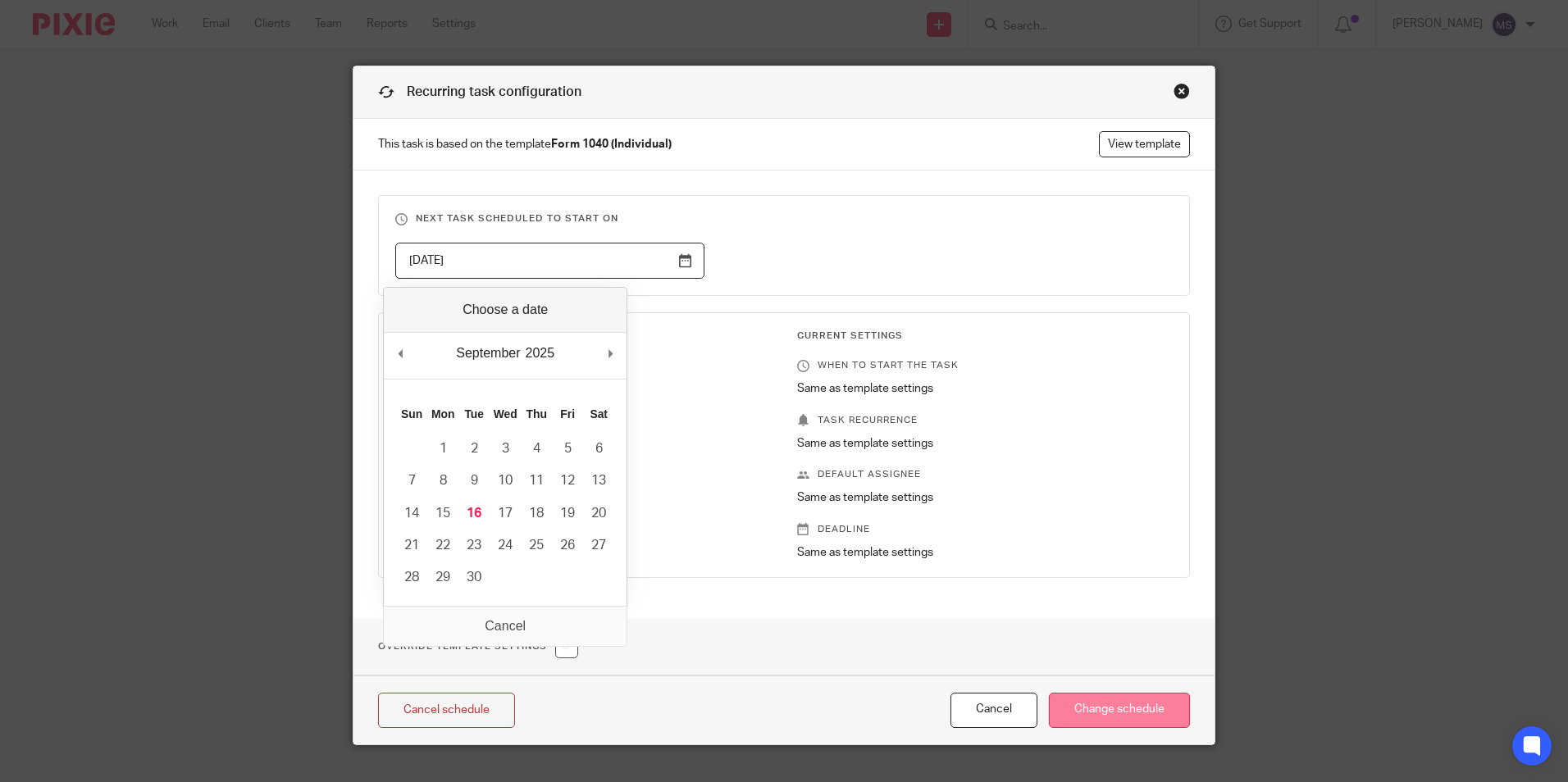
click at [1102, 707] on input "Change schedule" at bounding box center [1120, 710] width 141 height 36
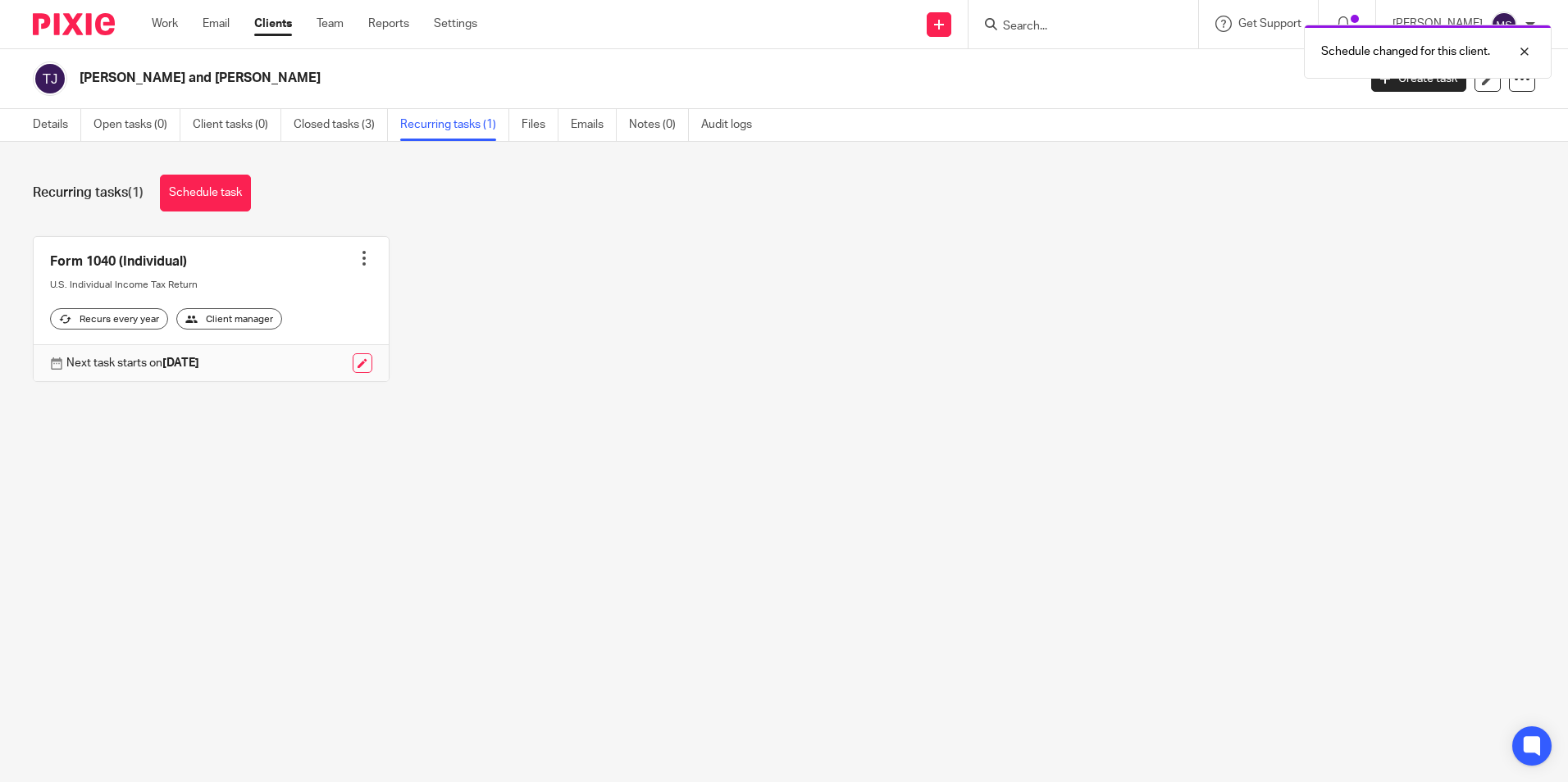
click at [356, 260] on div at bounding box center [364, 258] width 16 height 16
click at [296, 290] on link "Create task" at bounding box center [296, 295] width 131 height 24
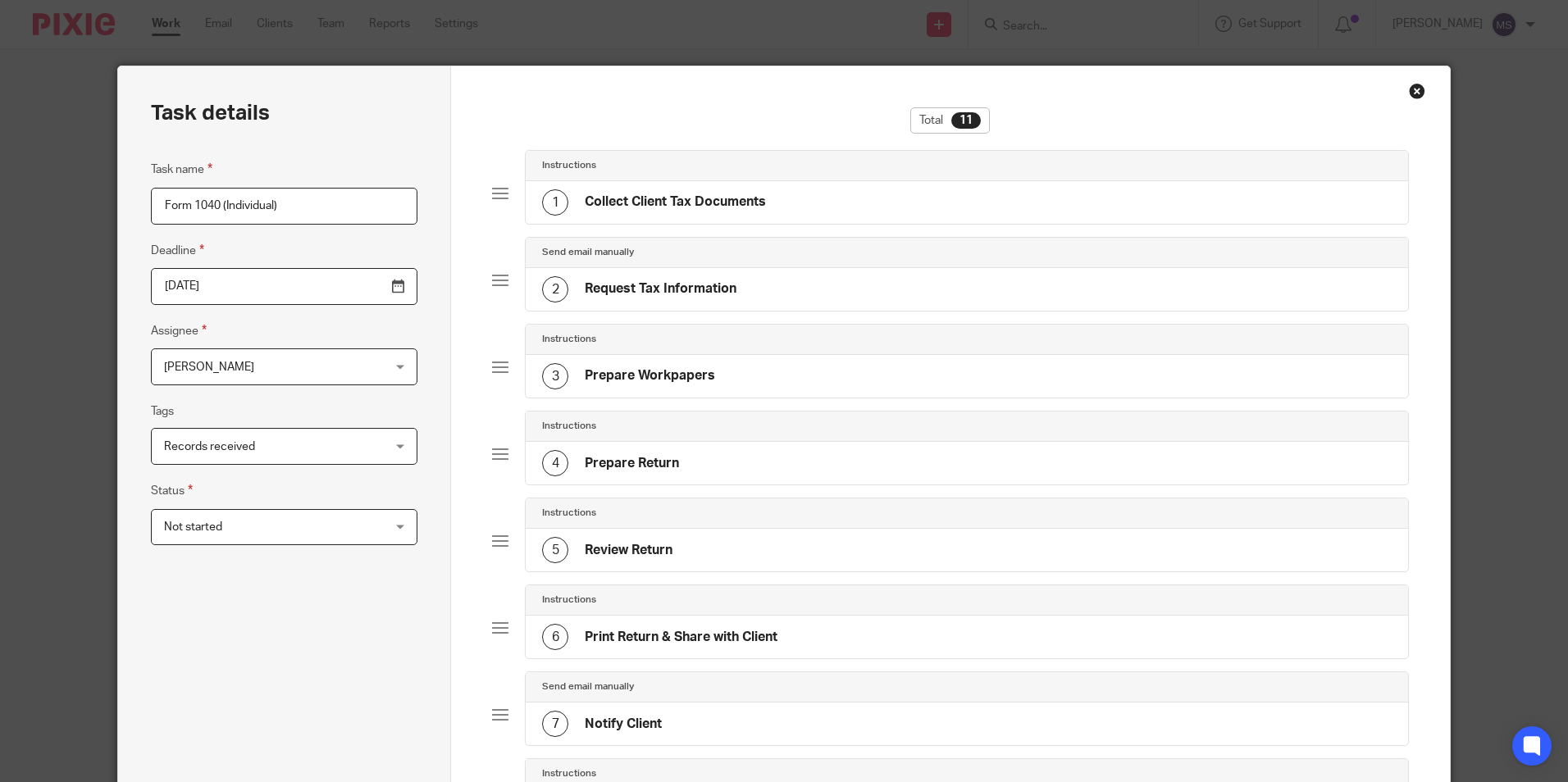
click at [265, 295] on input "[DATE]" at bounding box center [284, 286] width 266 height 37
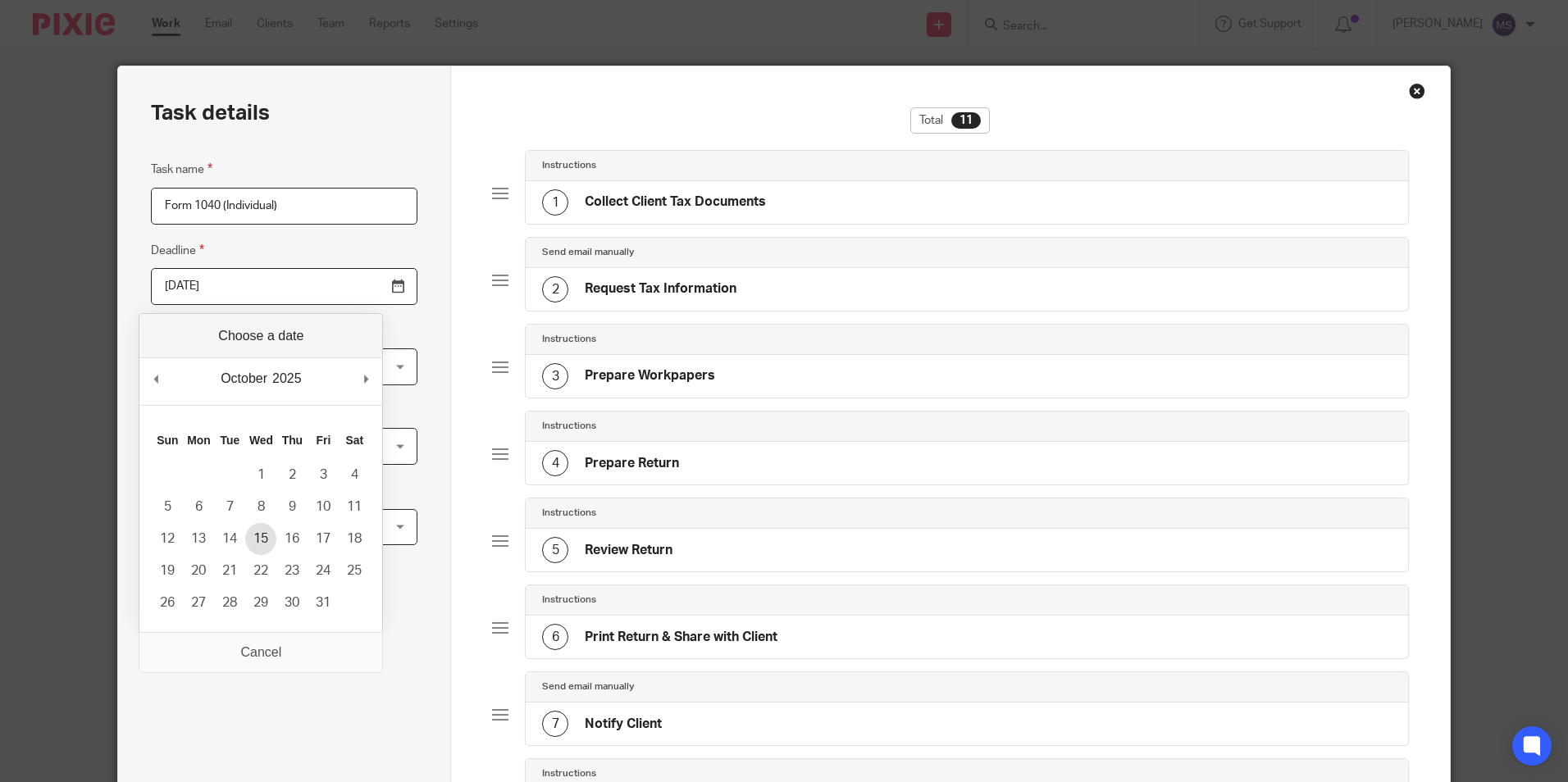
type input "2025-10-15"
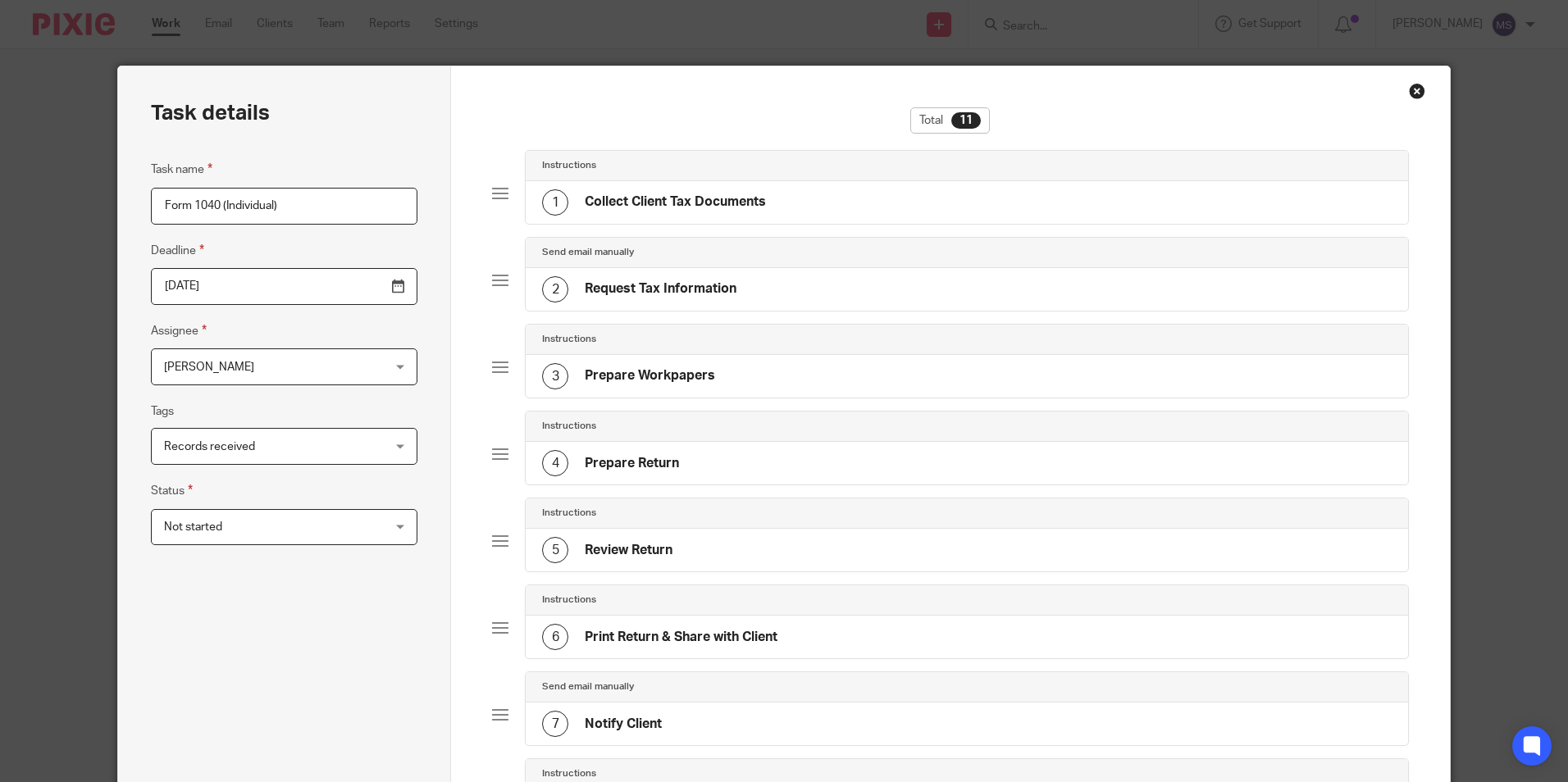
click at [252, 371] on span "[PERSON_NAME]" at bounding box center [264, 367] width 202 height 35
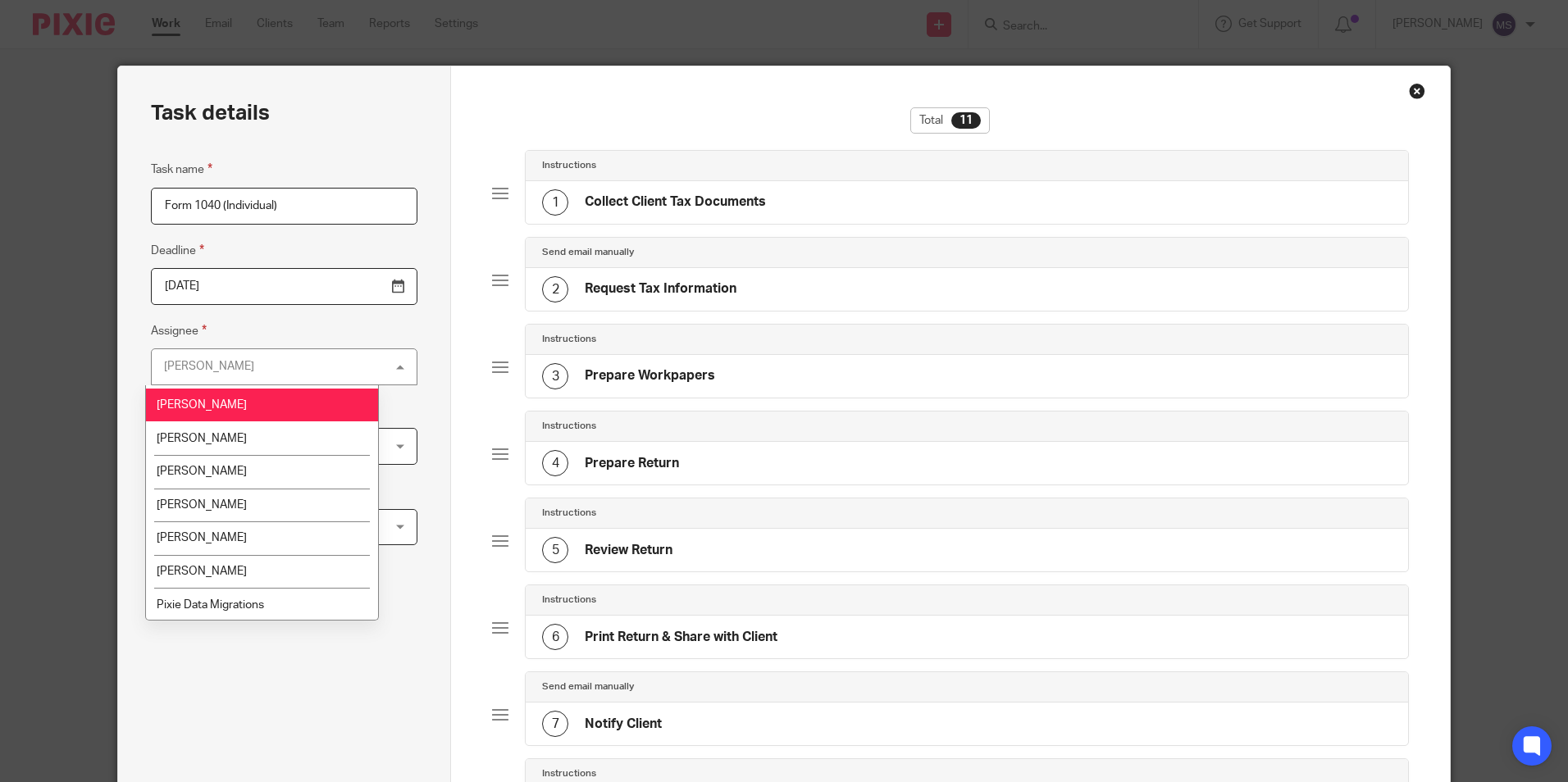
scroll to position [165, 0]
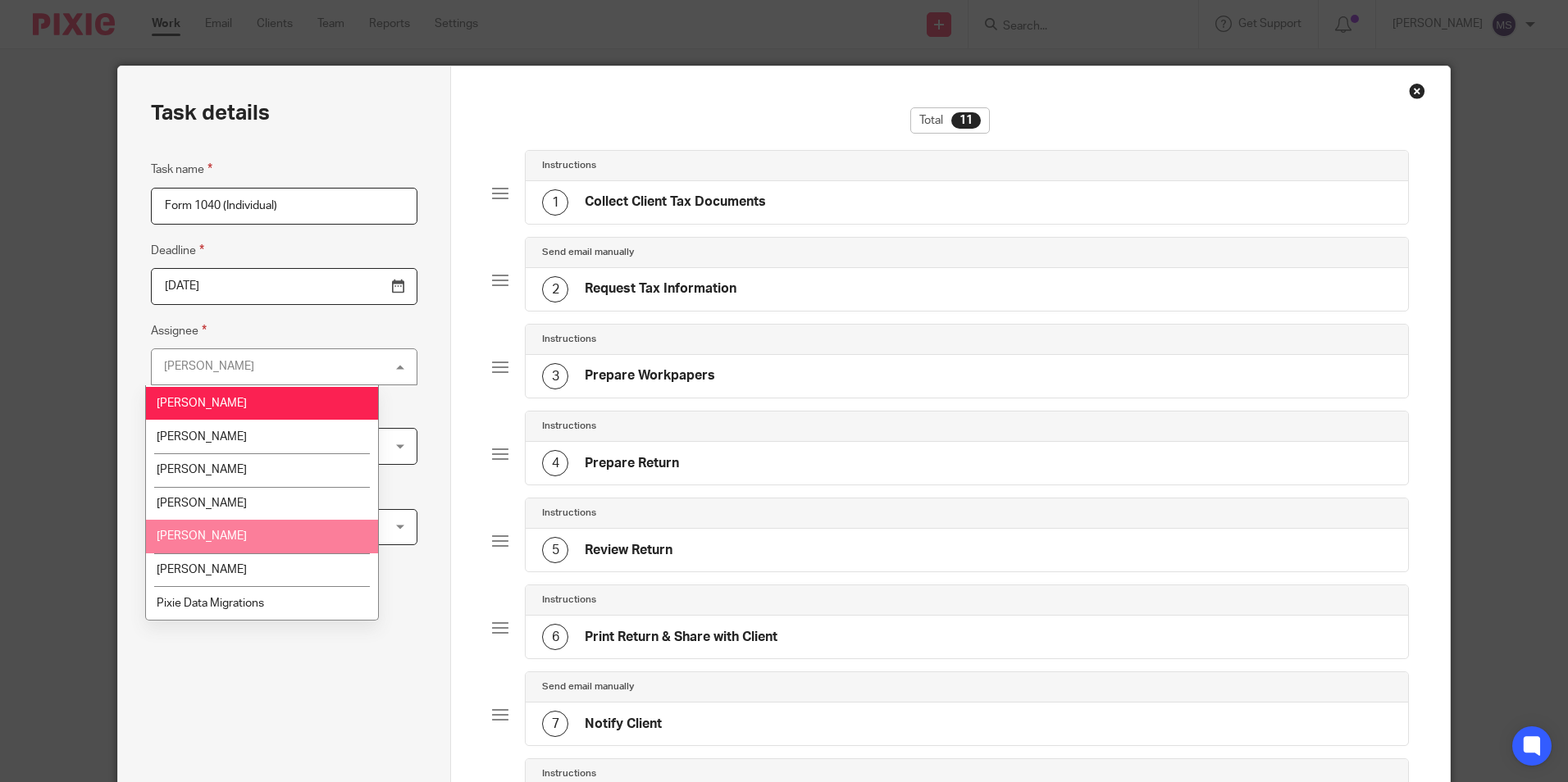
click at [228, 539] on span "Natalie Vuorenne" at bounding box center [201, 536] width 91 height 12
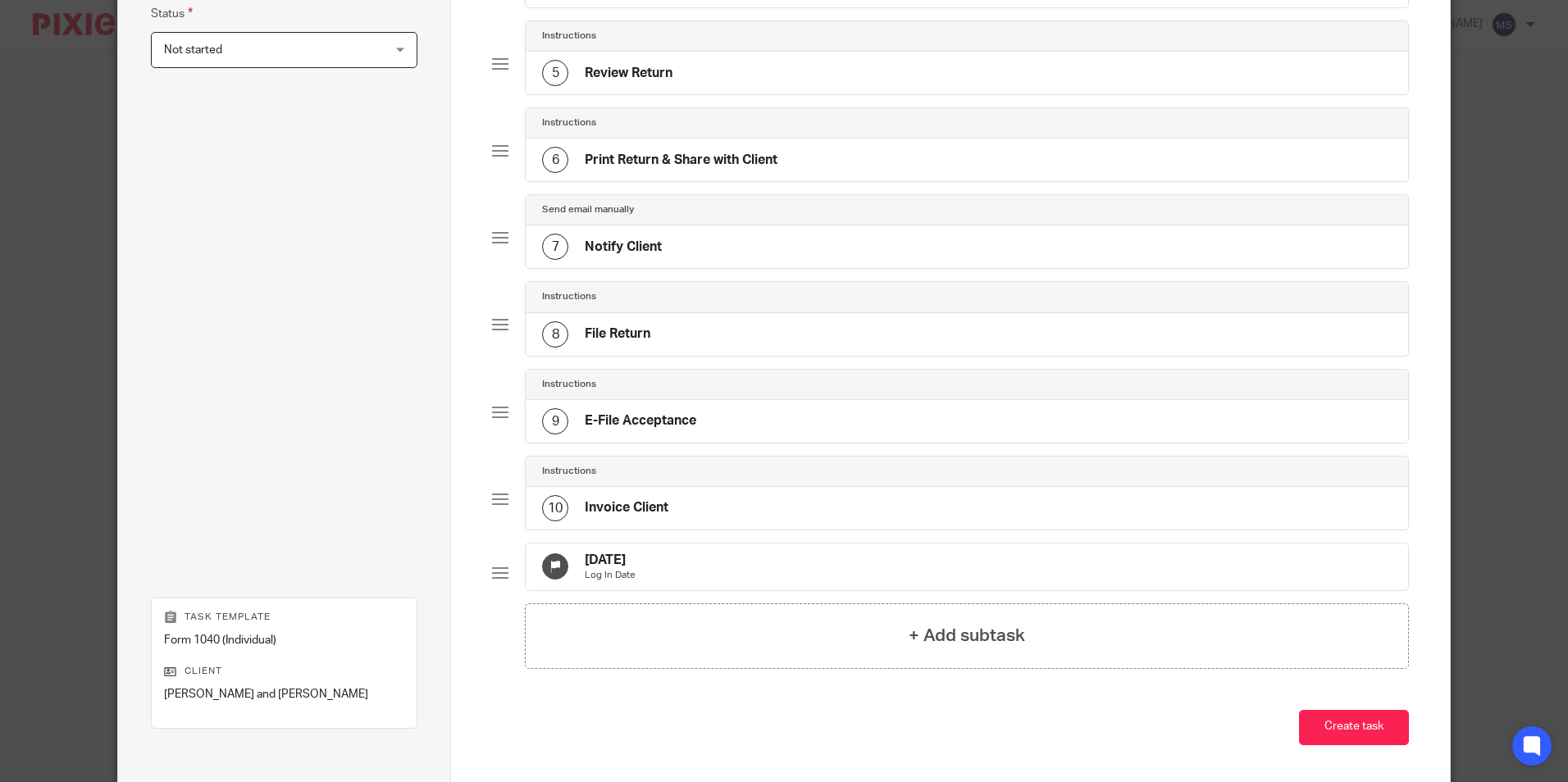
scroll to position [492, 0]
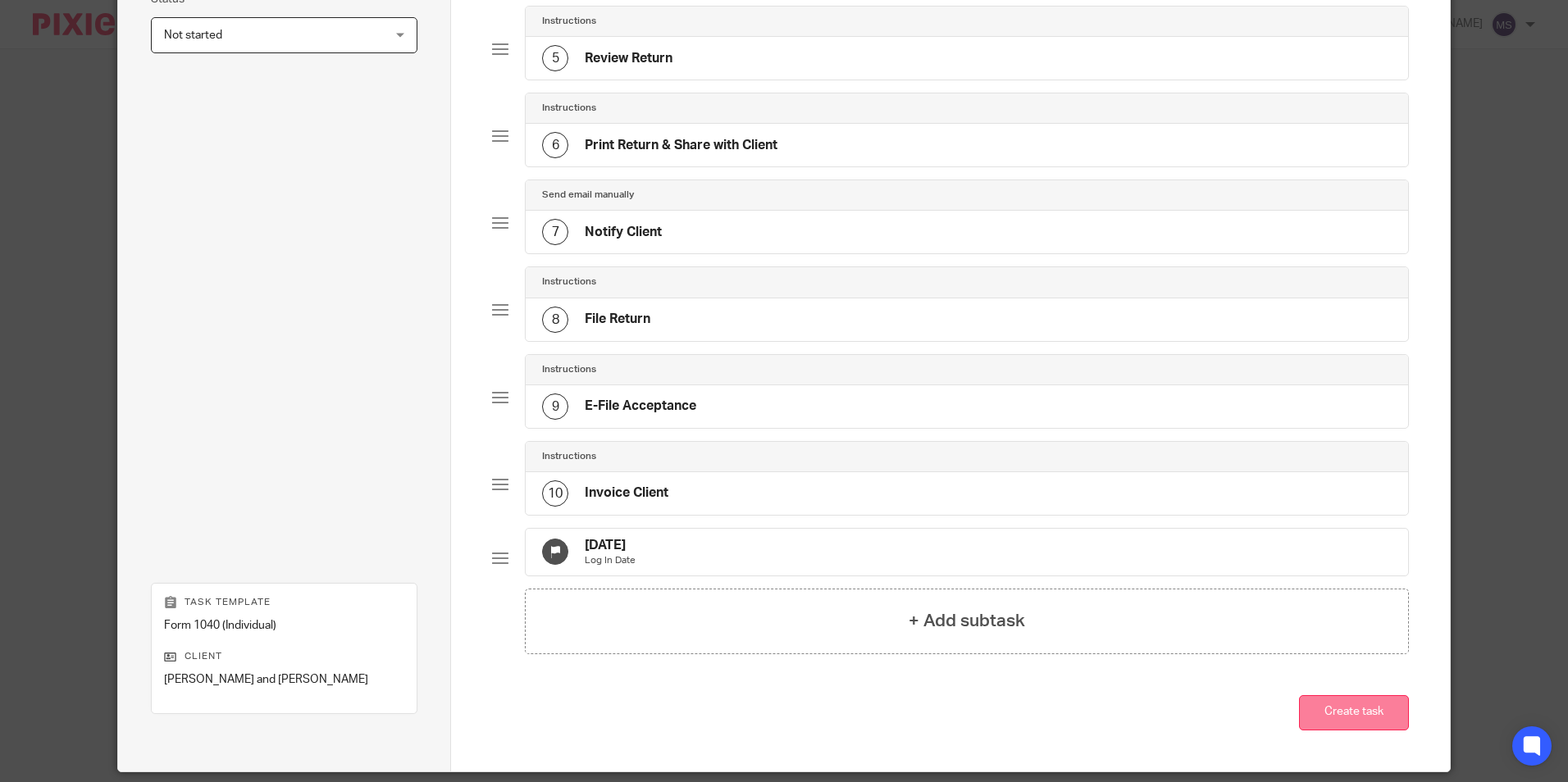
click at [1333, 723] on button "Create task" at bounding box center [1354, 712] width 110 height 36
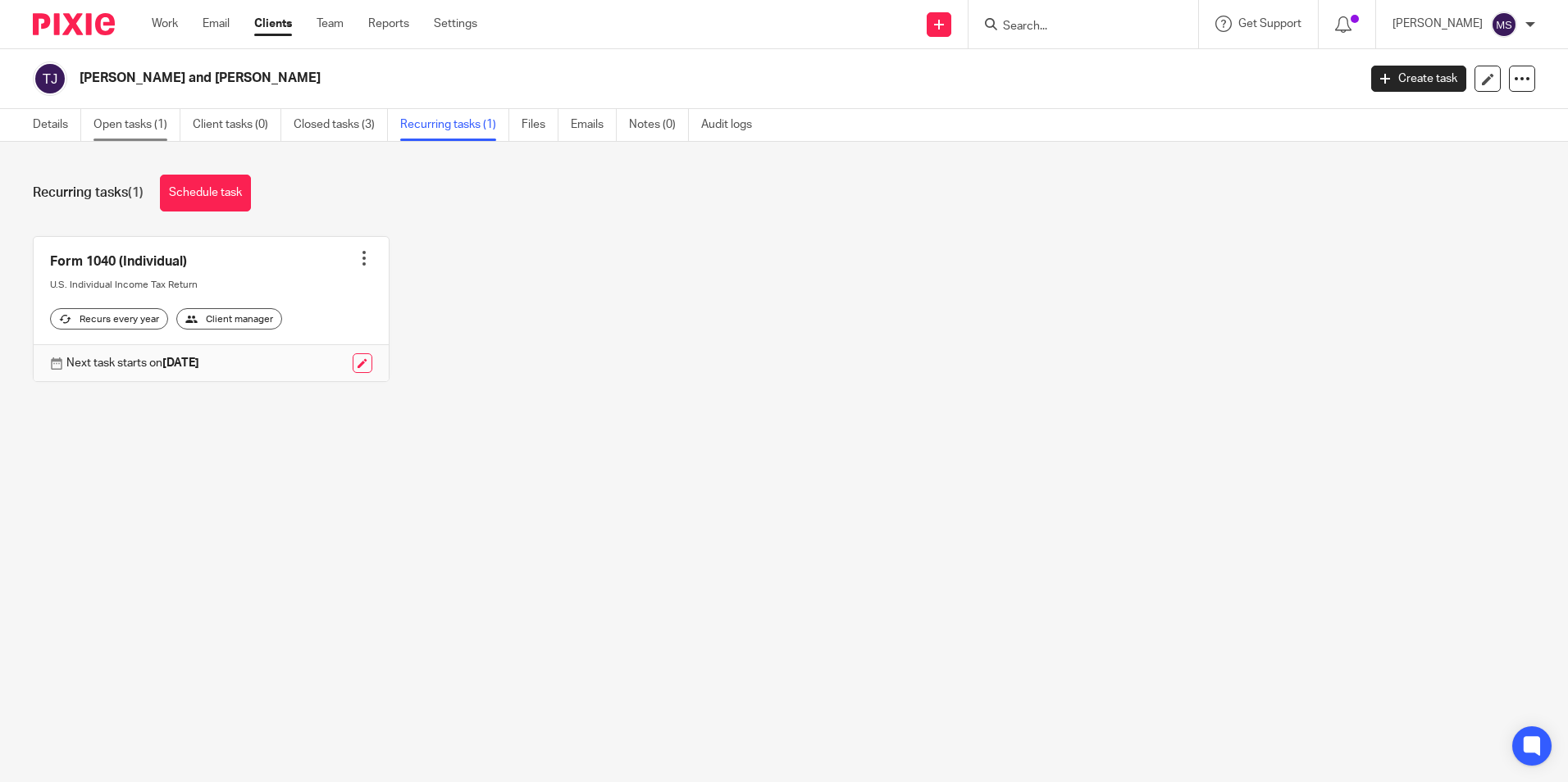
click at [130, 123] on link "Open tasks (1)" at bounding box center [136, 124] width 87 height 32
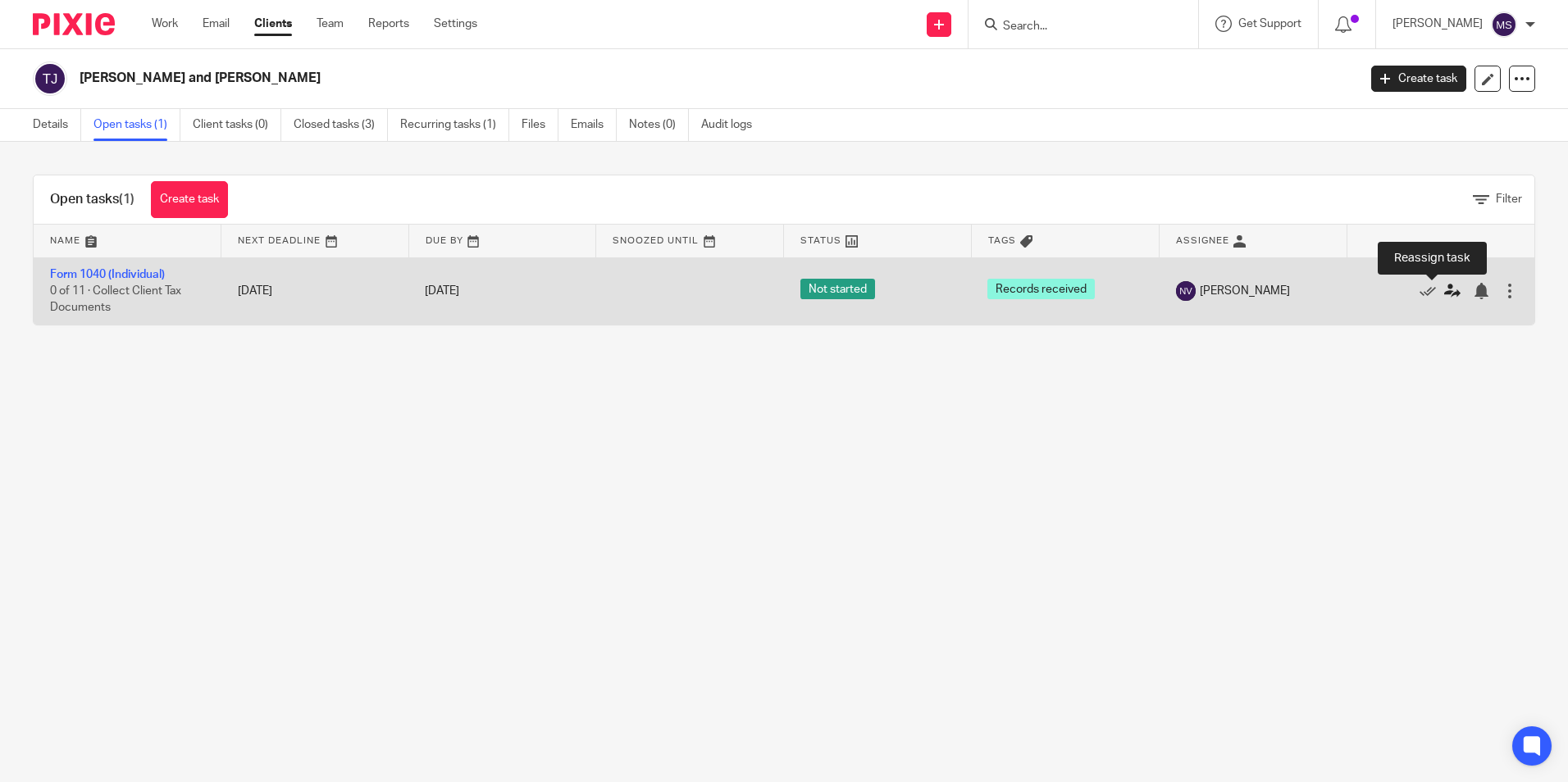
click at [1444, 292] on icon at bounding box center [1453, 291] width 16 height 16
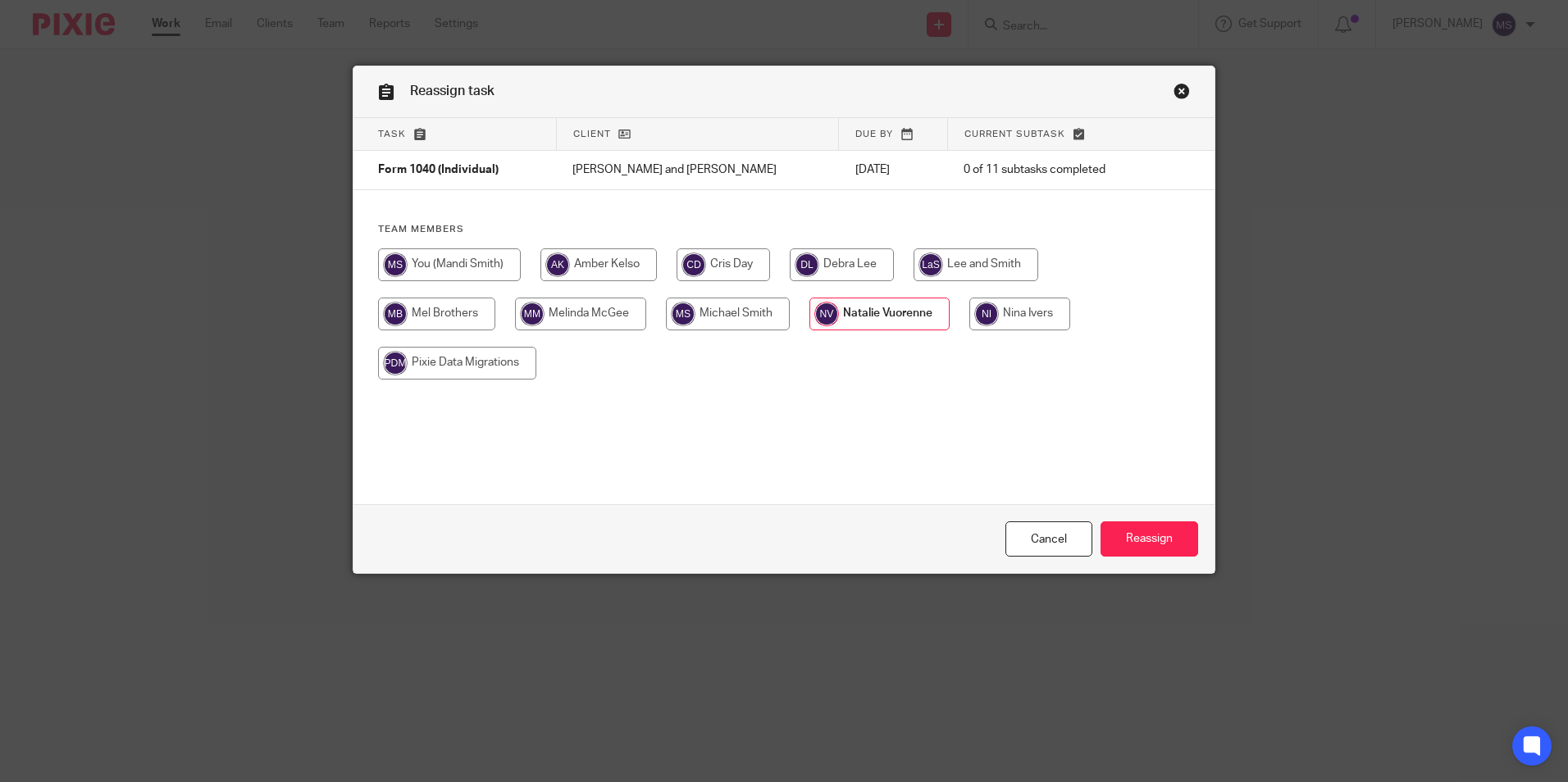
click at [598, 262] on input "radio" at bounding box center [598, 265] width 116 height 33
radio input "true"
click at [1143, 535] on input "Reassign" at bounding box center [1149, 539] width 98 height 36
